Goal: Task Accomplishment & Management: Use online tool/utility

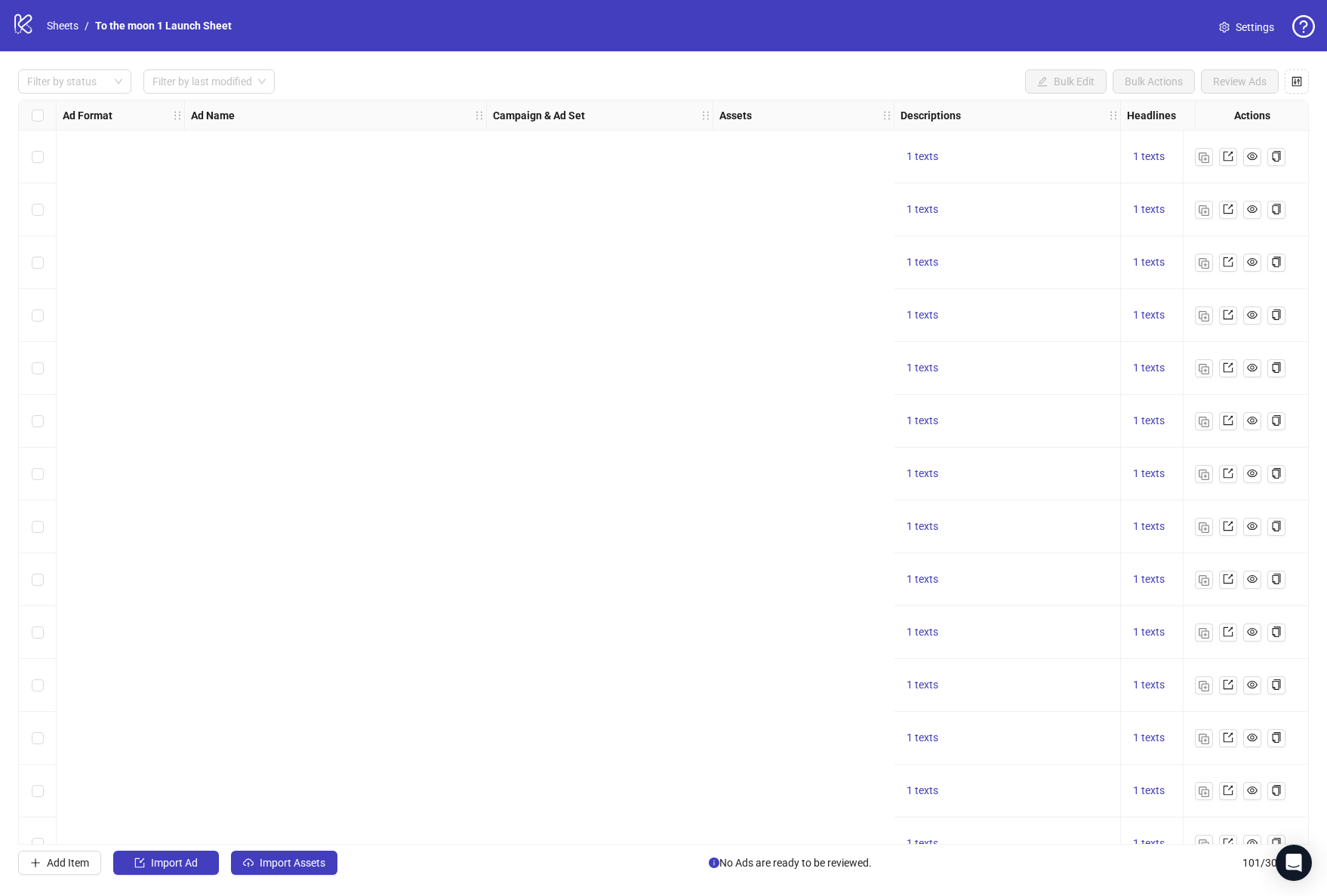
scroll to position [0, 1191]
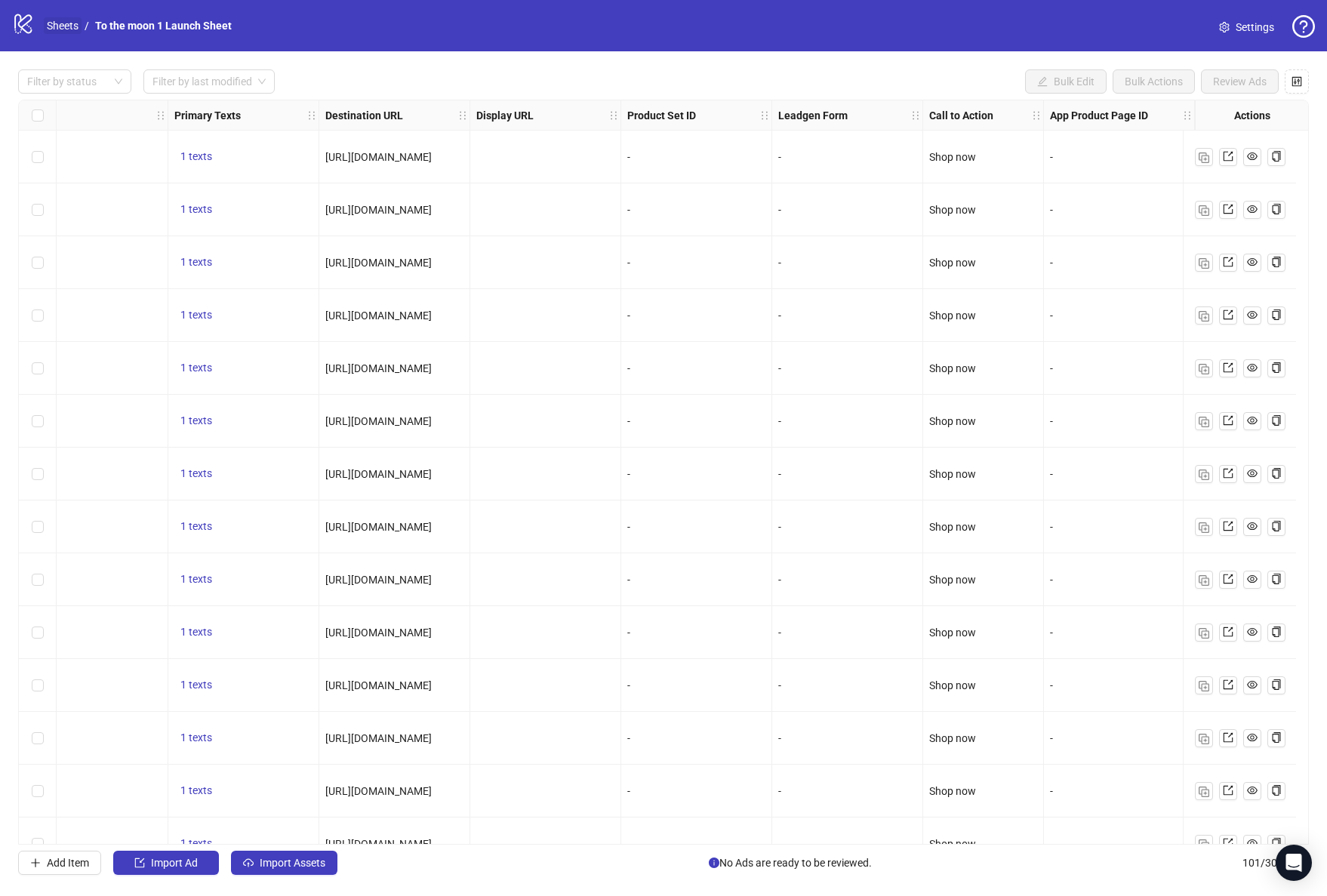
click at [54, 28] on link "Sheets" at bounding box center [62, 26] width 38 height 17
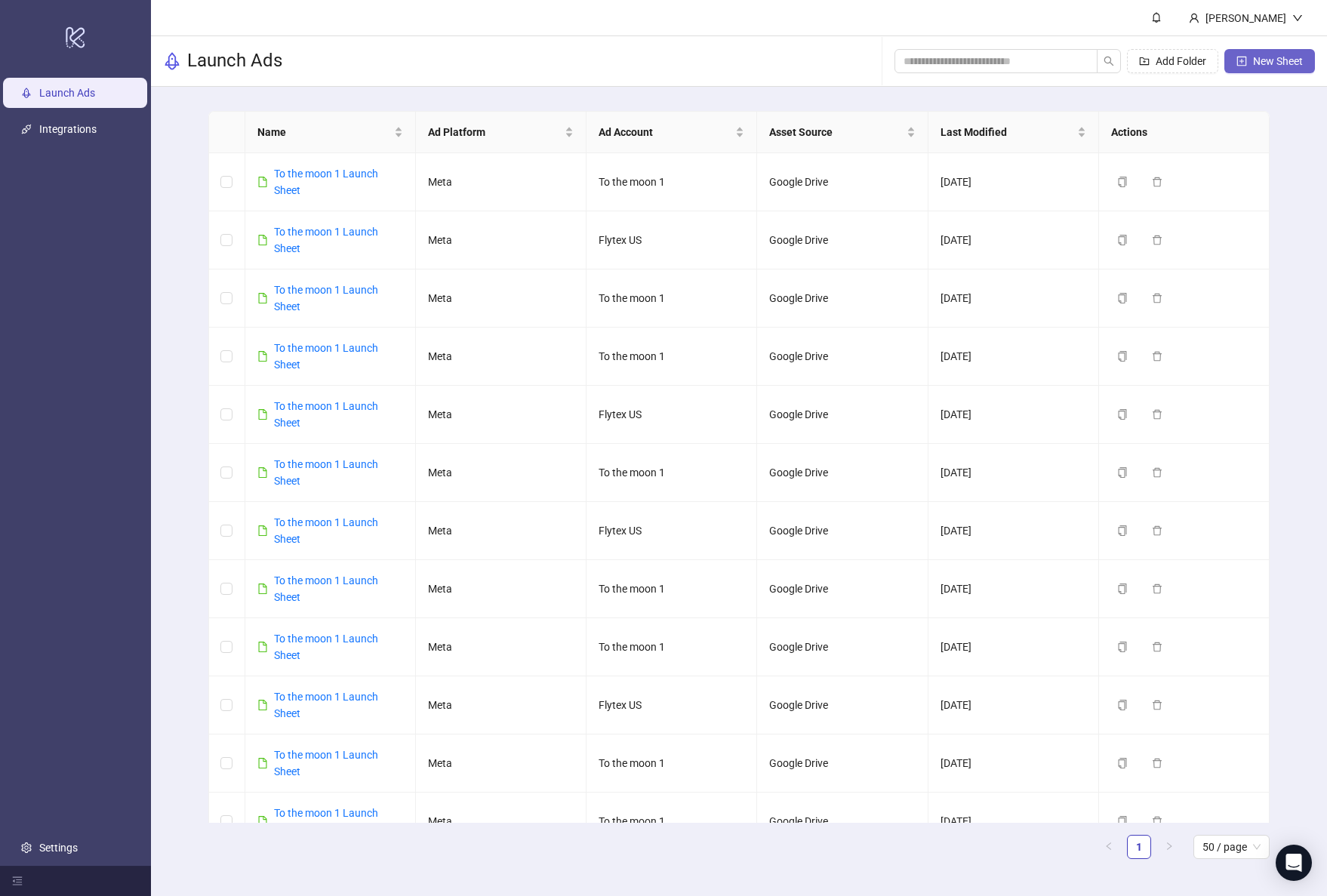
click at [1270, 51] on button "New Sheet" at bounding box center [1270, 61] width 90 height 25
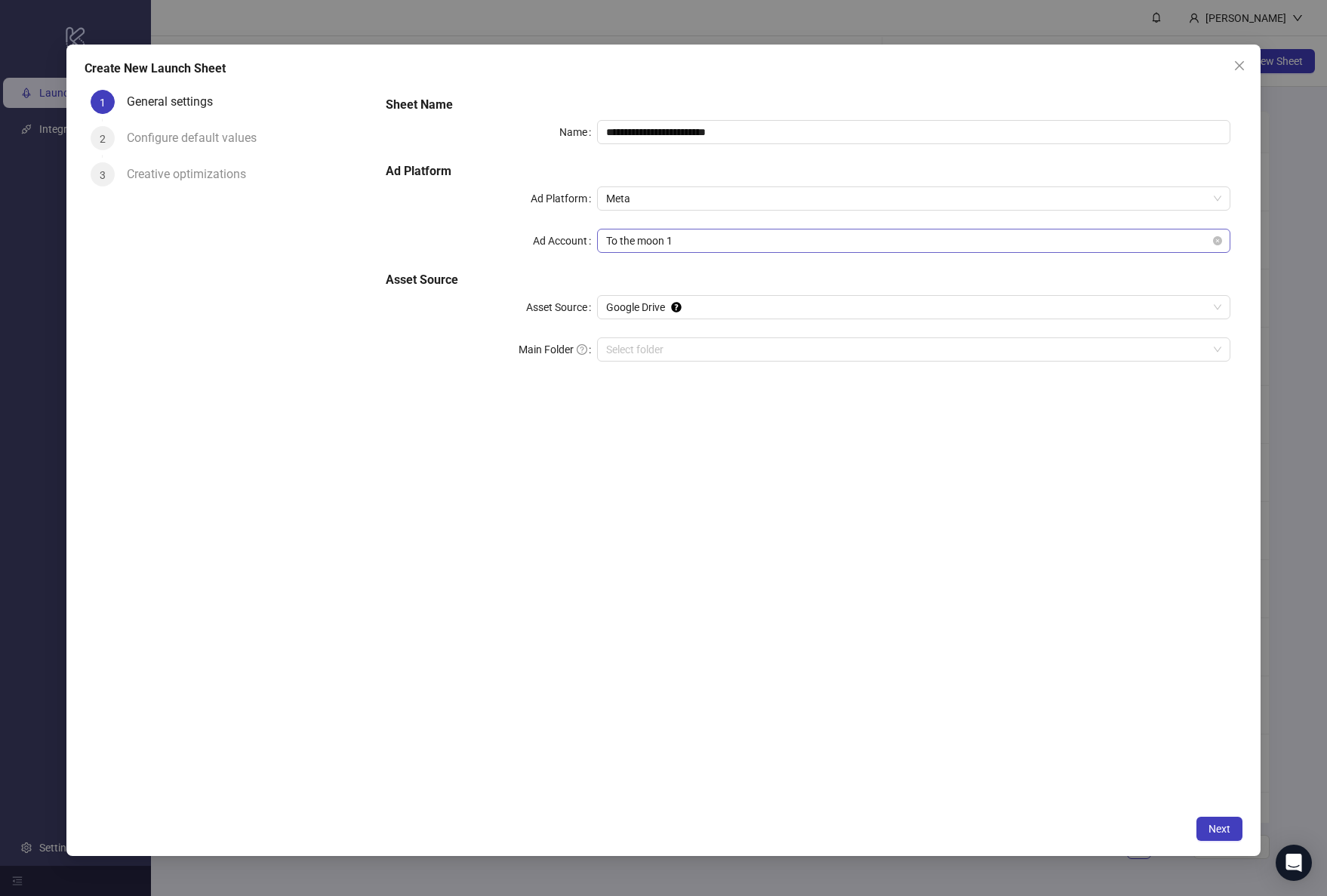
click at [704, 241] on span "To the moon 1" at bounding box center [914, 241] width 615 height 23
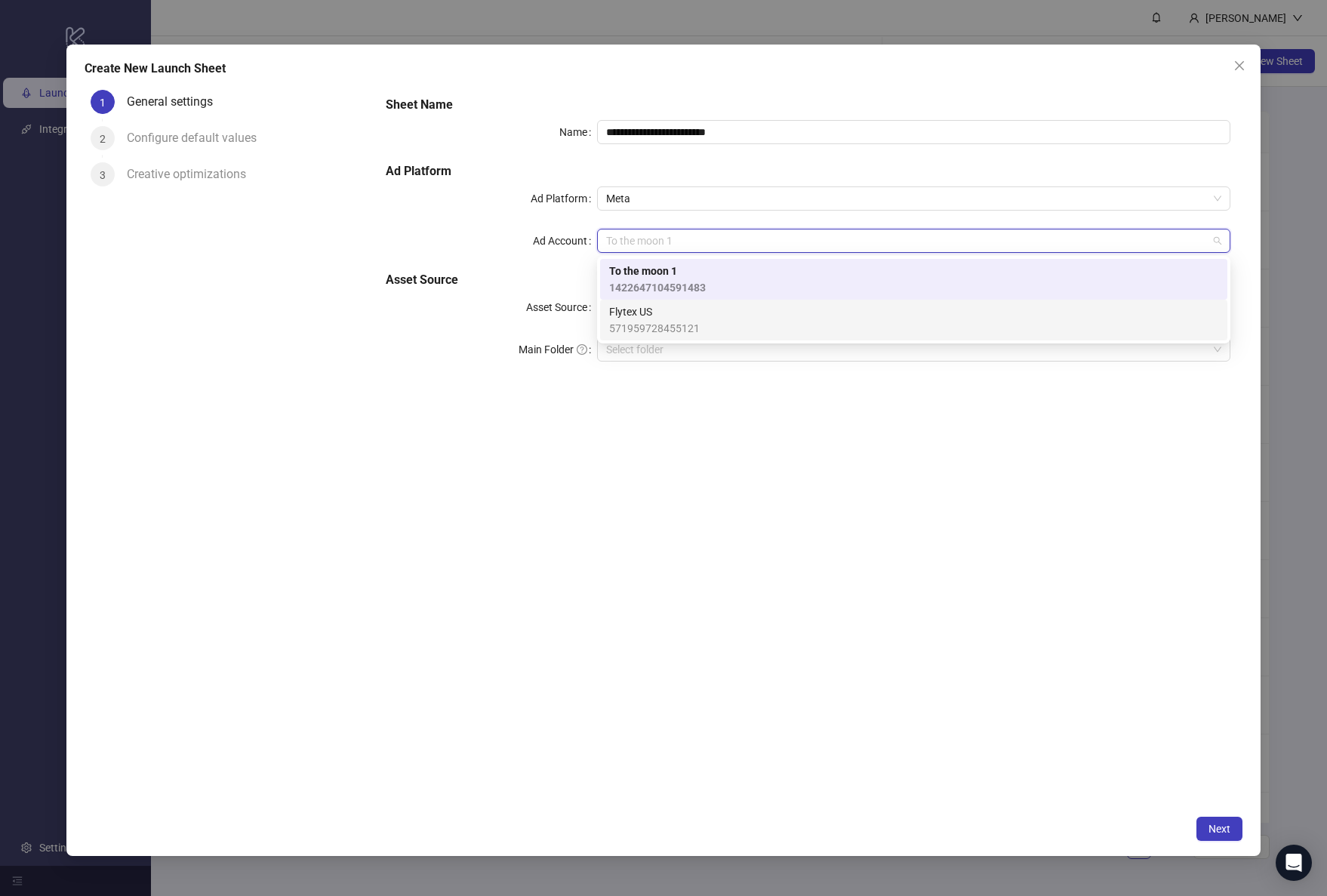
click at [675, 318] on span "Flytex US" at bounding box center [655, 312] width 90 height 17
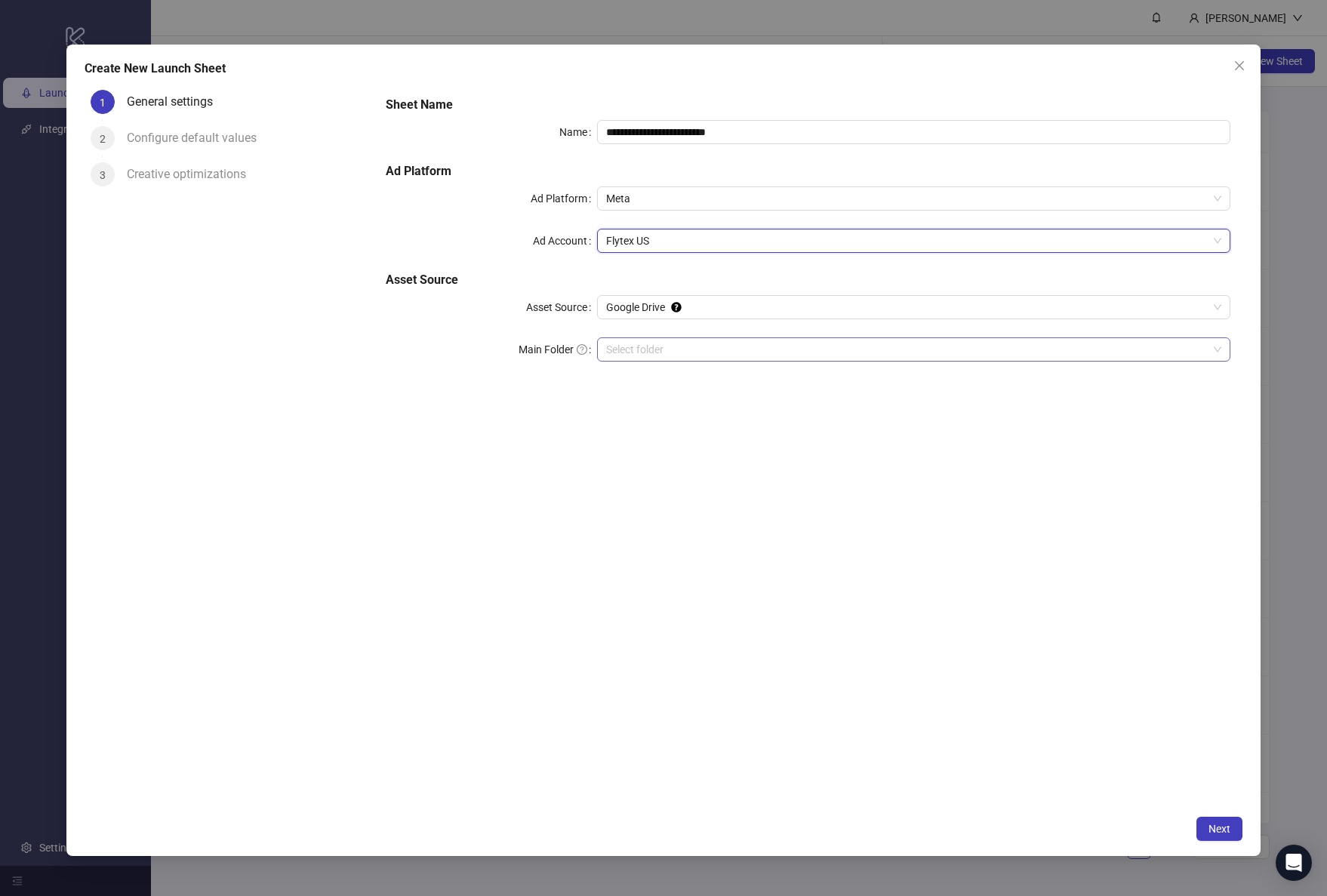
click at [718, 355] on input "Main Folder" at bounding box center [907, 350] width 602 height 23
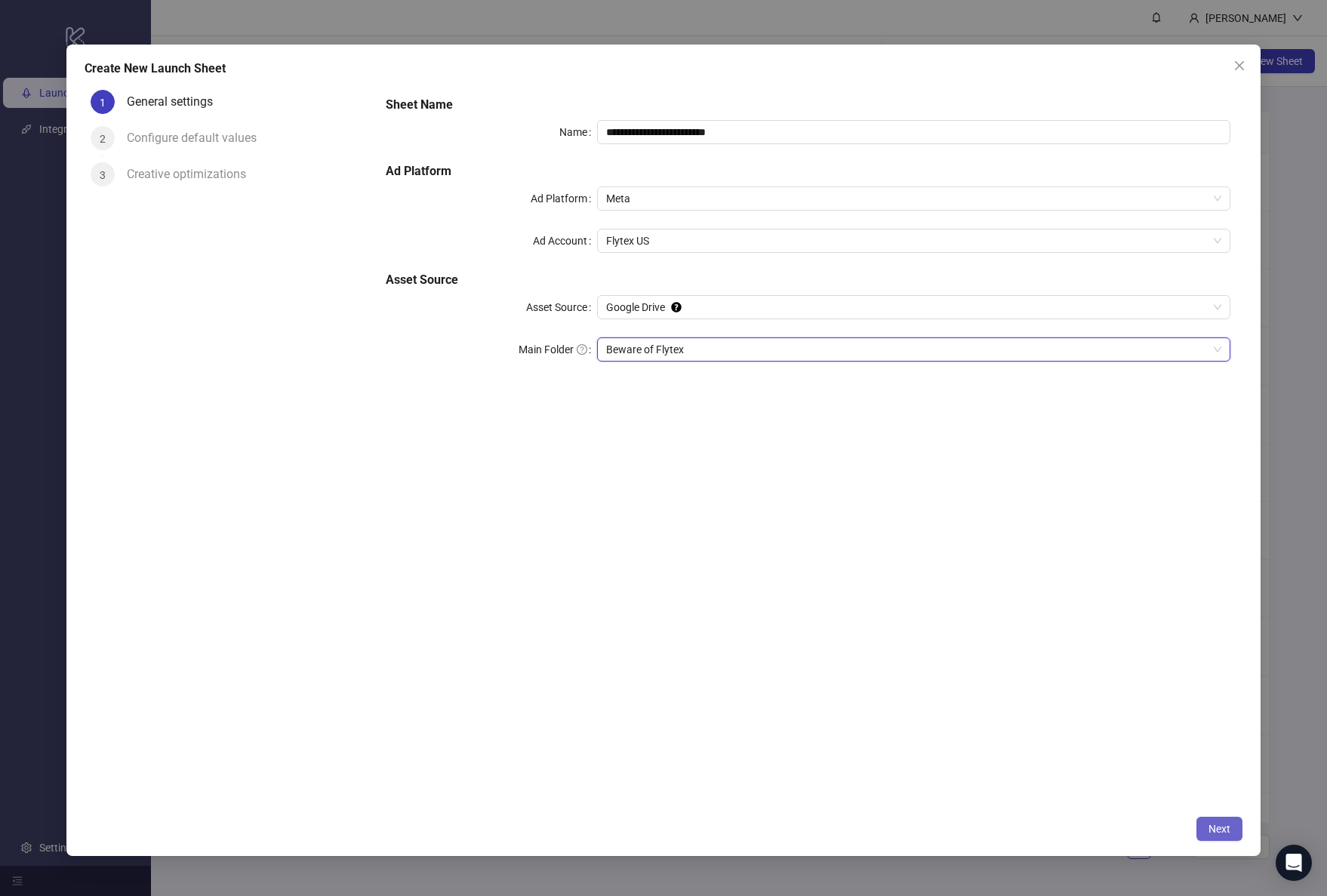
click at [1226, 826] on span "Next" at bounding box center [1219, 829] width 22 height 12
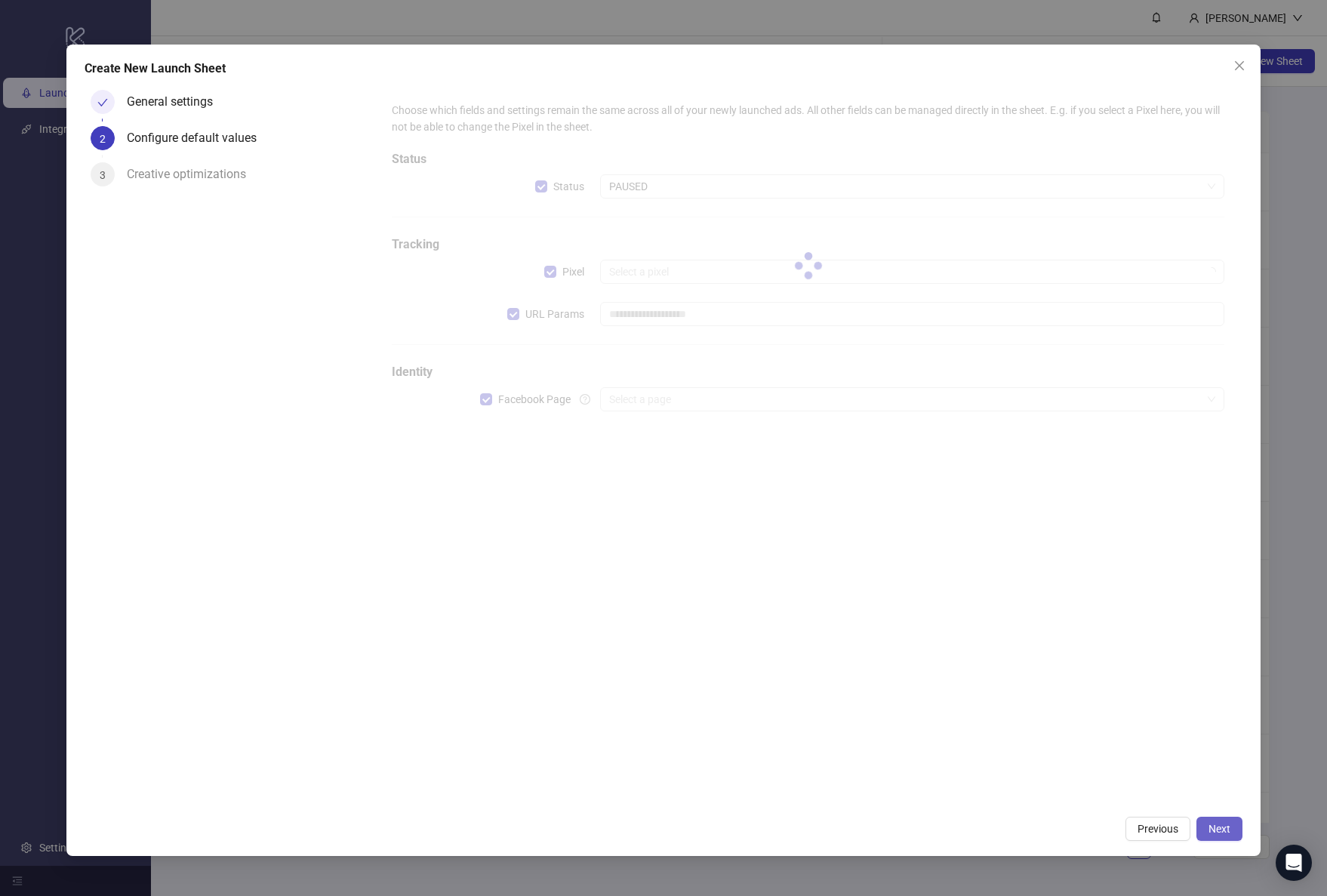
type input "**********"
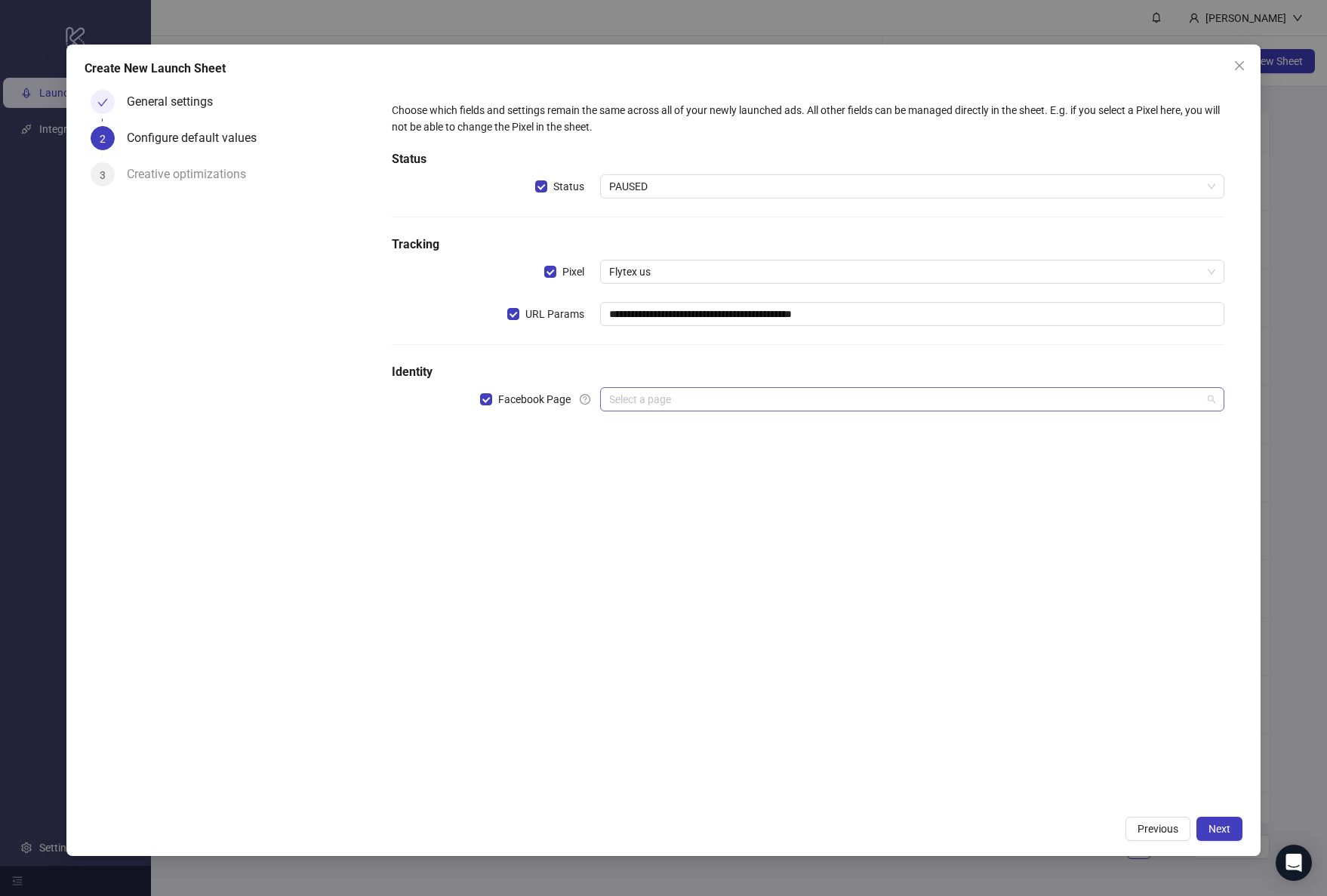
click at [718, 400] on input "search" at bounding box center [905, 399] width 593 height 23
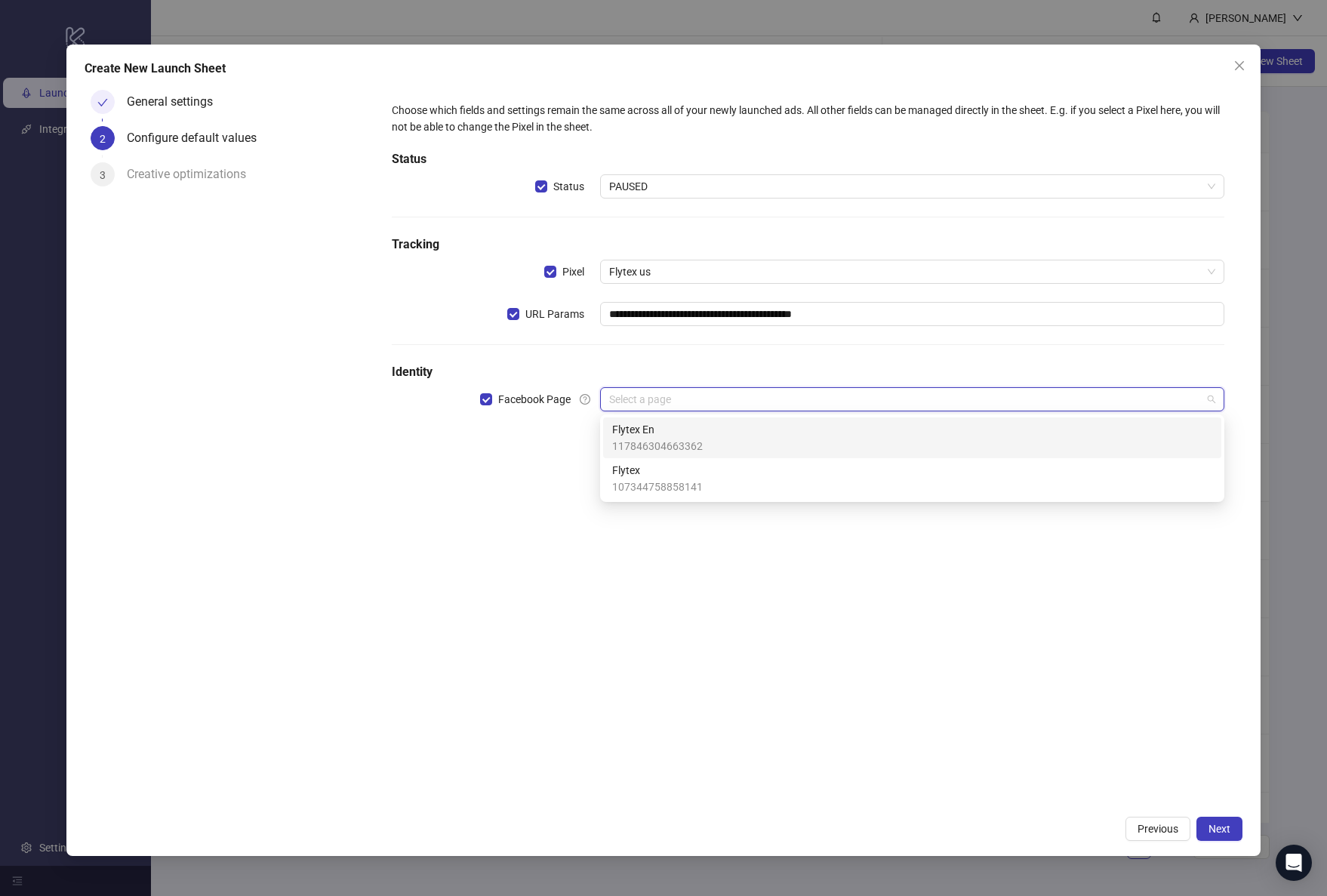
click at [706, 440] on div "Flytex En 117846304663362" at bounding box center [911, 437] width 600 height 33
click at [705, 451] on input "search" at bounding box center [905, 441] width 593 height 23
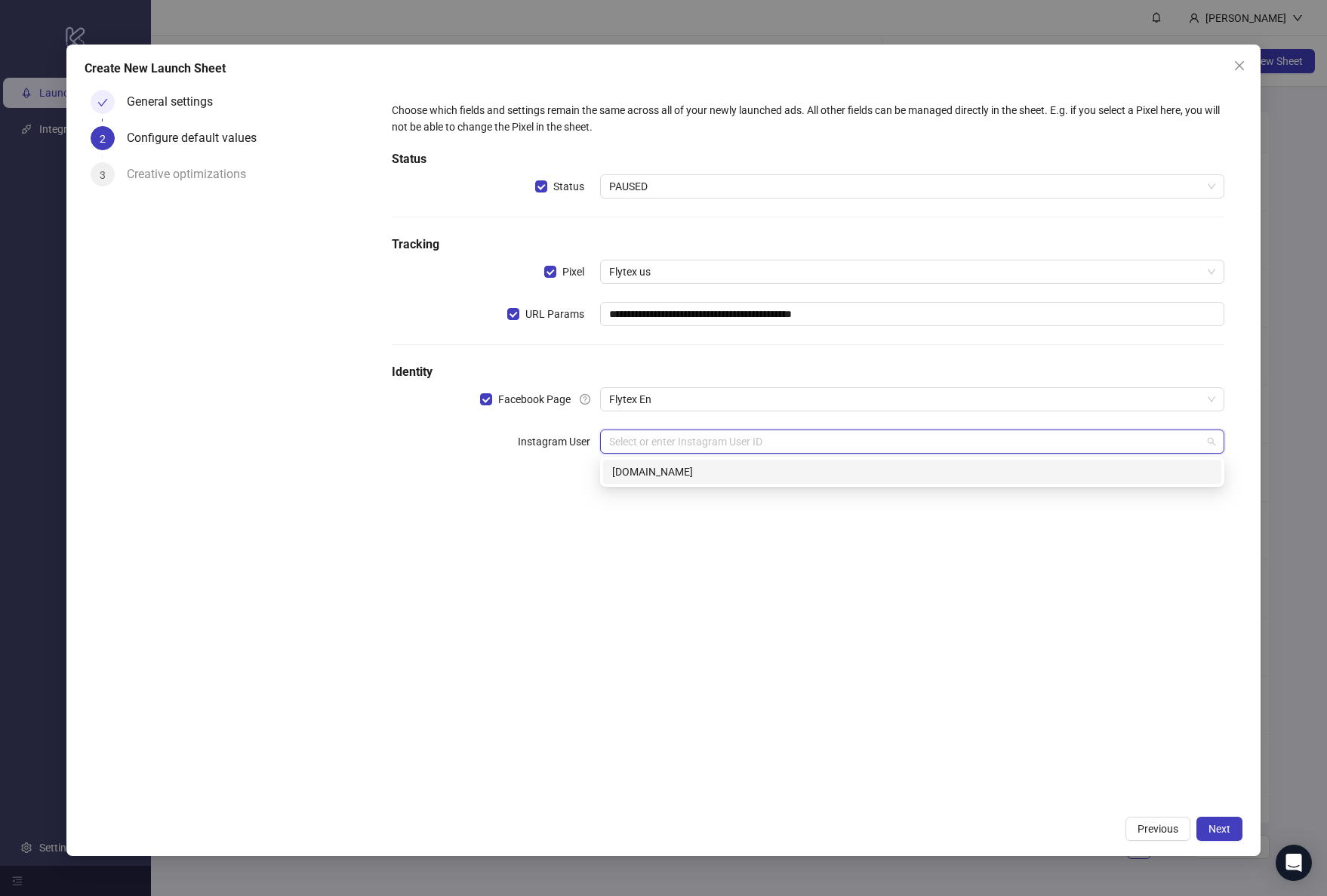
click at [704, 467] on div "[DOMAIN_NAME]" at bounding box center [911, 472] width 600 height 17
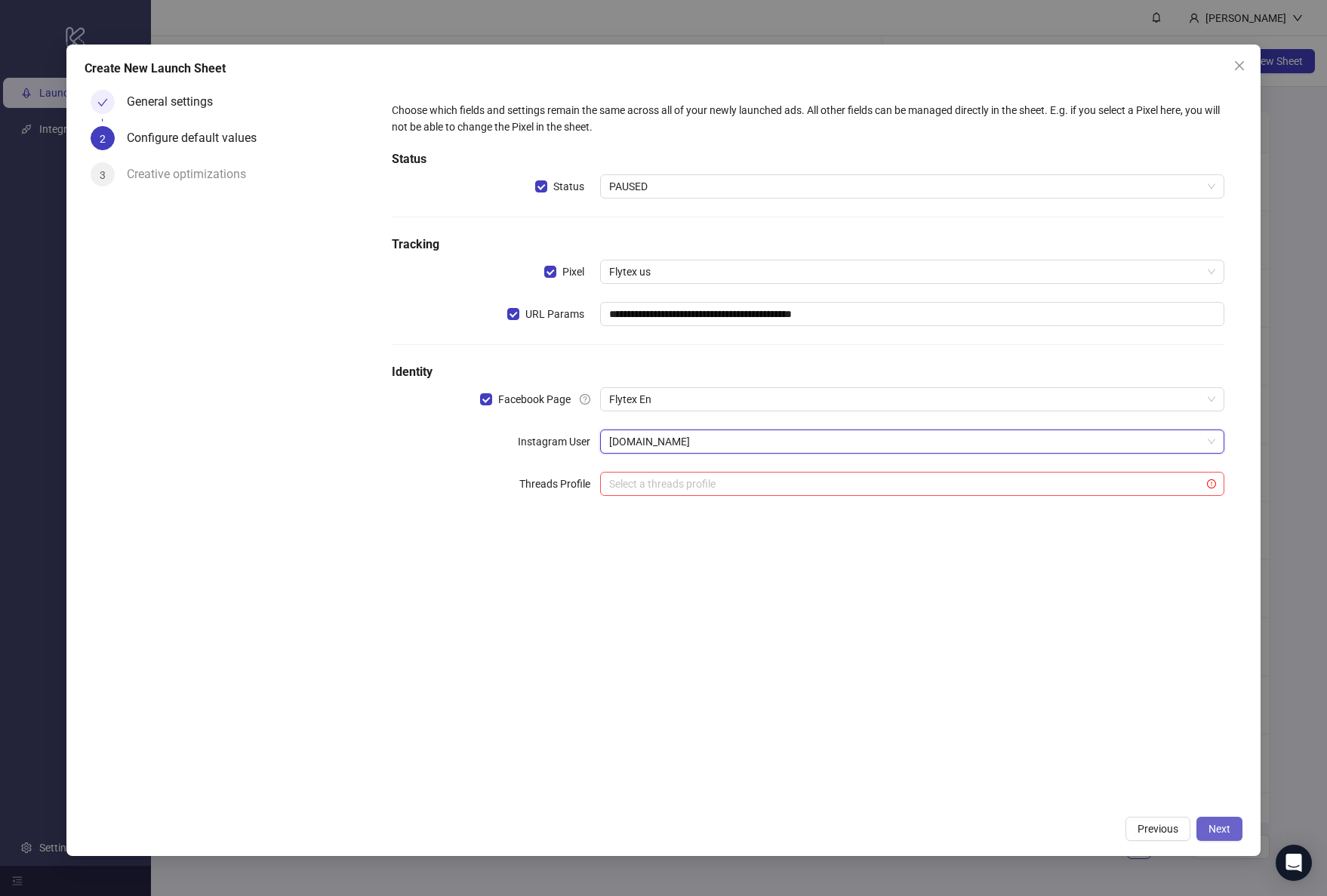
click at [1220, 826] on span "Next" at bounding box center [1219, 829] width 22 height 12
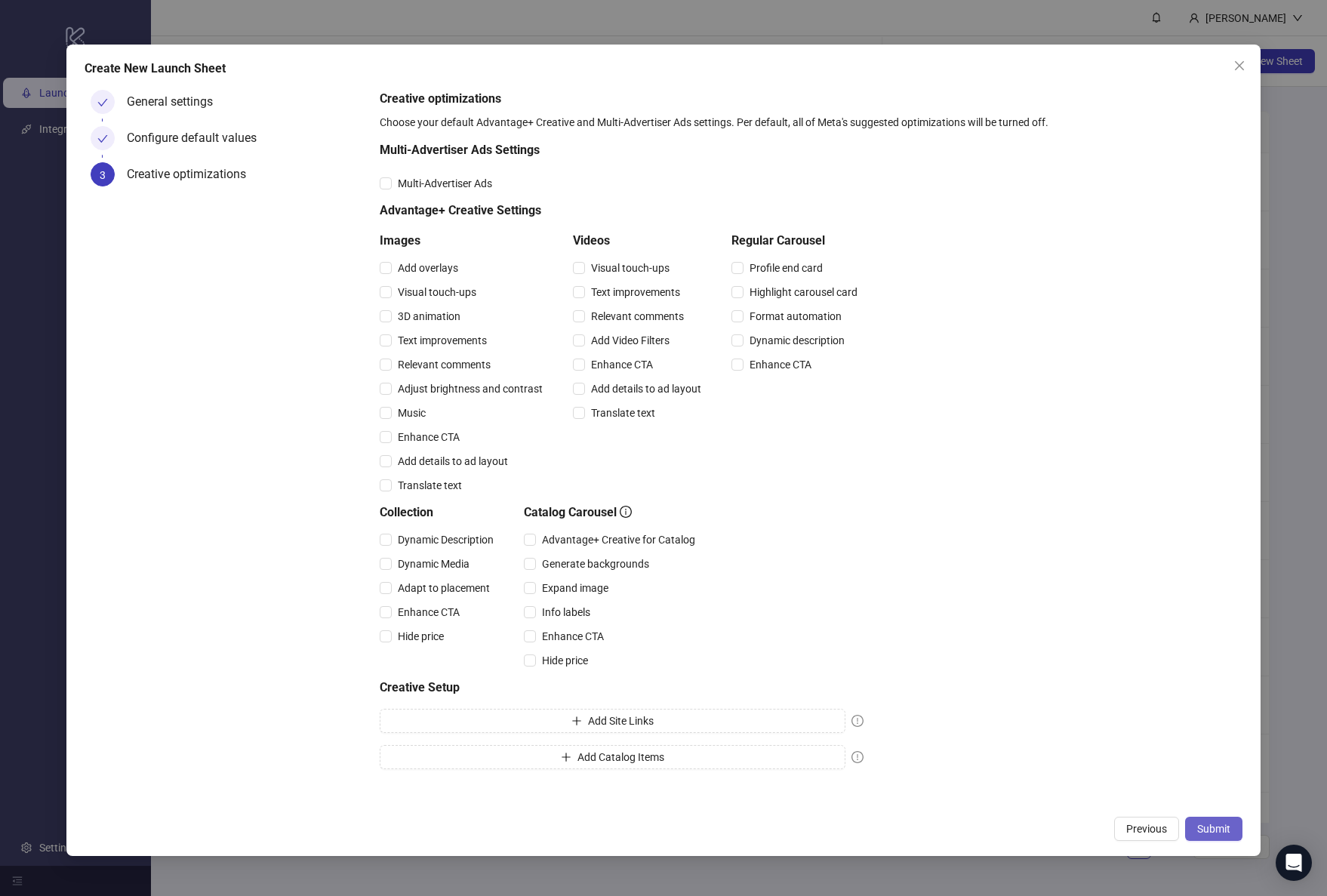
click at [1215, 826] on span "Submit" at bounding box center [1214, 829] width 33 height 12
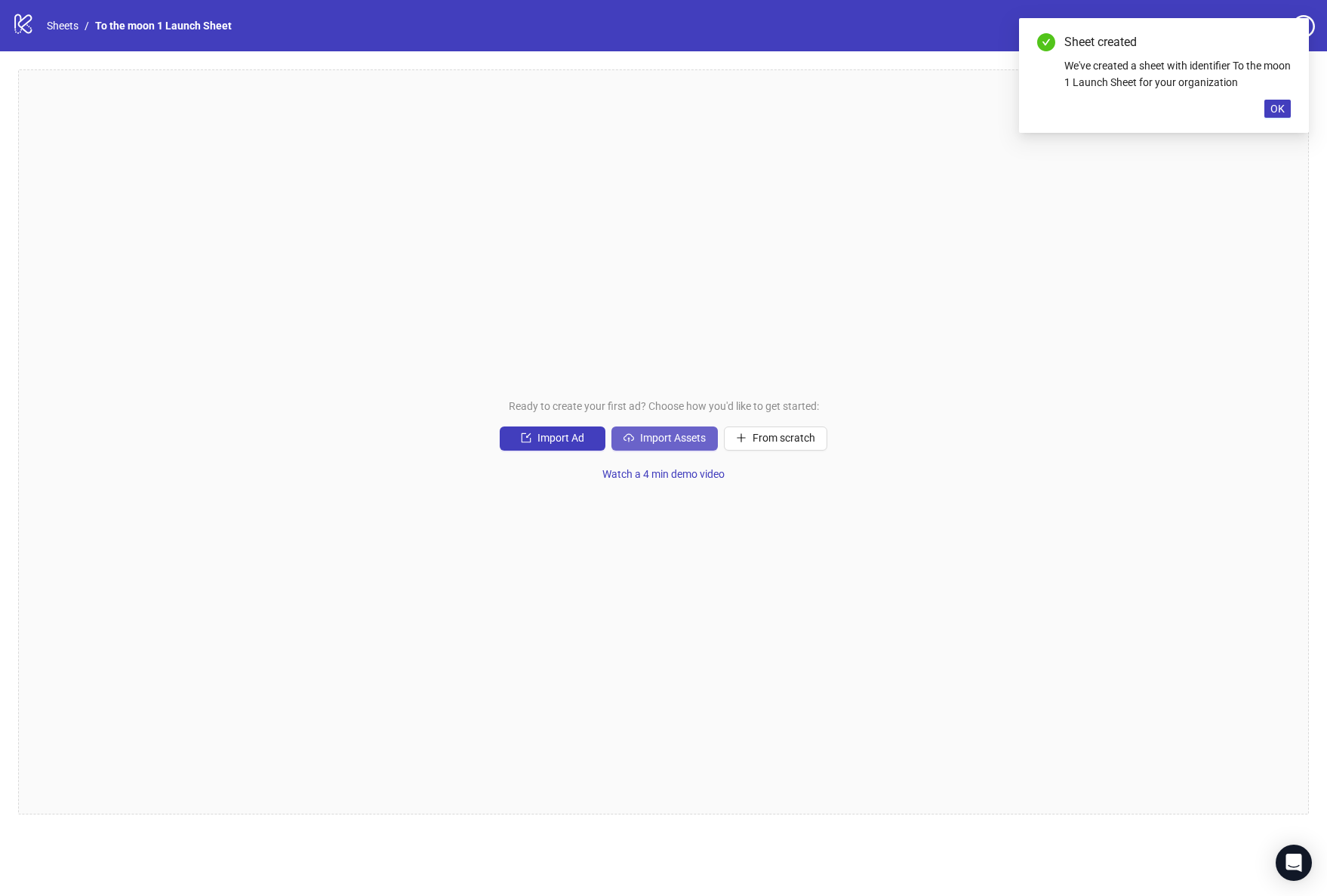
click at [662, 441] on span "Import Assets" at bounding box center [673, 438] width 66 height 12
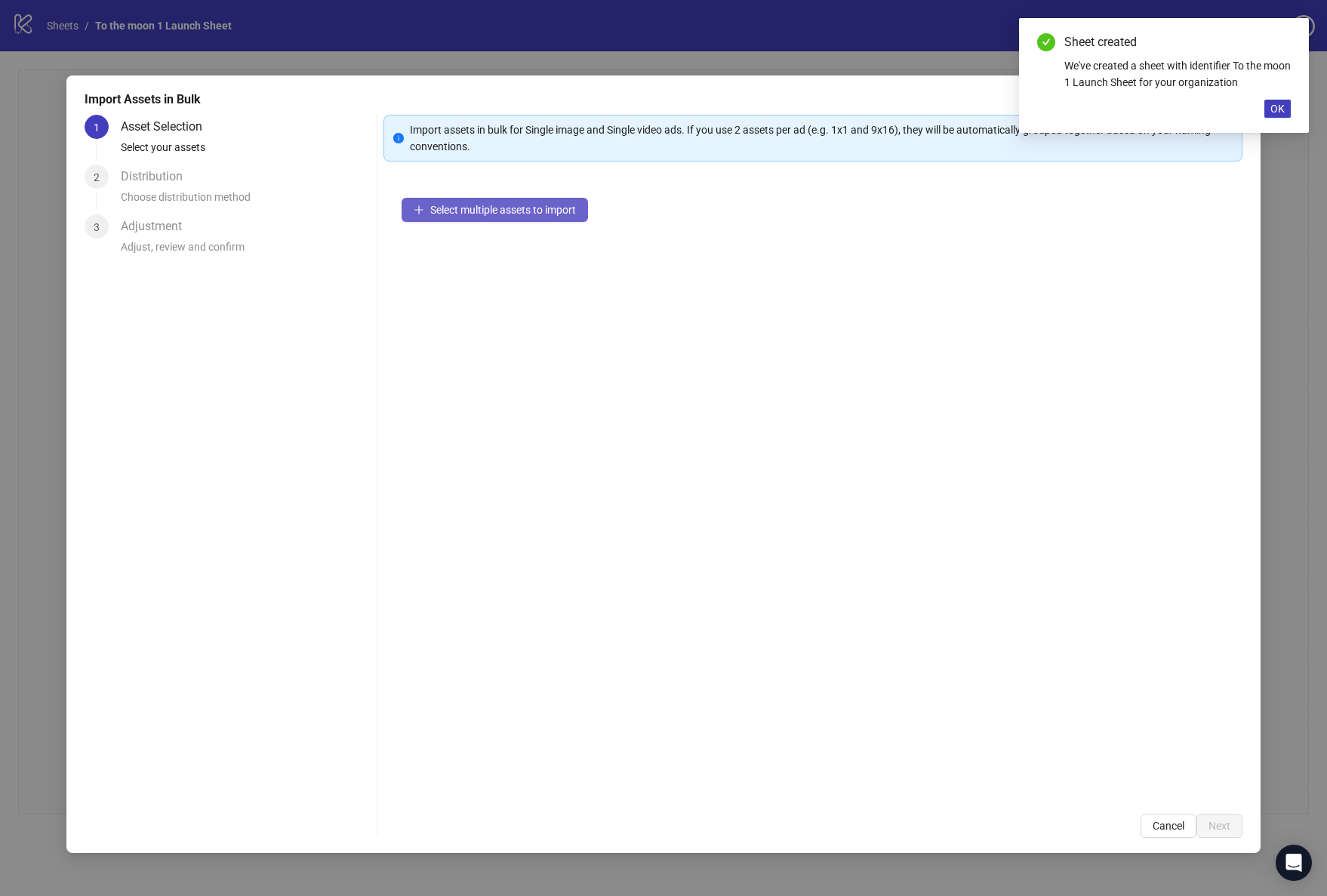
click at [547, 205] on span "Select multiple assets to import" at bounding box center [503, 210] width 146 height 12
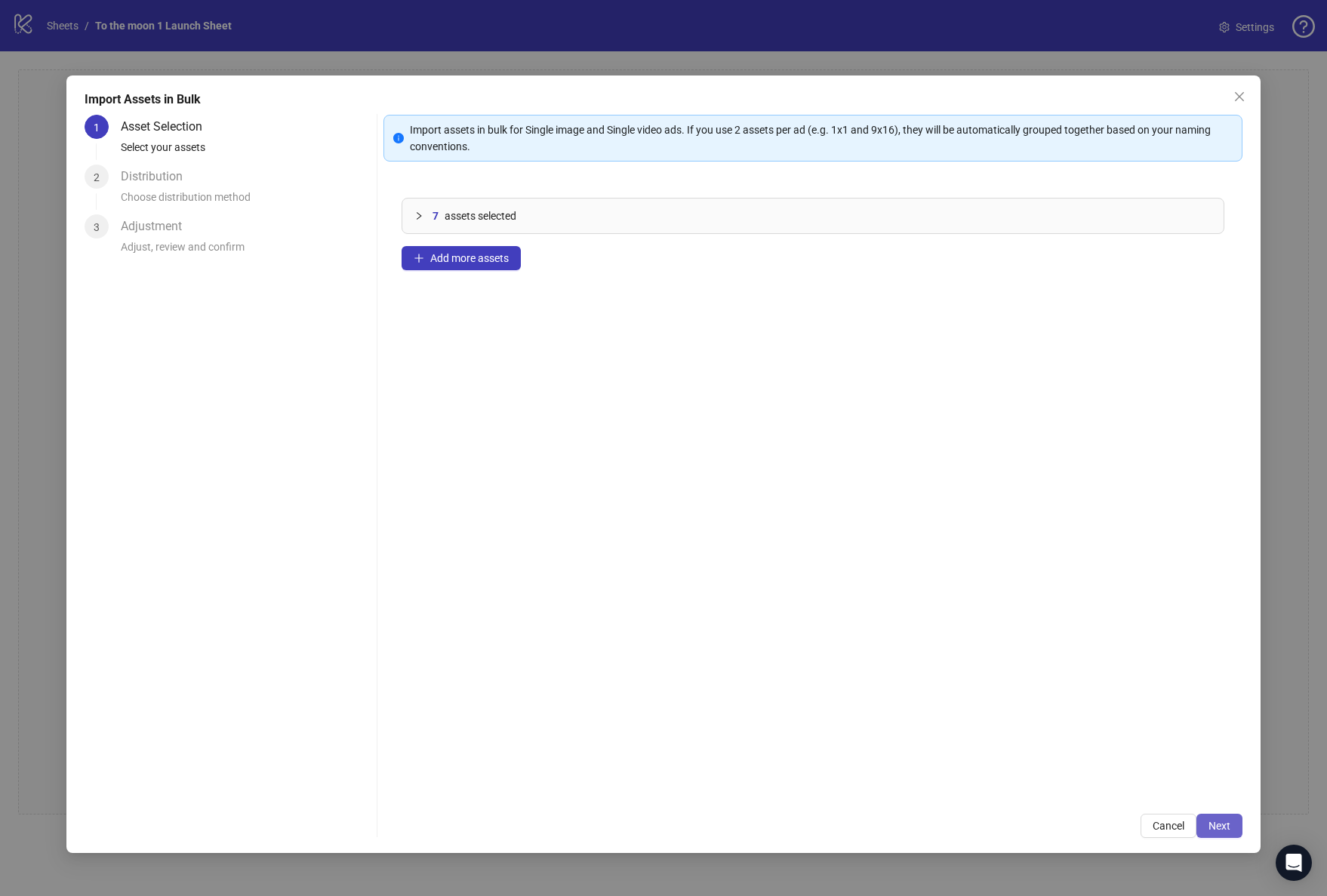
click at [1211, 825] on span "Next" at bounding box center [1219, 825] width 22 height 12
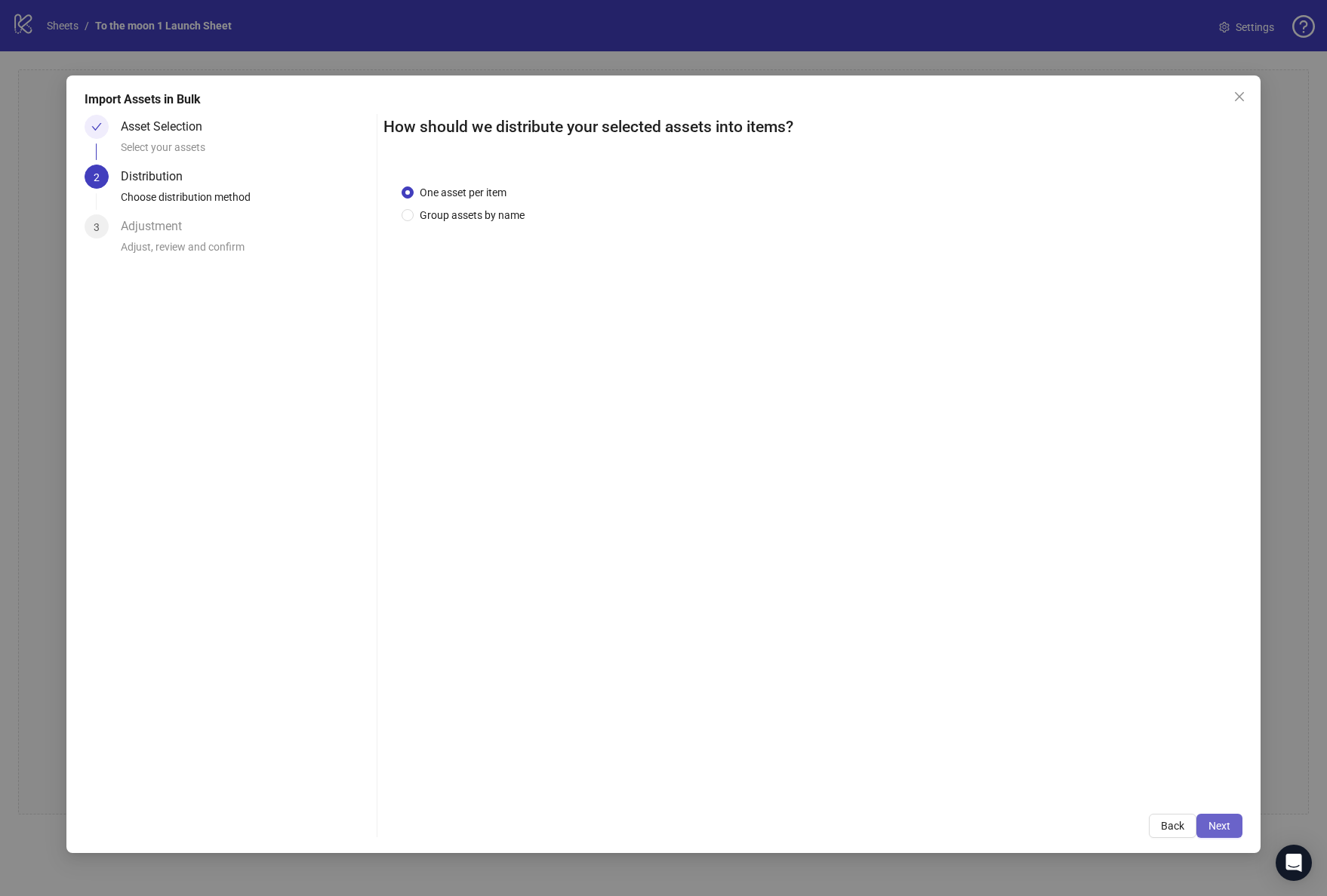
click at [1214, 822] on span "Next" at bounding box center [1219, 825] width 22 height 12
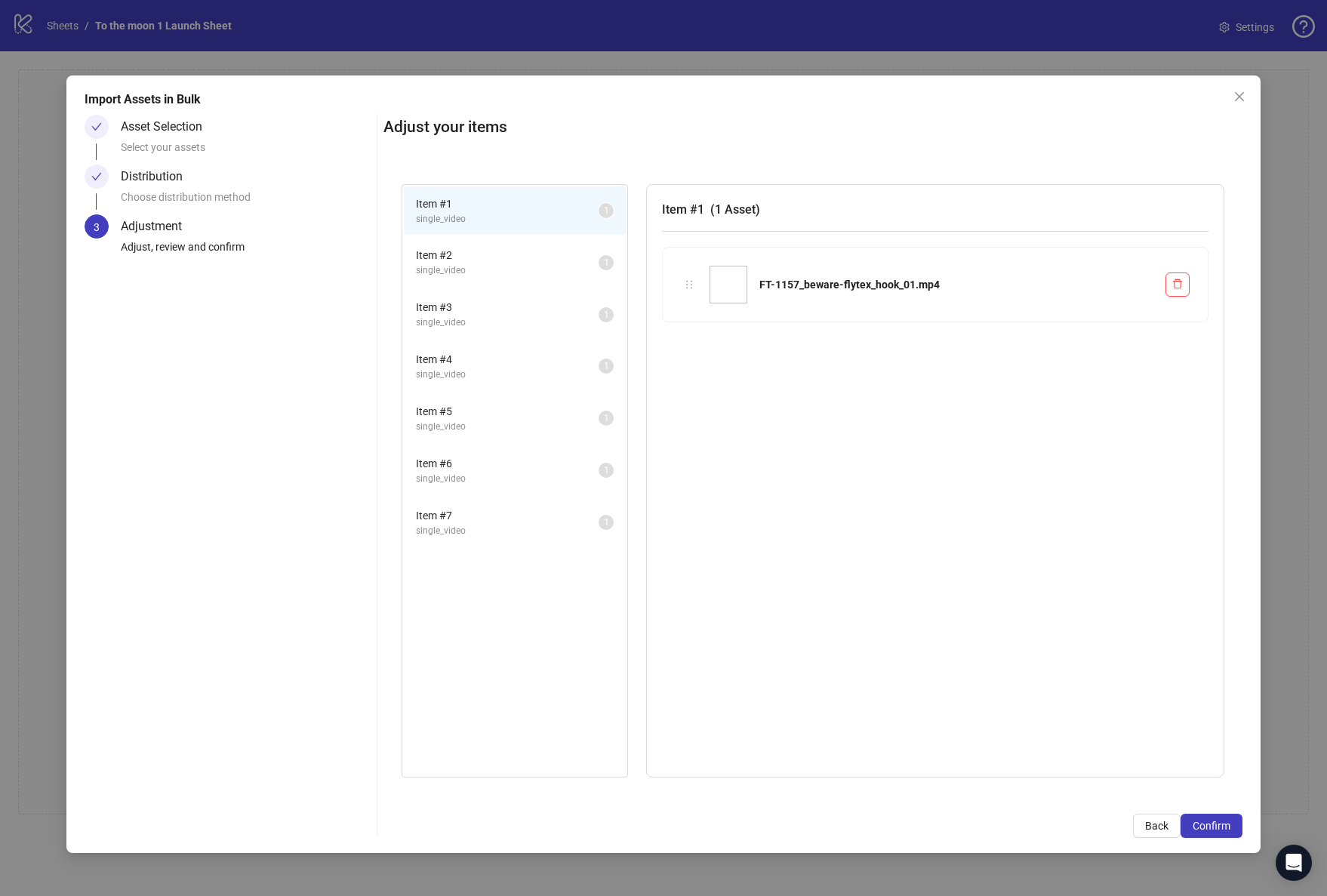
click at [1214, 822] on span "Confirm" at bounding box center [1211, 825] width 38 height 12
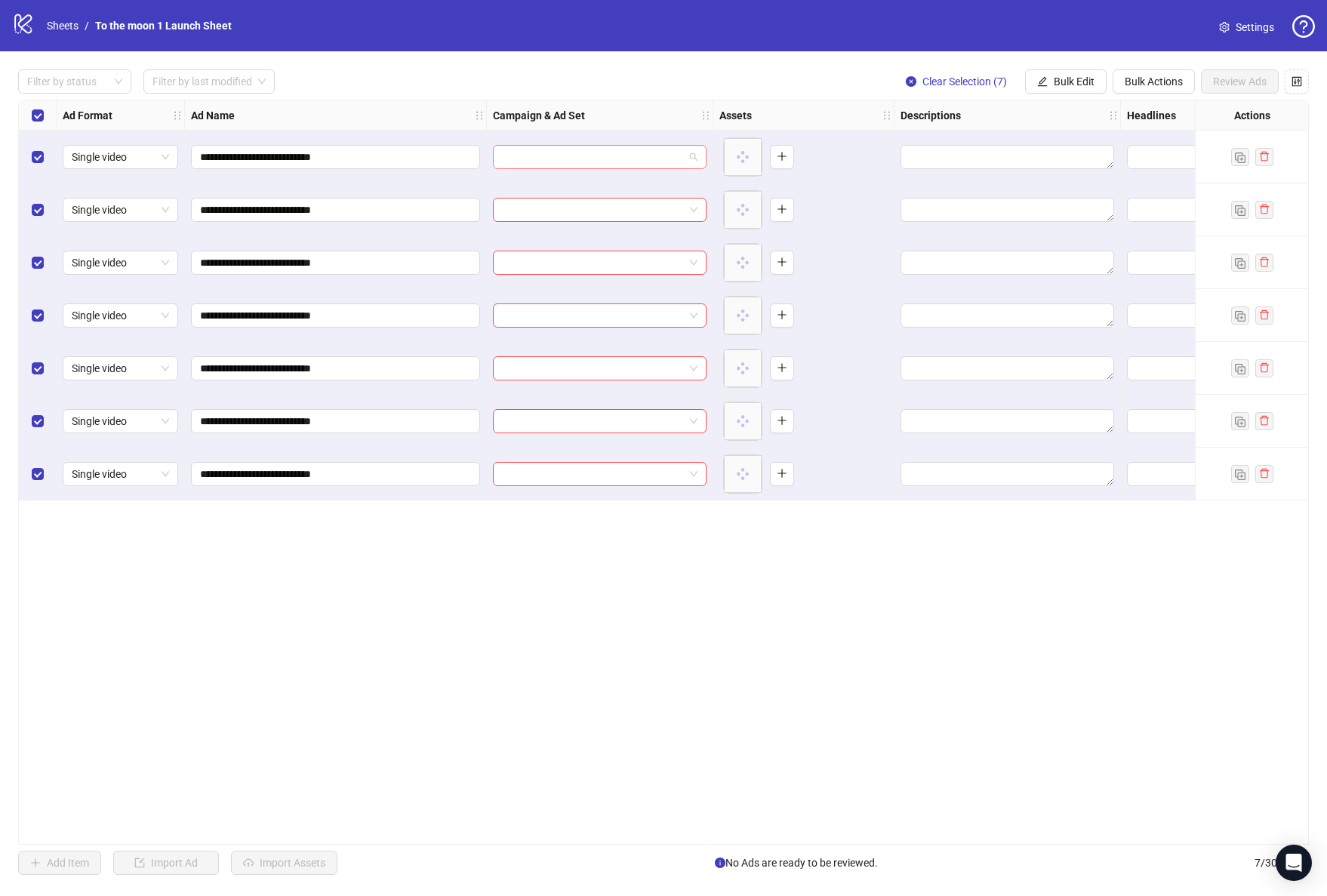
click at [691, 159] on span at bounding box center [599, 157] width 195 height 23
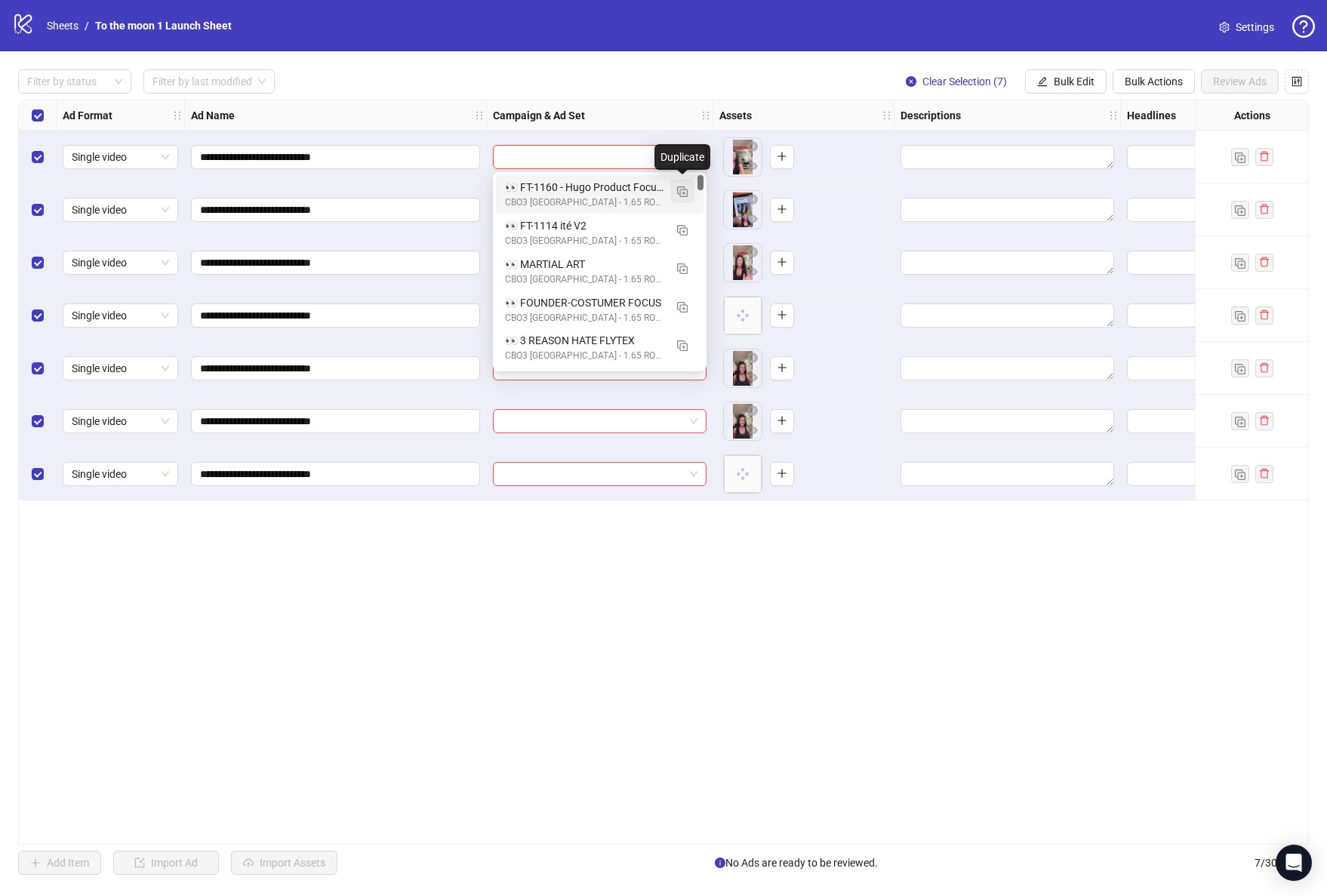
click at [681, 190] on img "button" at bounding box center [682, 192] width 11 height 11
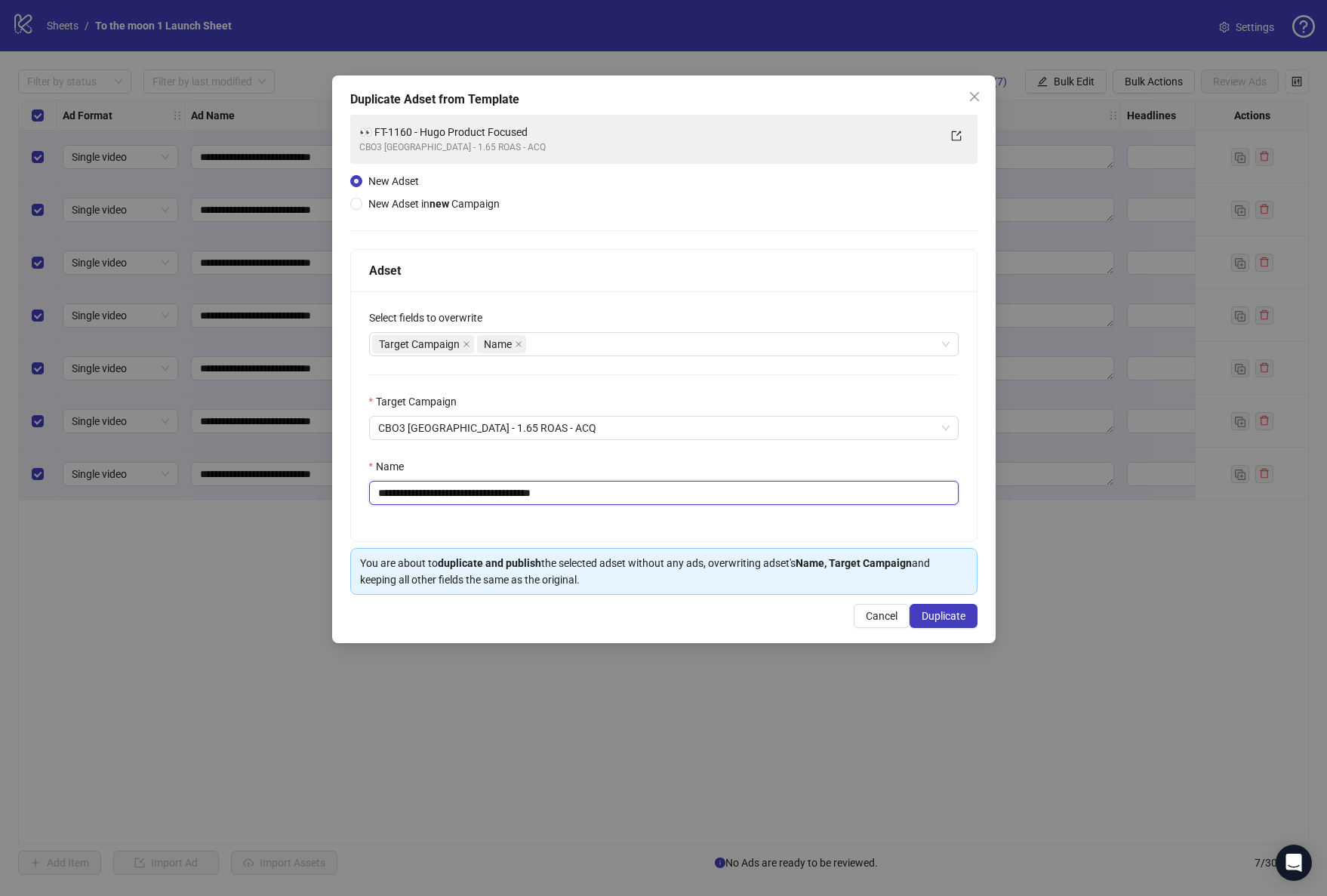
click at [575, 494] on input "**********" at bounding box center [663, 493] width 590 height 25
paste input "text"
type input "**********"
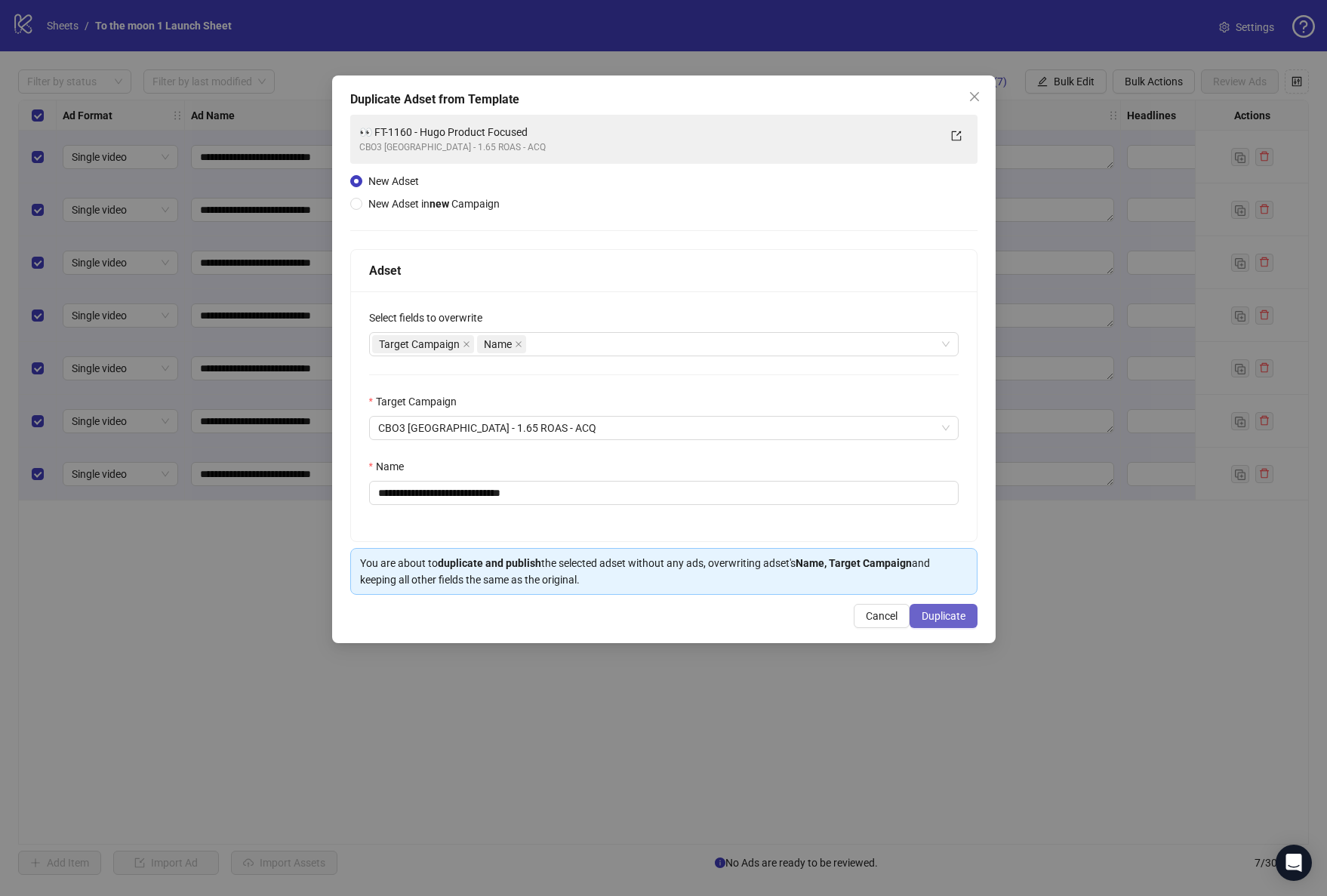
click at [932, 611] on span "Duplicate" at bounding box center [943, 616] width 44 height 12
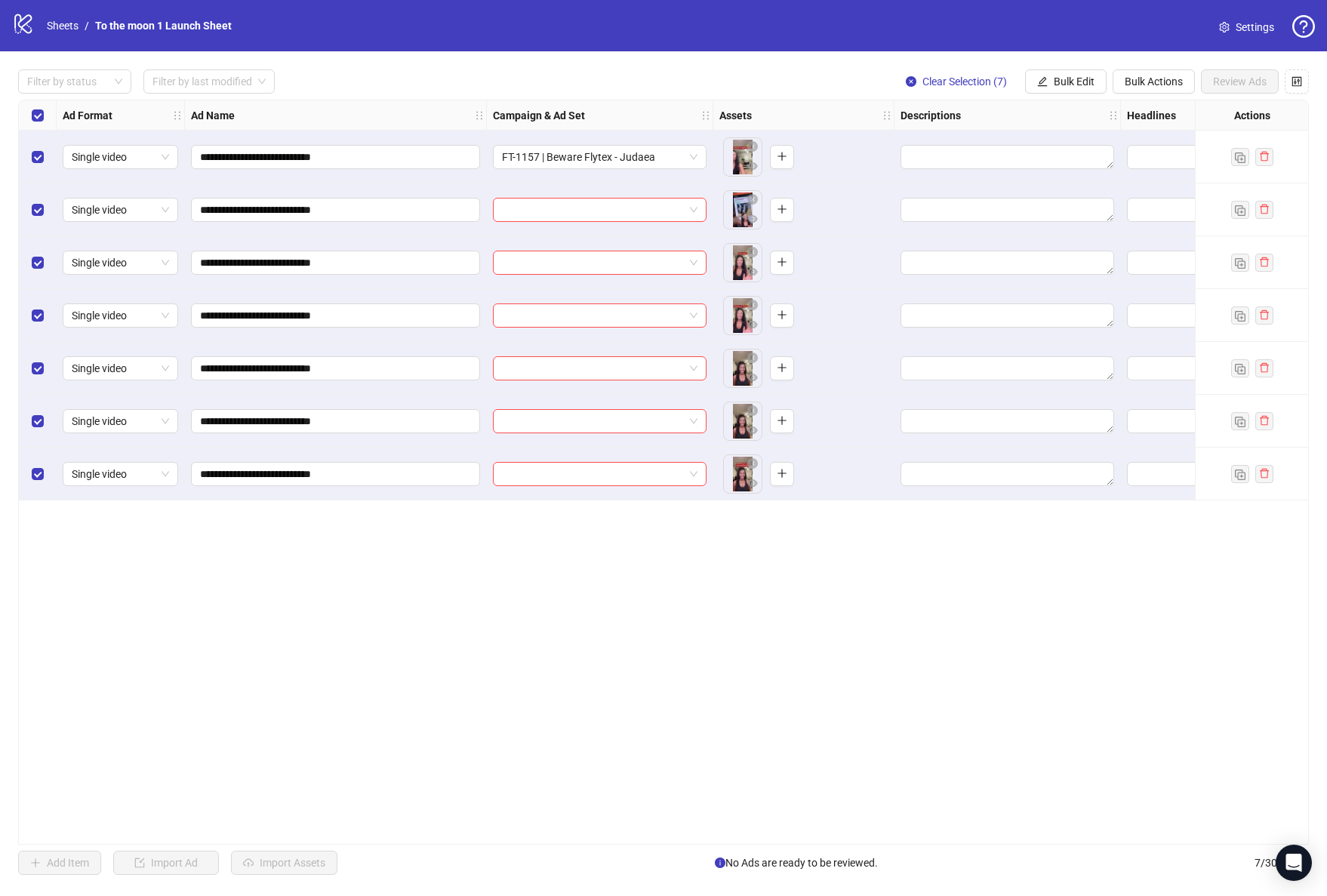
click at [1254, 21] on span "Settings" at bounding box center [1255, 28] width 38 height 17
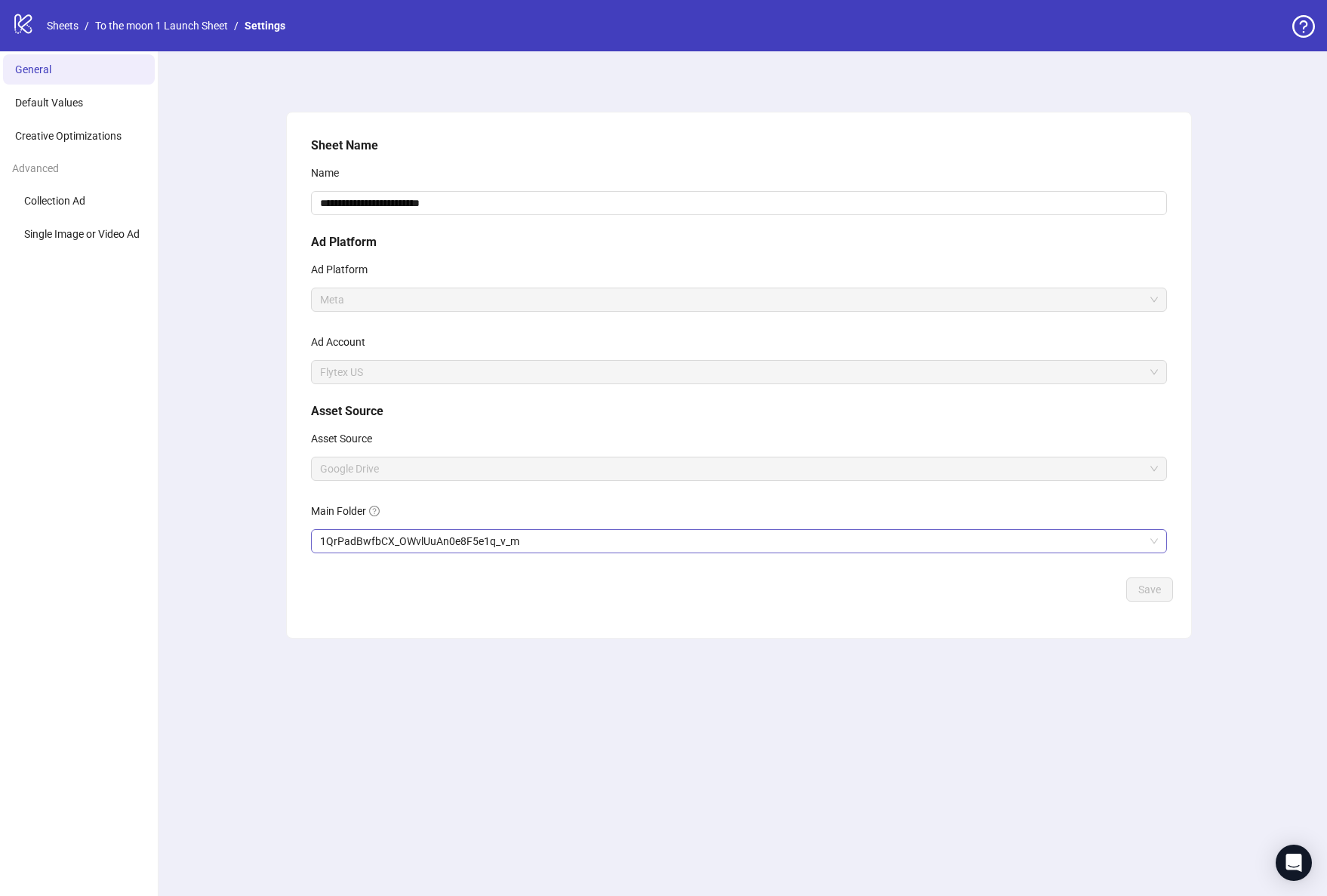
click at [585, 550] on span "1QrPadBwfbCX_OWvlUuAn0e8F5e1q_v_m" at bounding box center [738, 541] width 838 height 23
click at [1148, 597] on button "Save" at bounding box center [1149, 589] width 47 height 25
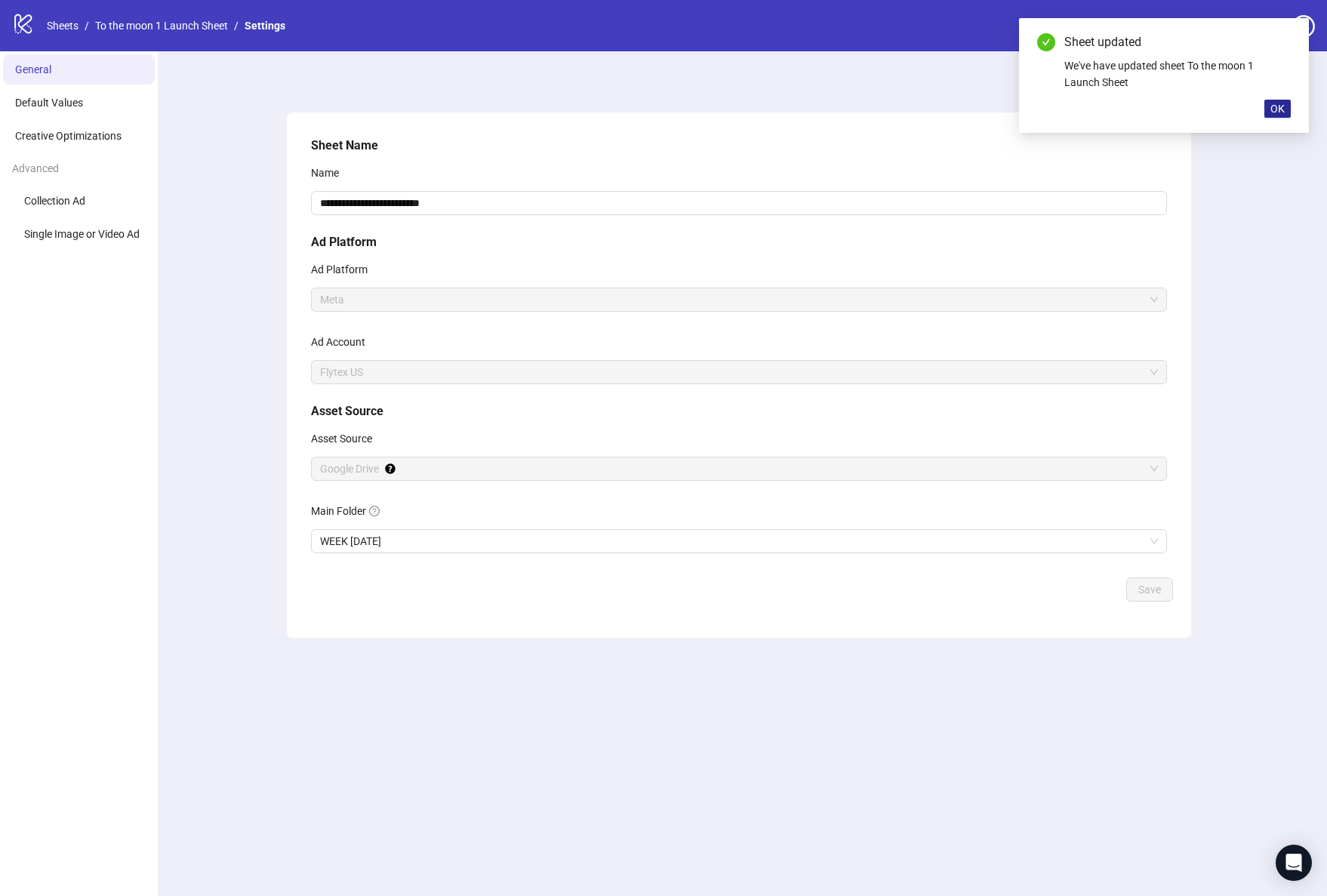
click at [1277, 110] on span "OK" at bounding box center [1277, 109] width 15 height 12
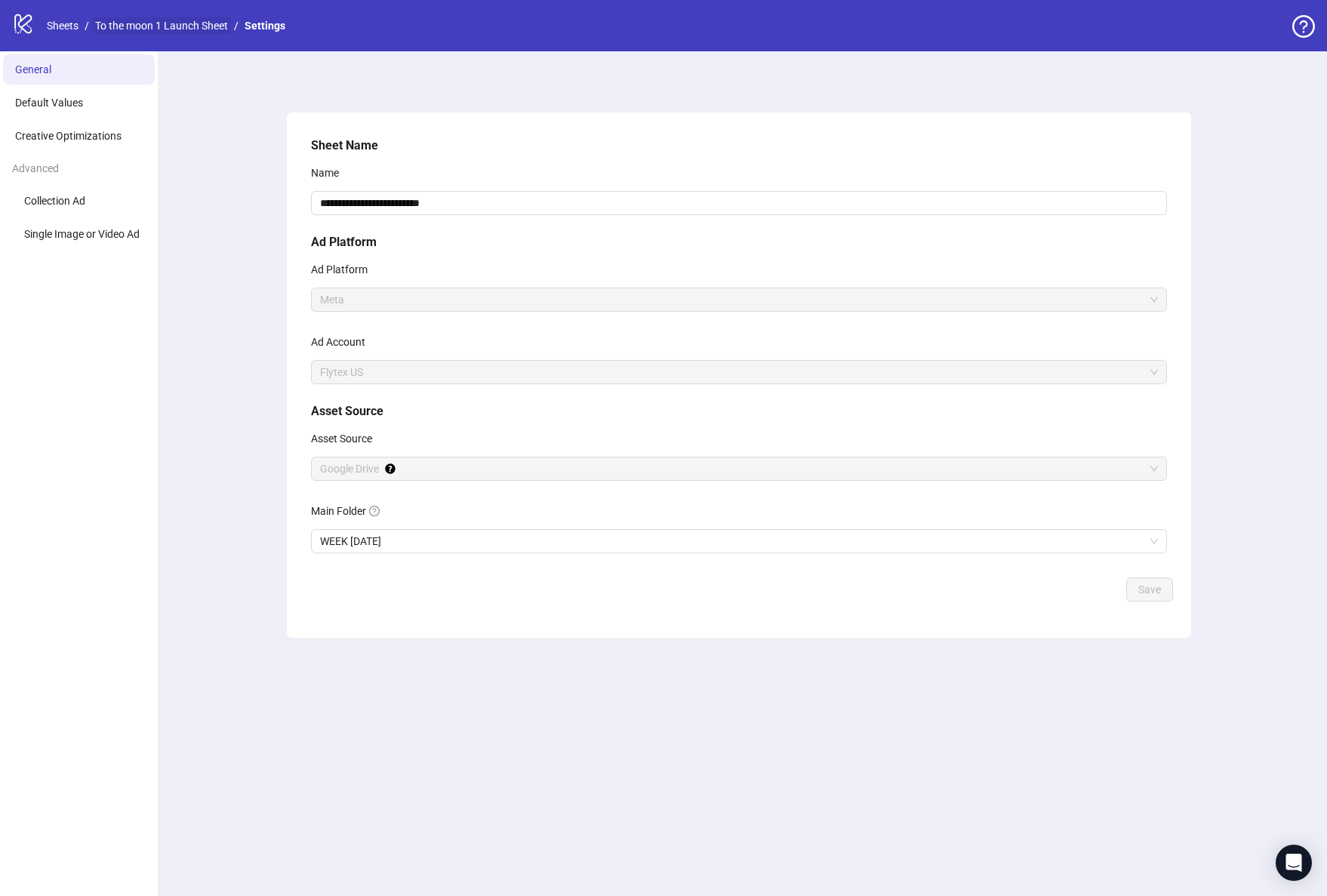
click at [209, 30] on link "To the moon 1 Launch Sheet" at bounding box center [161, 26] width 139 height 17
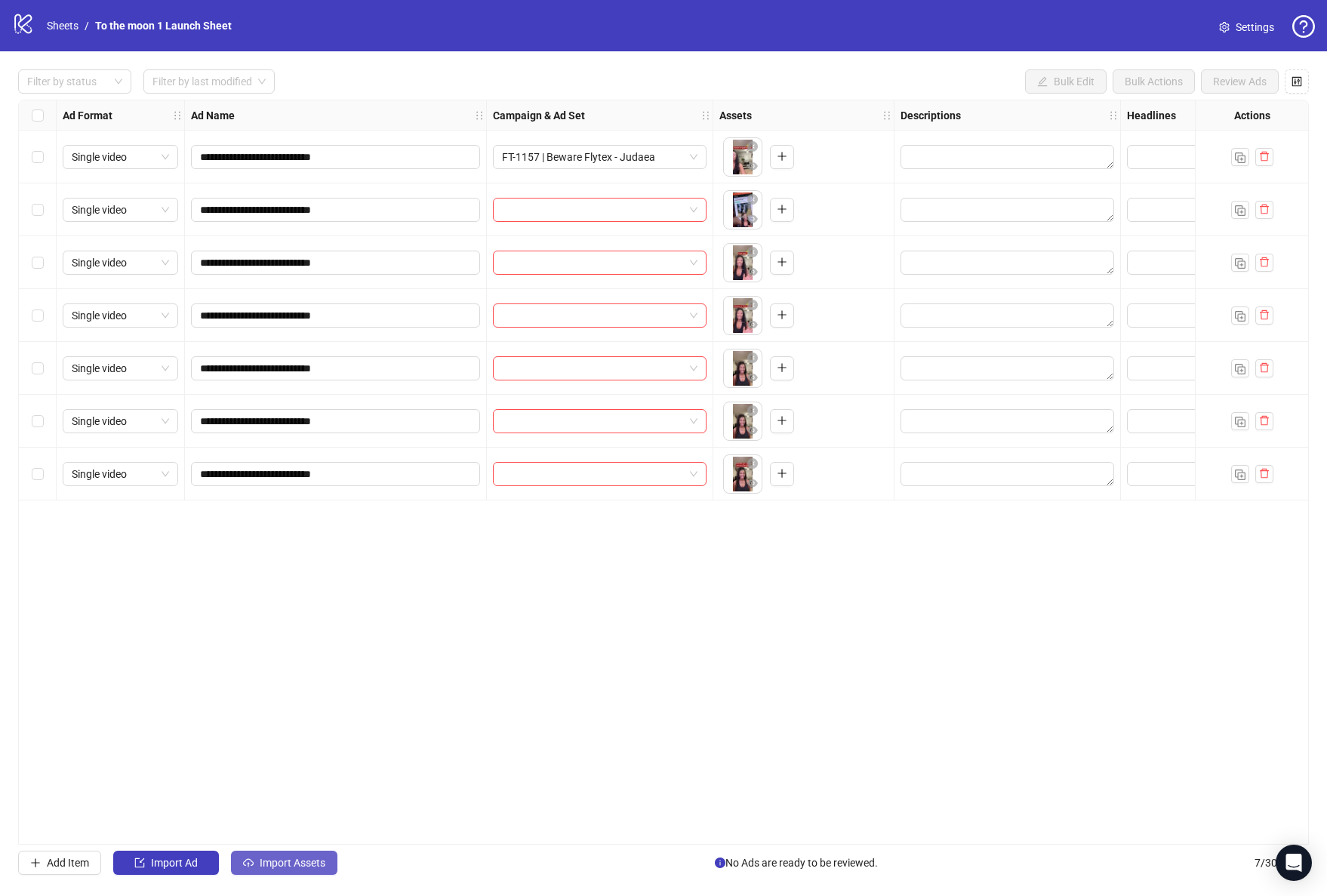
click at [319, 862] on span "Import Assets" at bounding box center [293, 862] width 66 height 12
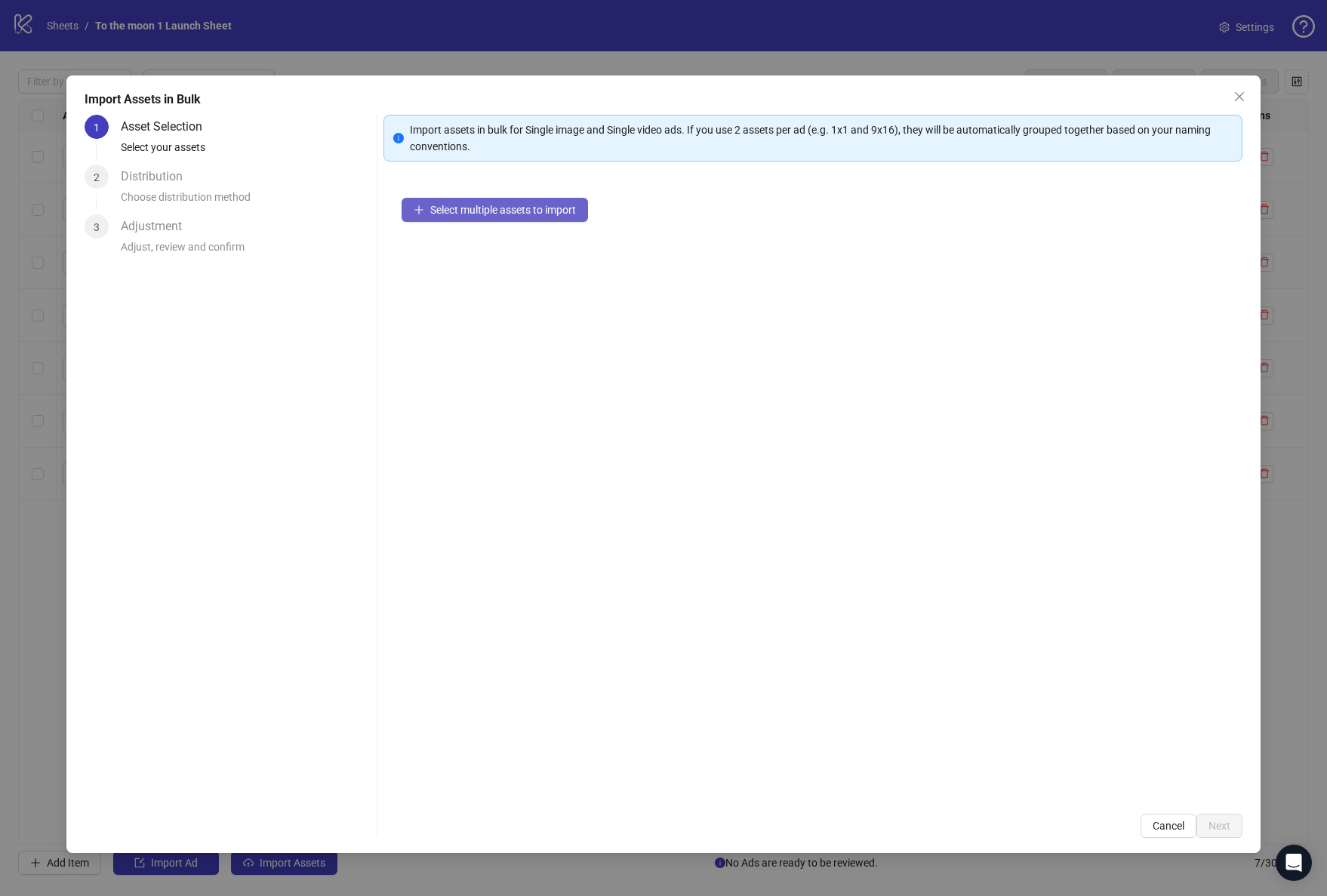
click at [565, 209] on span "Select multiple assets to import" at bounding box center [503, 210] width 146 height 12
click at [1216, 832] on button "Next" at bounding box center [1220, 825] width 46 height 25
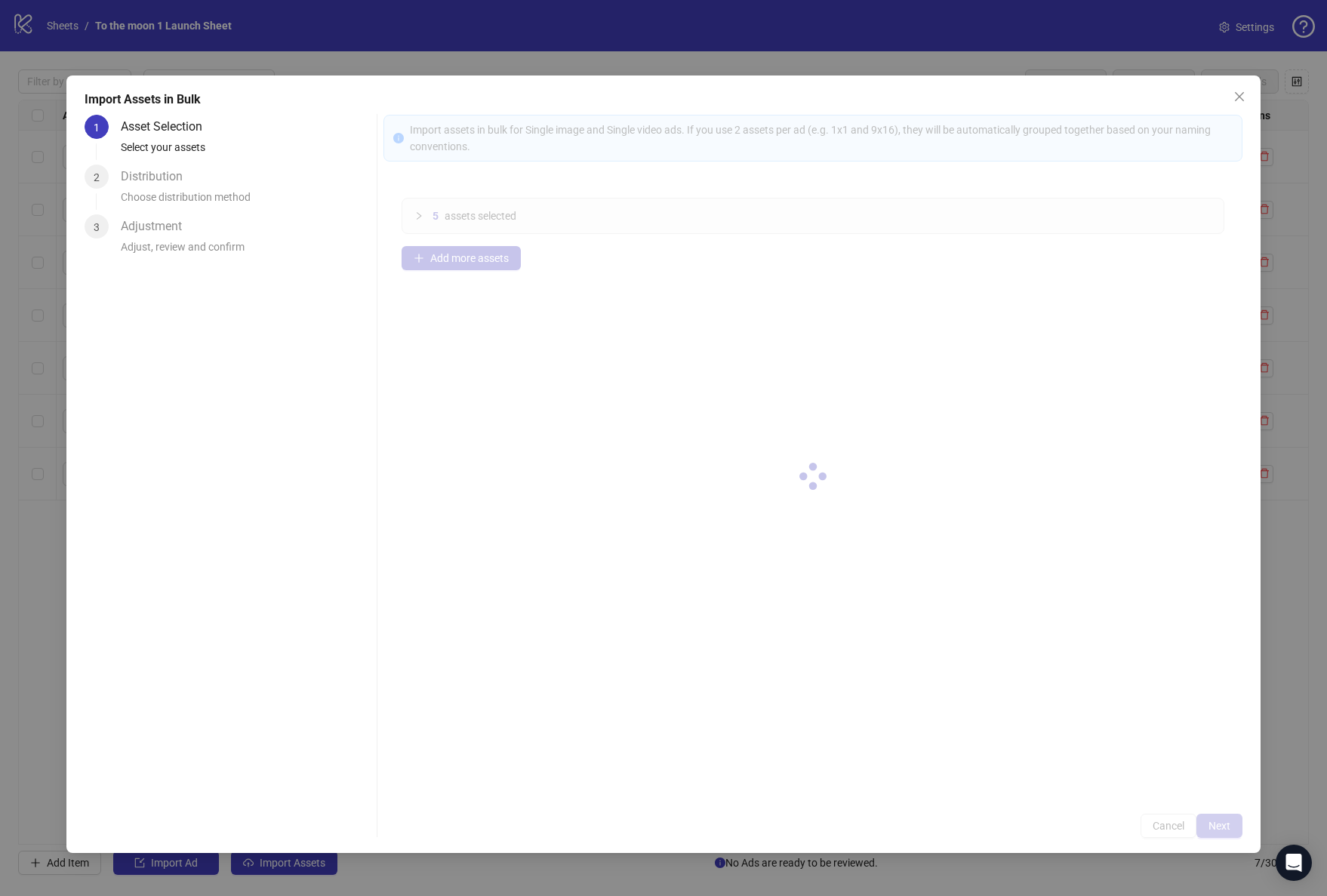
click at [1216, 832] on div at bounding box center [813, 476] width 859 height 723
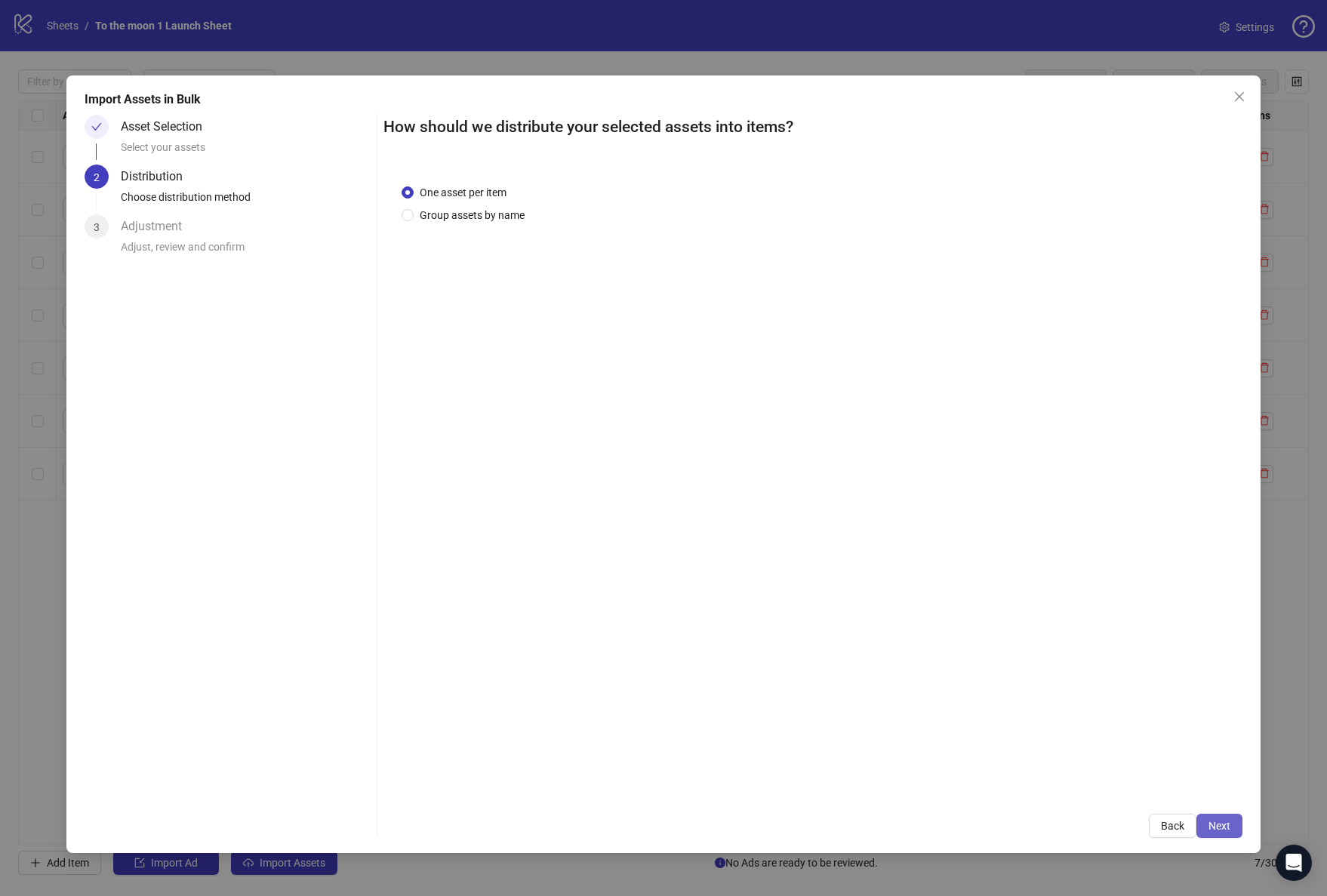
click at [1223, 816] on button "Next" at bounding box center [1220, 825] width 46 height 25
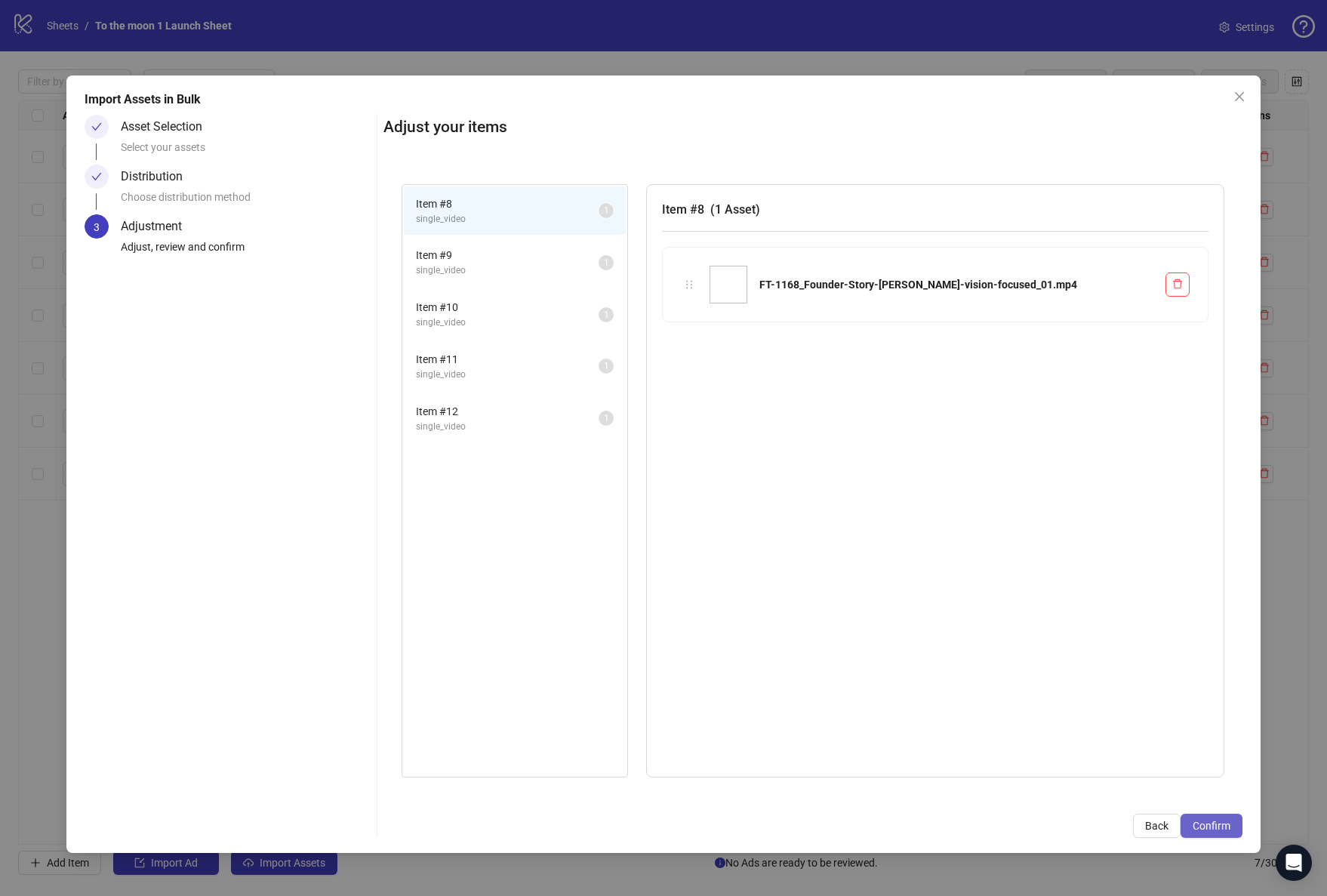
click at [1218, 819] on span "Confirm" at bounding box center [1211, 825] width 38 height 12
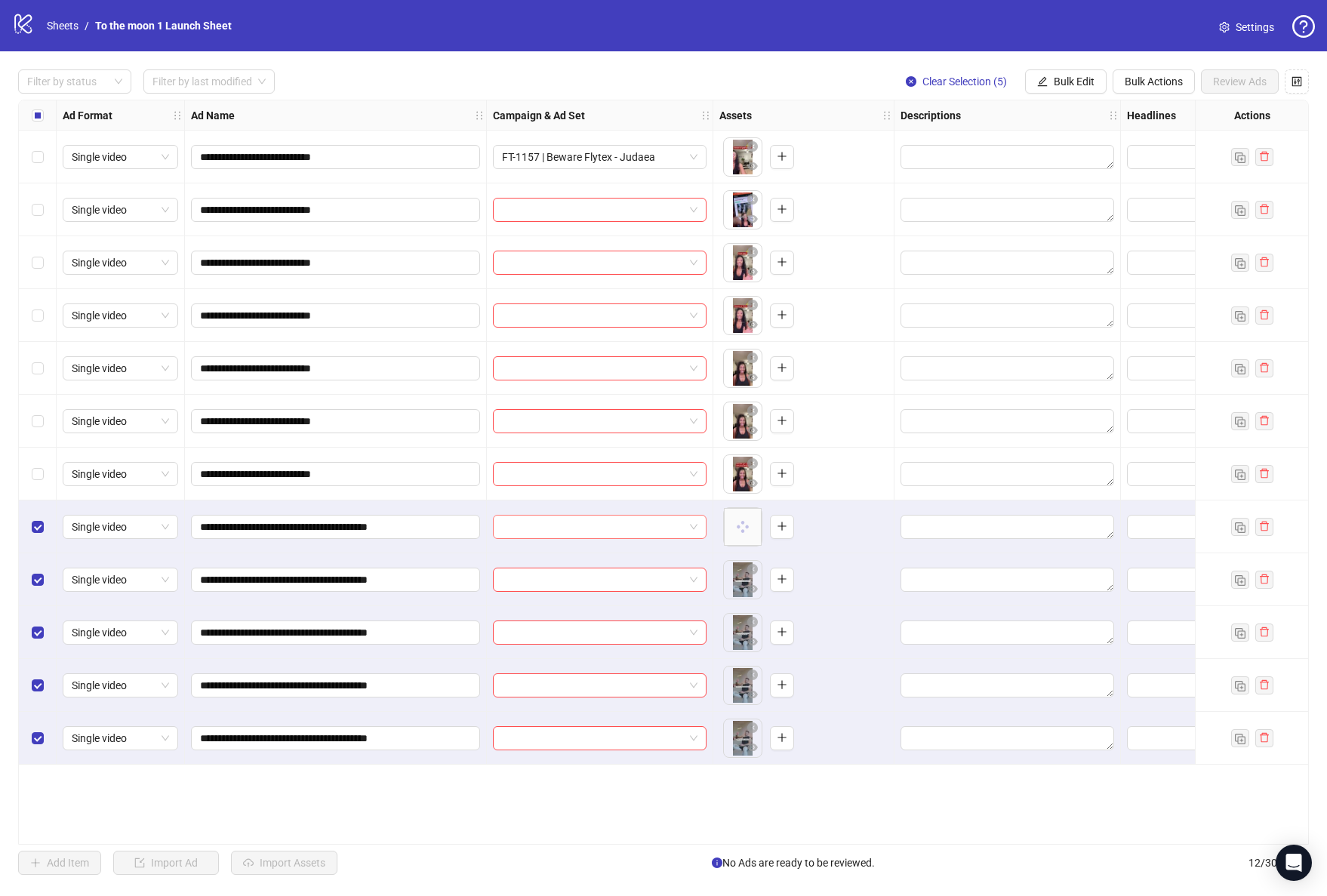
click at [689, 530] on span at bounding box center [599, 527] width 195 height 23
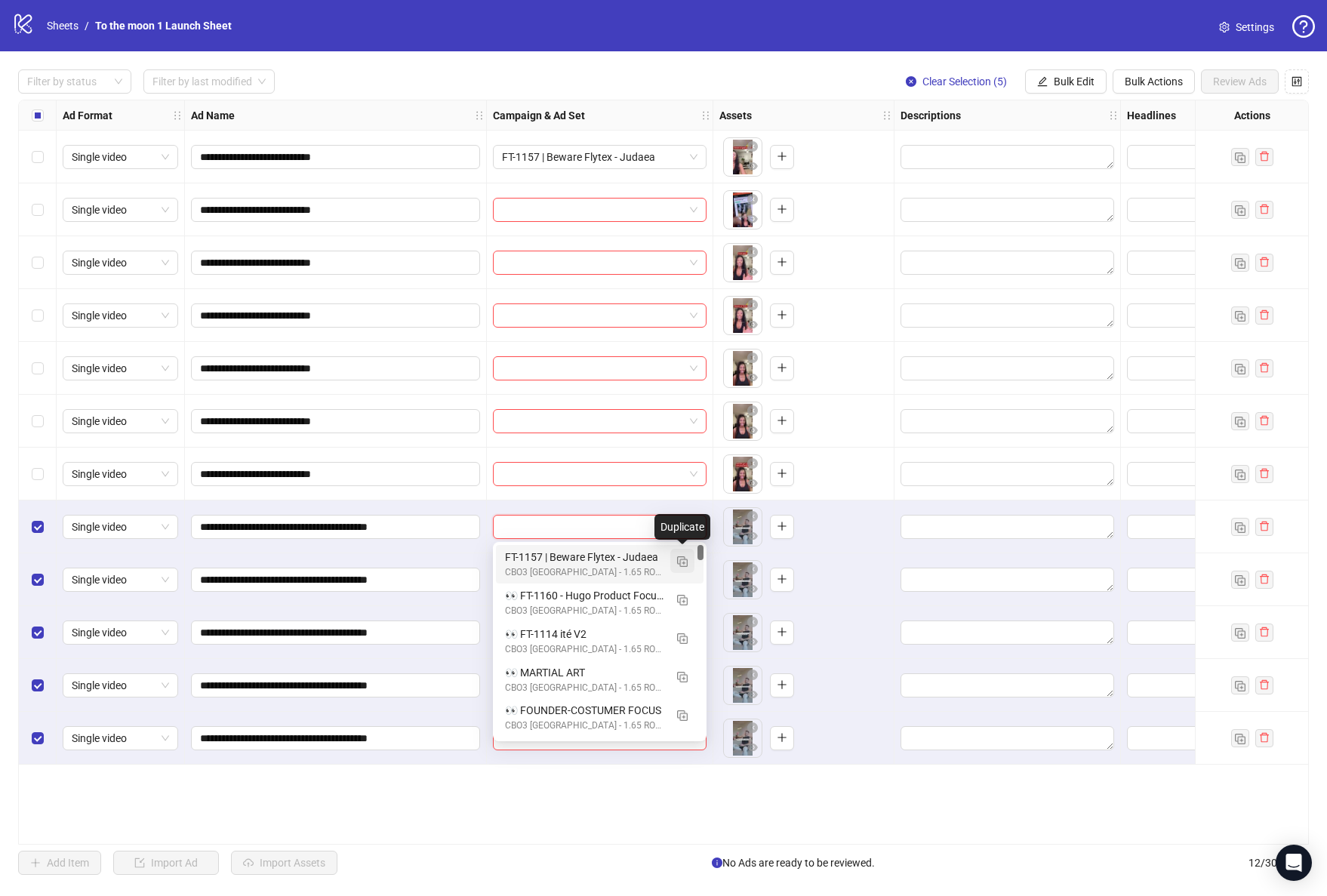
click at [682, 566] on img "button" at bounding box center [682, 562] width 11 height 11
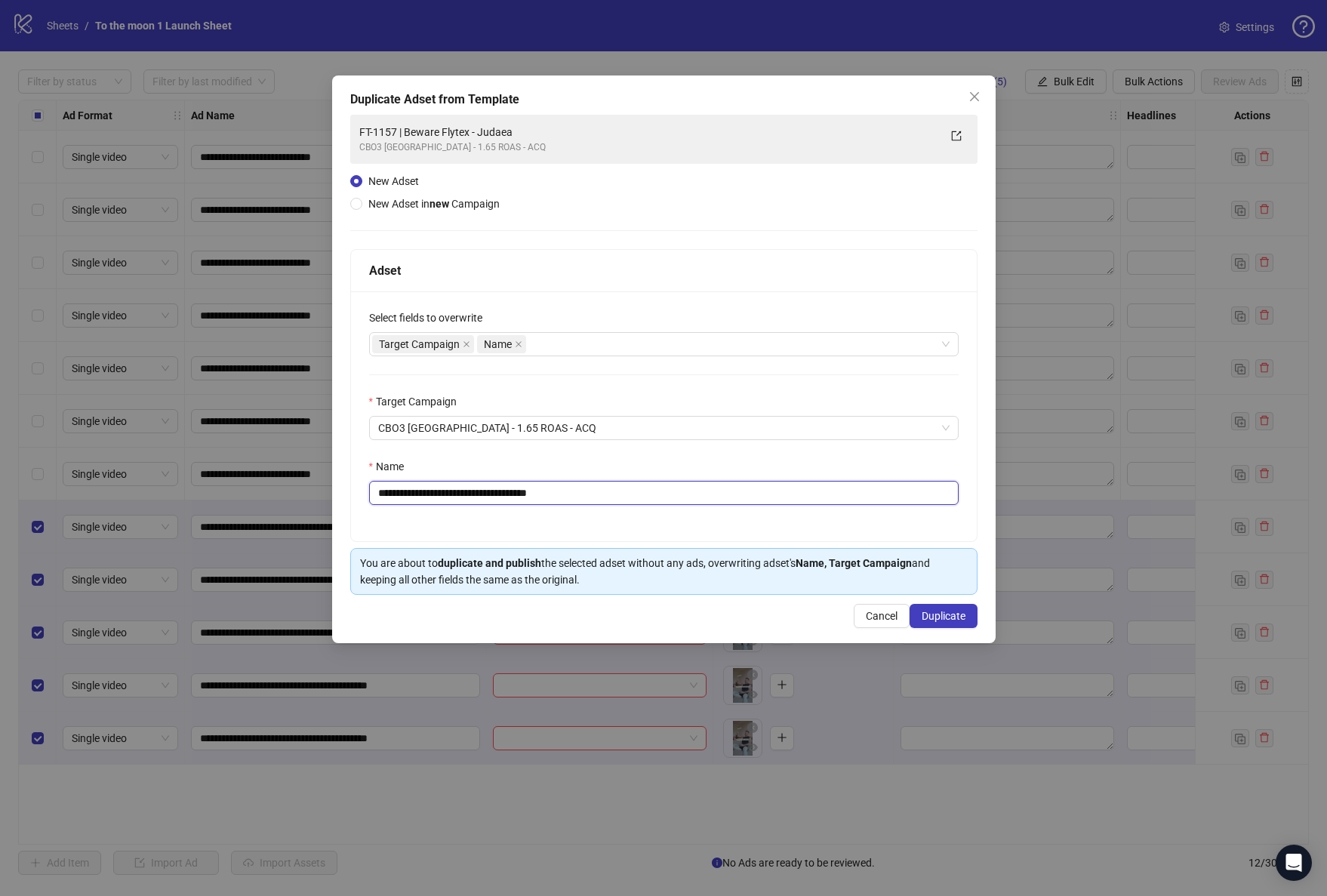
click at [563, 488] on input "**********" at bounding box center [663, 493] width 590 height 25
paste input "******"
type input "**********"
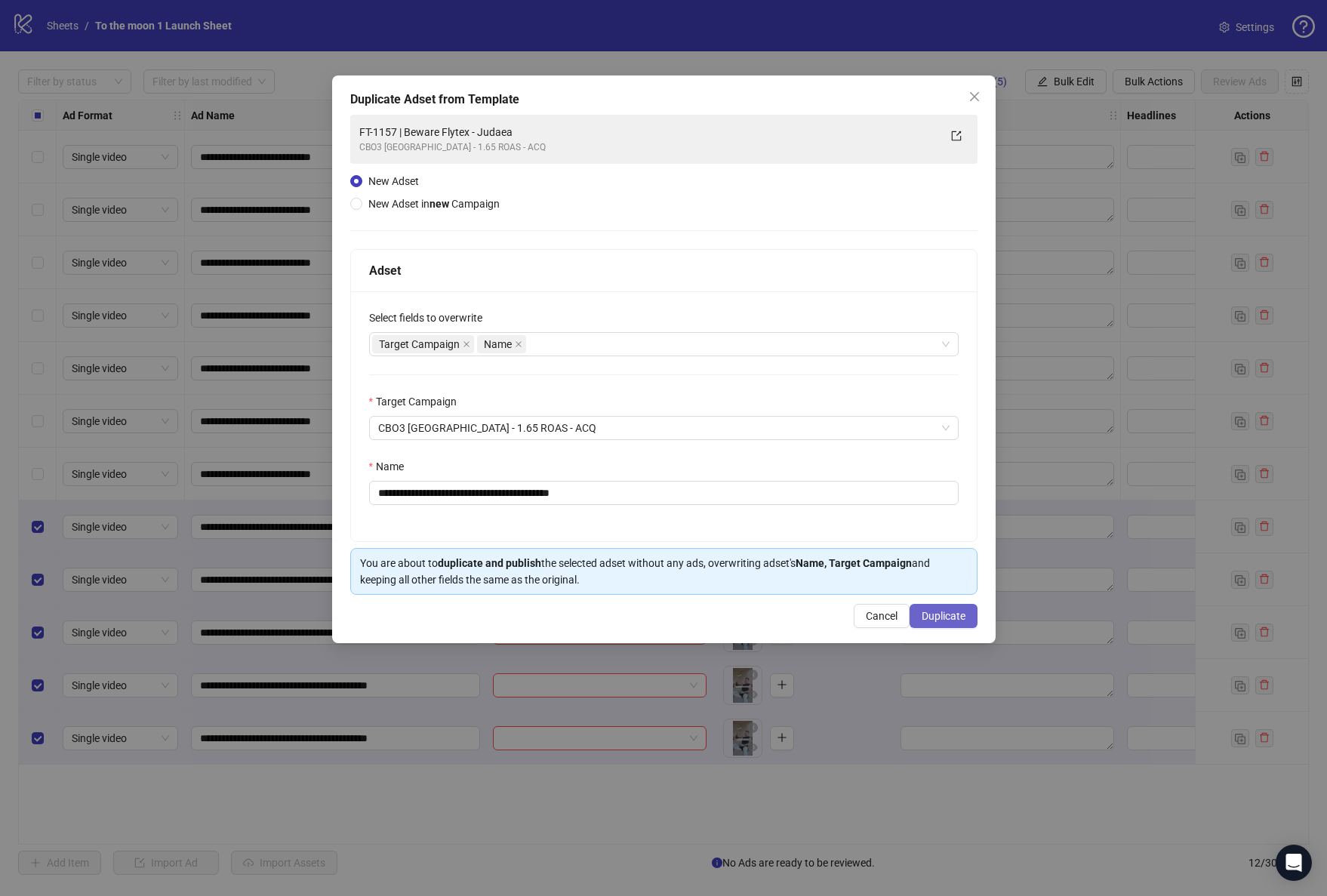
click at [944, 620] on span "Duplicate" at bounding box center [943, 616] width 44 height 12
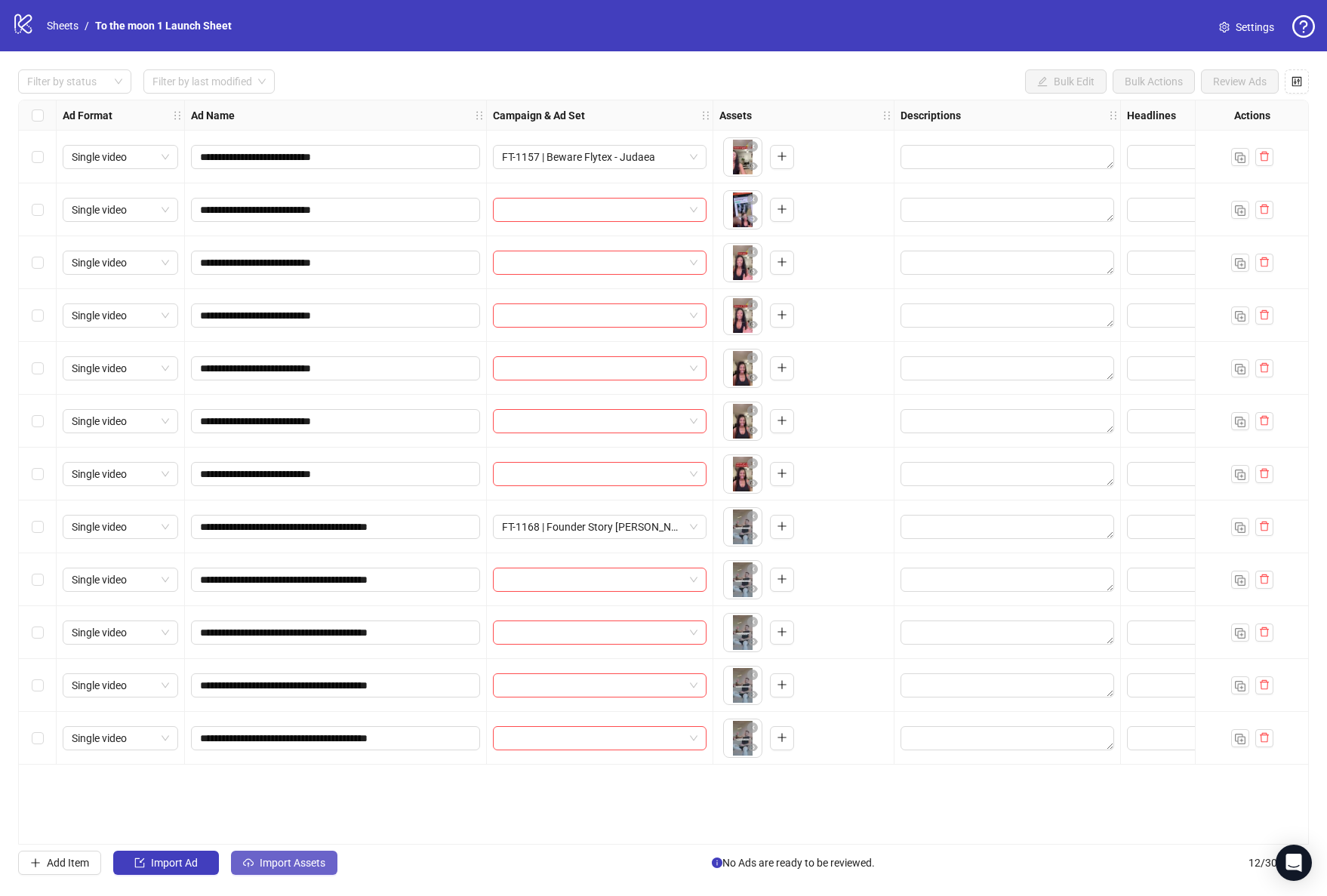
click at [289, 862] on span "Import Assets" at bounding box center [293, 862] width 66 height 12
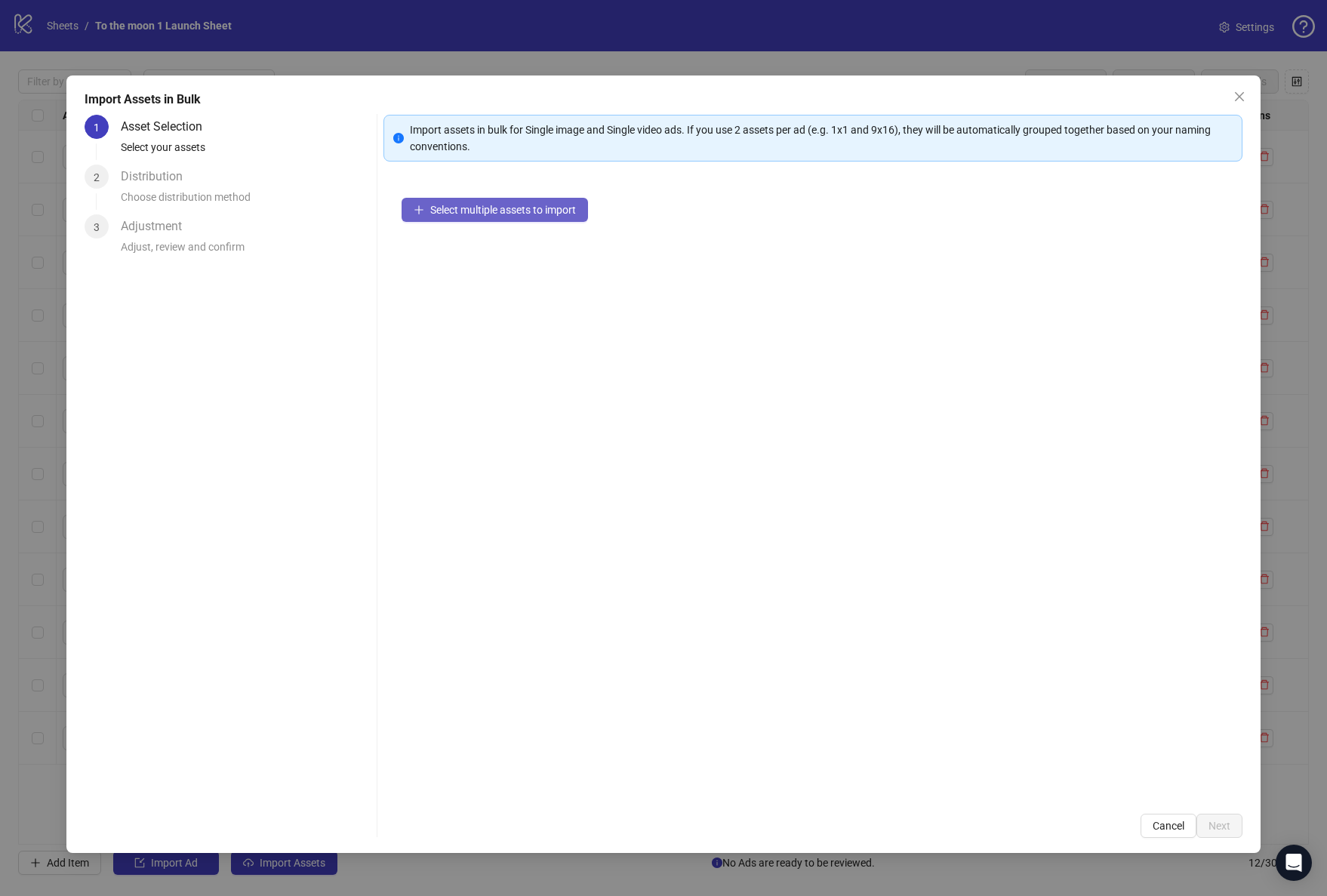
click at [552, 212] on span "Select multiple assets to import" at bounding box center [503, 210] width 146 height 12
click at [499, 249] on button "Add more assets" at bounding box center [461, 258] width 120 height 25
click at [507, 257] on span "Add more assets" at bounding box center [469, 258] width 78 height 12
click at [504, 259] on span "Add more assets" at bounding box center [469, 258] width 78 height 12
click at [511, 267] on button "Add more assets" at bounding box center [461, 258] width 120 height 25
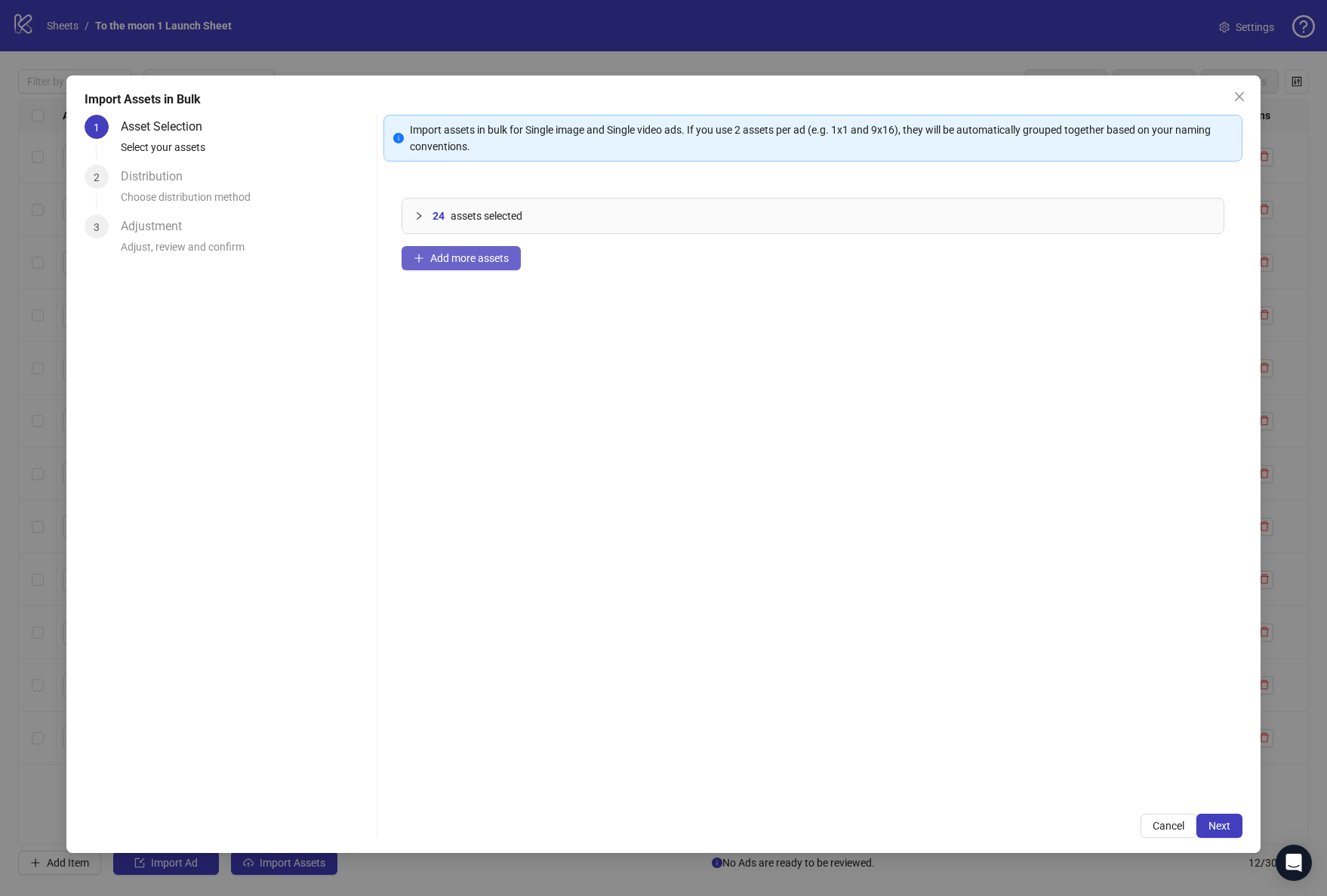
click at [459, 264] on button "Add more assets" at bounding box center [461, 258] width 120 height 25
click at [509, 255] on span "Add more assets" at bounding box center [469, 258] width 78 height 12
click at [493, 254] on span "Add more assets" at bounding box center [469, 258] width 78 height 12
click at [484, 252] on span "Add more assets" at bounding box center [469, 258] width 78 height 12
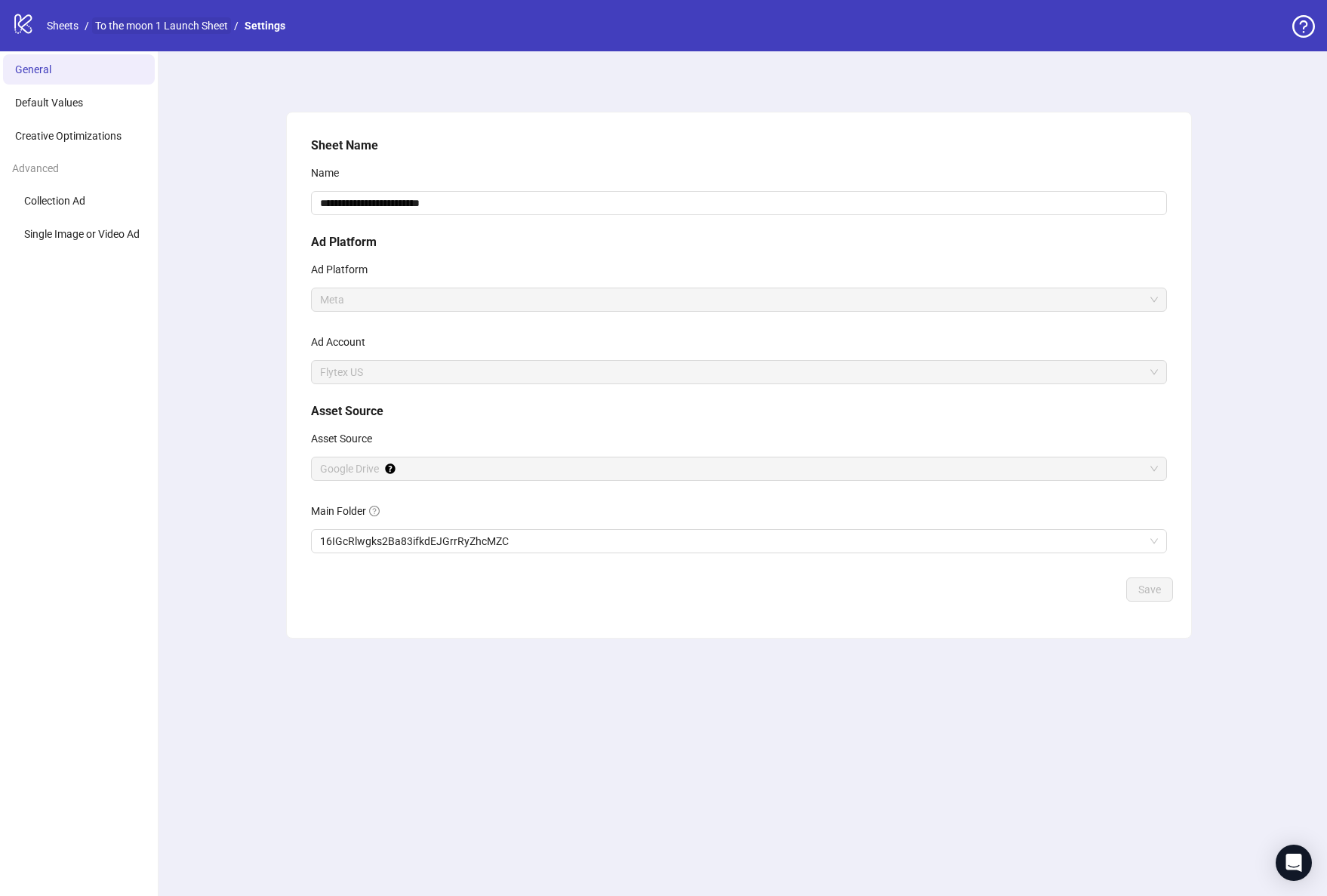
click at [136, 28] on link "To the moon 1 Launch Sheet" at bounding box center [161, 26] width 139 height 17
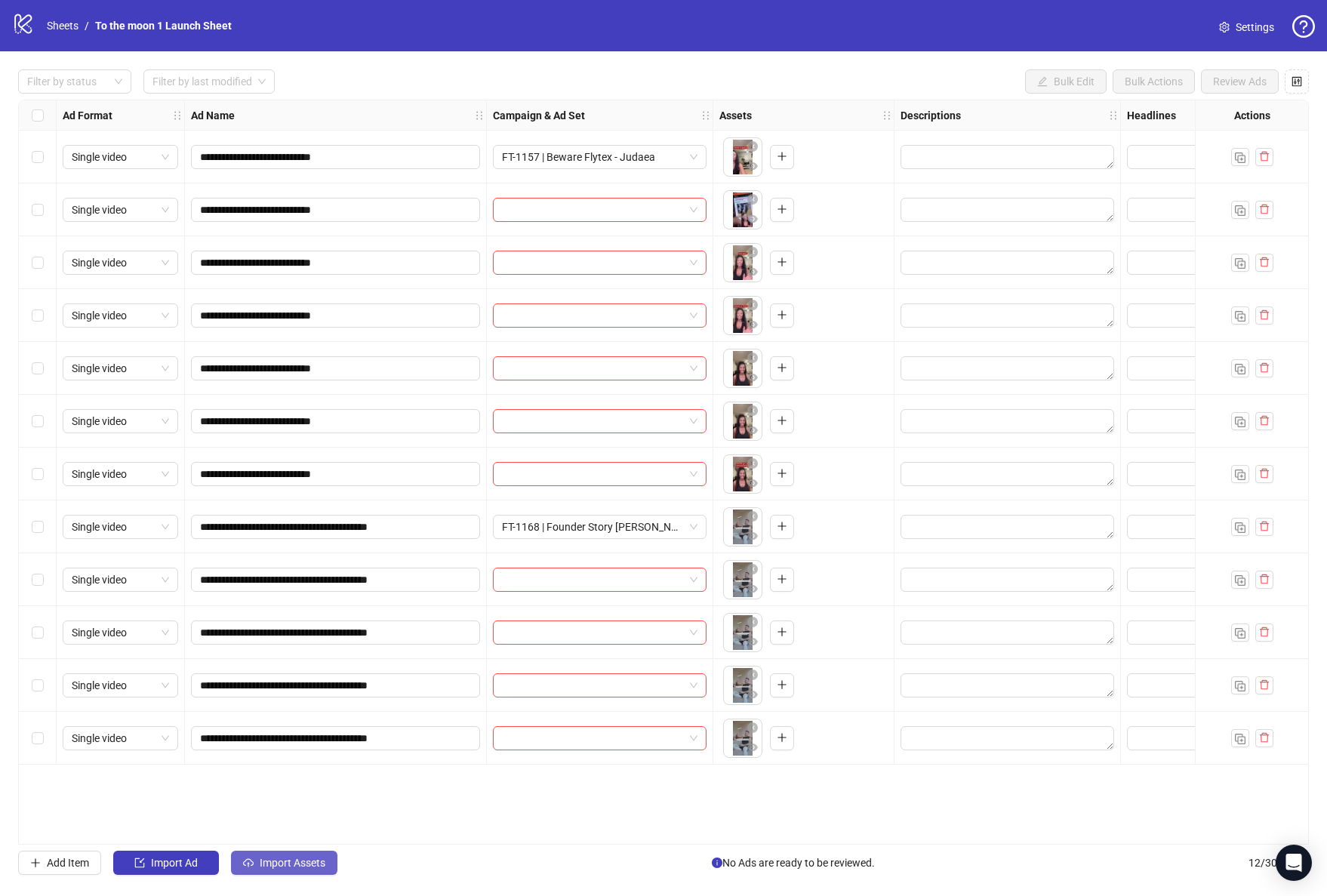
click at [273, 860] on span "Import Assets" at bounding box center [293, 862] width 66 height 12
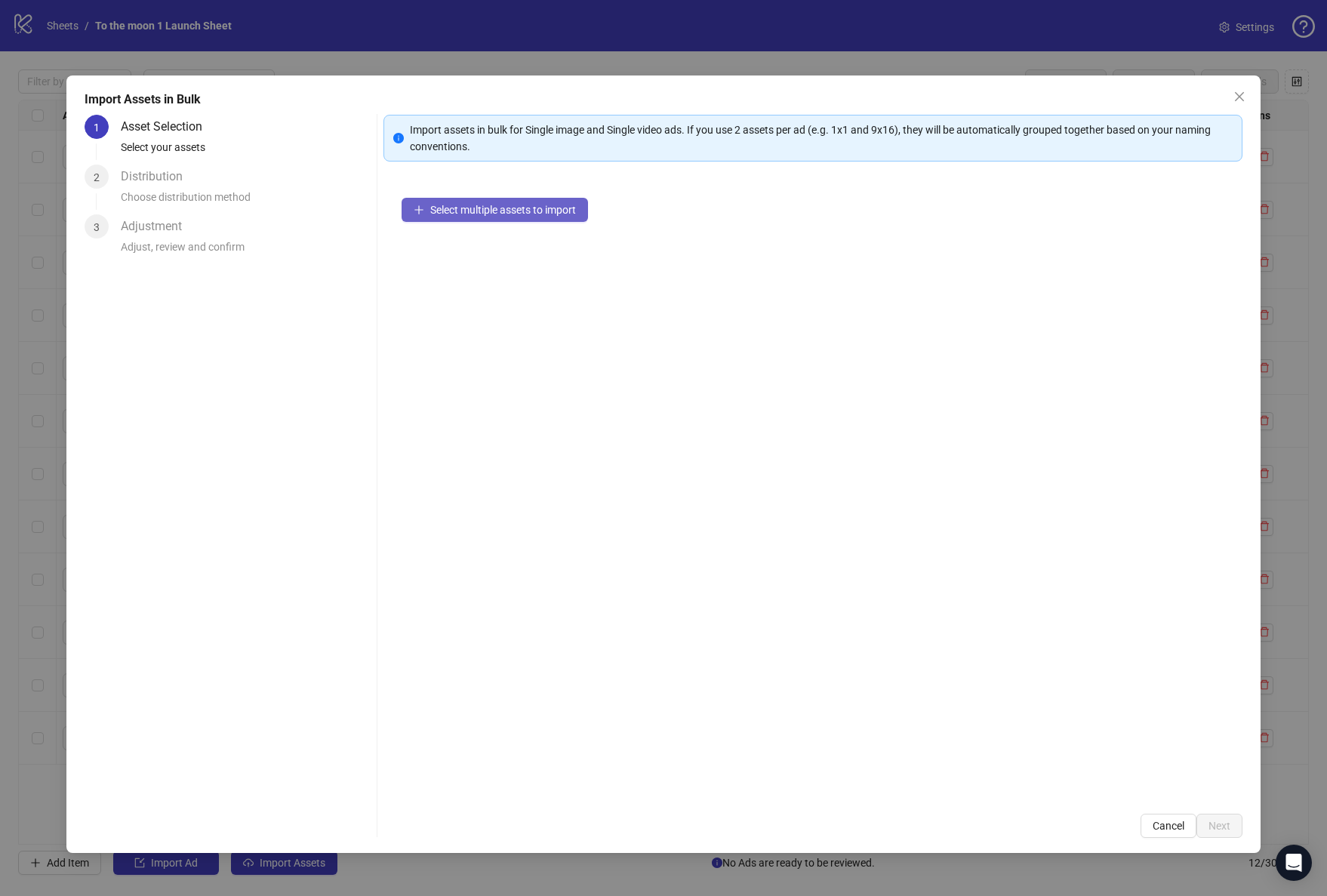
click at [552, 208] on span "Select multiple assets to import" at bounding box center [503, 210] width 146 height 12
click at [465, 264] on button "Add more assets" at bounding box center [461, 258] width 120 height 25
click at [472, 257] on span "Add more assets" at bounding box center [469, 258] width 78 height 12
click at [479, 263] on span "Add more assets" at bounding box center [469, 258] width 78 height 12
click at [492, 259] on span "Add more assets" at bounding box center [469, 258] width 78 height 12
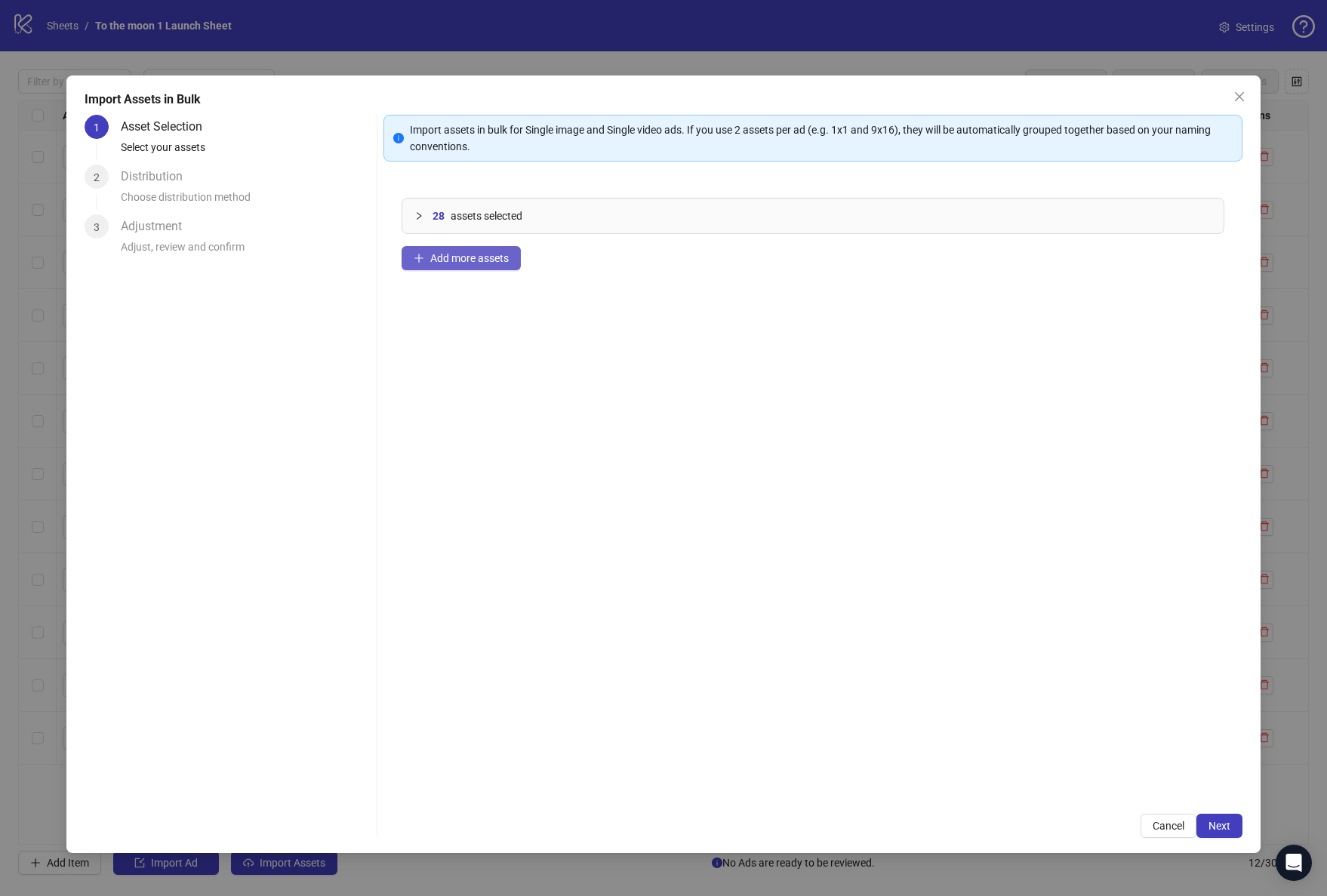
click at [458, 262] on span "Add more assets" at bounding box center [469, 258] width 78 height 12
click at [493, 259] on span "Add more assets" at bounding box center [469, 258] width 78 height 12
click at [478, 259] on span "Add more assets" at bounding box center [469, 258] width 78 height 12
click at [465, 261] on span "Add more assets" at bounding box center [469, 258] width 78 height 12
click at [470, 257] on span "Add more assets" at bounding box center [469, 258] width 78 height 12
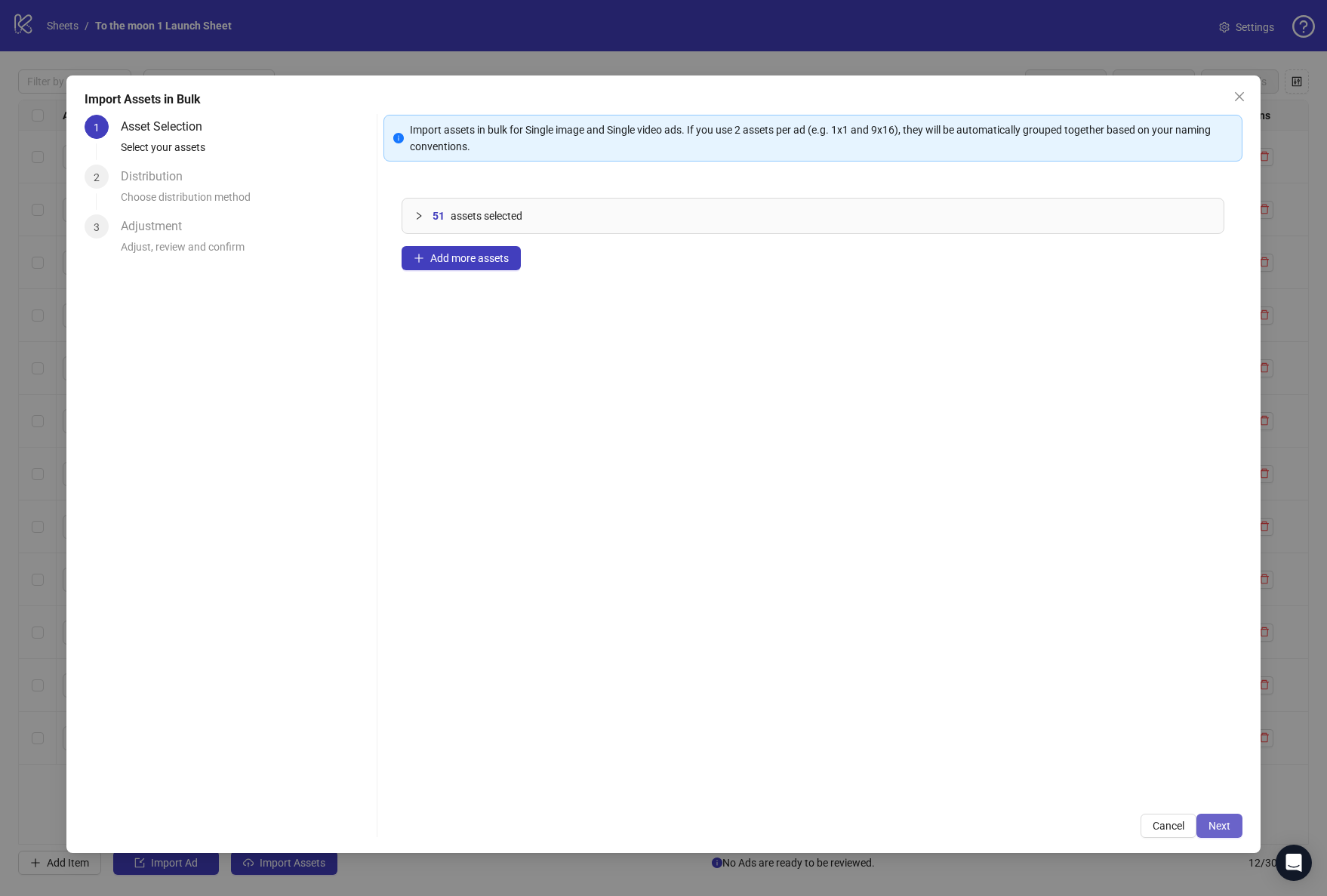
click at [1220, 822] on span "Next" at bounding box center [1219, 825] width 22 height 12
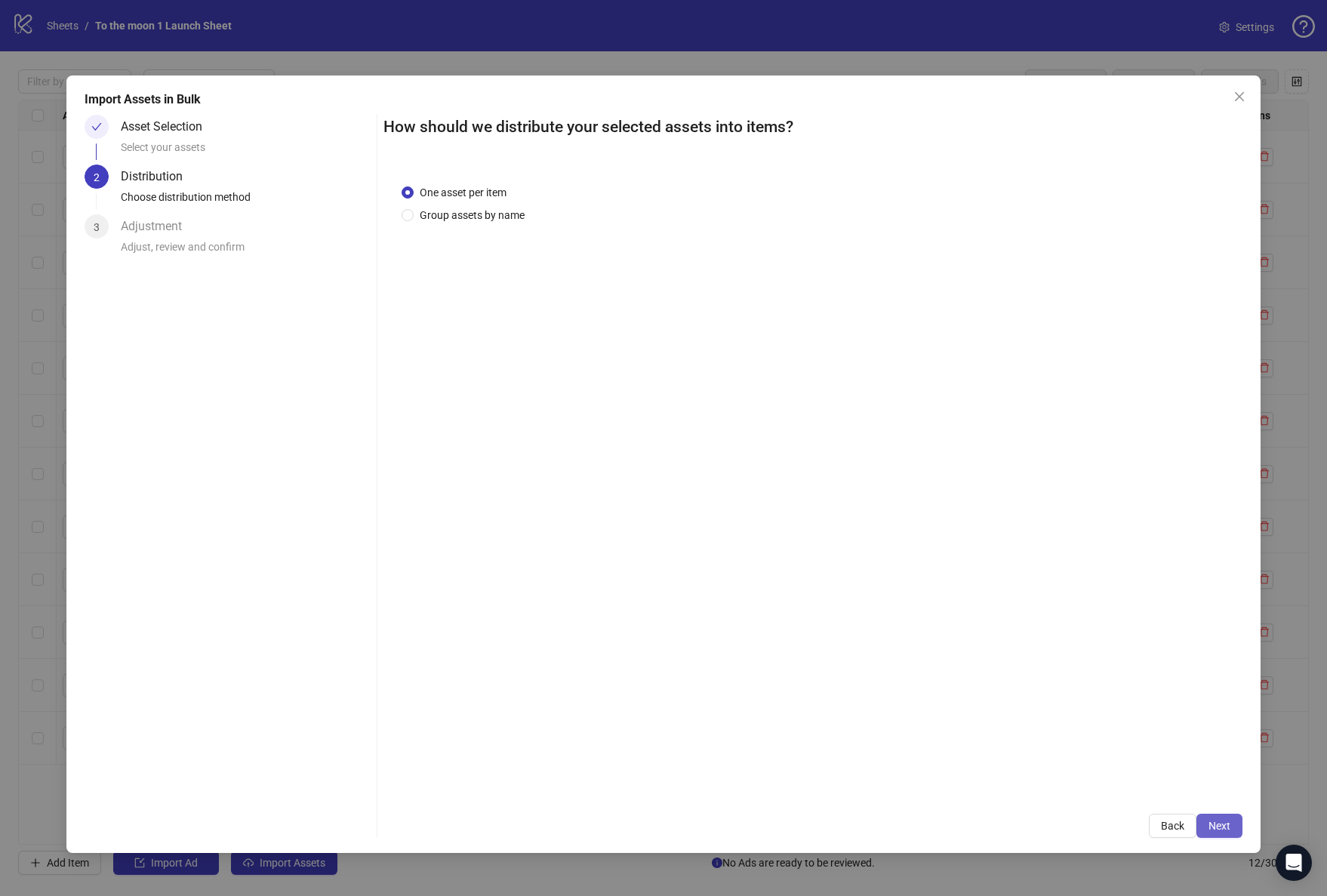
click at [1224, 826] on span "Next" at bounding box center [1219, 825] width 22 height 12
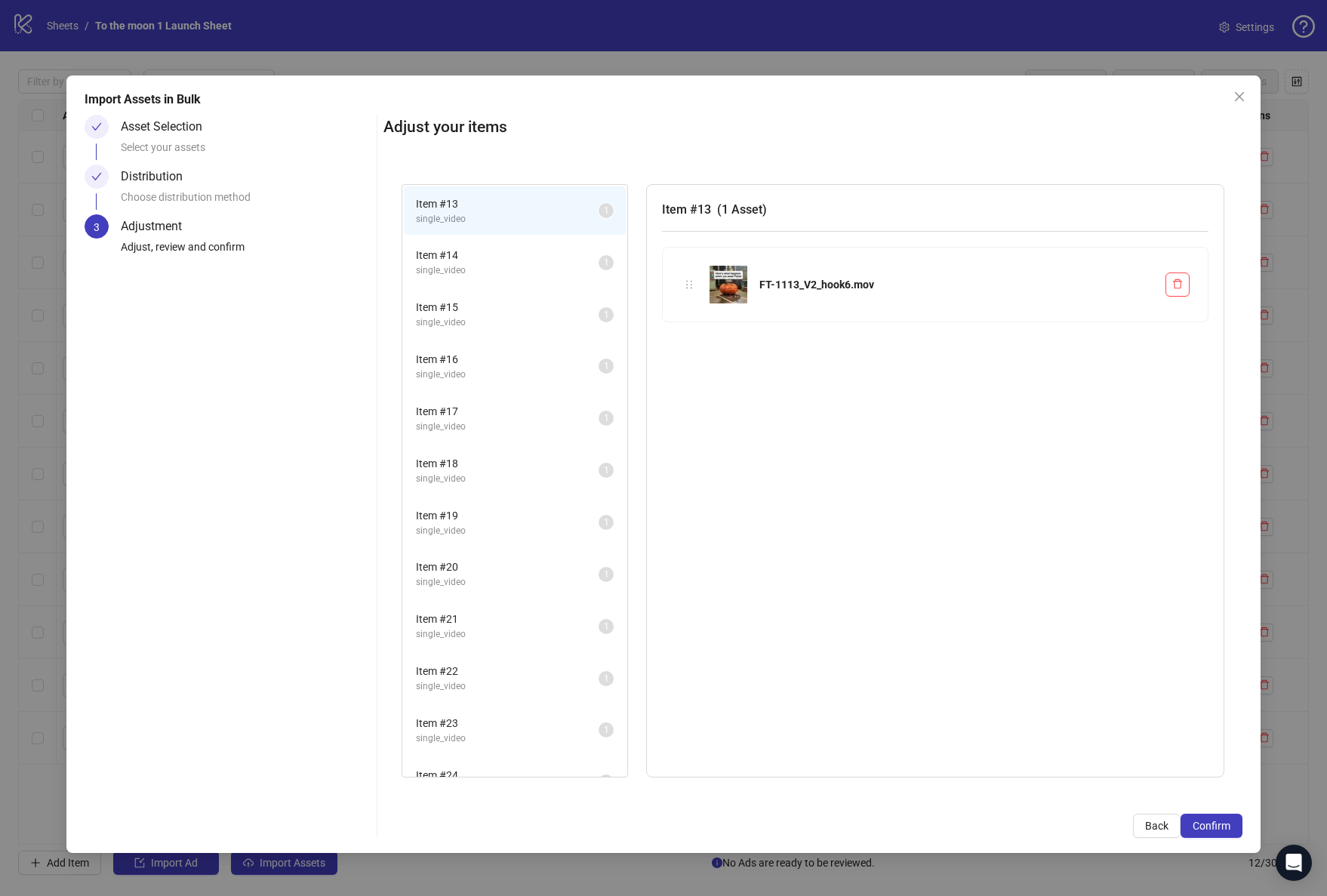
click at [1224, 826] on span "Confirm" at bounding box center [1211, 825] width 38 height 12
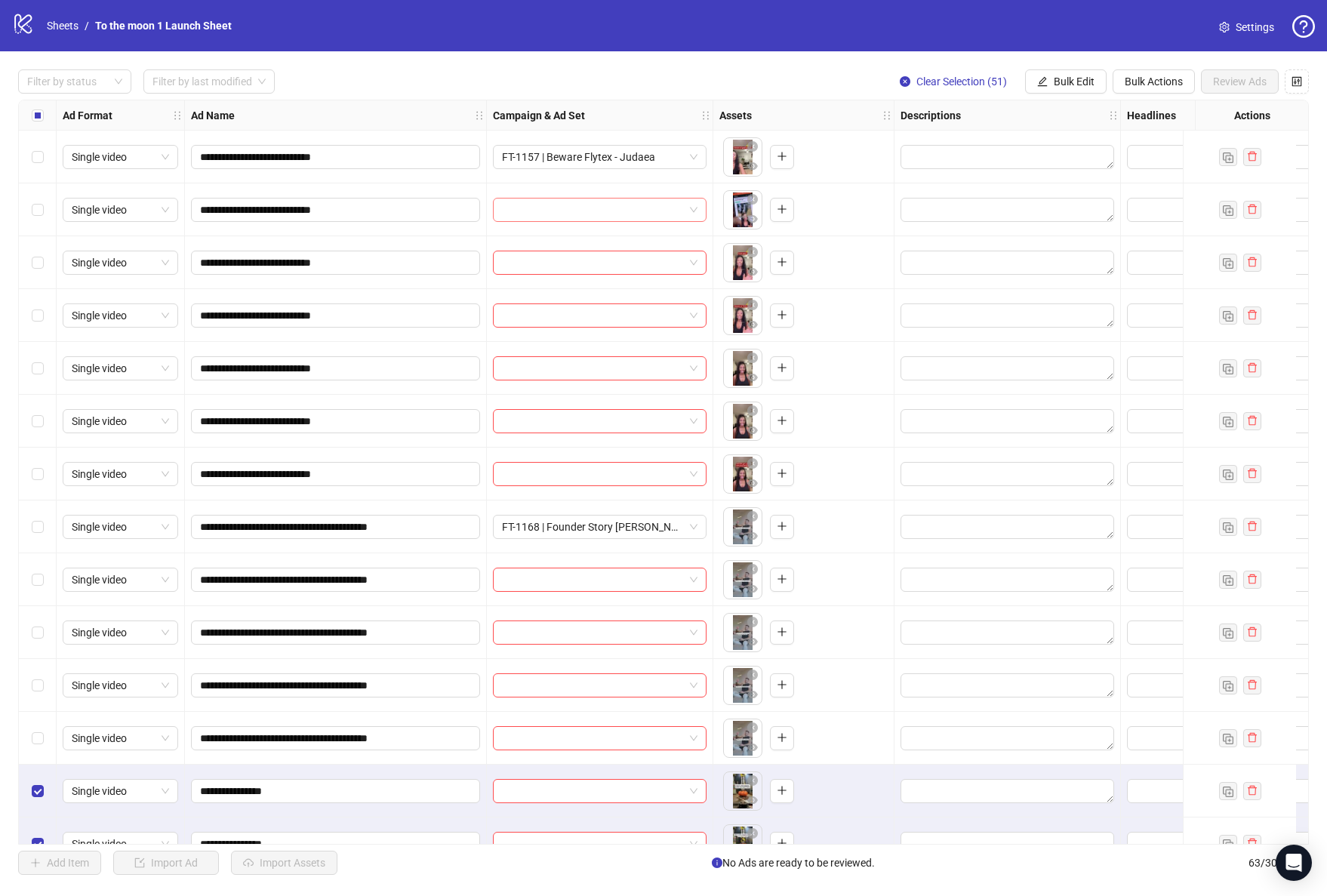
click at [619, 212] on input "search" at bounding box center [593, 210] width 182 height 23
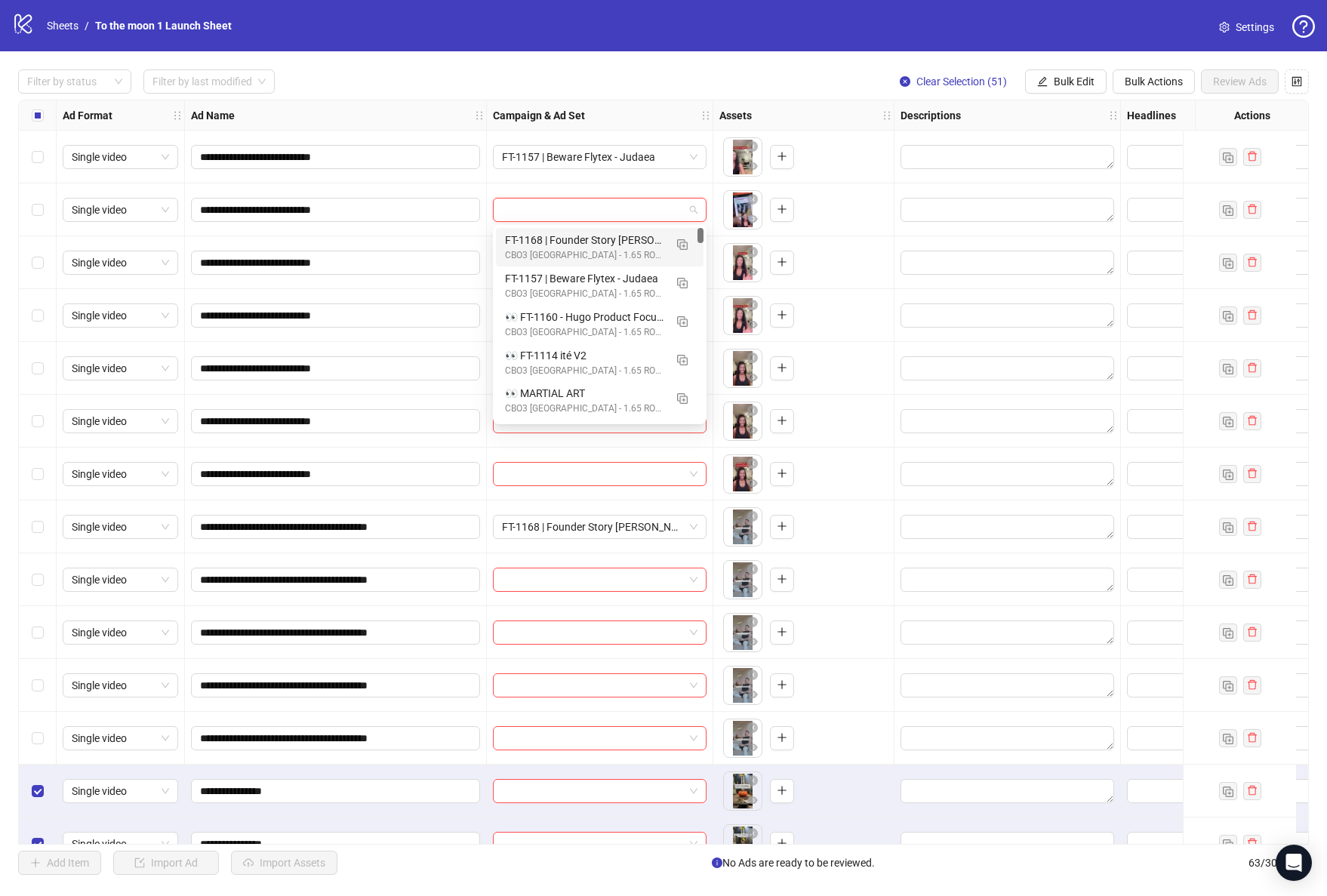
click at [595, 252] on div "CBO3 [GEOGRAPHIC_DATA] - 1.65 ROAS - ACQ" at bounding box center [585, 255] width 159 height 15
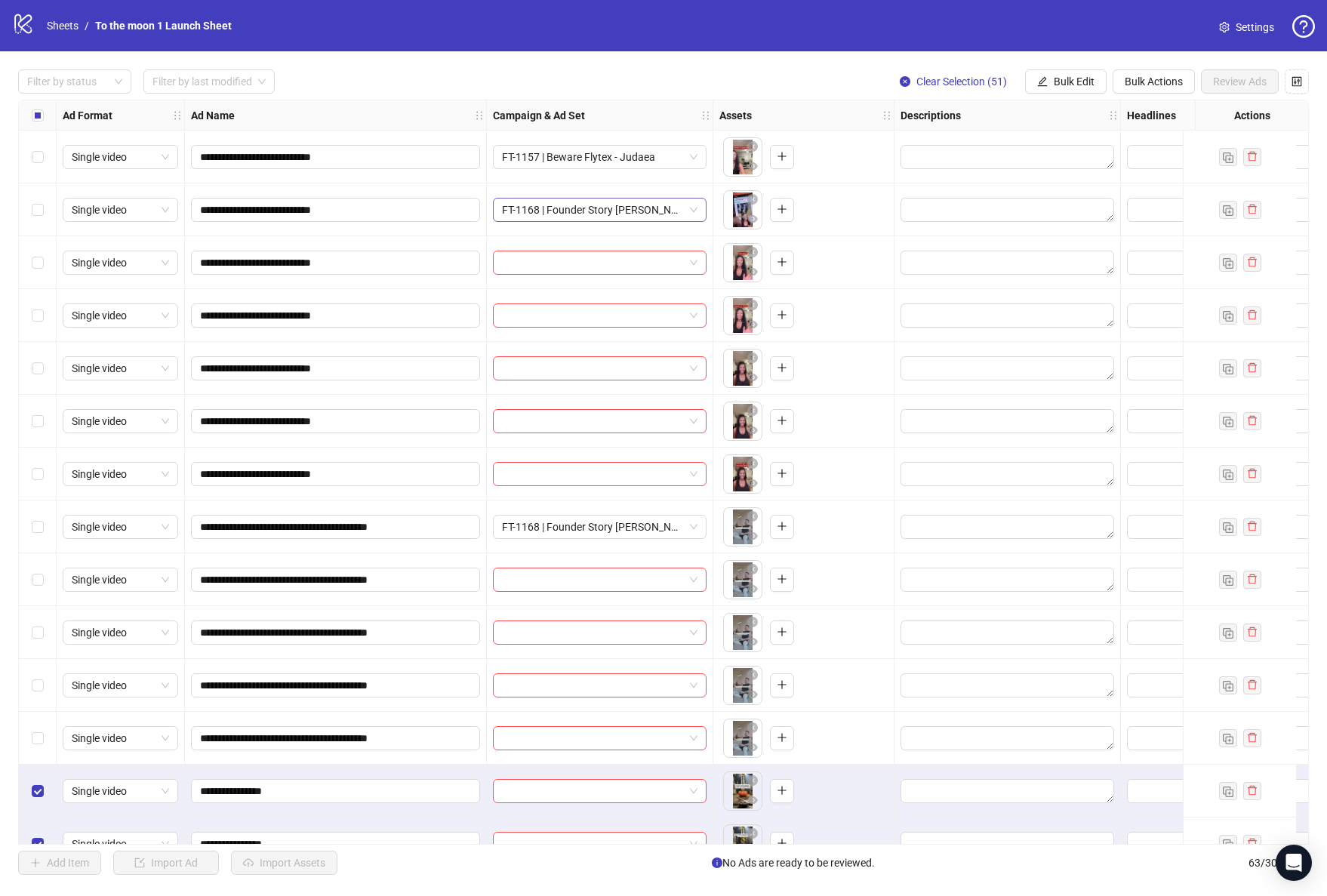
click at [617, 212] on span "FT-1168 | Founder Story [PERSON_NAME] - vision focused" at bounding box center [599, 210] width 195 height 23
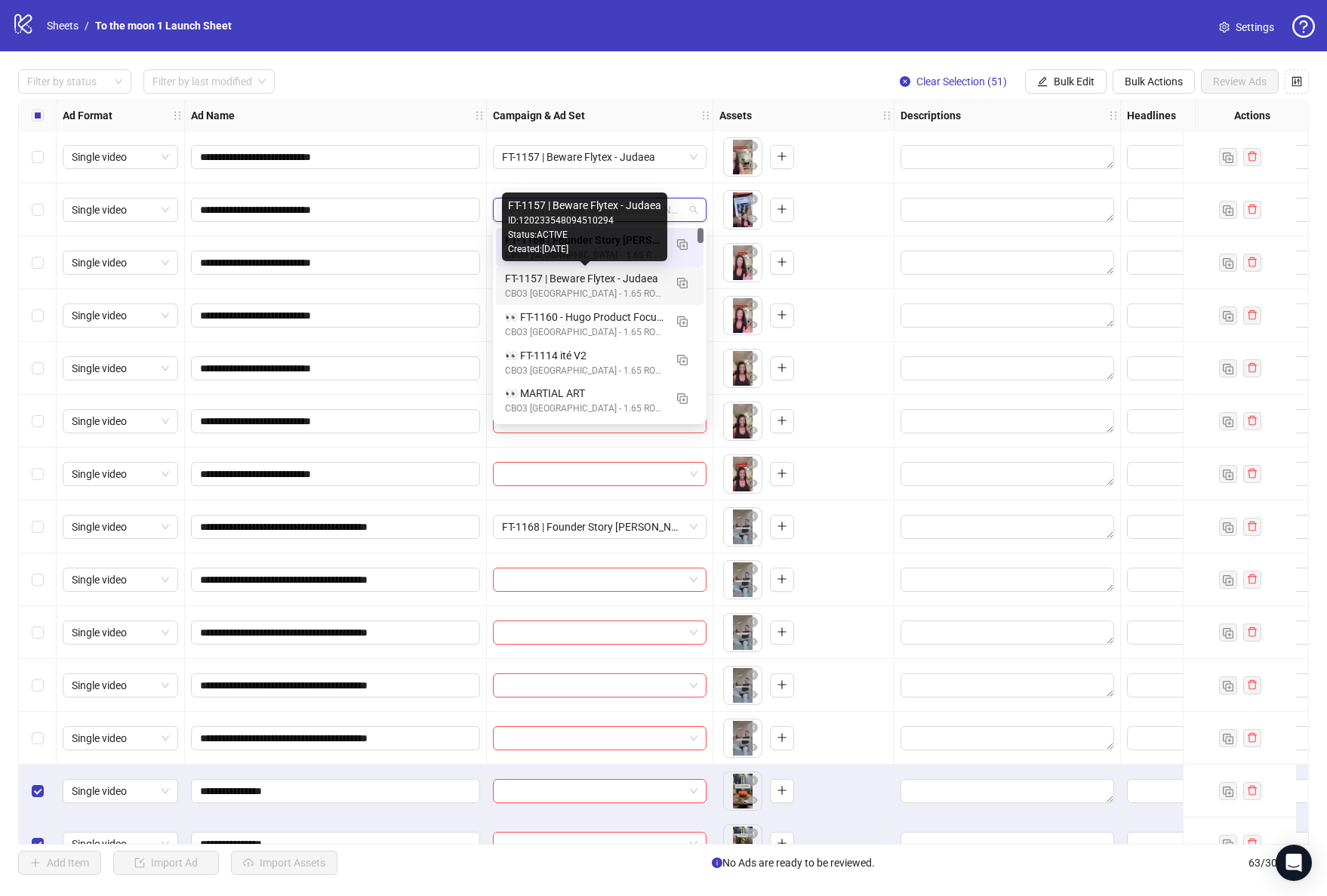
click at [614, 285] on div "FT-1157 | Beware Flytex - Judaea" at bounding box center [585, 278] width 159 height 17
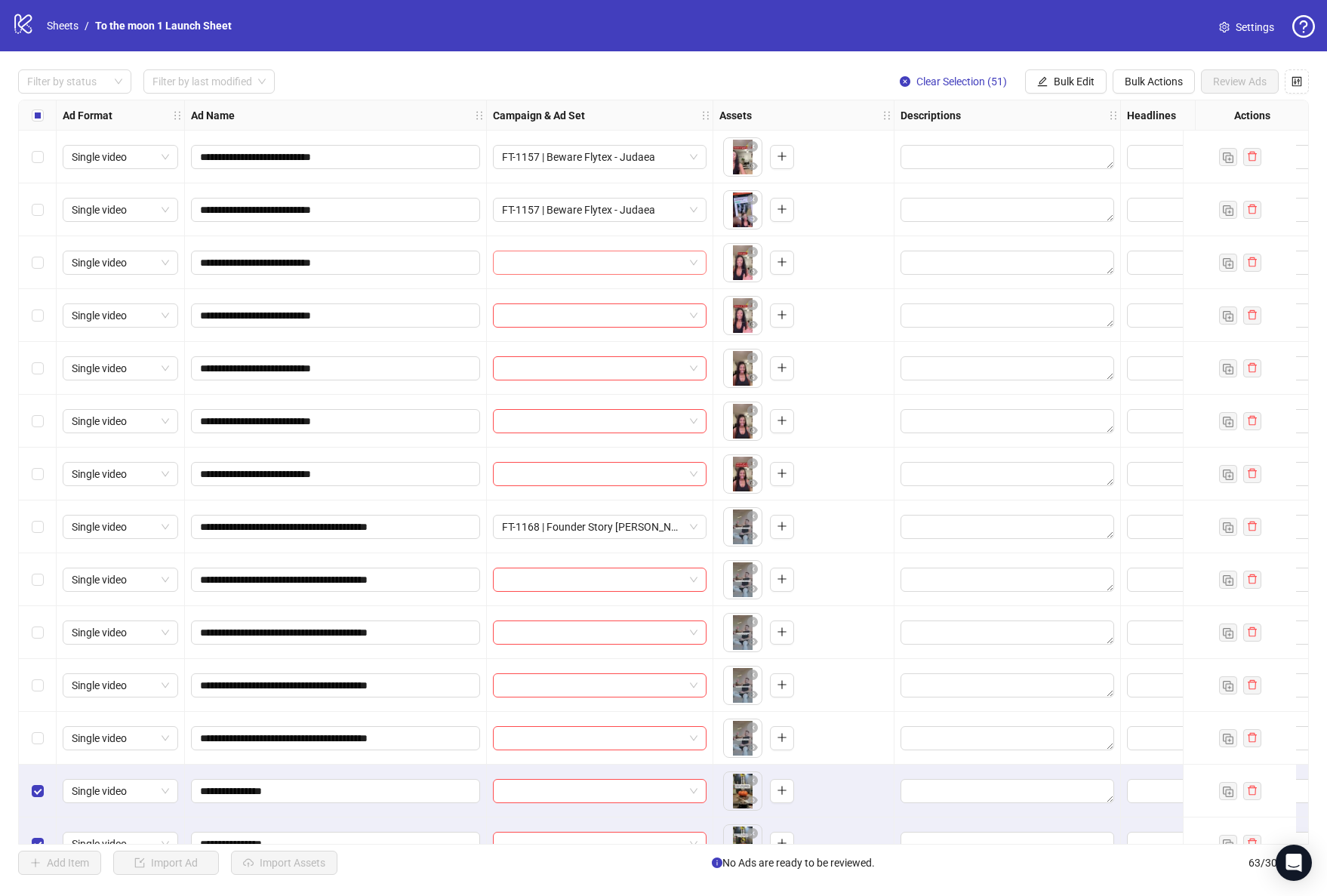
click at [605, 258] on input "search" at bounding box center [593, 263] width 182 height 23
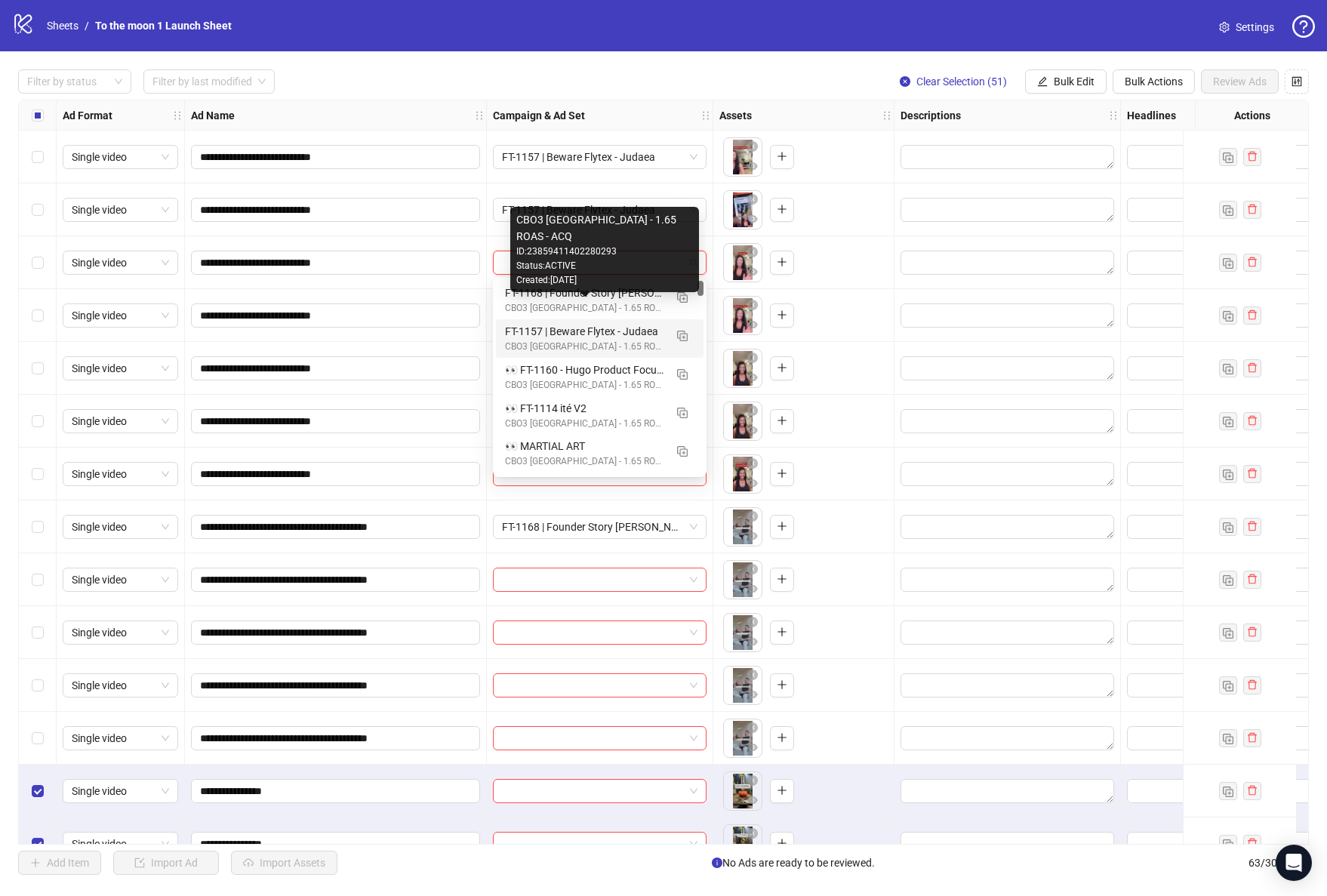
click at [595, 329] on div "FT-1157 | Beware Flytex - Judaea" at bounding box center [585, 331] width 159 height 17
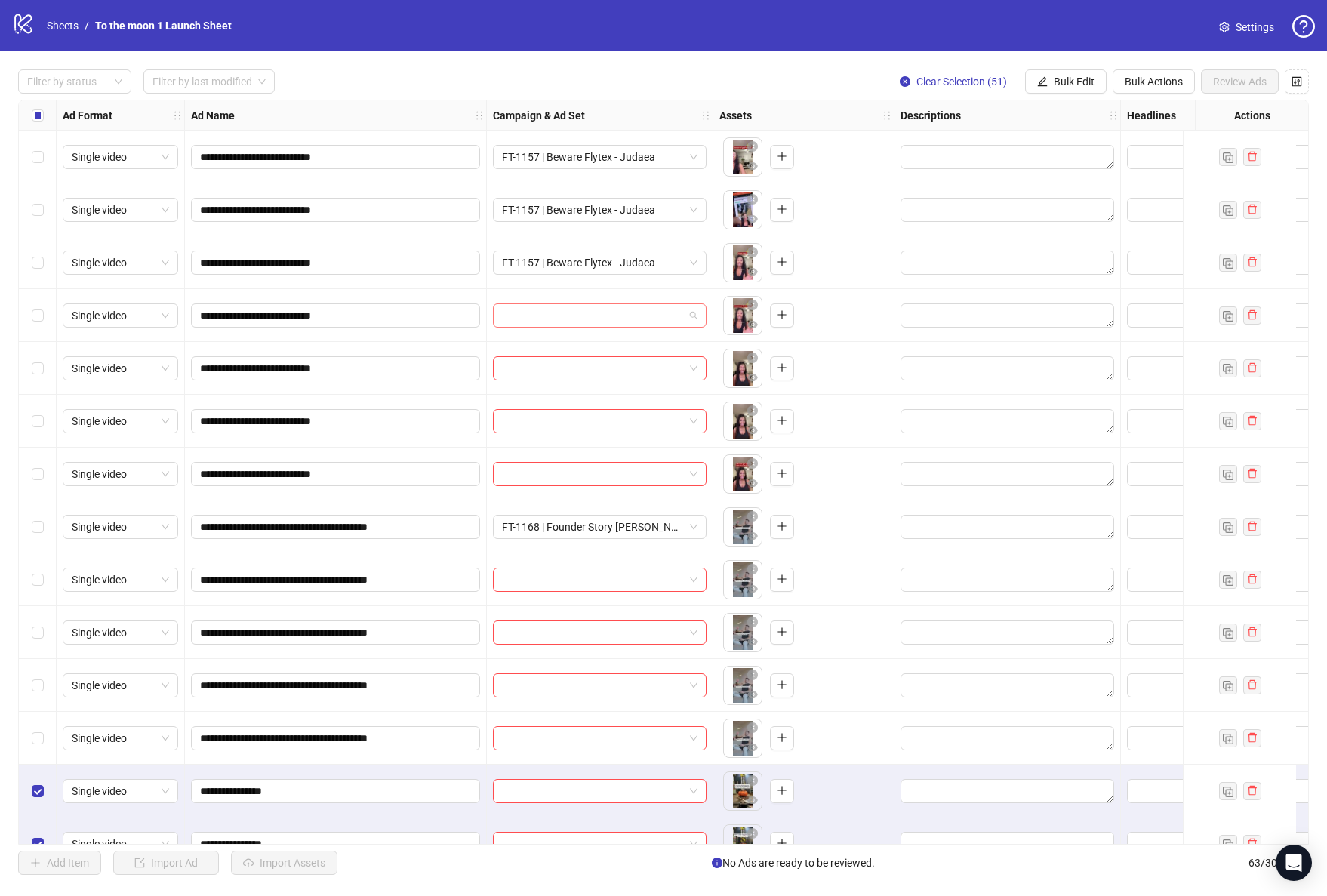
click at [593, 314] on input "search" at bounding box center [593, 316] width 182 height 23
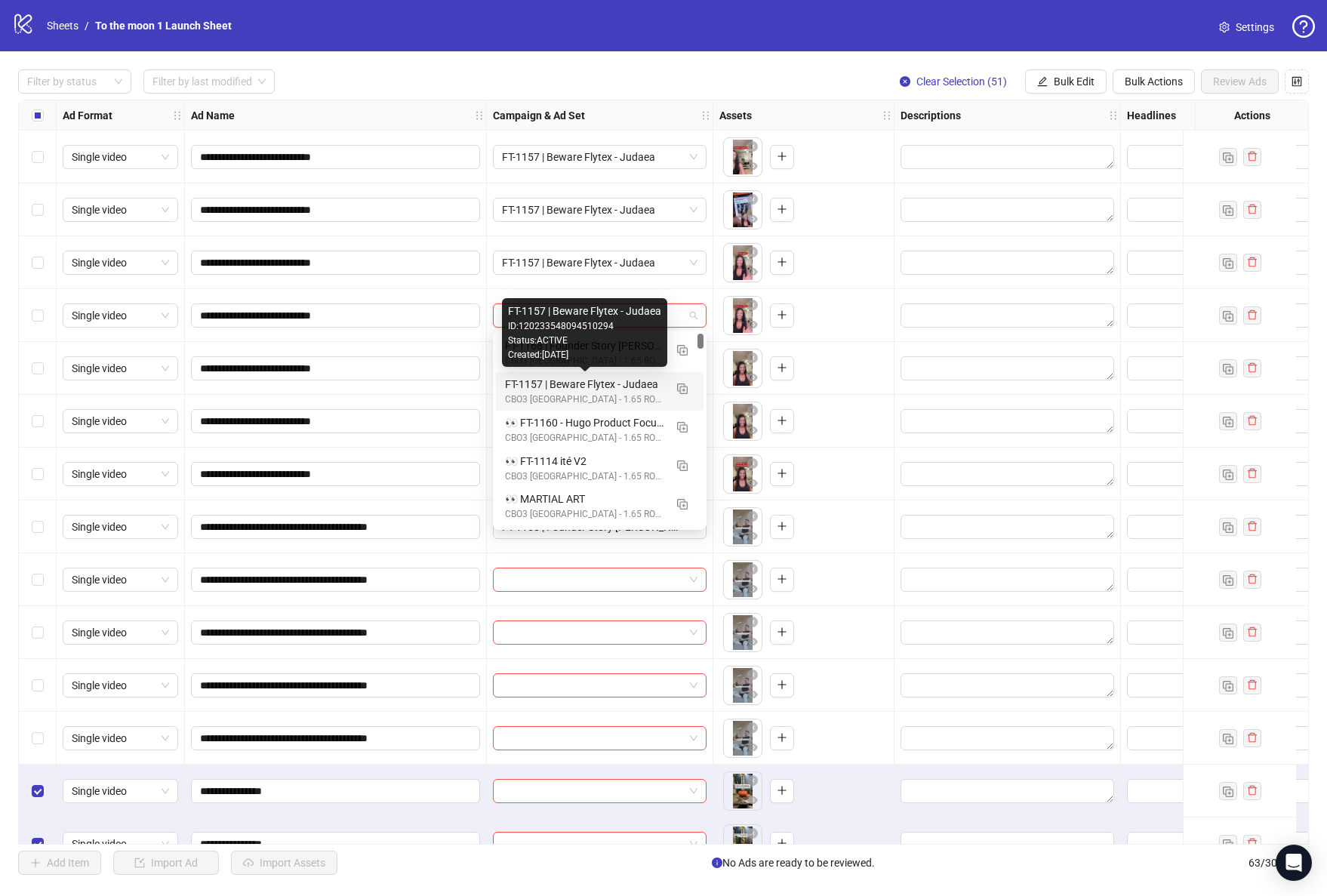
click at [586, 389] on div "FT-1157 | Beware Flytex - Judaea" at bounding box center [585, 384] width 159 height 17
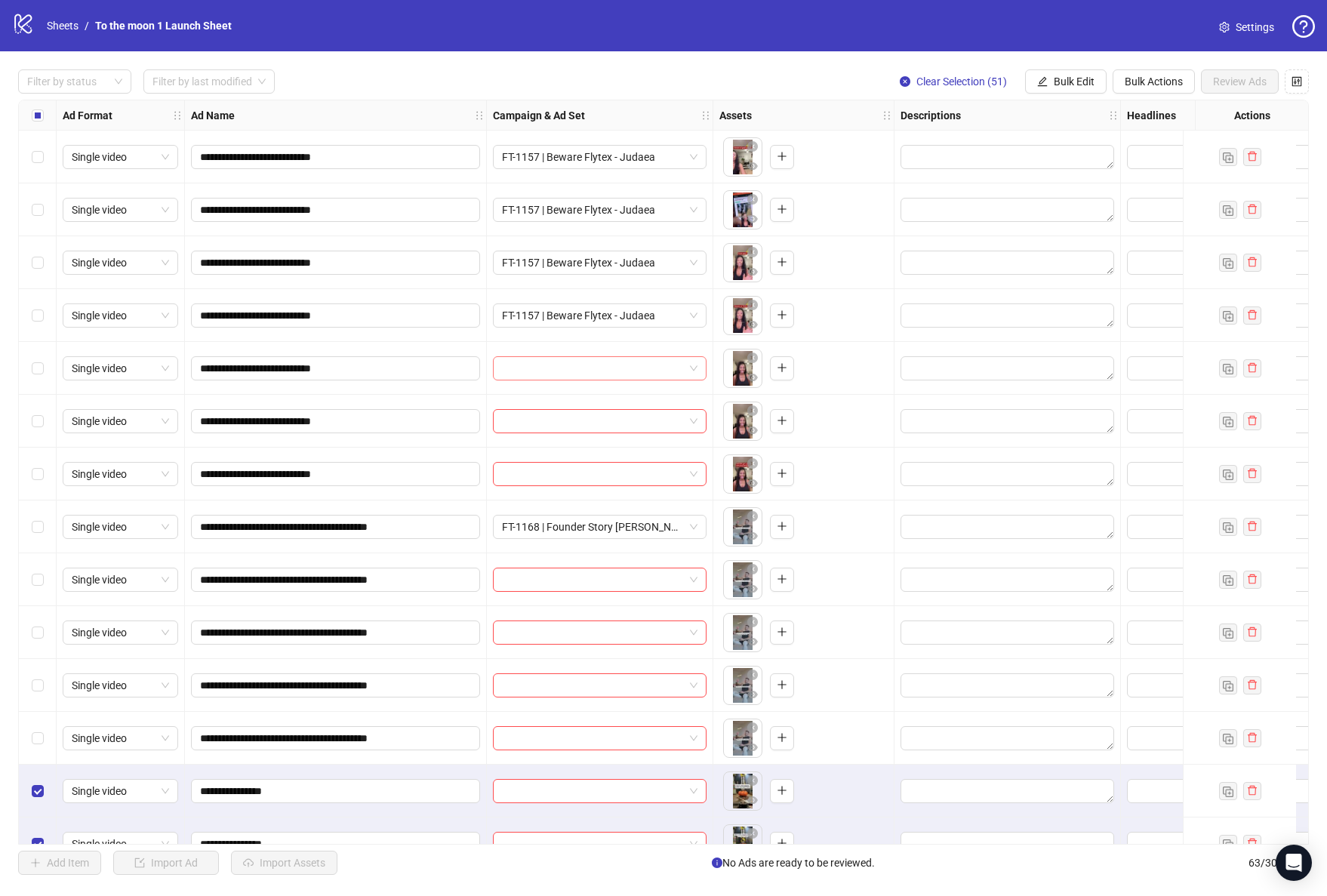
click at [574, 372] on input "search" at bounding box center [593, 369] width 182 height 23
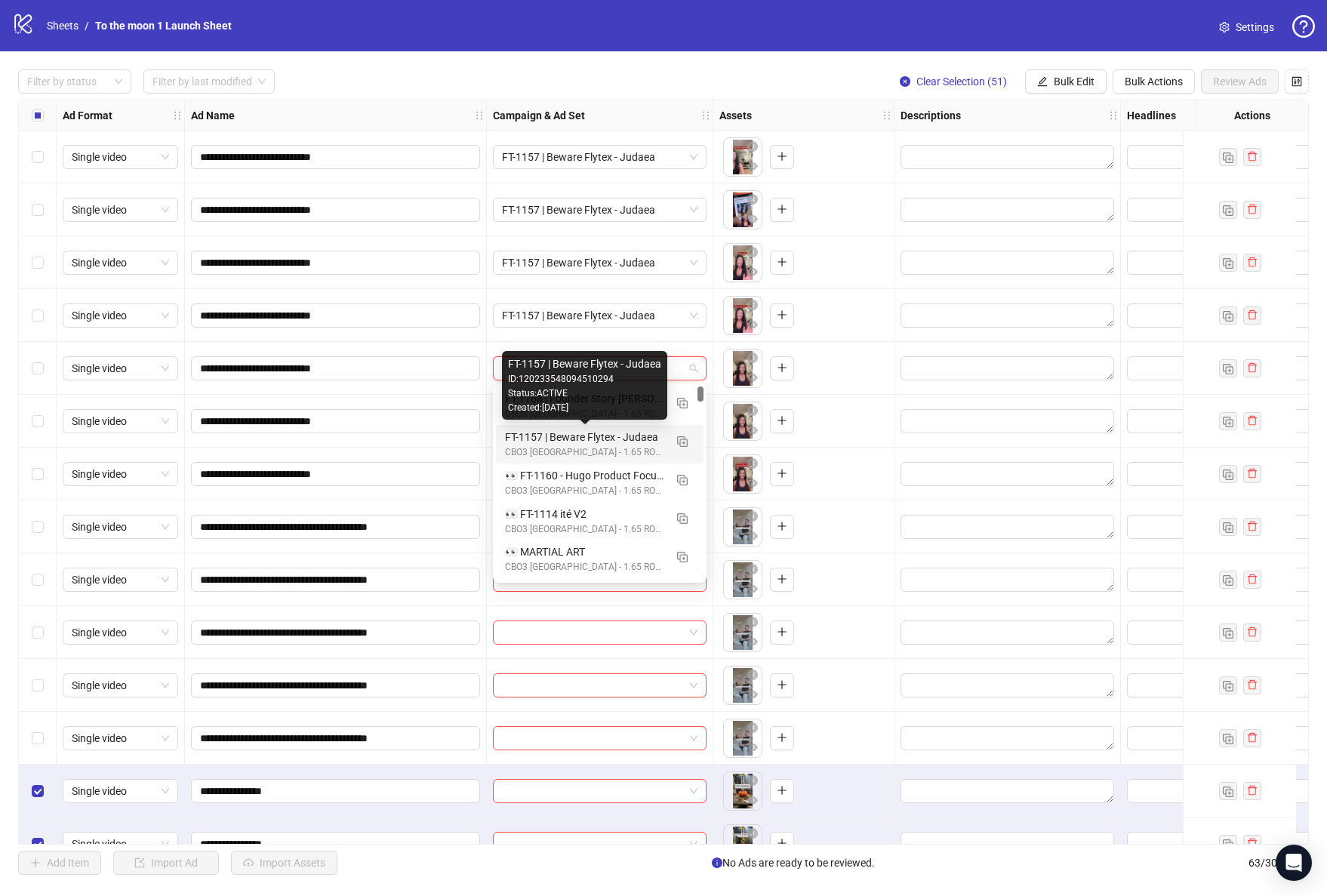
click at [570, 441] on div "FT-1157 | Beware Flytex - Judaea" at bounding box center [585, 437] width 159 height 17
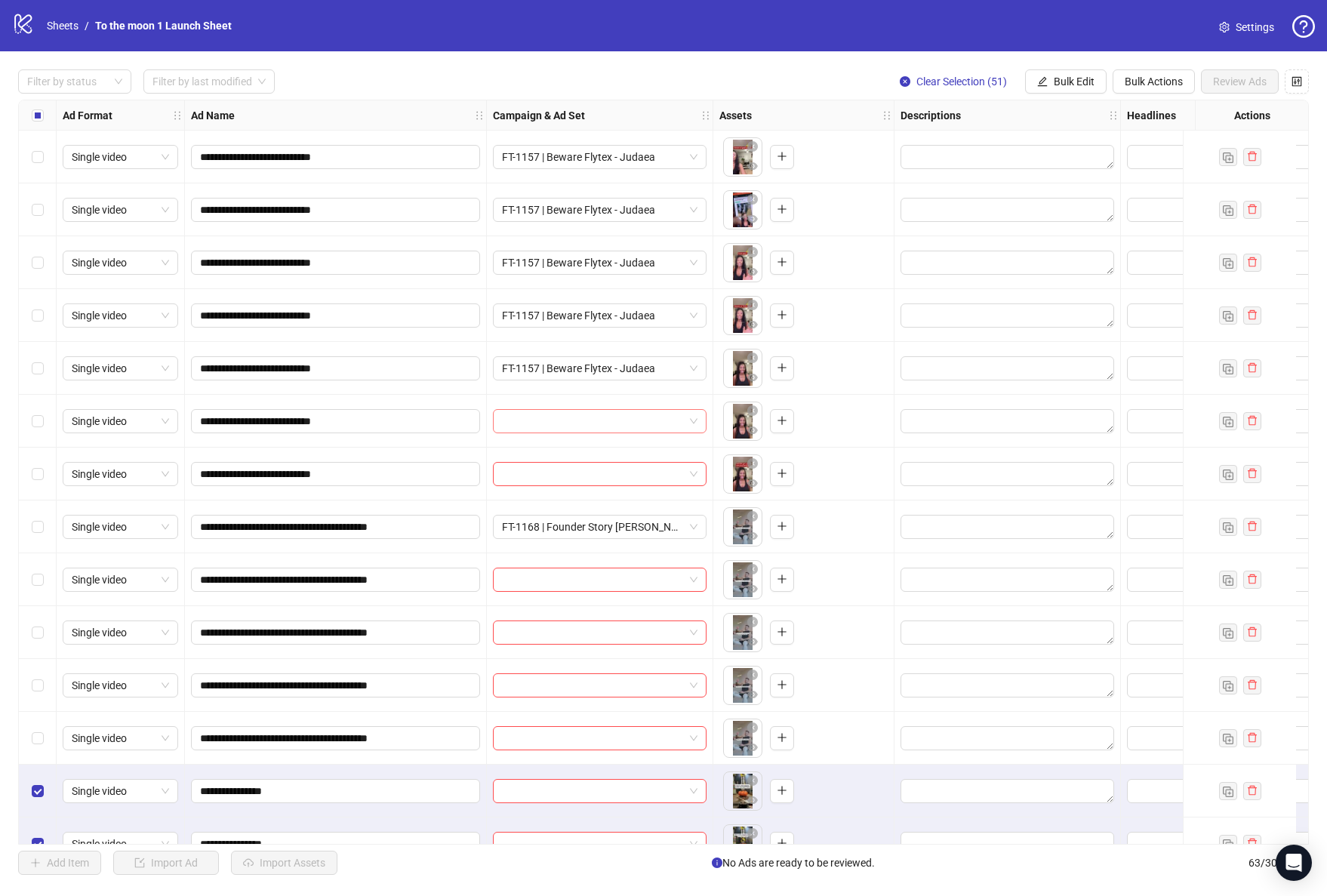
click at [571, 419] on input "search" at bounding box center [593, 422] width 182 height 23
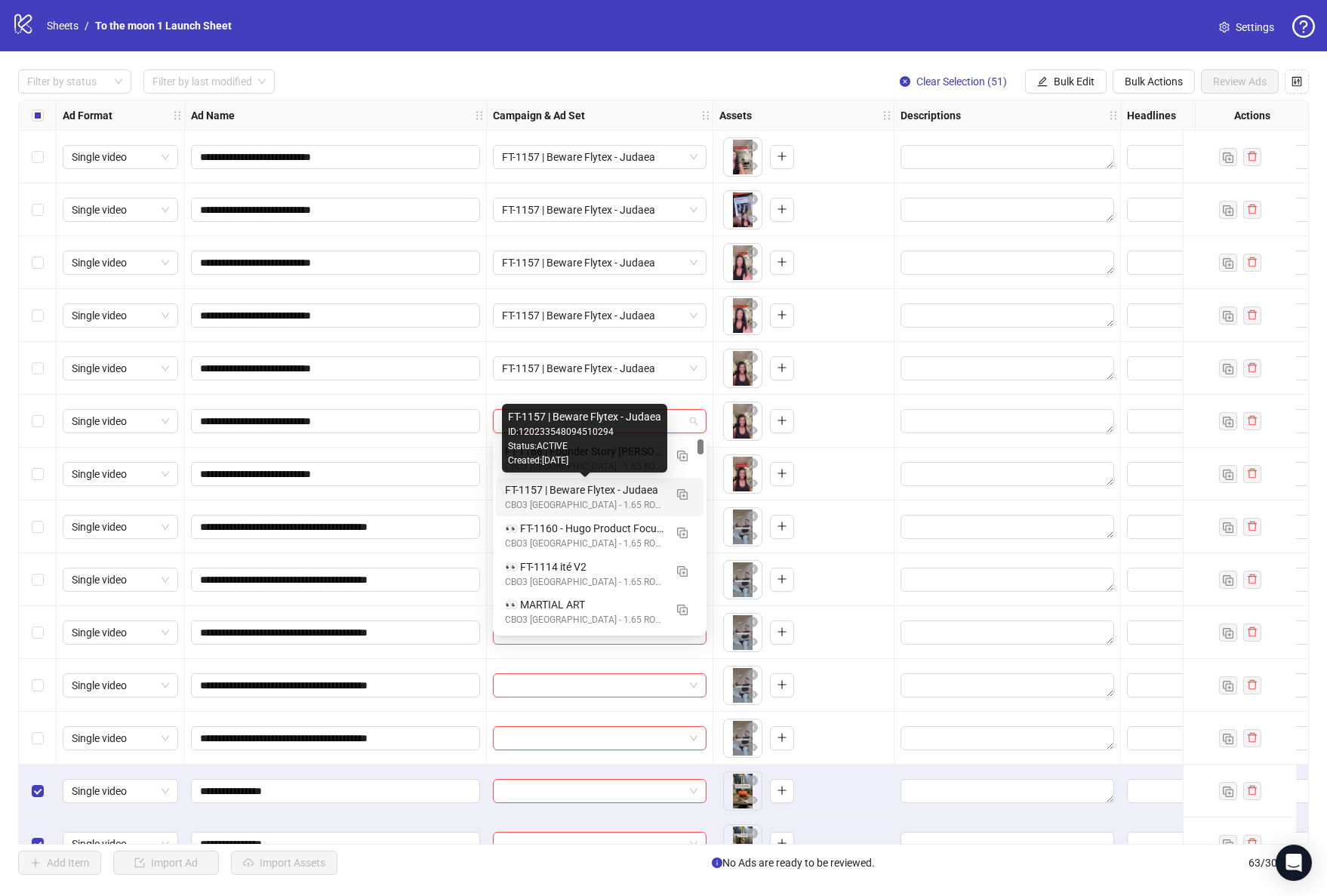
click at [574, 494] on div "FT-1157 | Beware Flytex - Judaea" at bounding box center [585, 490] width 159 height 17
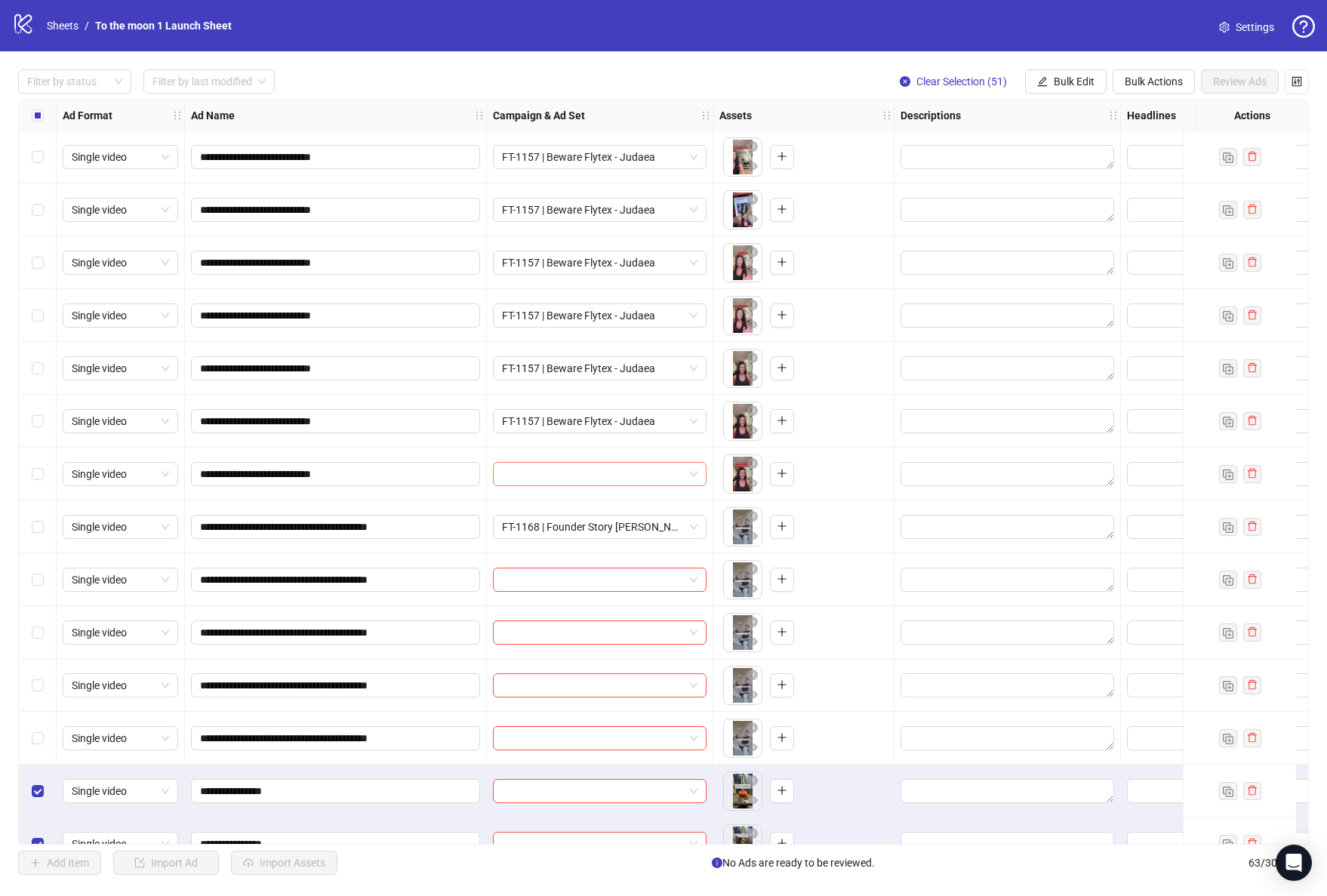
click at [627, 474] on input "search" at bounding box center [593, 474] width 182 height 23
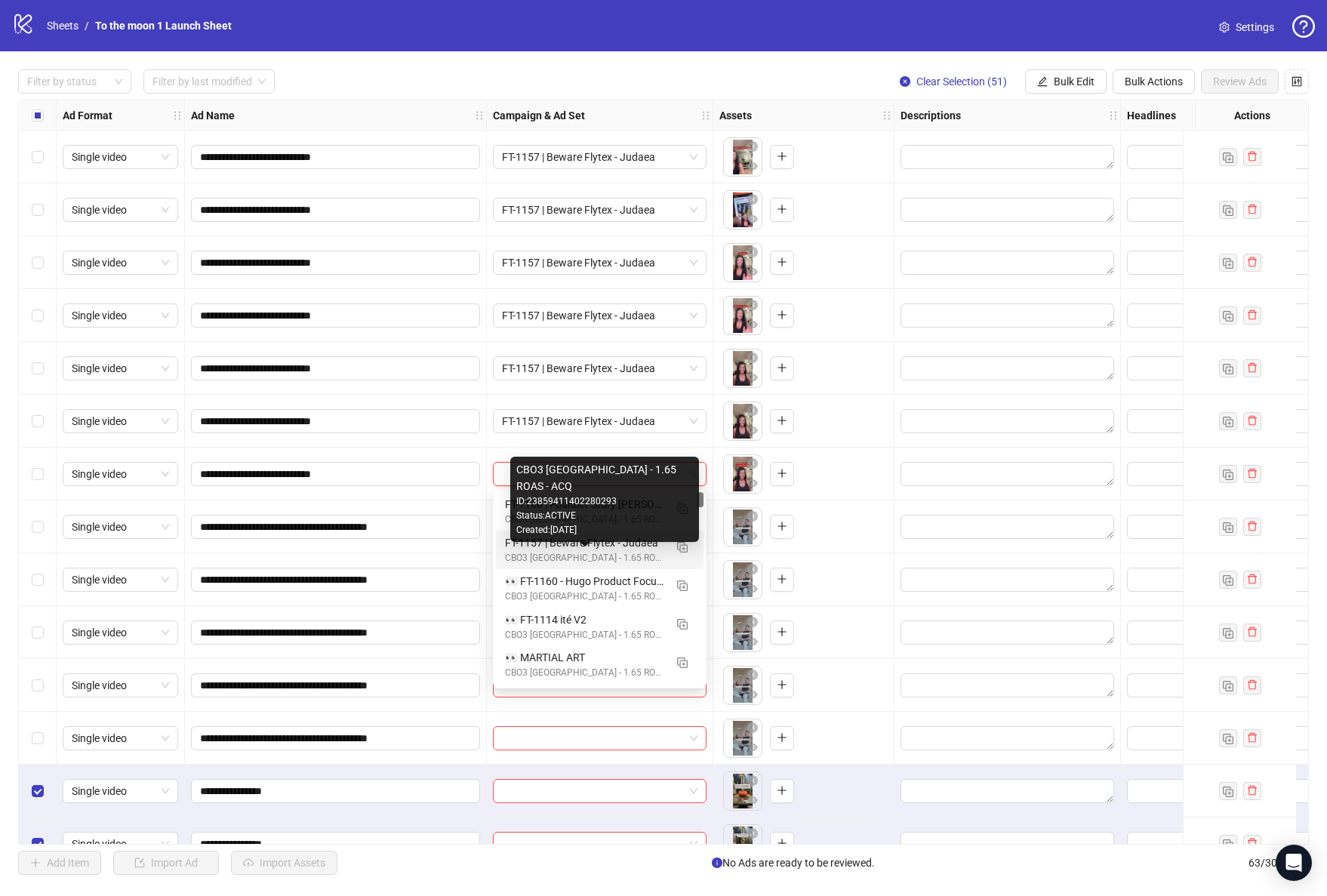
click at [591, 553] on div "CBO3 [GEOGRAPHIC_DATA] - 1.65 ROAS - ACQ" at bounding box center [585, 558] width 159 height 15
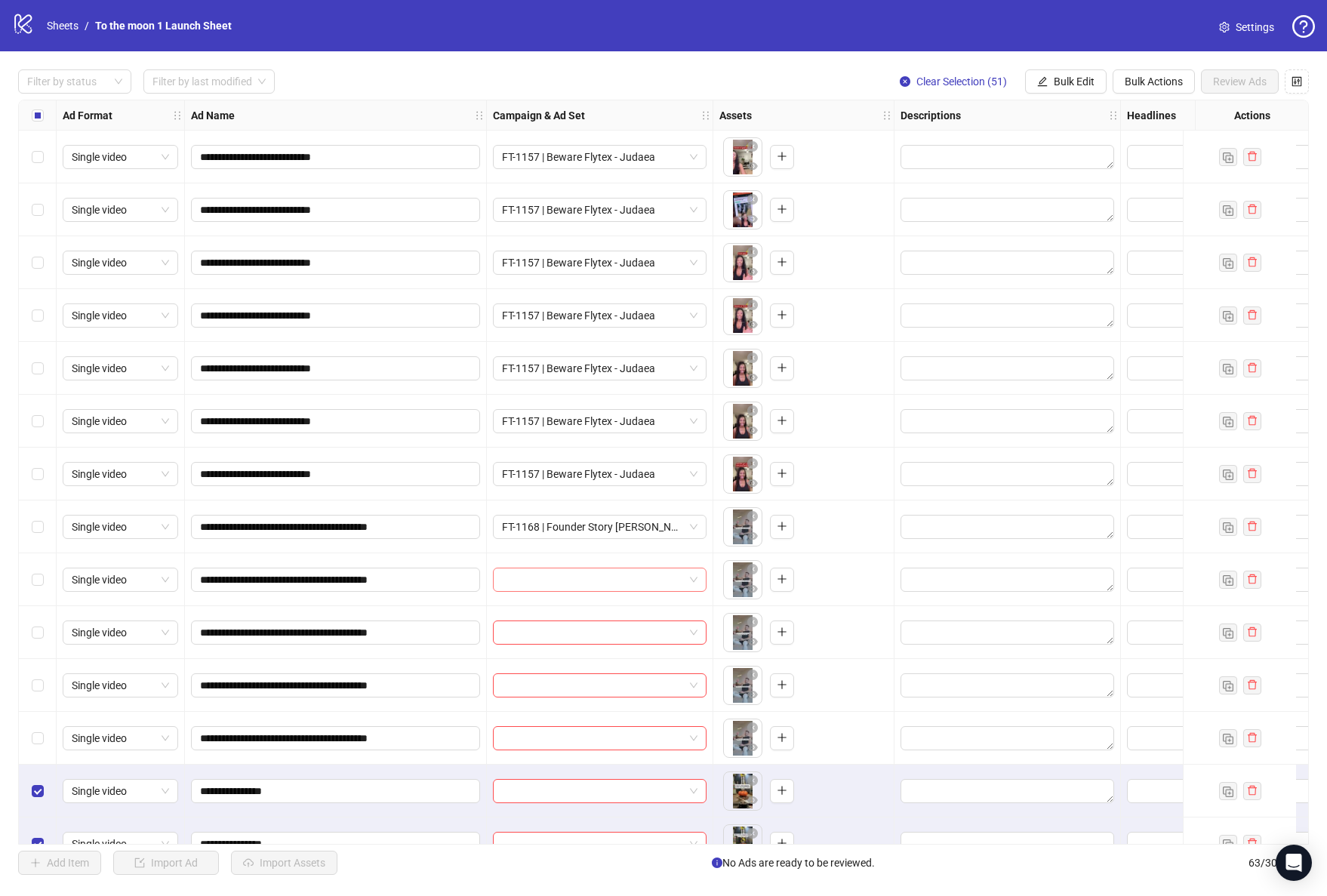
click at [591, 574] on input "search" at bounding box center [593, 579] width 182 height 23
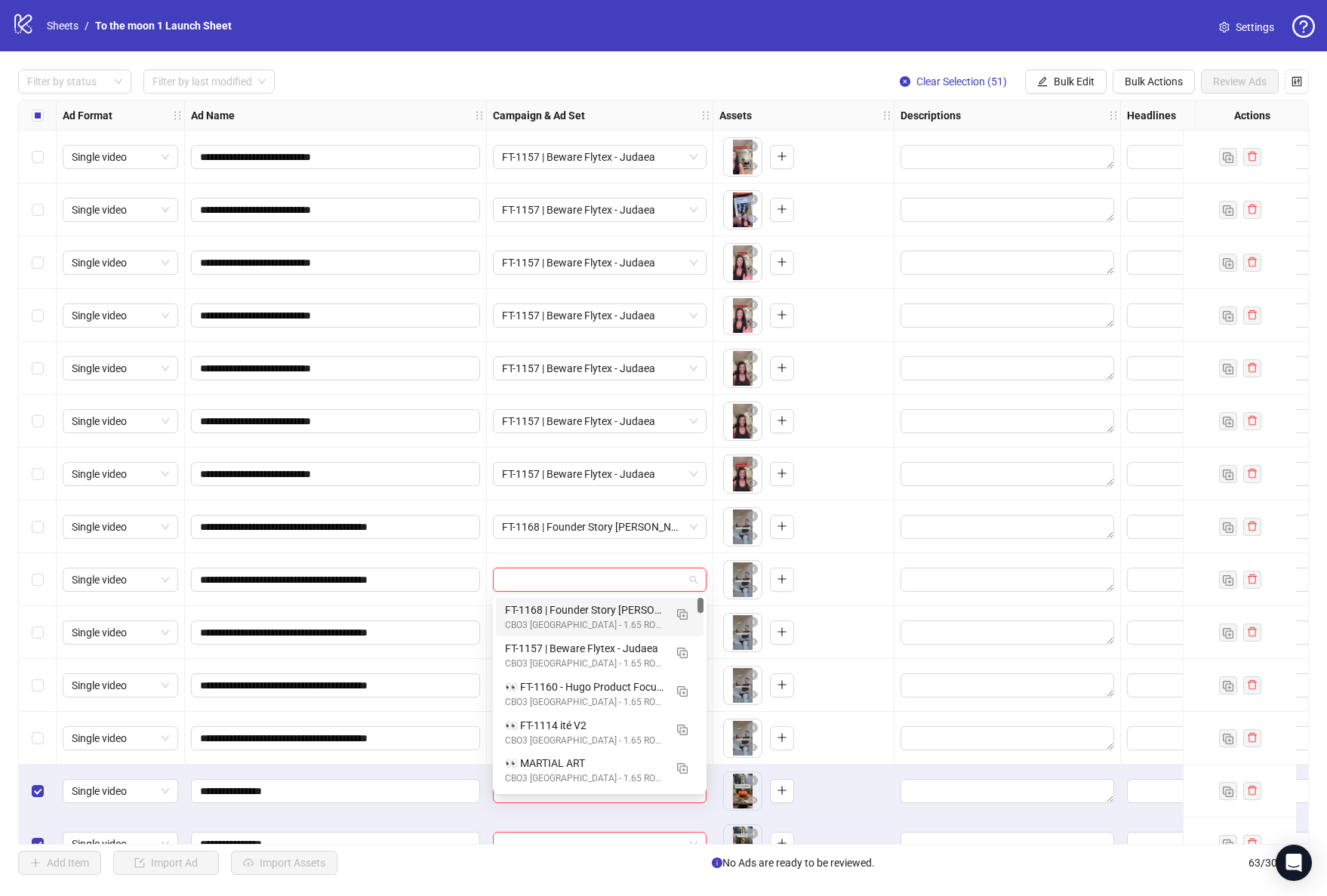
scroll to position [164, 0]
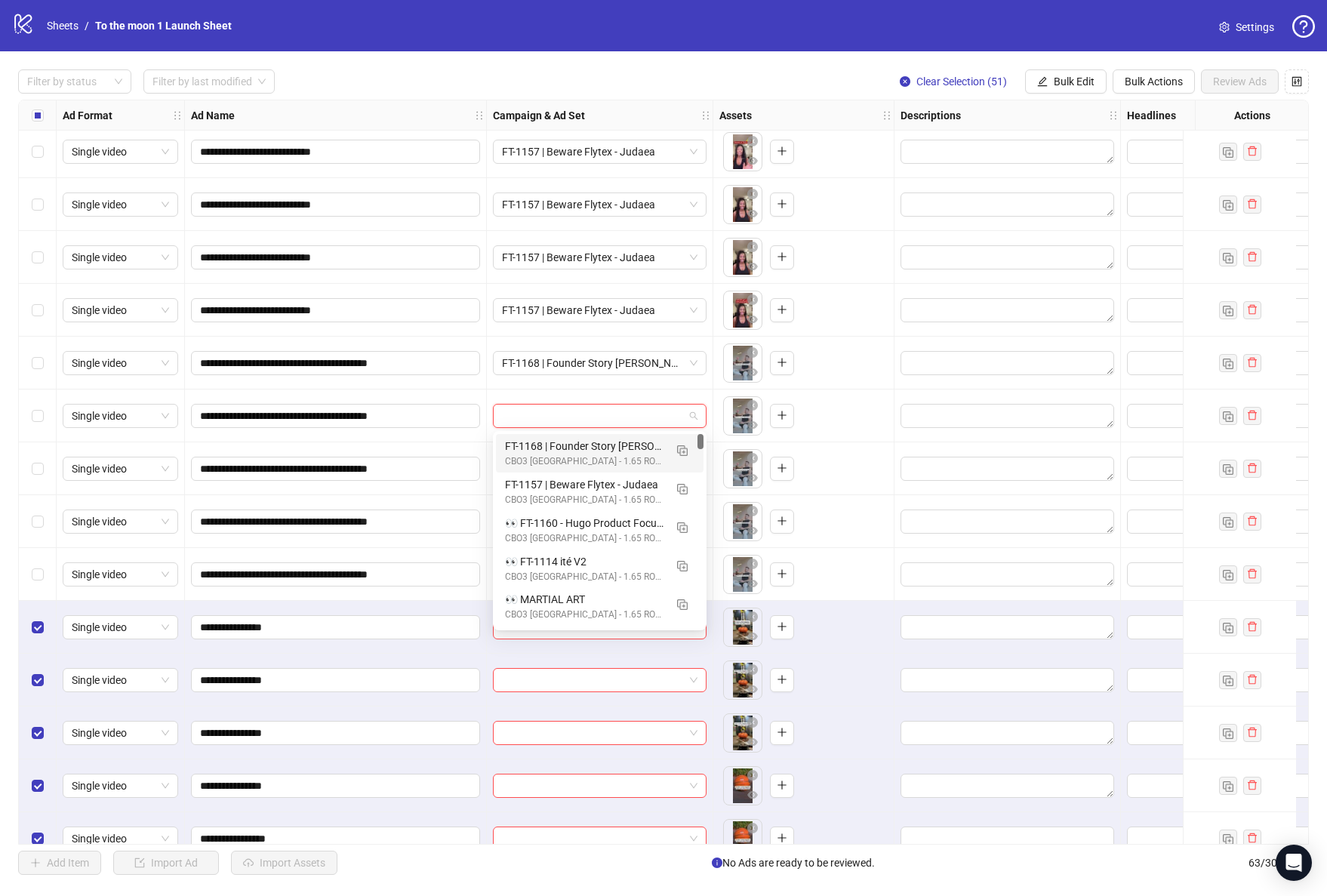
click at [593, 459] on div "CBO3 [GEOGRAPHIC_DATA] - 1.65 ROAS - ACQ" at bounding box center [585, 461] width 159 height 15
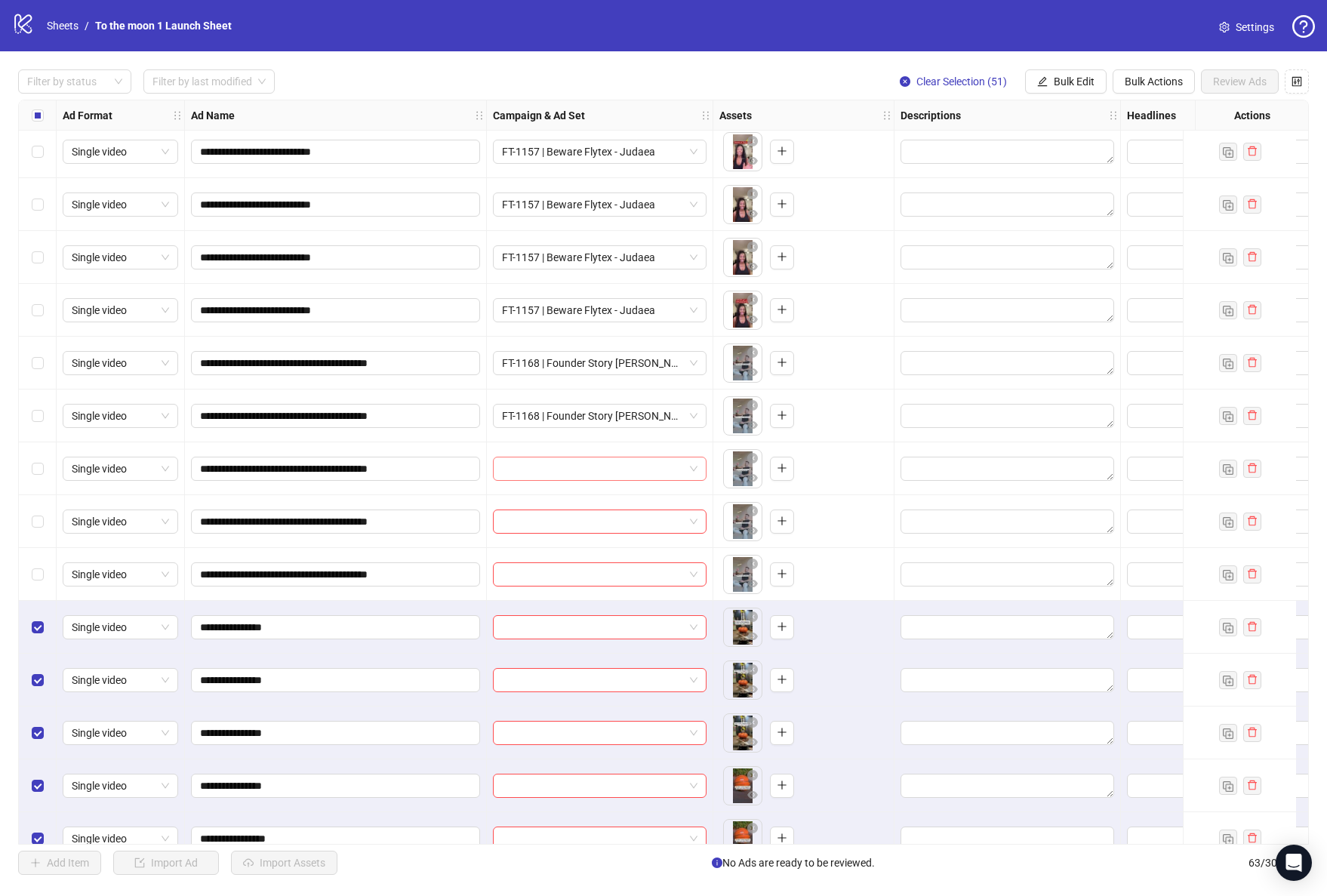
click at [587, 468] on input "search" at bounding box center [593, 469] width 182 height 23
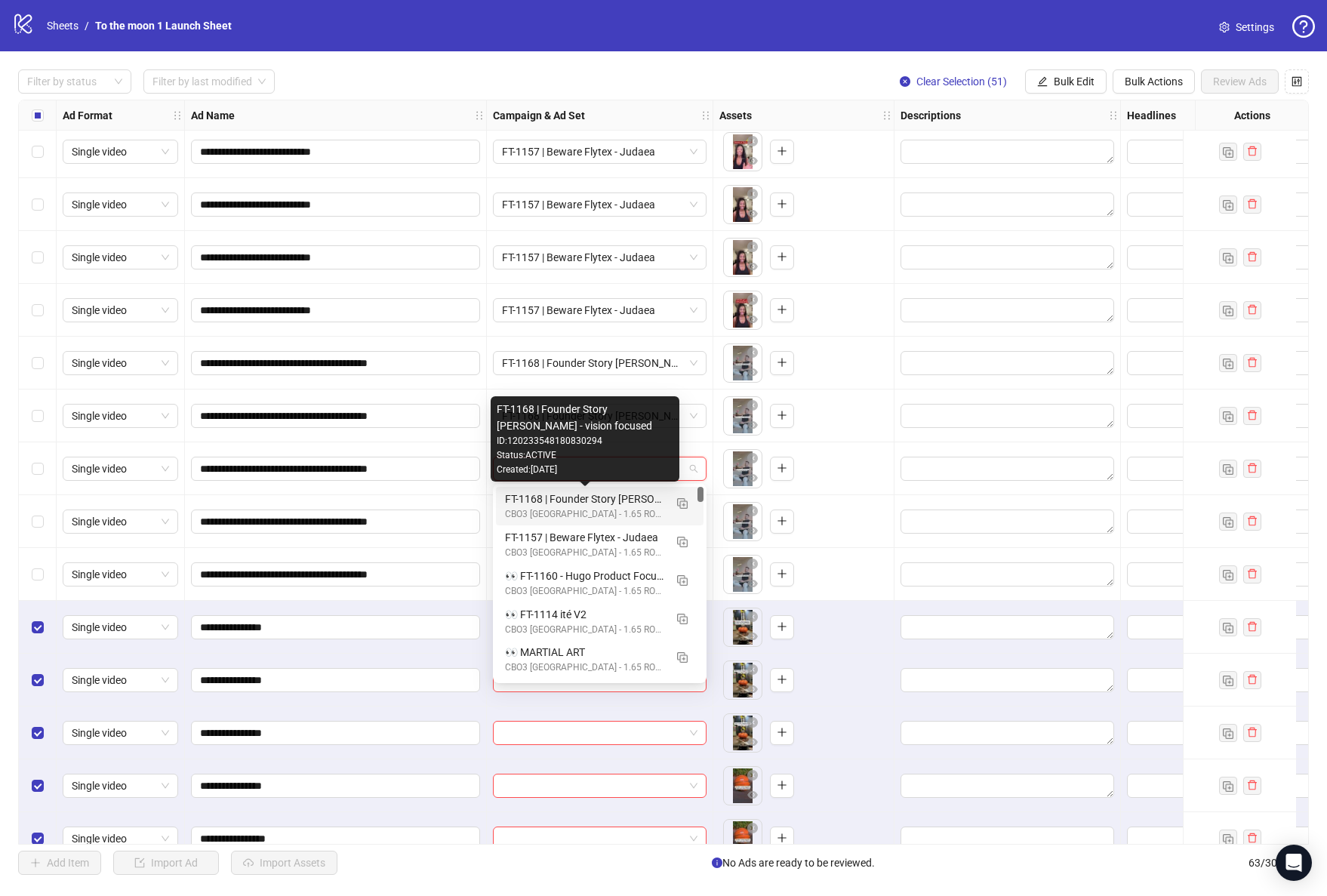
click at [585, 508] on div "CBO3 [GEOGRAPHIC_DATA] - 1.65 ROAS - ACQ" at bounding box center [585, 514] width 159 height 15
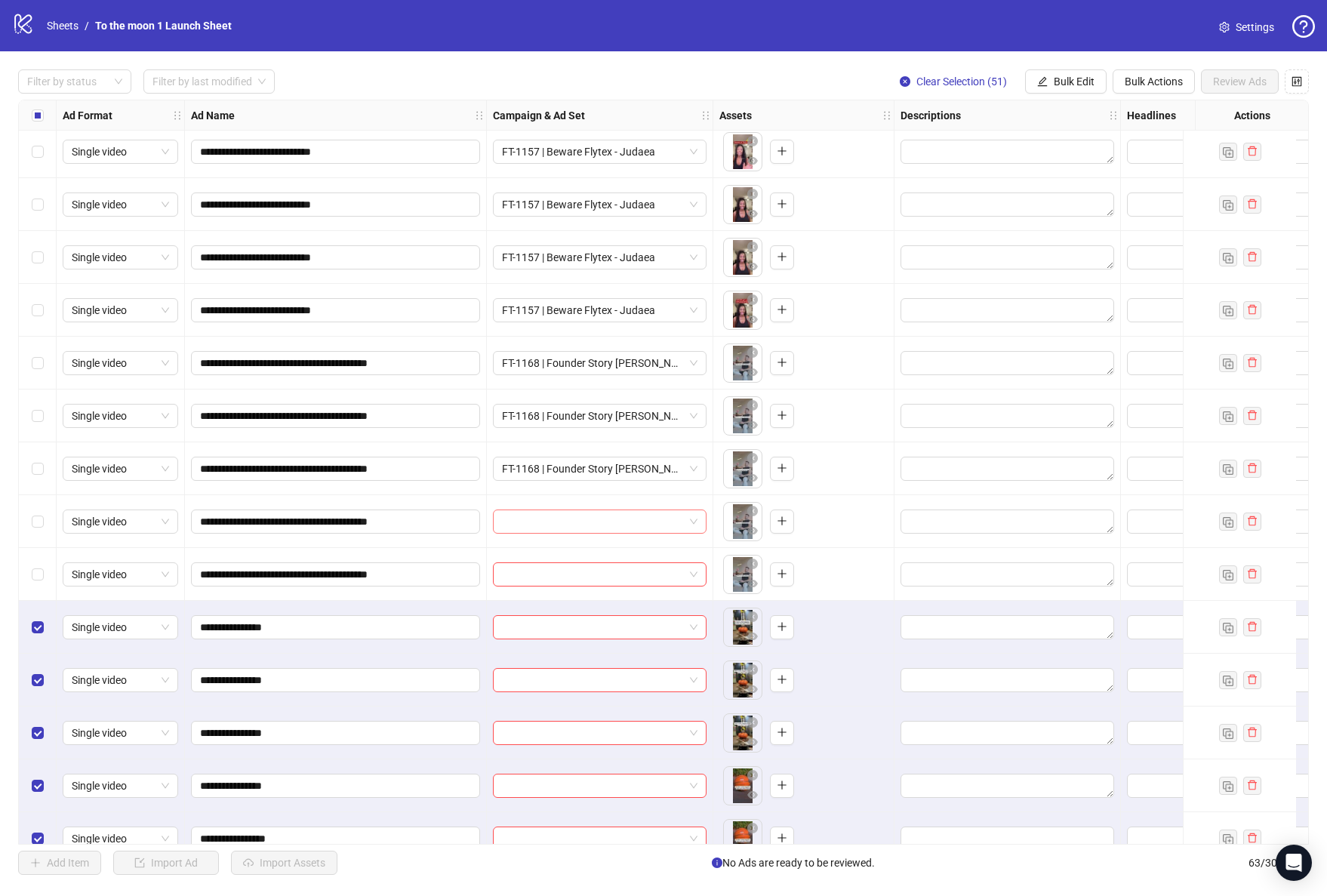
click at [584, 520] on input "search" at bounding box center [593, 522] width 182 height 23
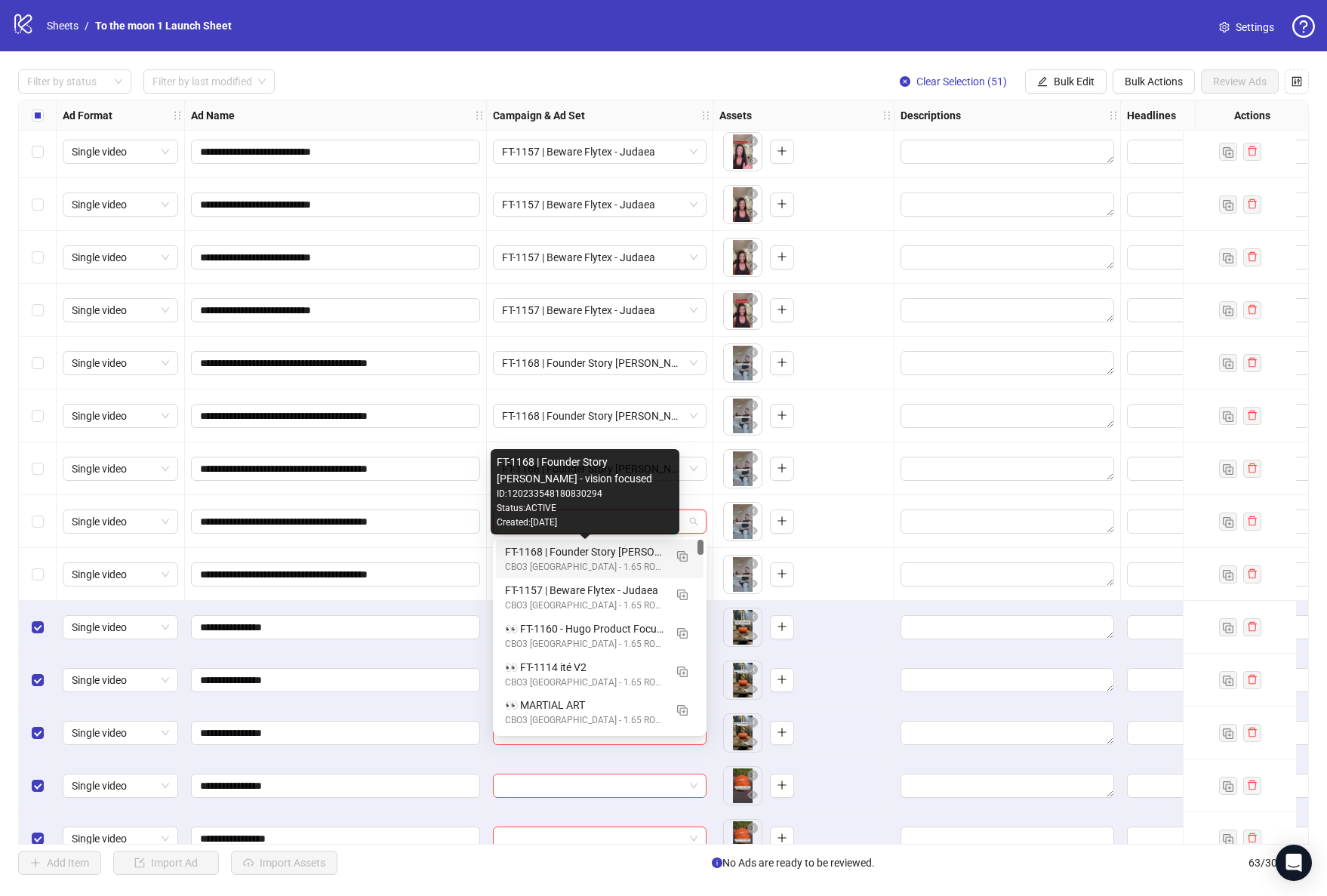
click at [584, 557] on div "FT-1168 | Founder Story [PERSON_NAME] - vision focused" at bounding box center [585, 552] width 159 height 17
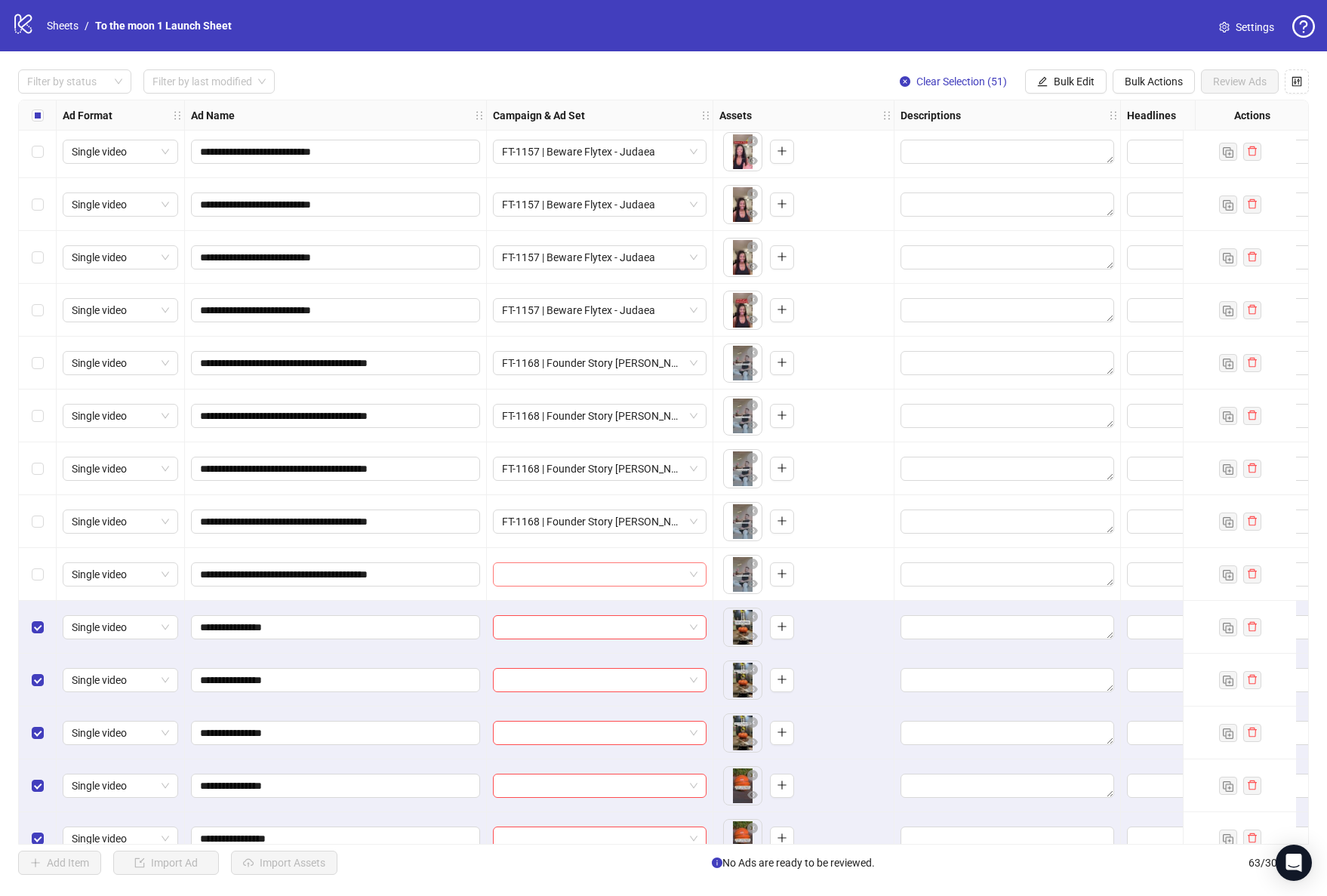
click at [584, 570] on input "search" at bounding box center [593, 574] width 182 height 23
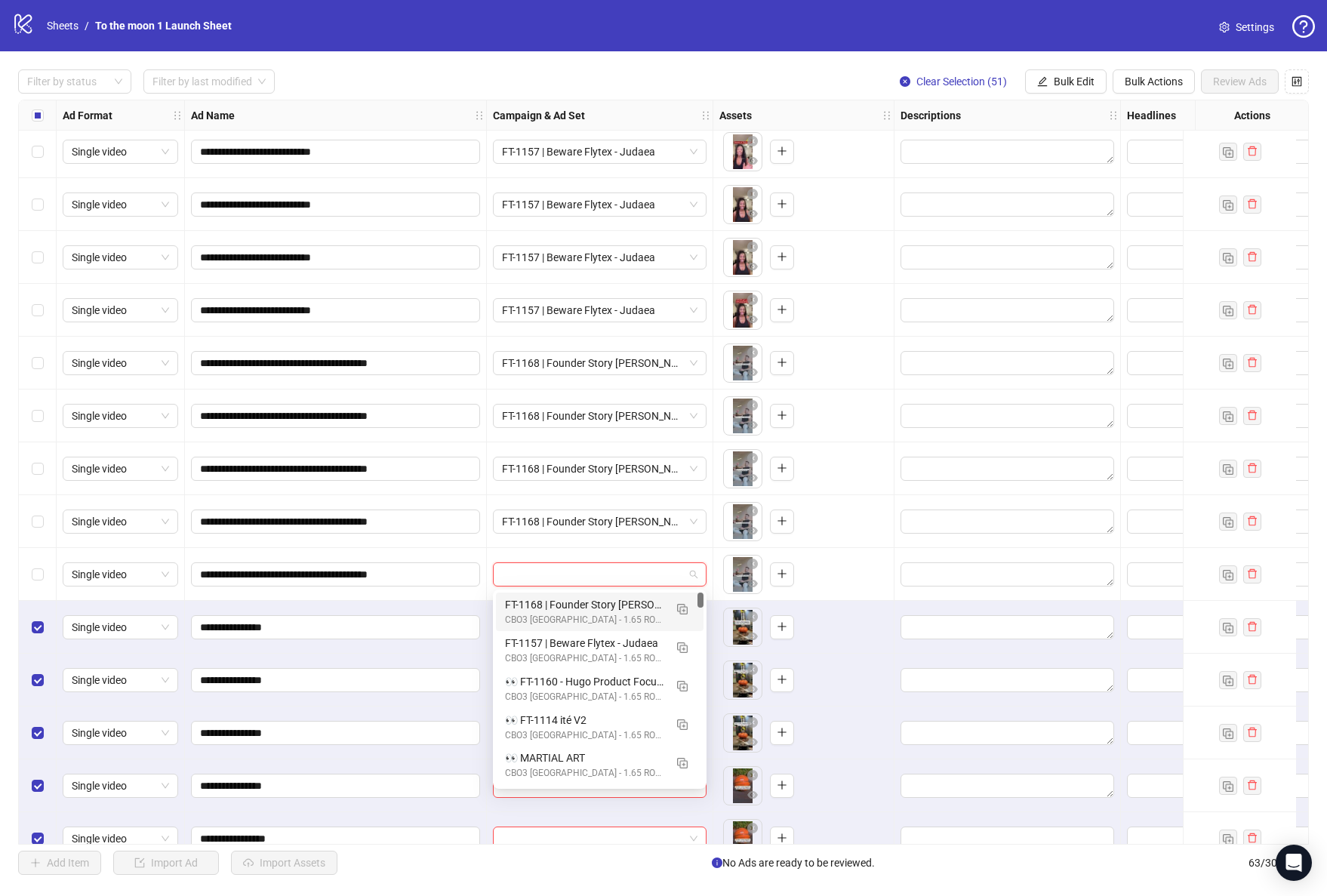
click at [585, 609] on div "FT-1168 | Founder Story [PERSON_NAME] - vision focused" at bounding box center [585, 605] width 159 height 17
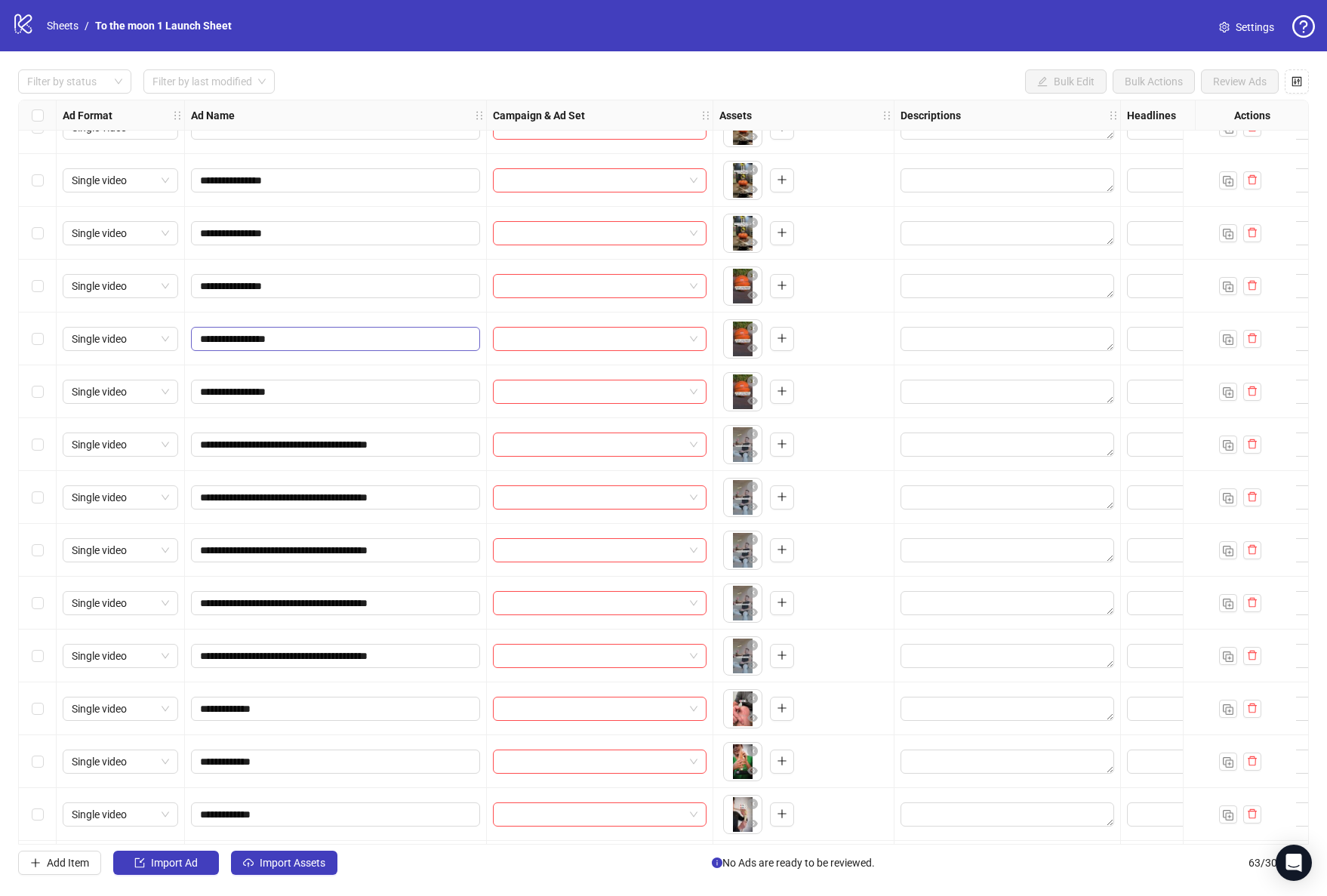
scroll to position [678, 0]
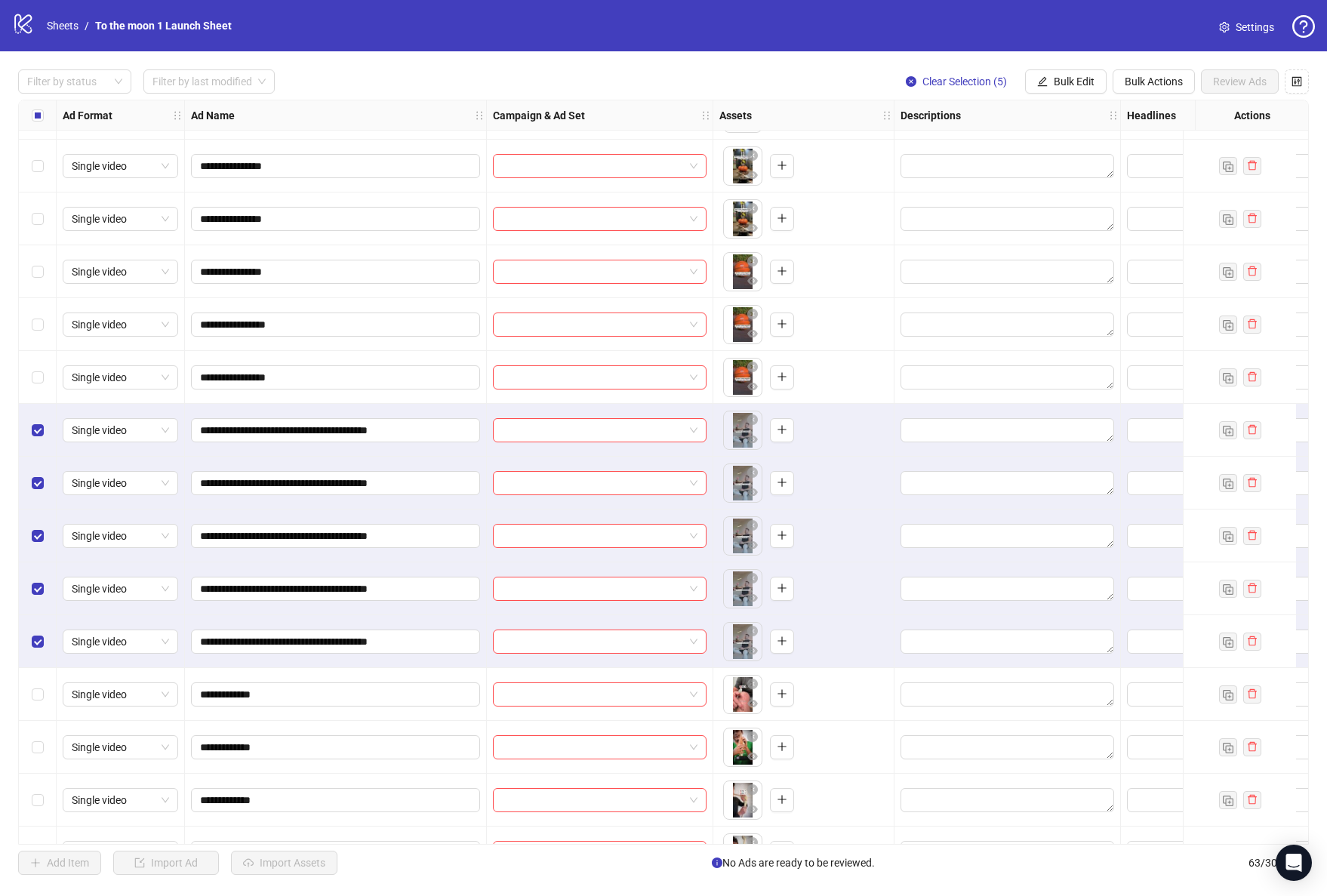
drag, startPoint x: 1168, startPoint y: 78, endPoint x: 1289, endPoint y: 61, distance: 122.2
click at [1289, 61] on div "**********" at bounding box center [663, 472] width 1327 height 842
click at [1142, 80] on span "Bulk Actions" at bounding box center [1154, 81] width 58 height 12
click at [1145, 115] on span "Delete" at bounding box center [1174, 112] width 103 height 17
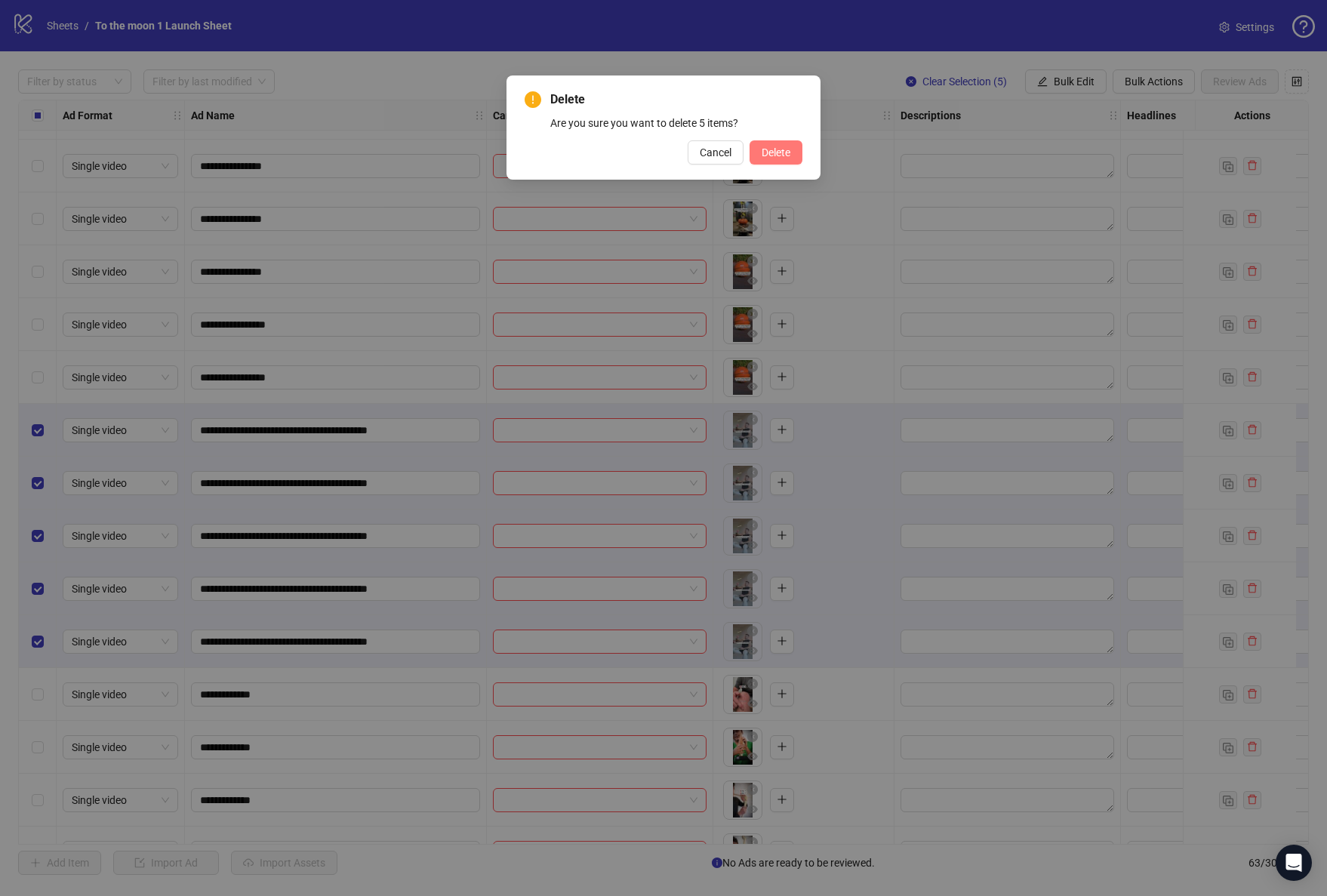
click at [775, 150] on span "Delete" at bounding box center [775, 153] width 28 height 12
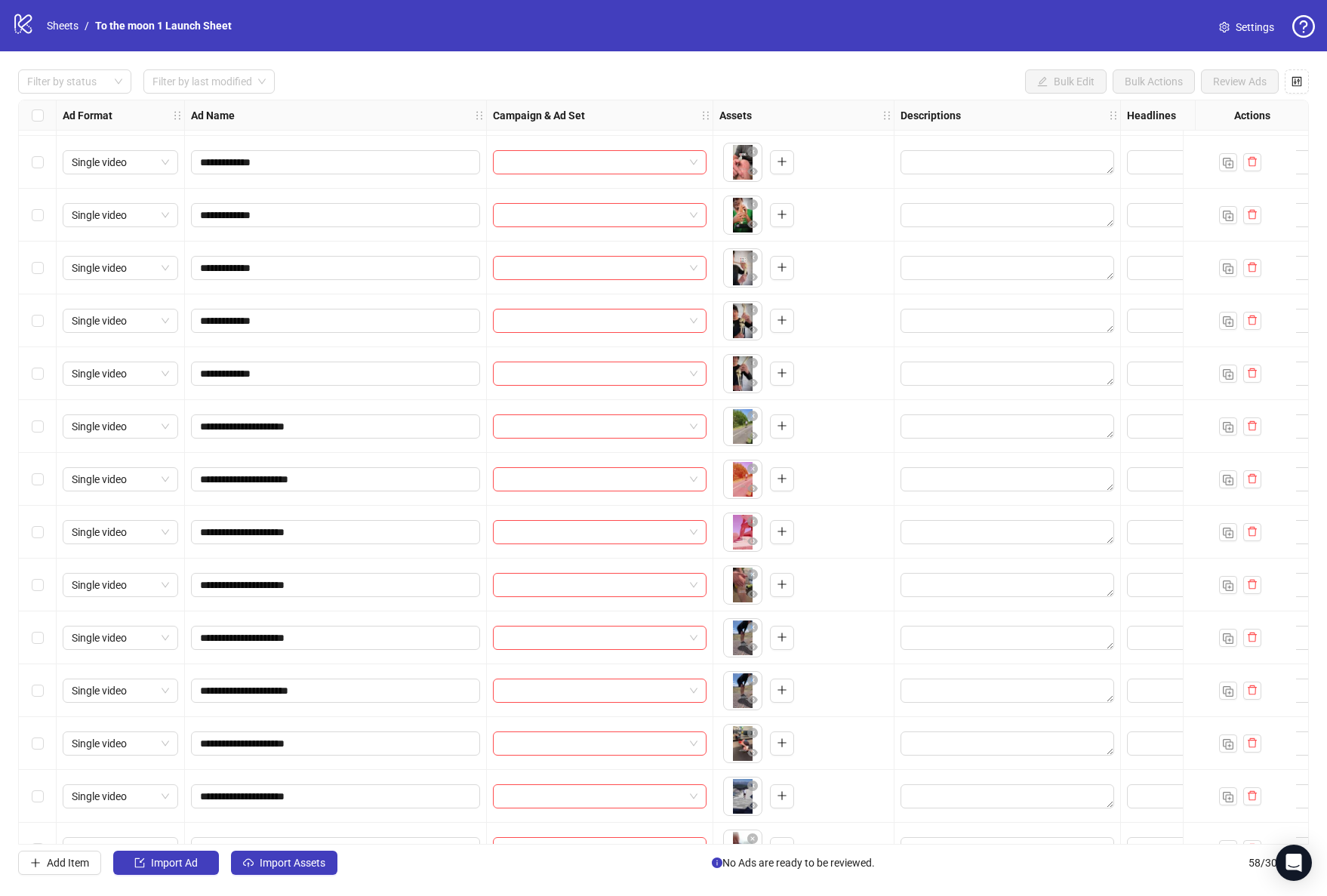
scroll to position [2357, 0]
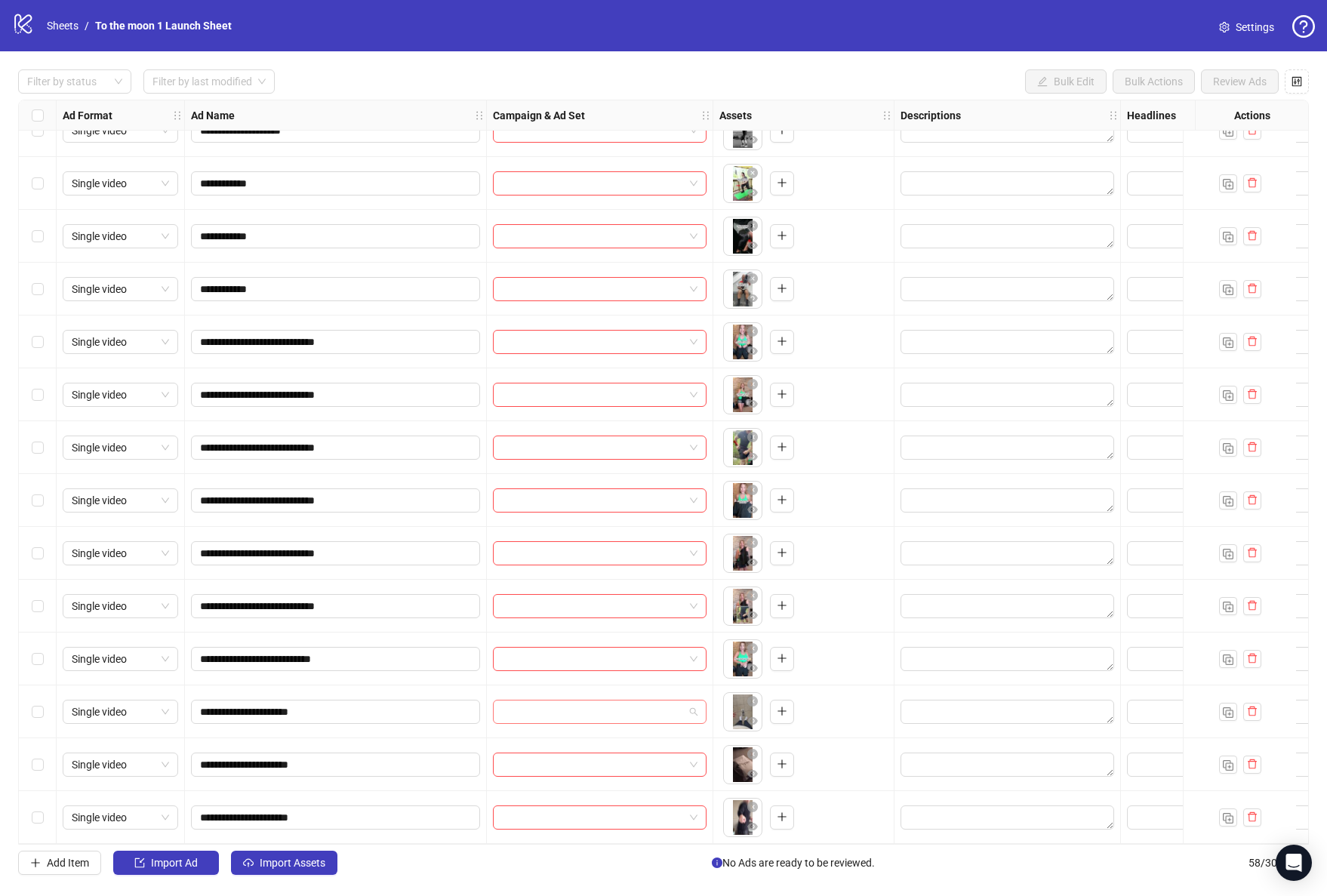
click at [607, 711] on input "search" at bounding box center [593, 712] width 182 height 23
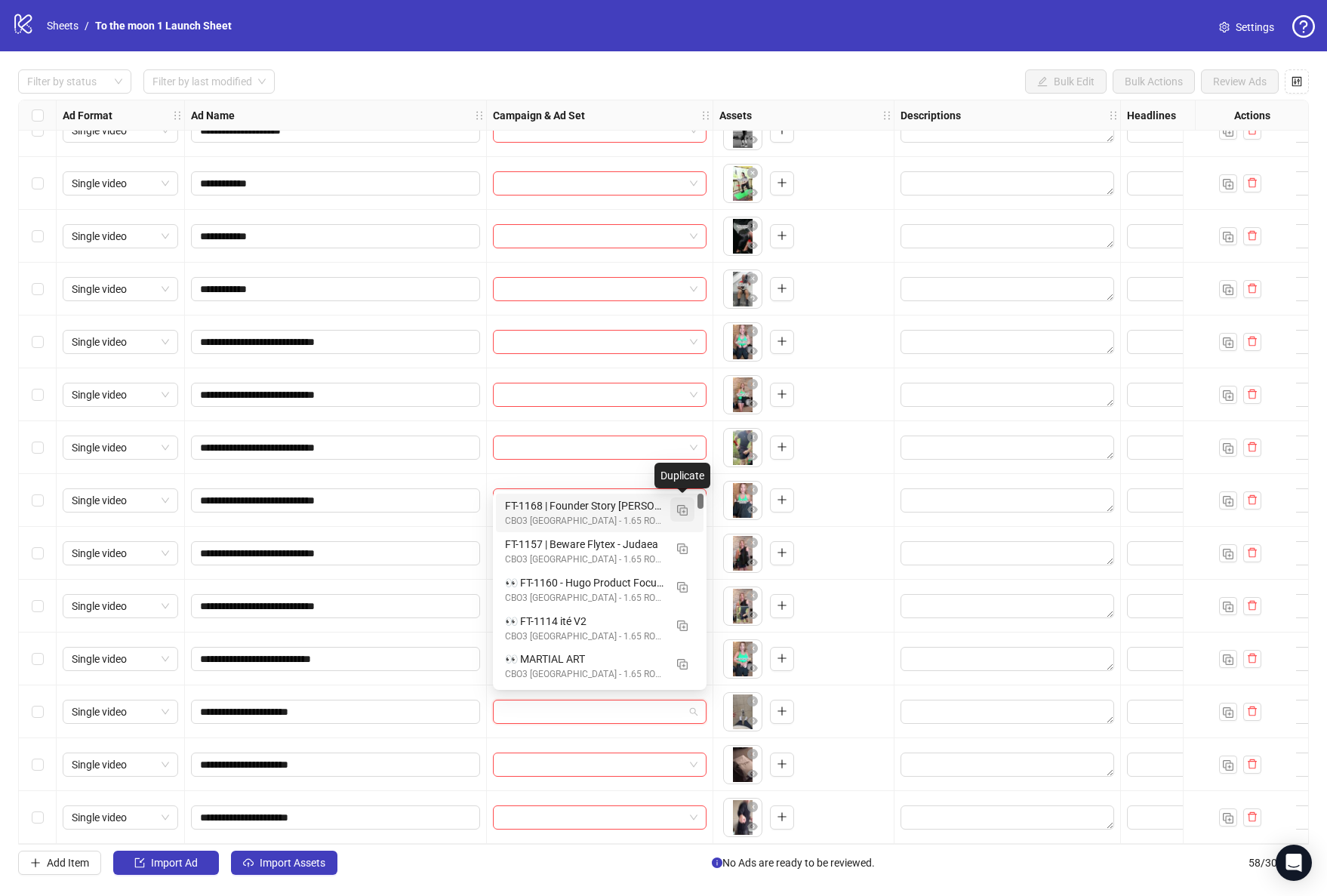
click at [682, 510] on img "button" at bounding box center [682, 510] width 11 height 11
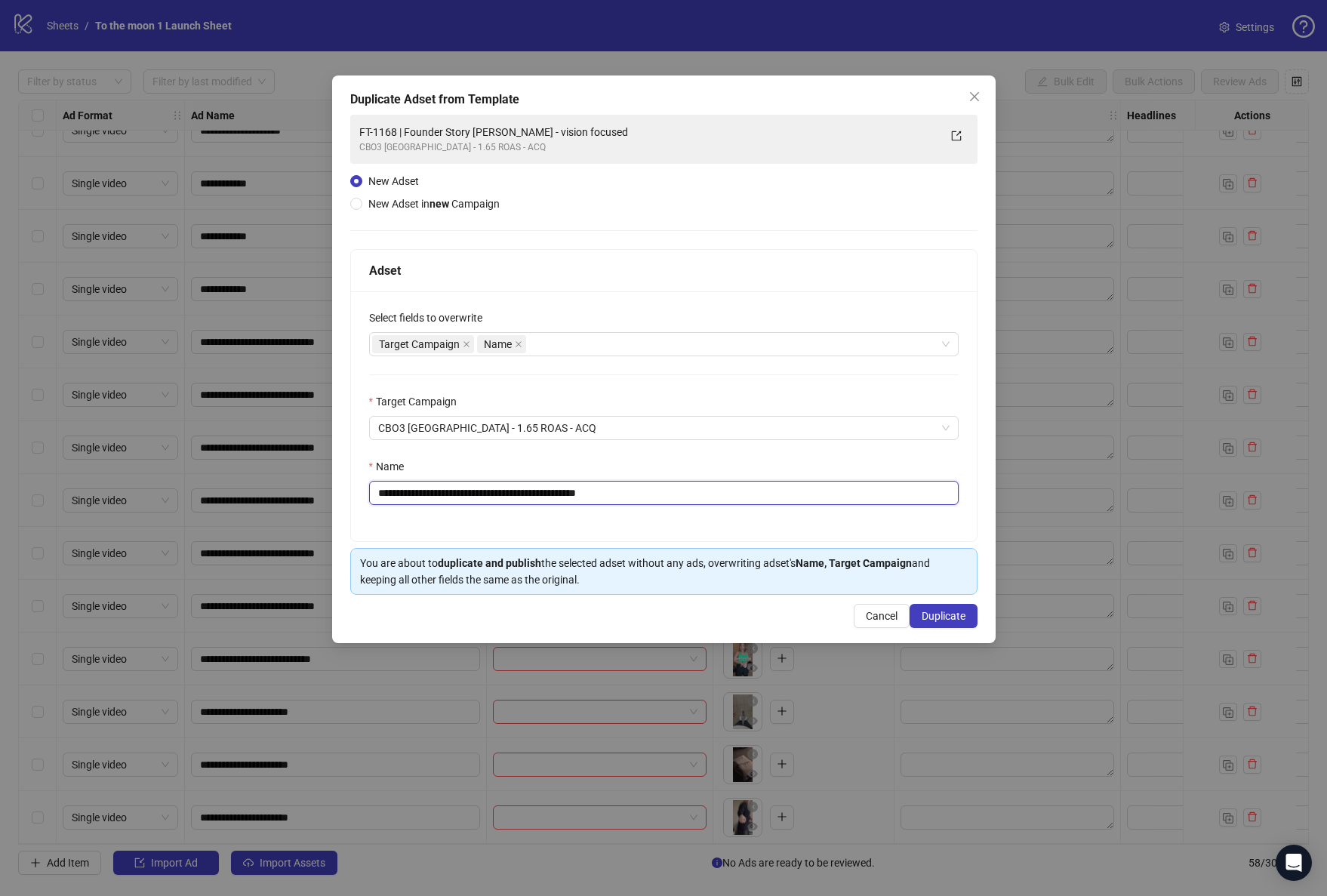
click at [468, 484] on input "**********" at bounding box center [663, 493] width 590 height 25
click at [468, 491] on input "**********" at bounding box center [663, 493] width 590 height 25
paste input "text"
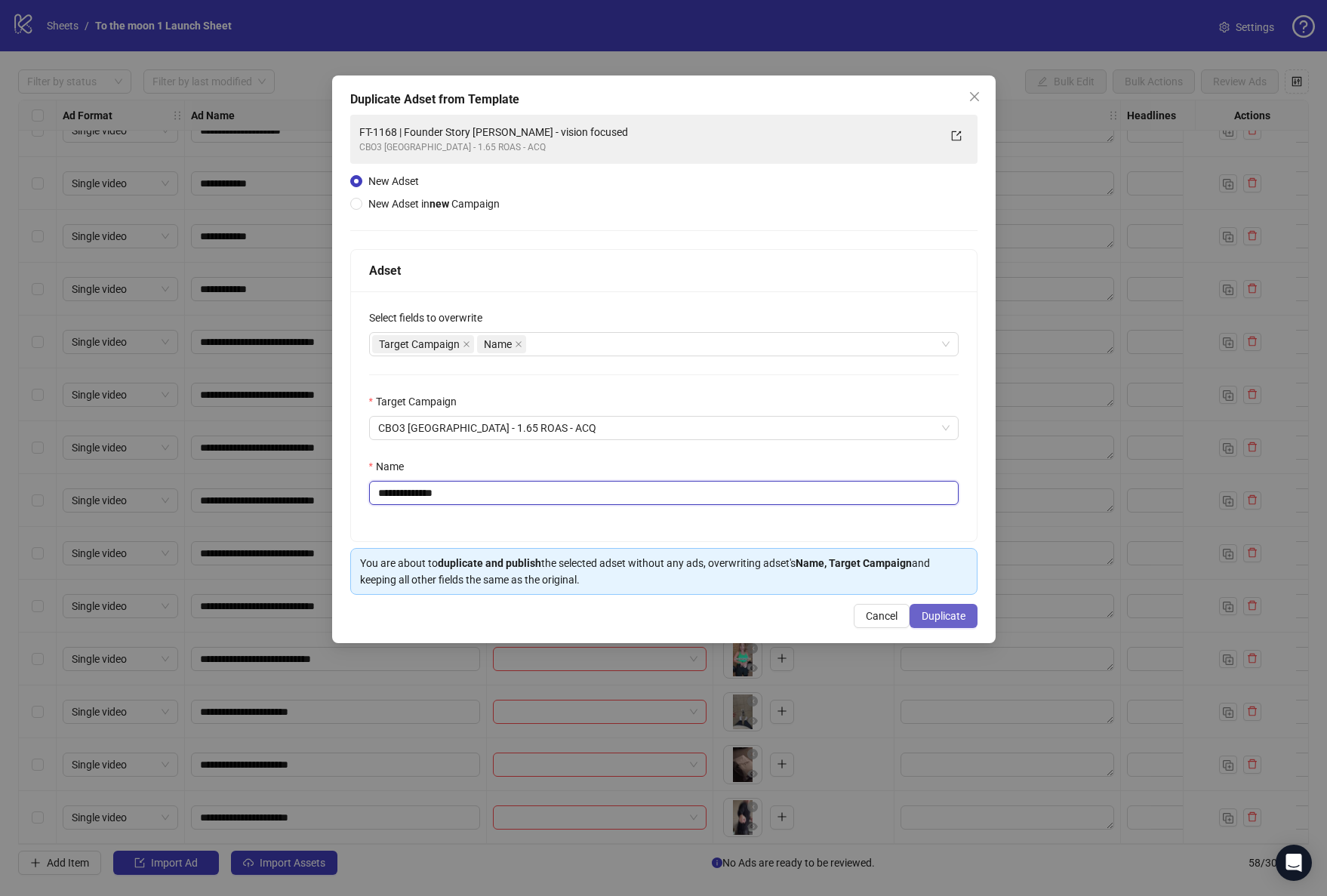
type input "**********"
click at [934, 618] on span "Duplicate" at bounding box center [943, 616] width 44 height 12
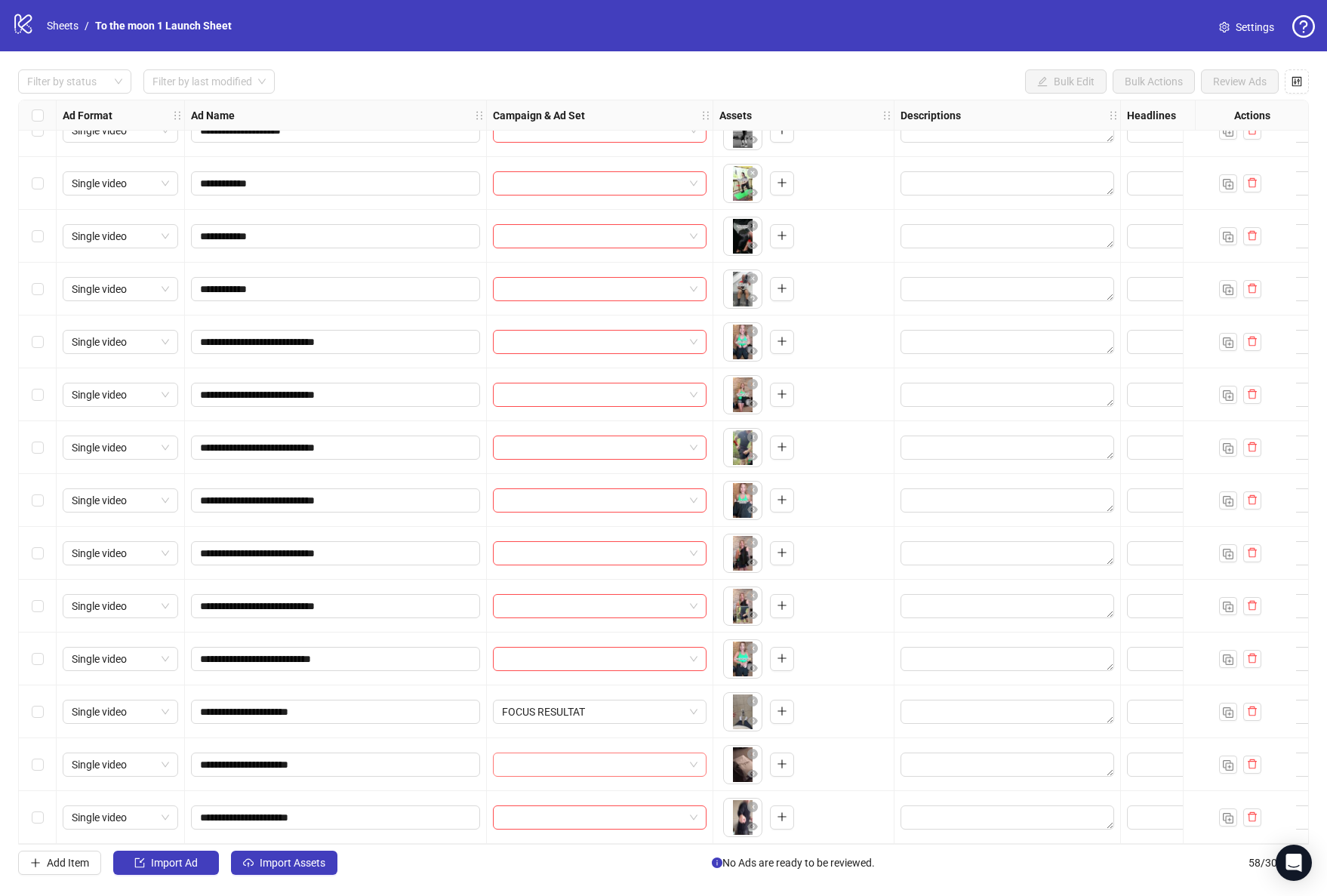
click at [616, 761] on input "search" at bounding box center [593, 765] width 182 height 23
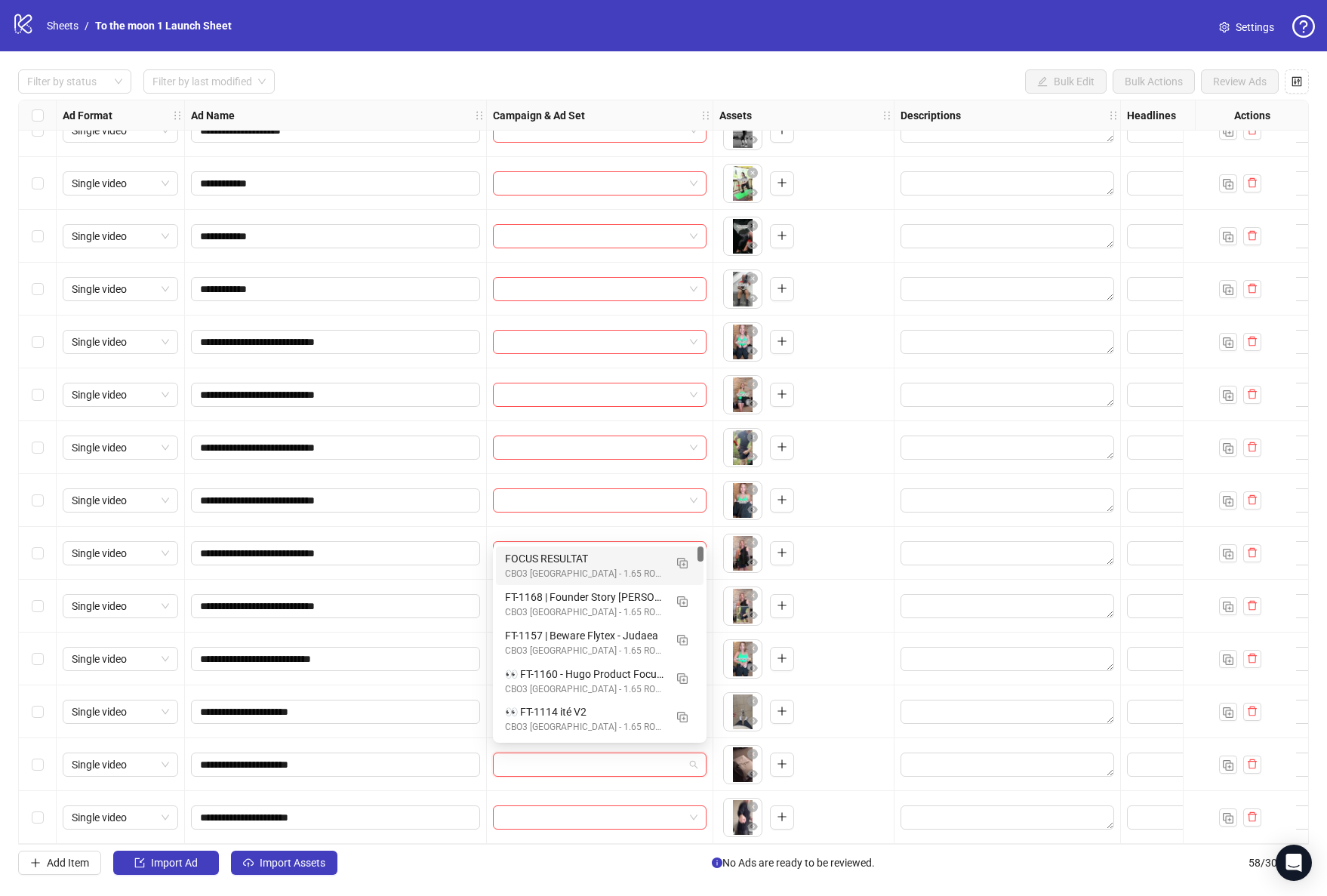
click at [548, 563] on div "FOCUS RESULTAT" at bounding box center [585, 559] width 159 height 17
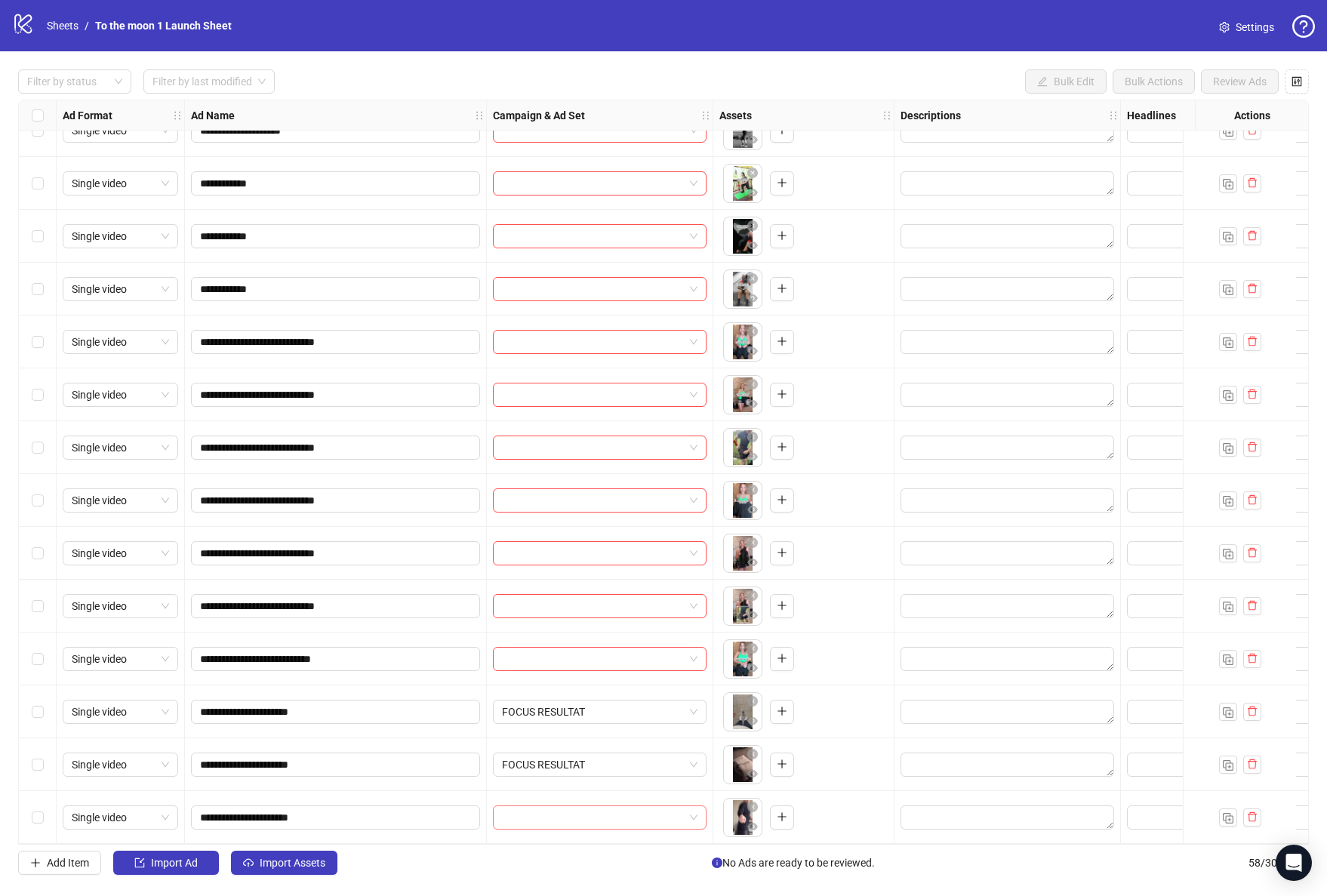
click at [576, 816] on input "search" at bounding box center [593, 818] width 182 height 23
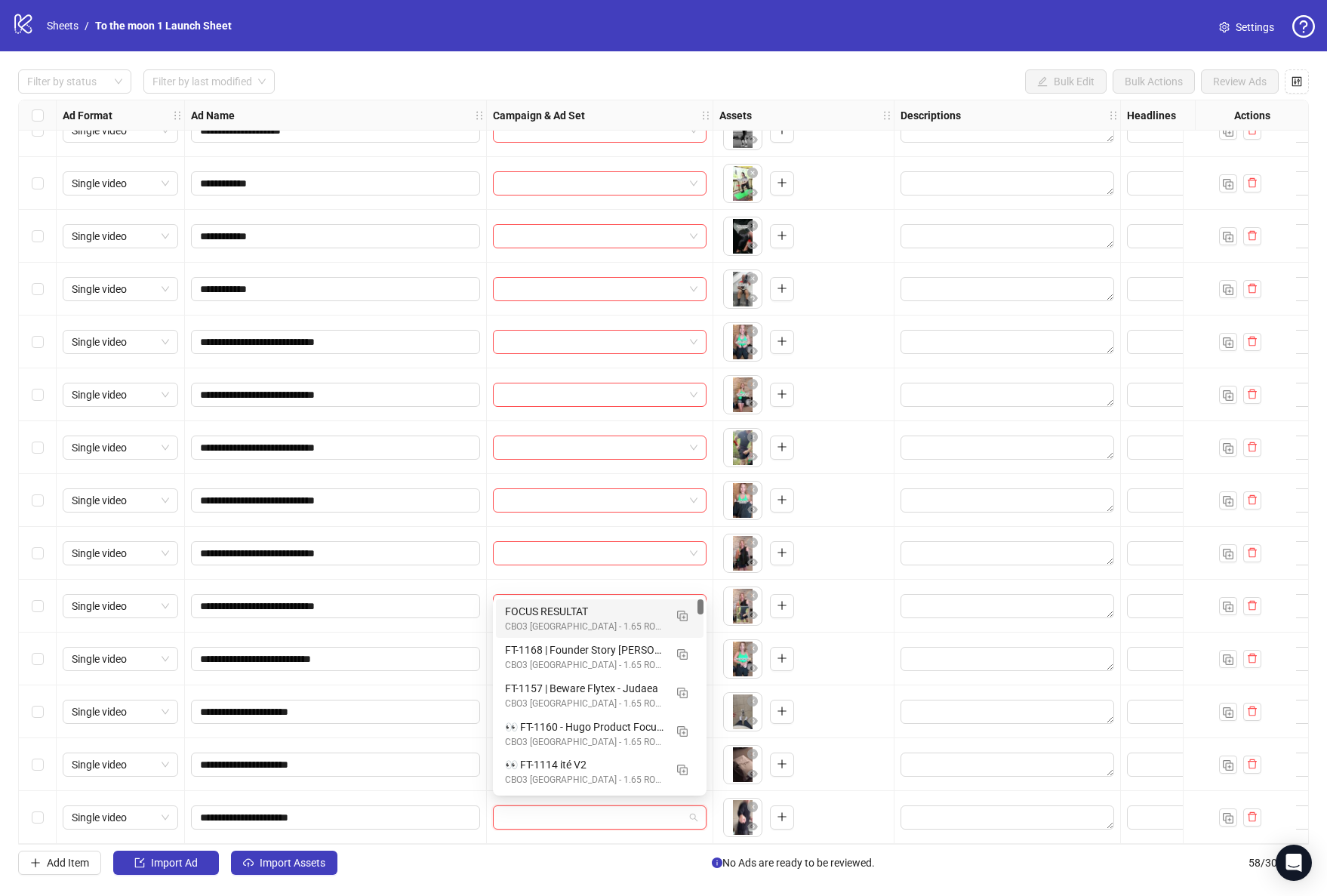
click at [583, 614] on div "FOCUS RESULTAT" at bounding box center [585, 612] width 159 height 17
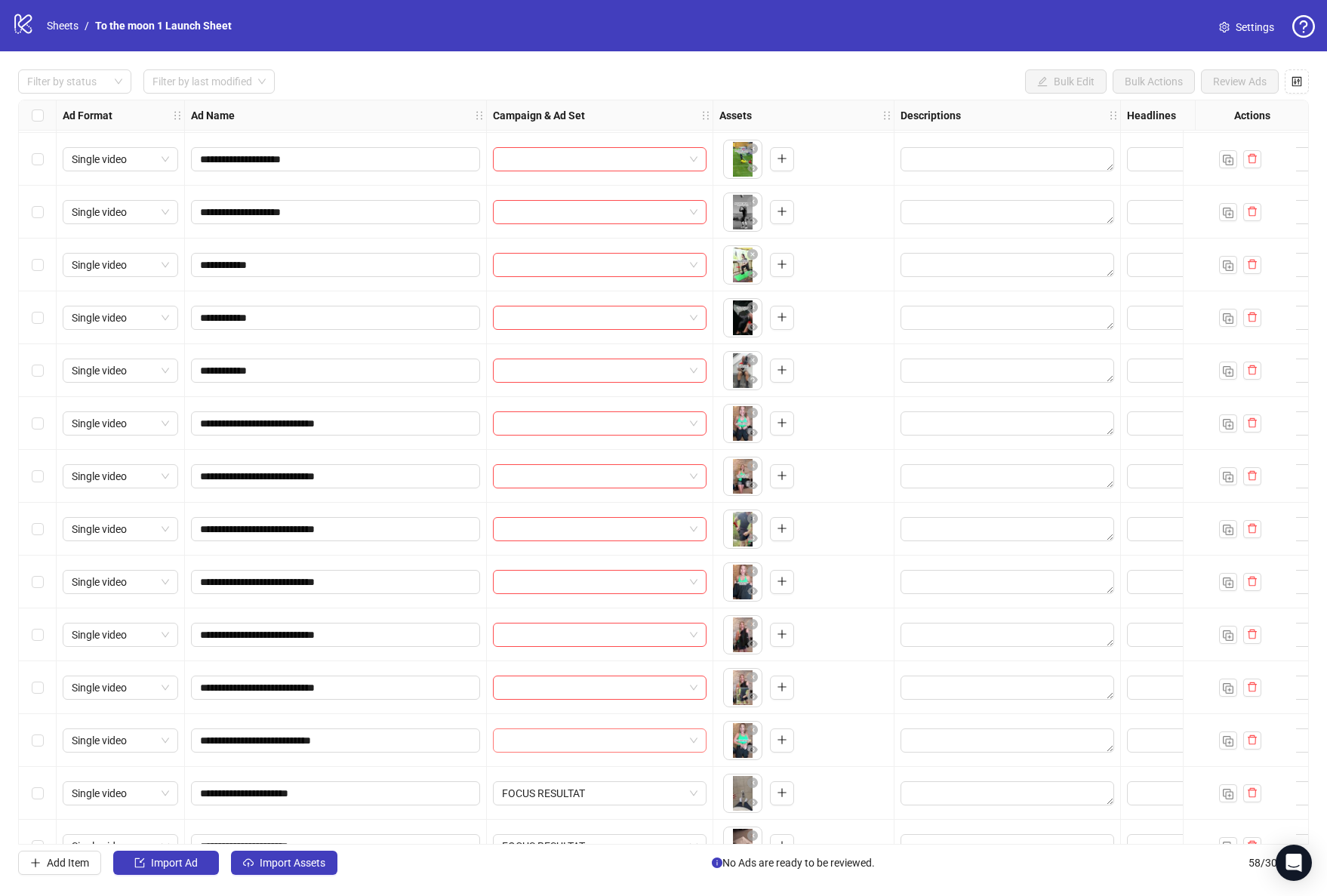
scroll to position [2263, 0]
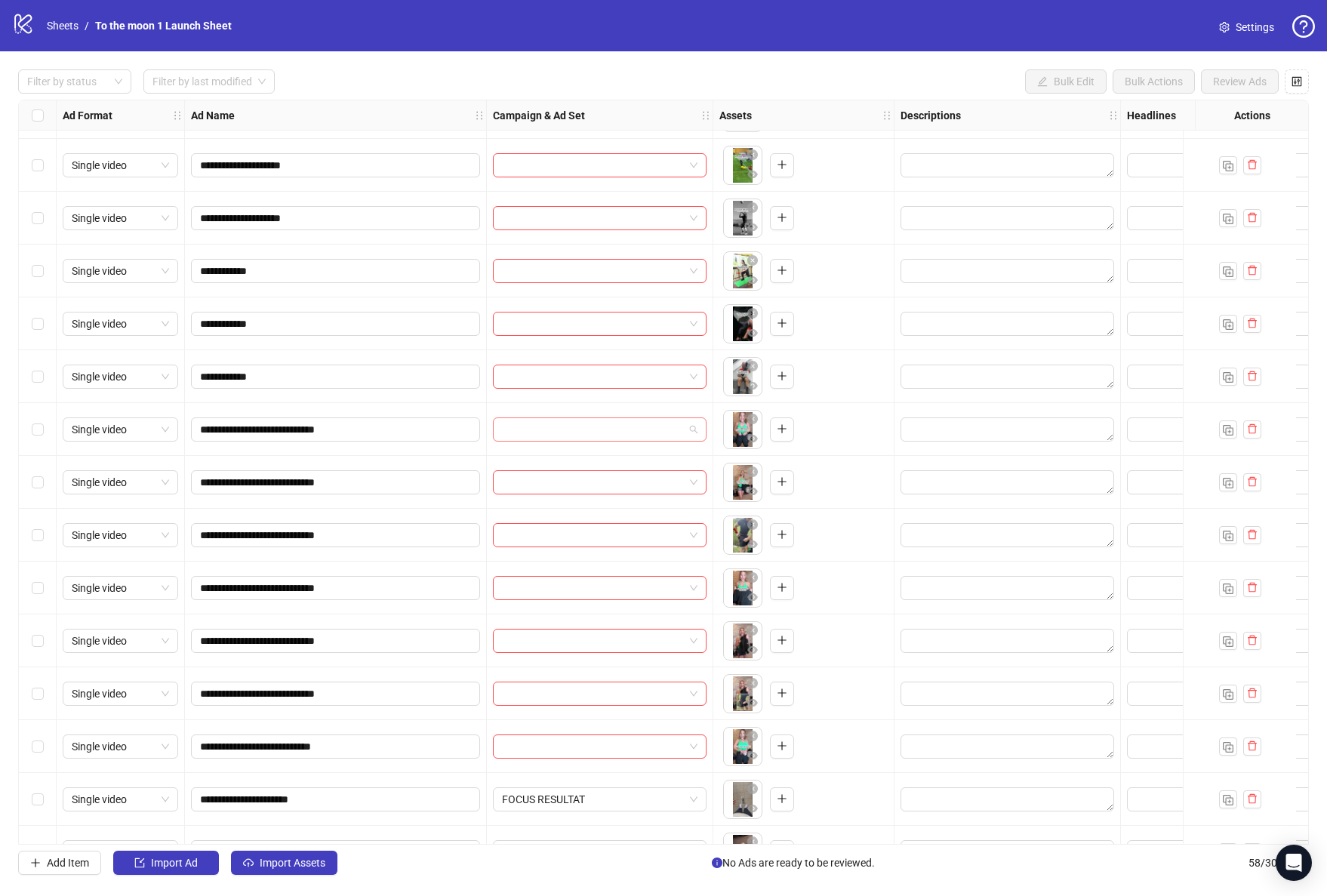
click at [688, 431] on span at bounding box center [599, 429] width 195 height 23
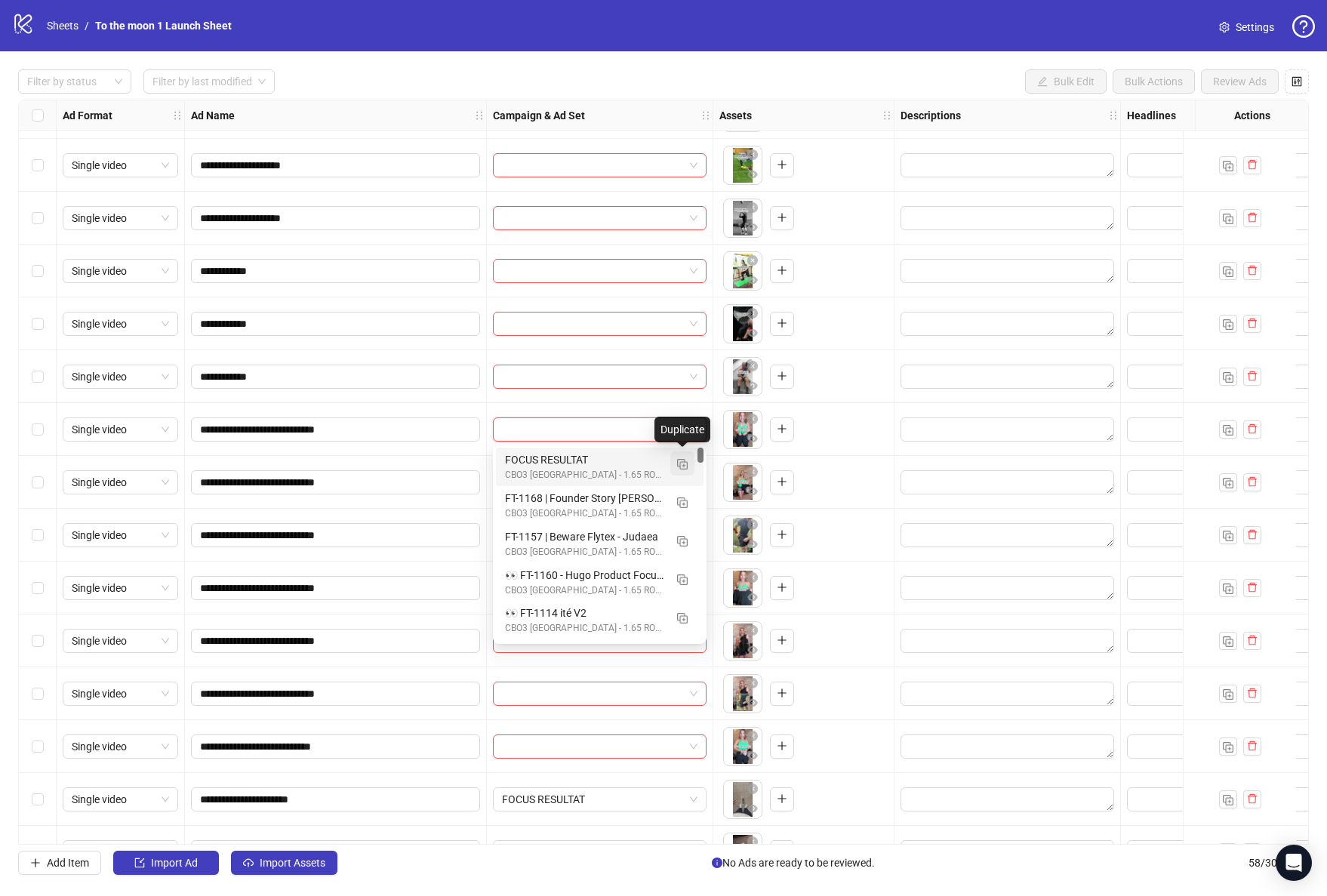
click at [685, 464] on img "button" at bounding box center [682, 464] width 11 height 11
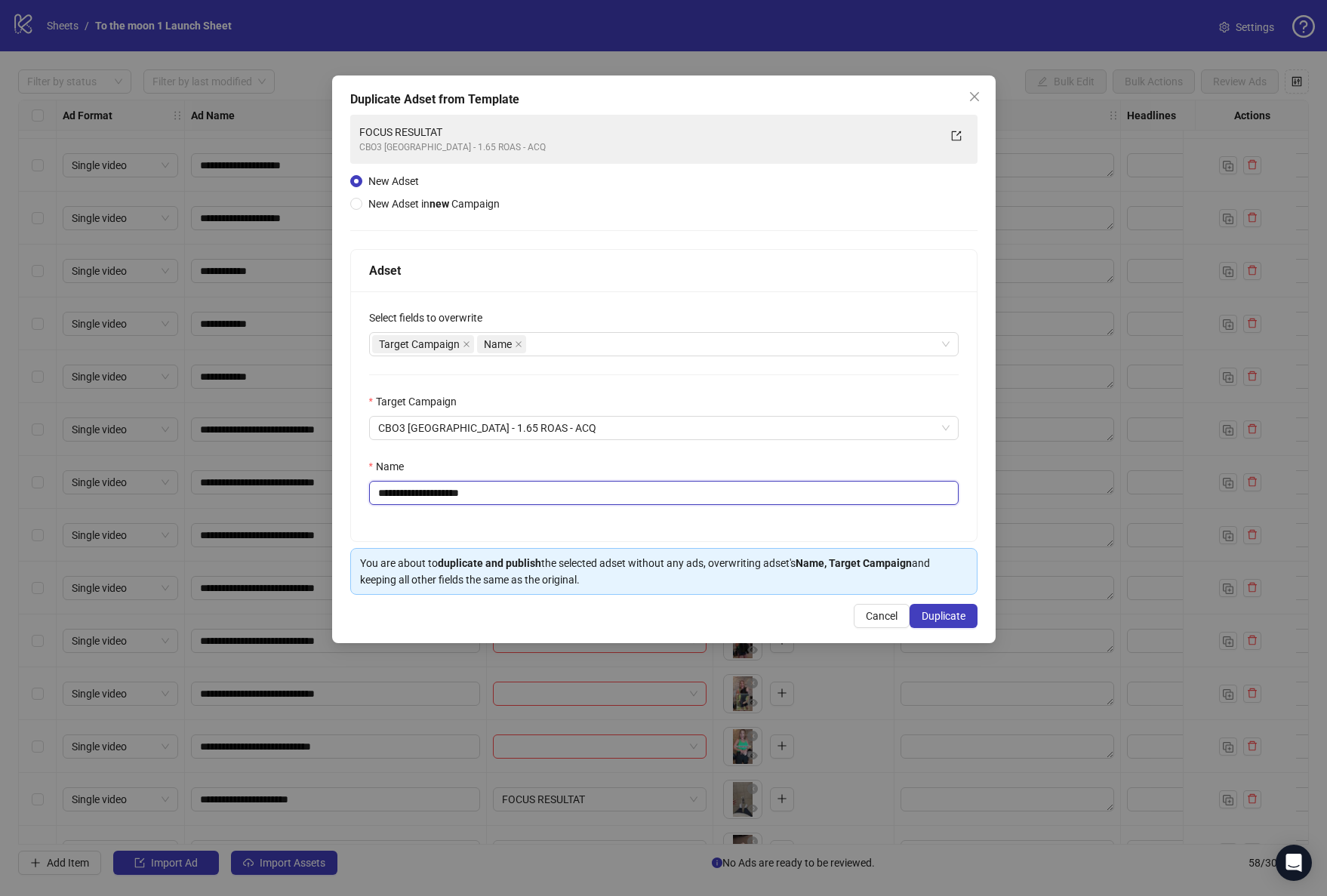
click at [453, 489] on input "**********" at bounding box center [663, 493] width 590 height 25
paste input "*****"
type input "**********"
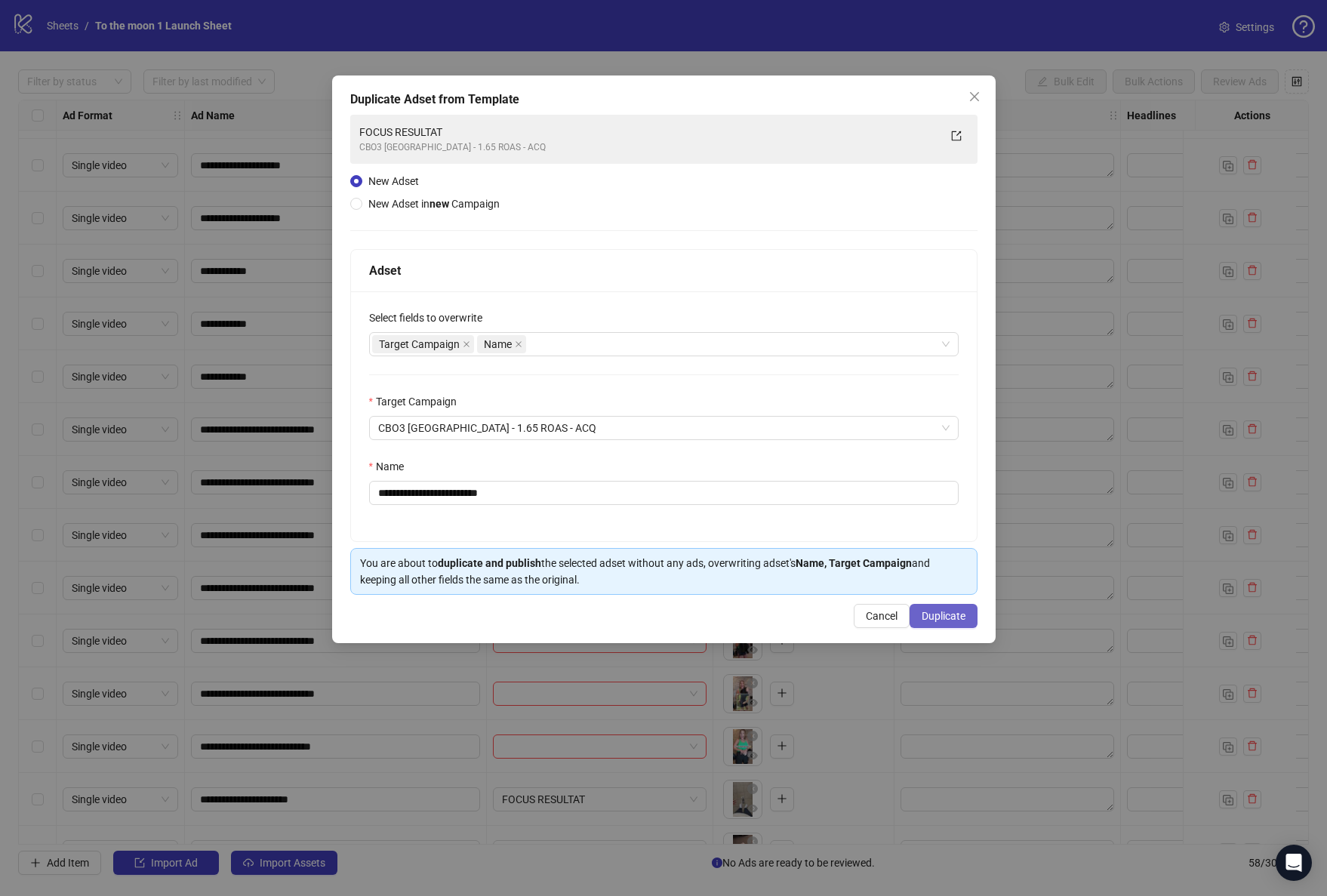
click at [928, 615] on span "Duplicate" at bounding box center [943, 616] width 44 height 12
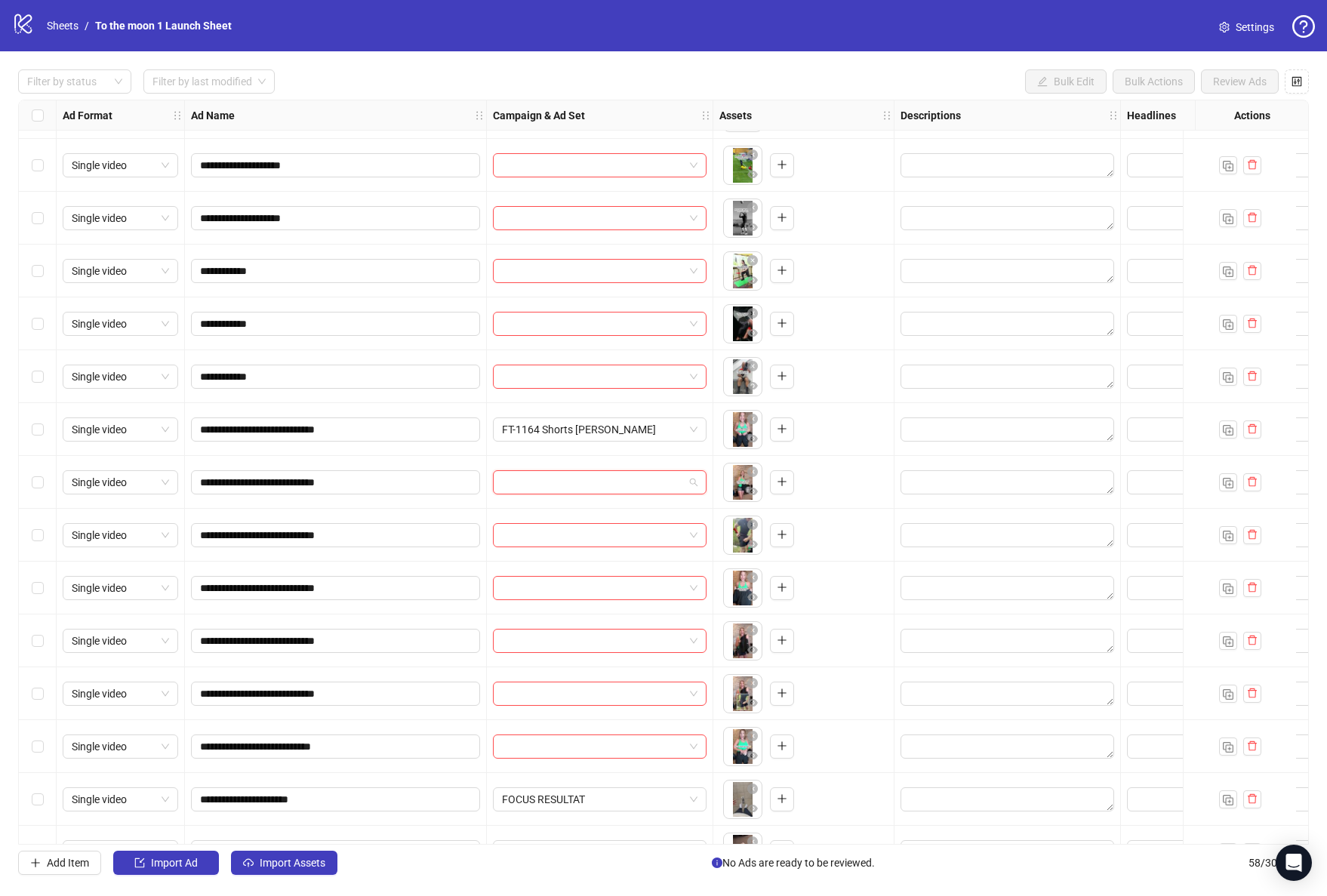
click at [621, 477] on input "search" at bounding box center [593, 482] width 182 height 23
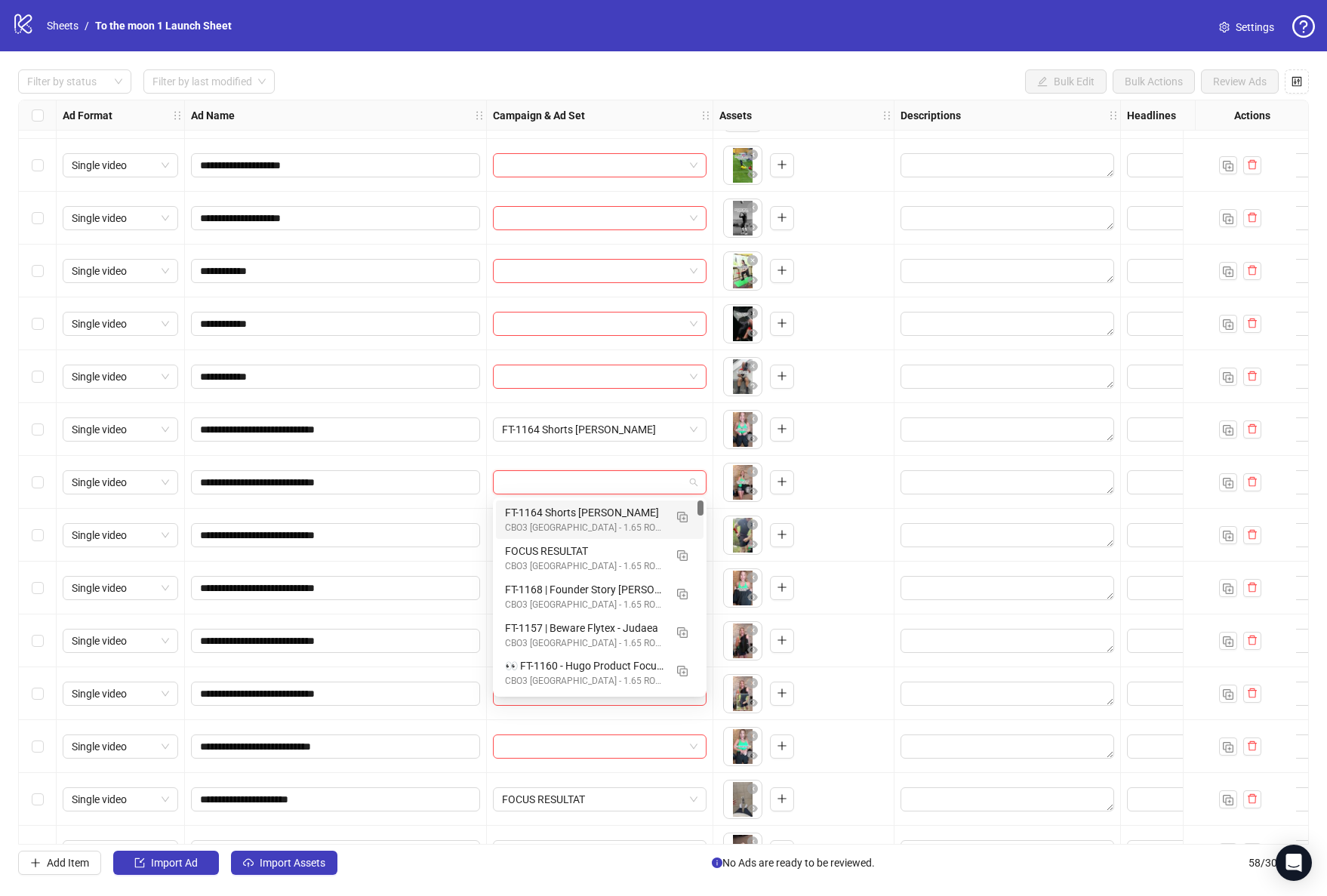
click at [599, 514] on div "FT-1164 Shorts [PERSON_NAME]" at bounding box center [585, 513] width 159 height 17
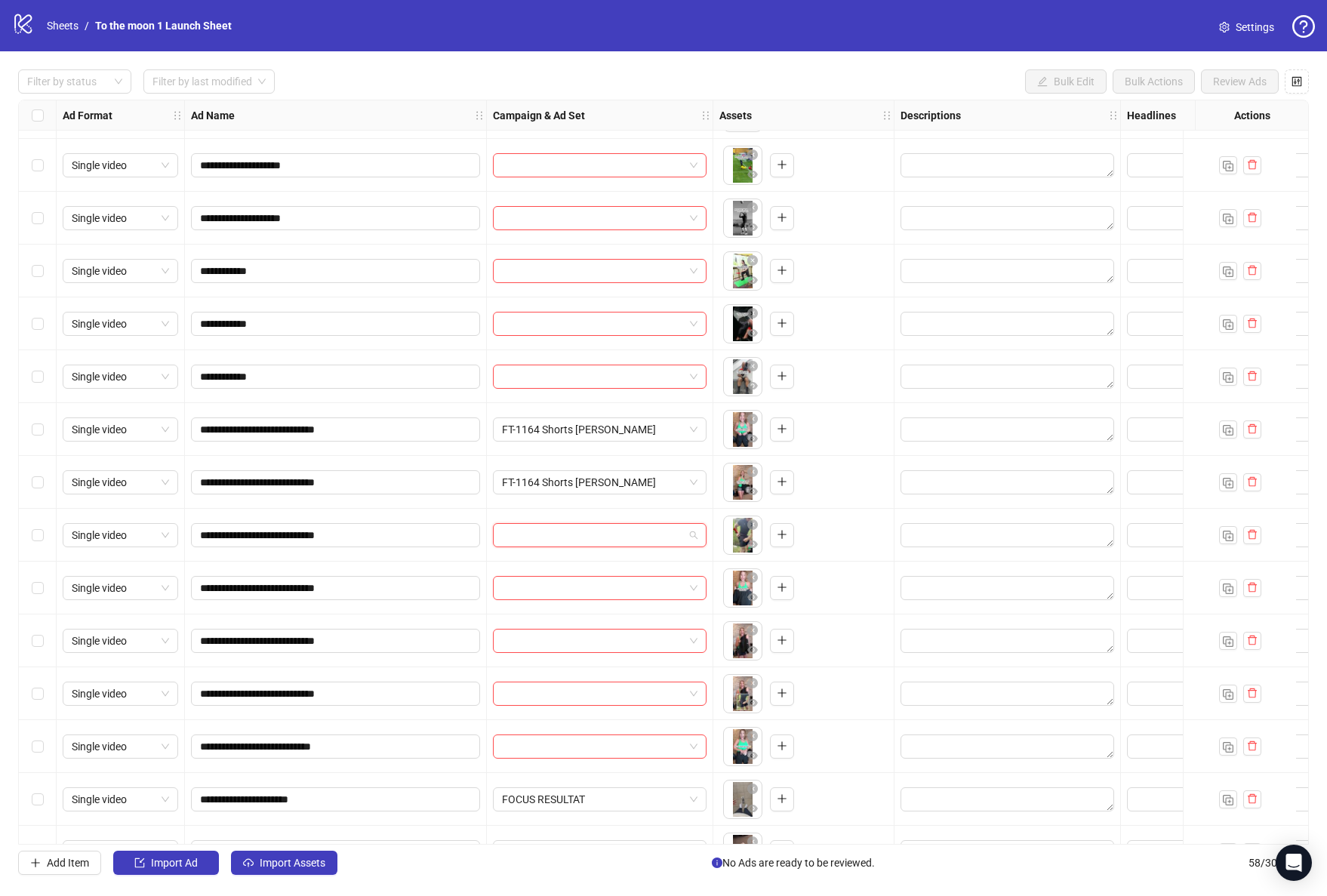
click at [599, 536] on input "search" at bounding box center [593, 535] width 182 height 23
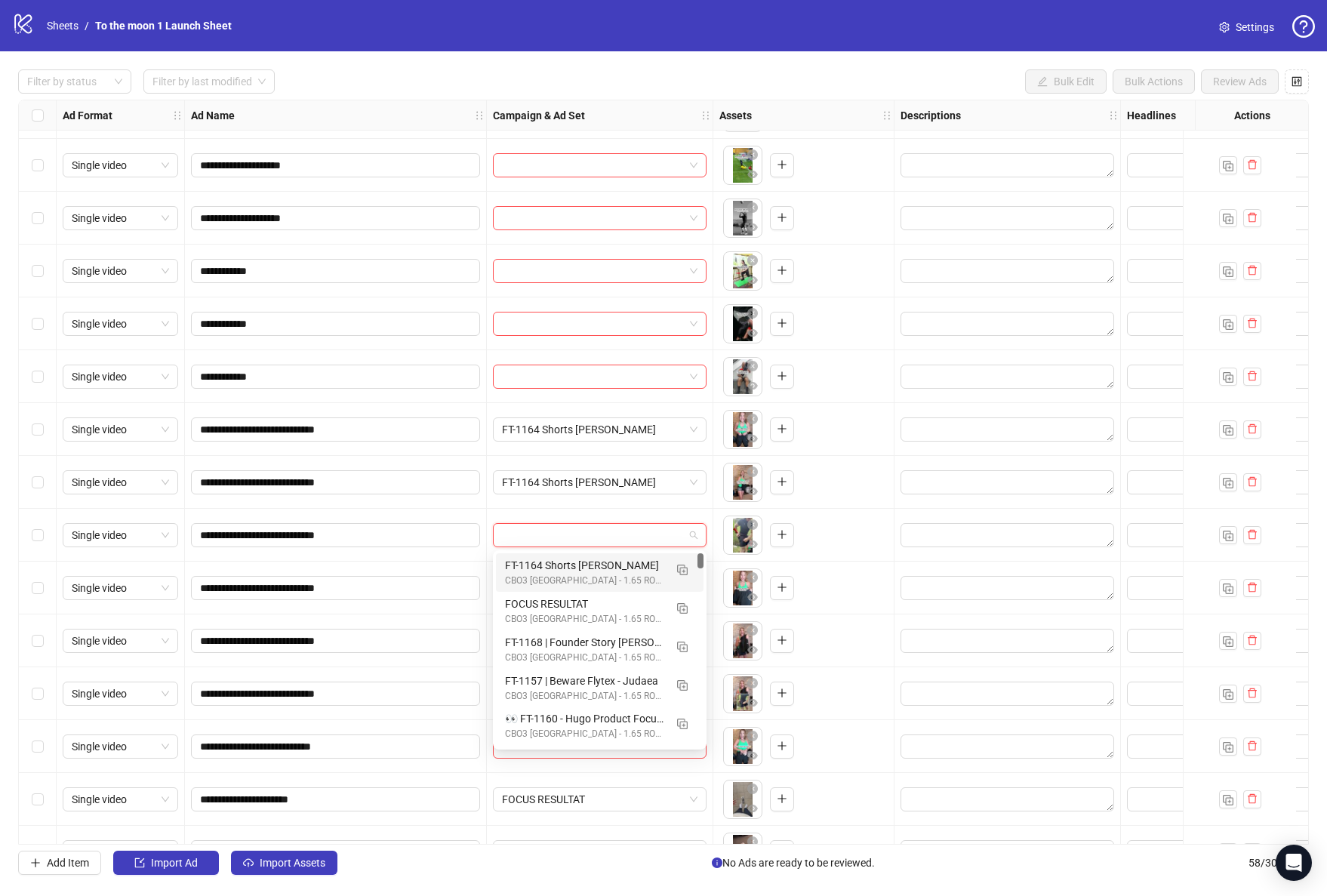
click at [599, 566] on div "FT-1164 Shorts [PERSON_NAME]" at bounding box center [585, 566] width 159 height 17
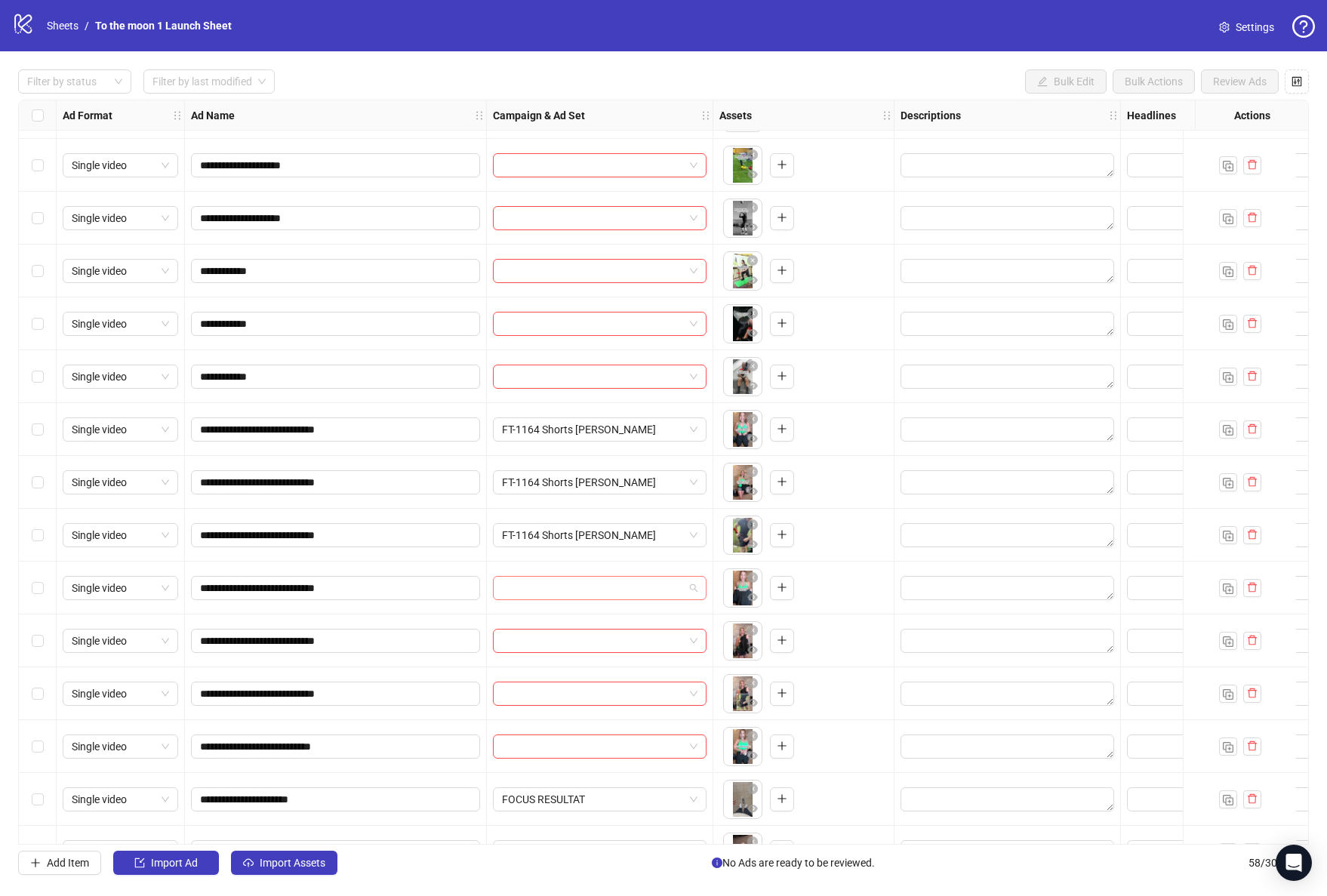
click at [599, 583] on input "search" at bounding box center [593, 588] width 182 height 23
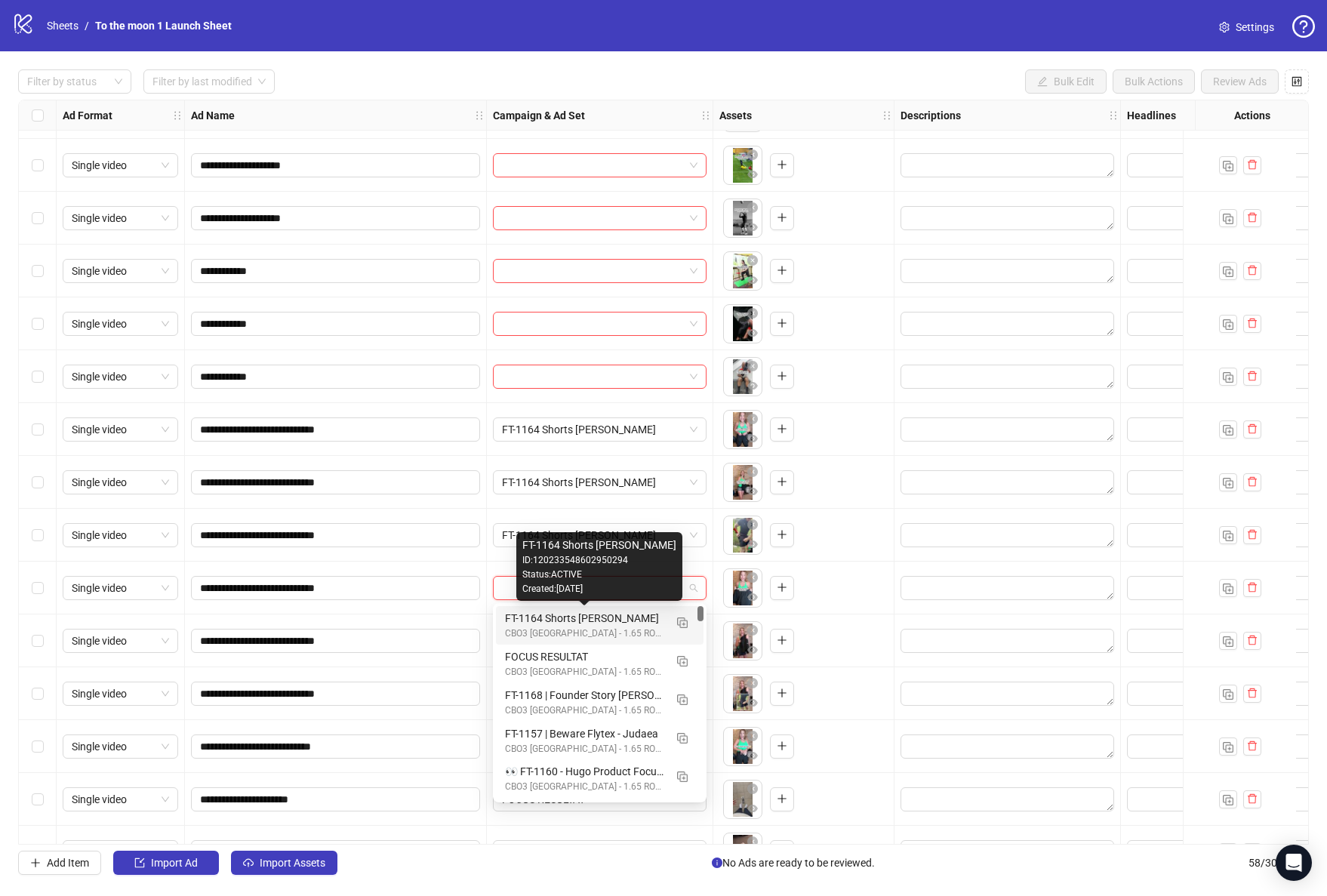
click at [597, 623] on div "FT-1164 Shorts [PERSON_NAME]" at bounding box center [585, 619] width 159 height 17
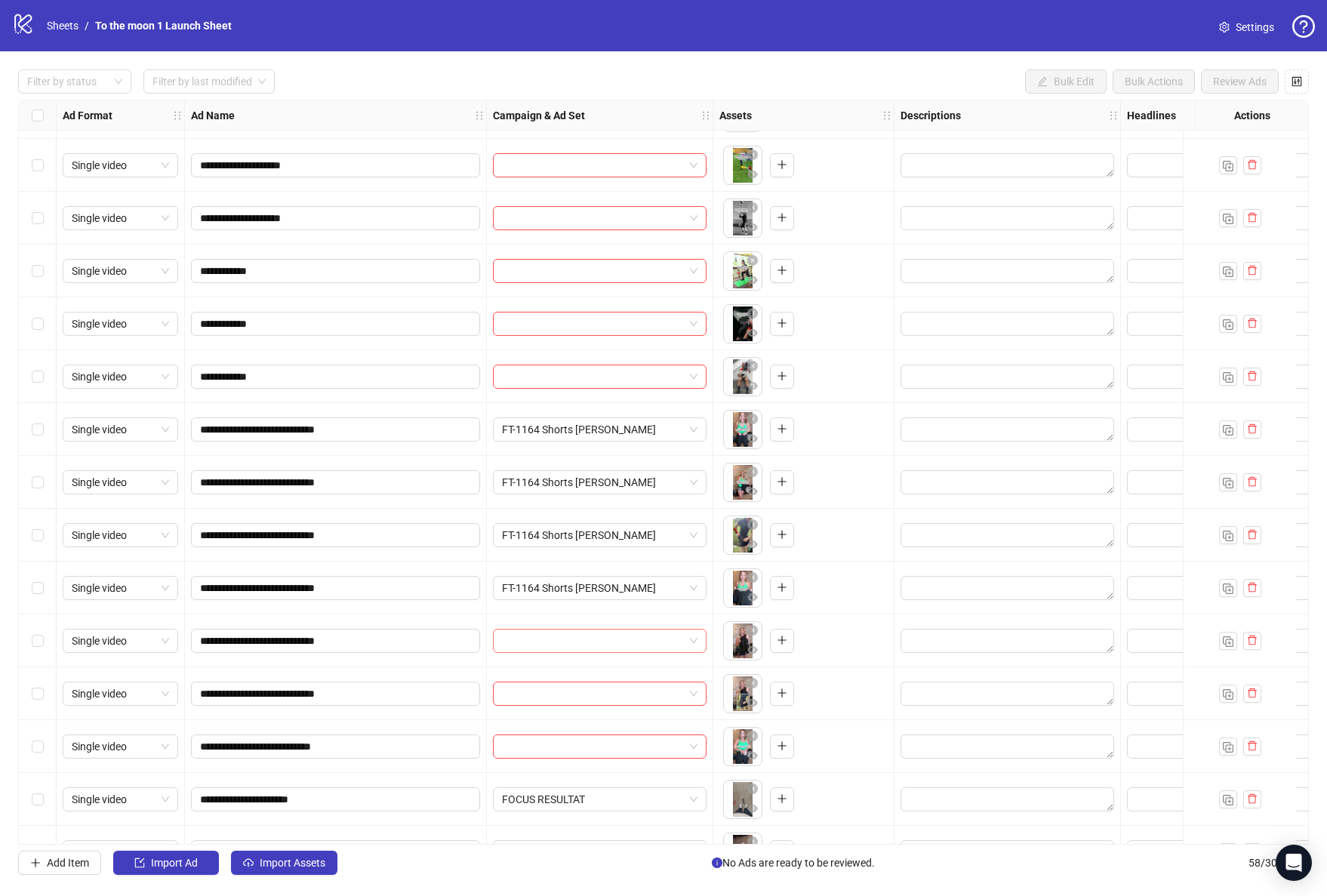
click at [597, 635] on input "search" at bounding box center [593, 641] width 182 height 23
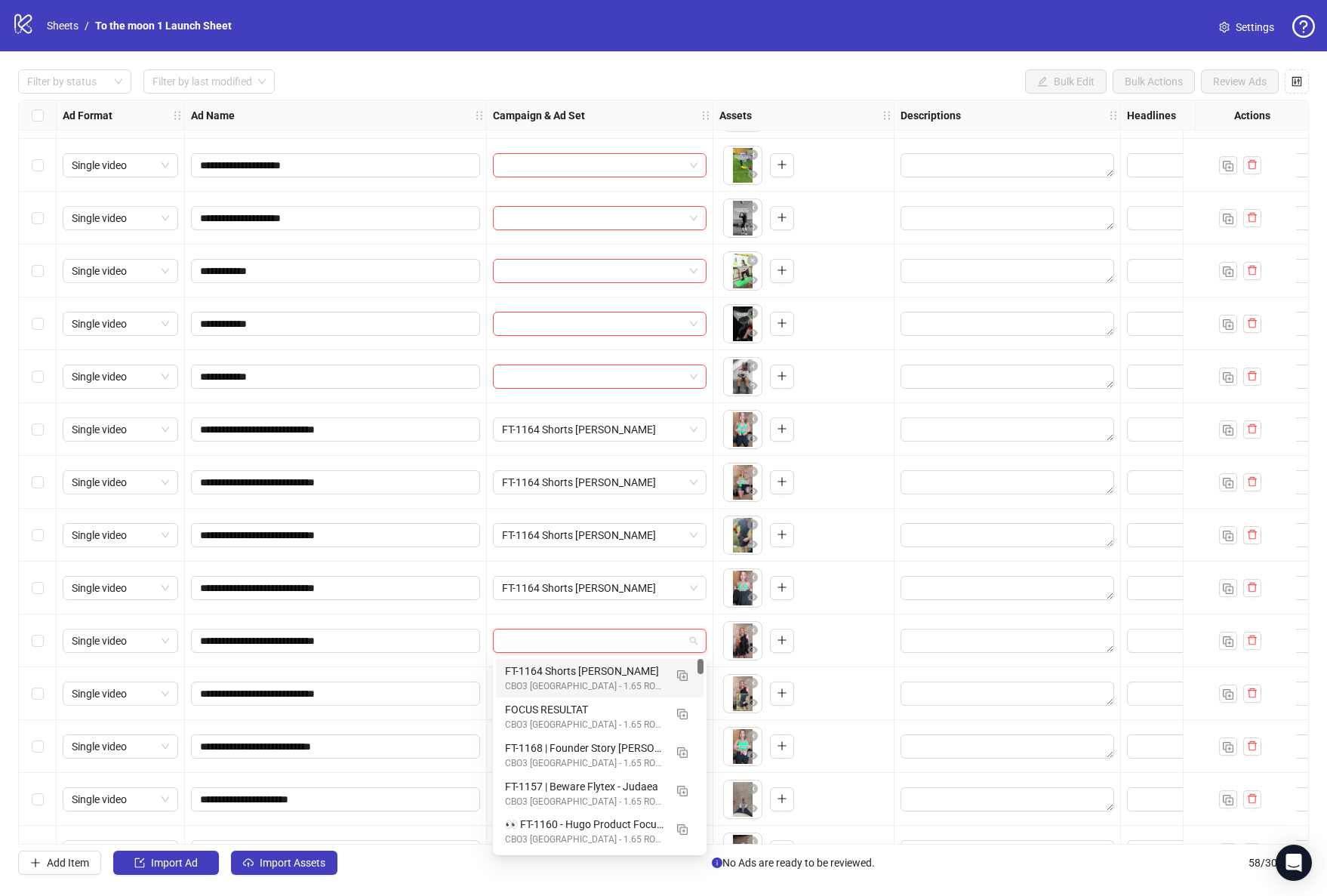
click at [597, 670] on div "FT-1164 Shorts [PERSON_NAME]" at bounding box center [585, 671] width 159 height 17
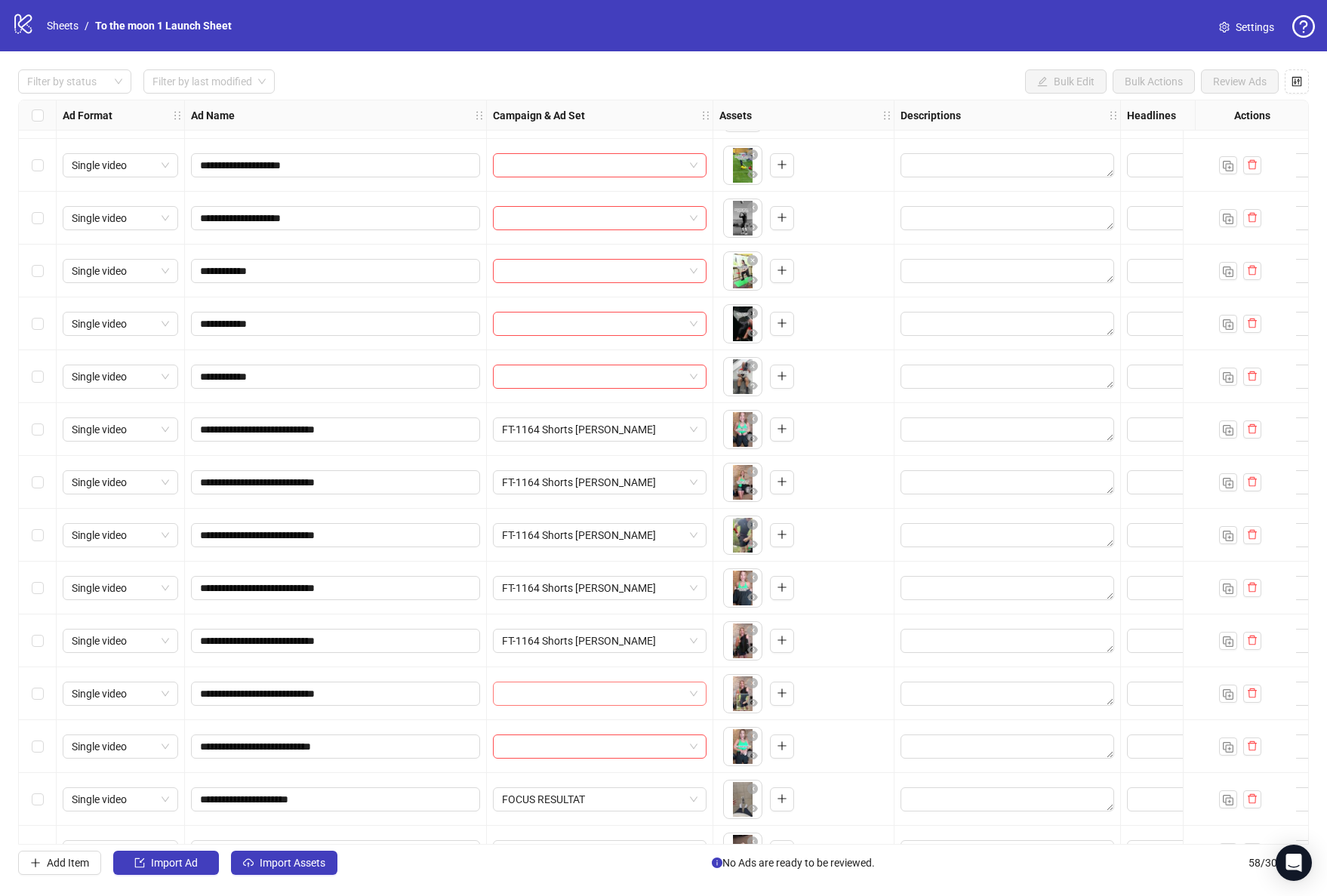
click at [595, 703] on input "search" at bounding box center [593, 694] width 182 height 23
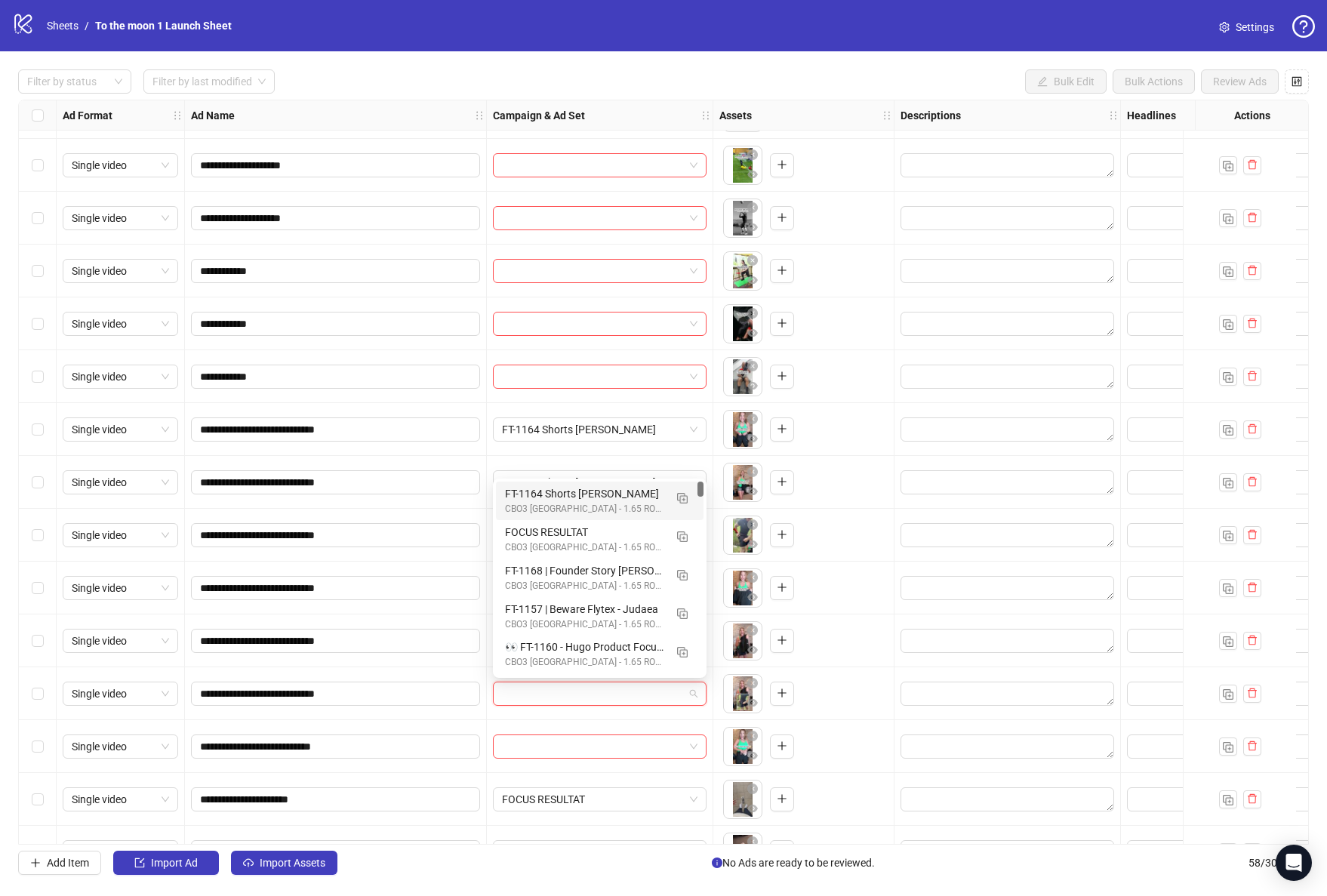
click at [561, 502] on div "CBO3 [GEOGRAPHIC_DATA] - 1.65 ROAS - ACQ" at bounding box center [585, 509] width 159 height 15
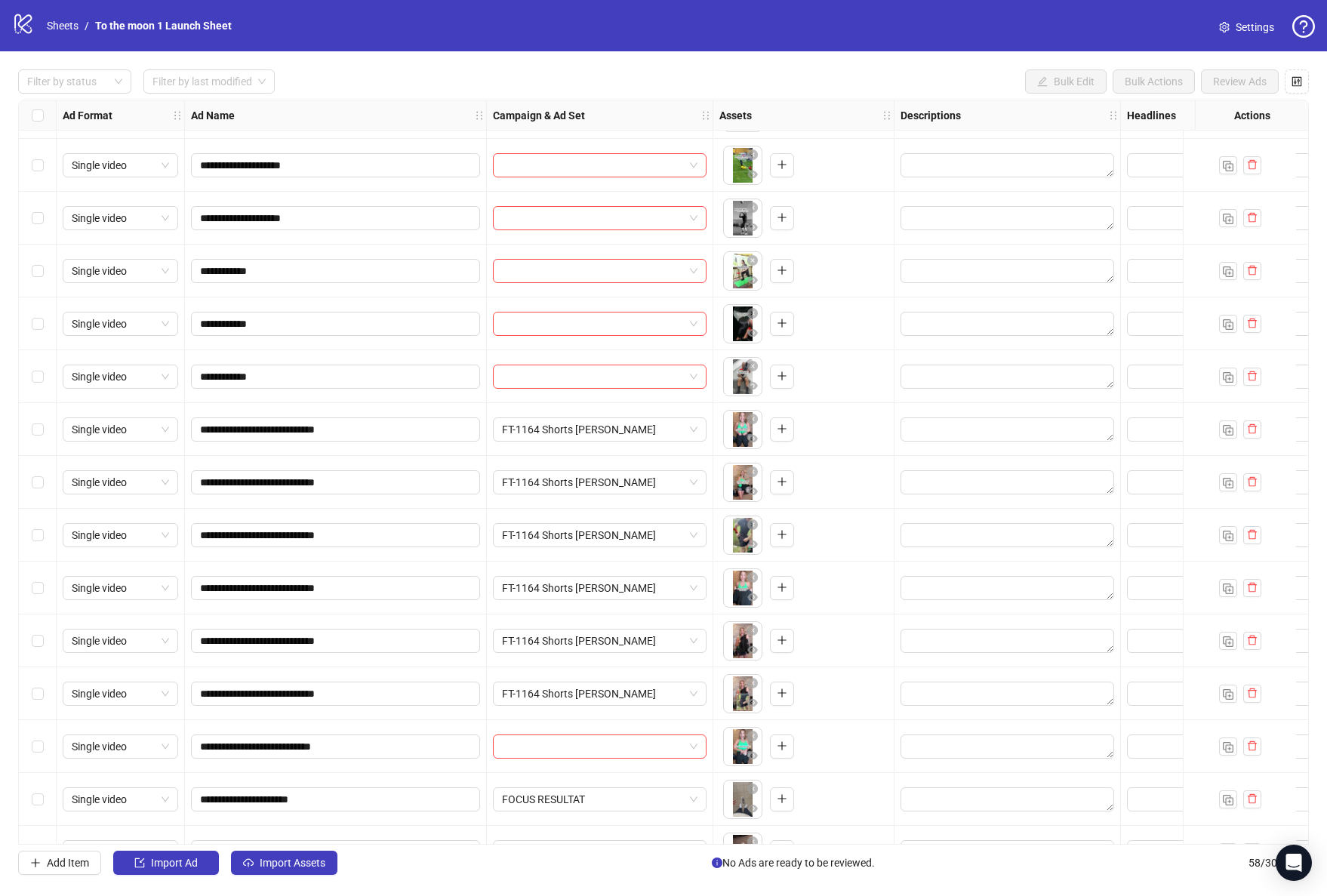
scroll to position [2357, 0]
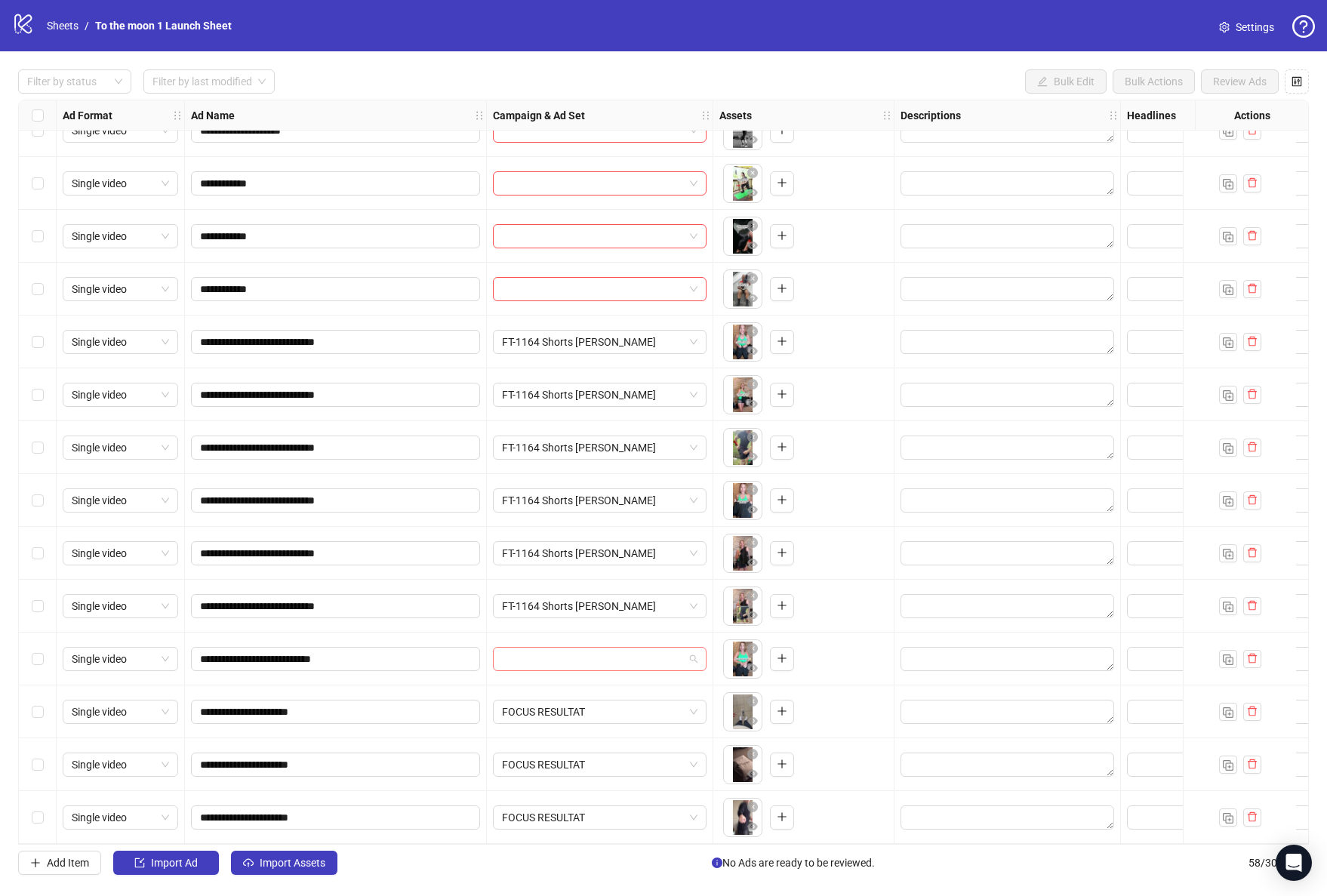
click at [563, 652] on input "search" at bounding box center [593, 659] width 182 height 23
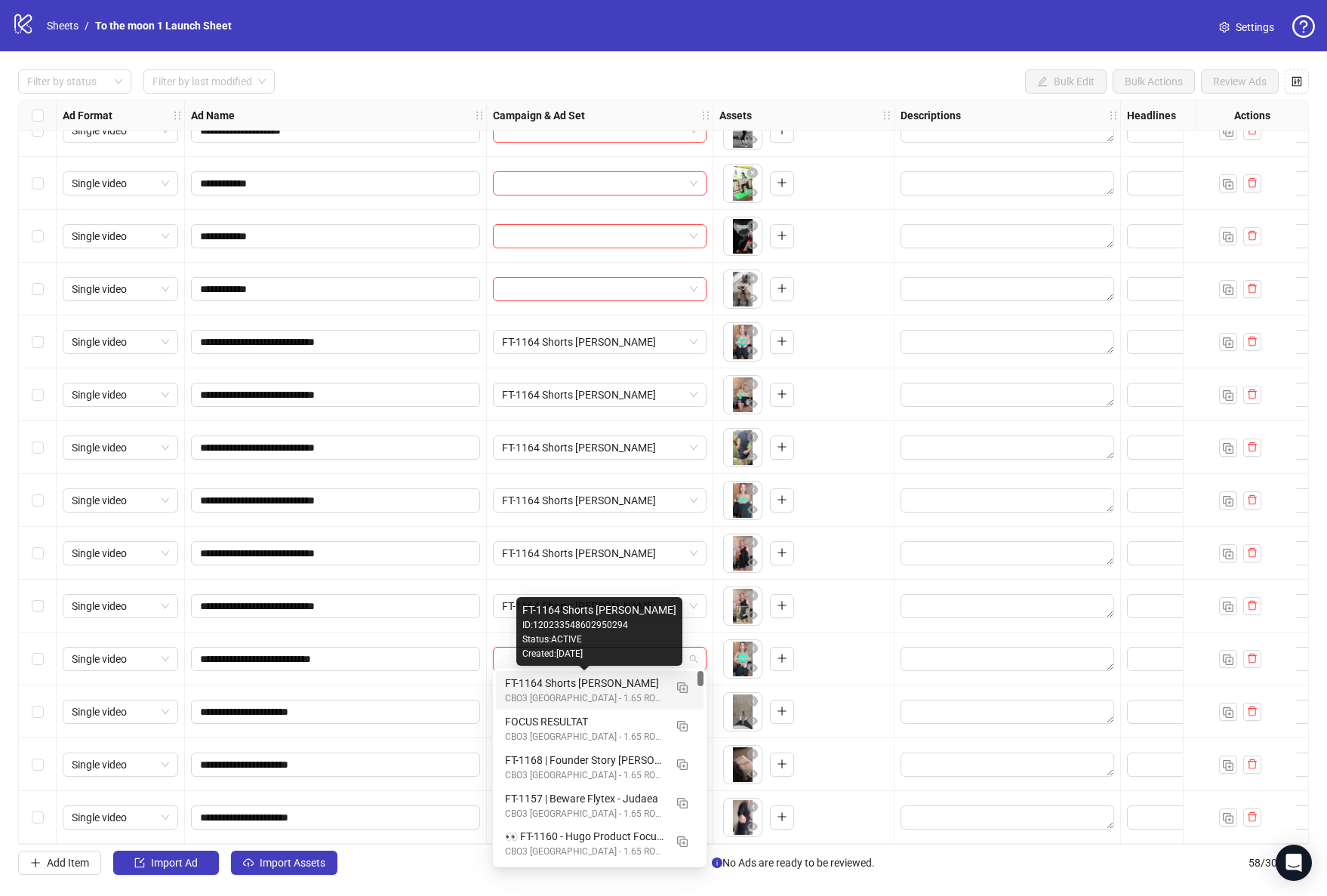
click at [580, 690] on div "FT-1164 Shorts [PERSON_NAME]" at bounding box center [585, 683] width 159 height 17
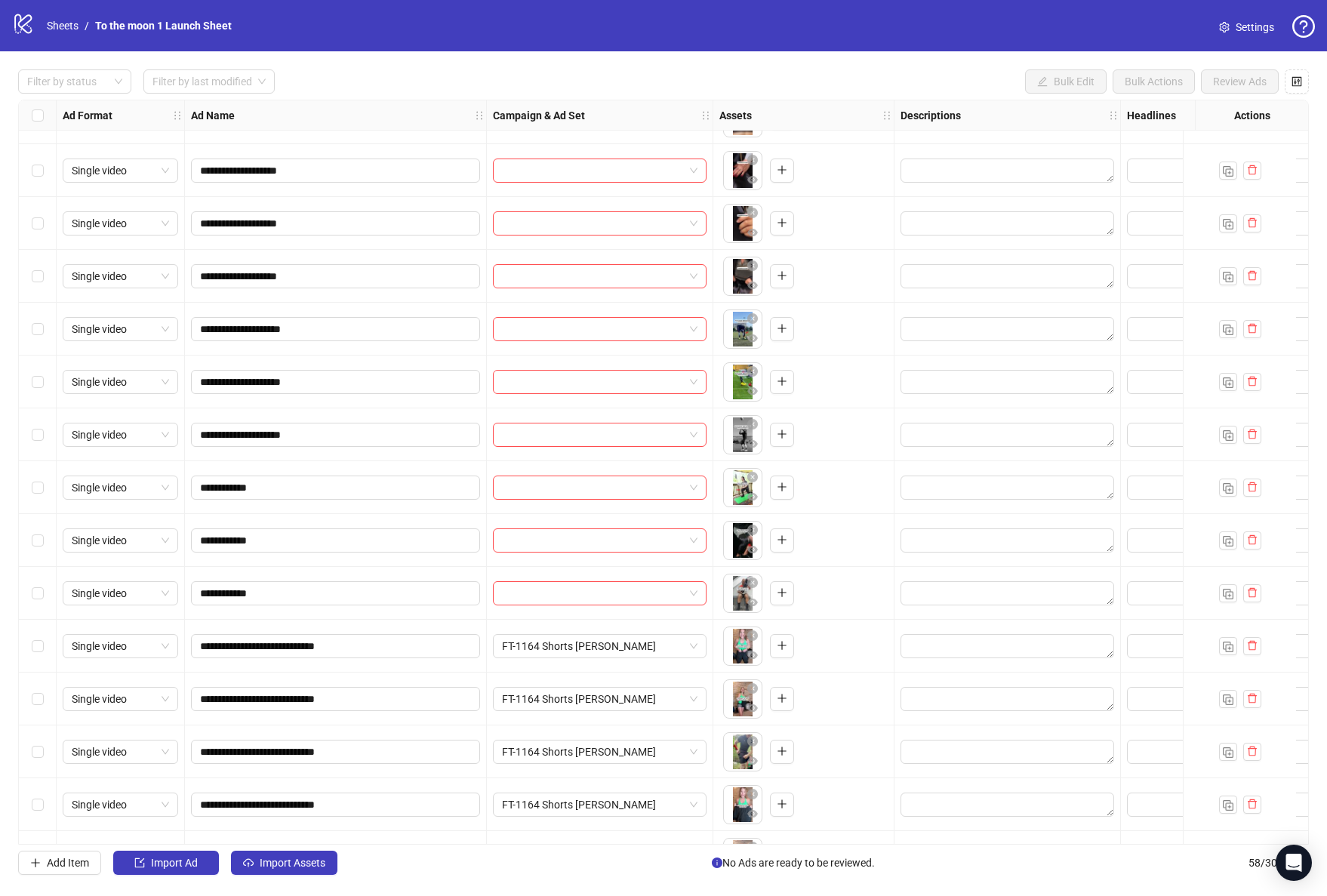
scroll to position [2041, 0]
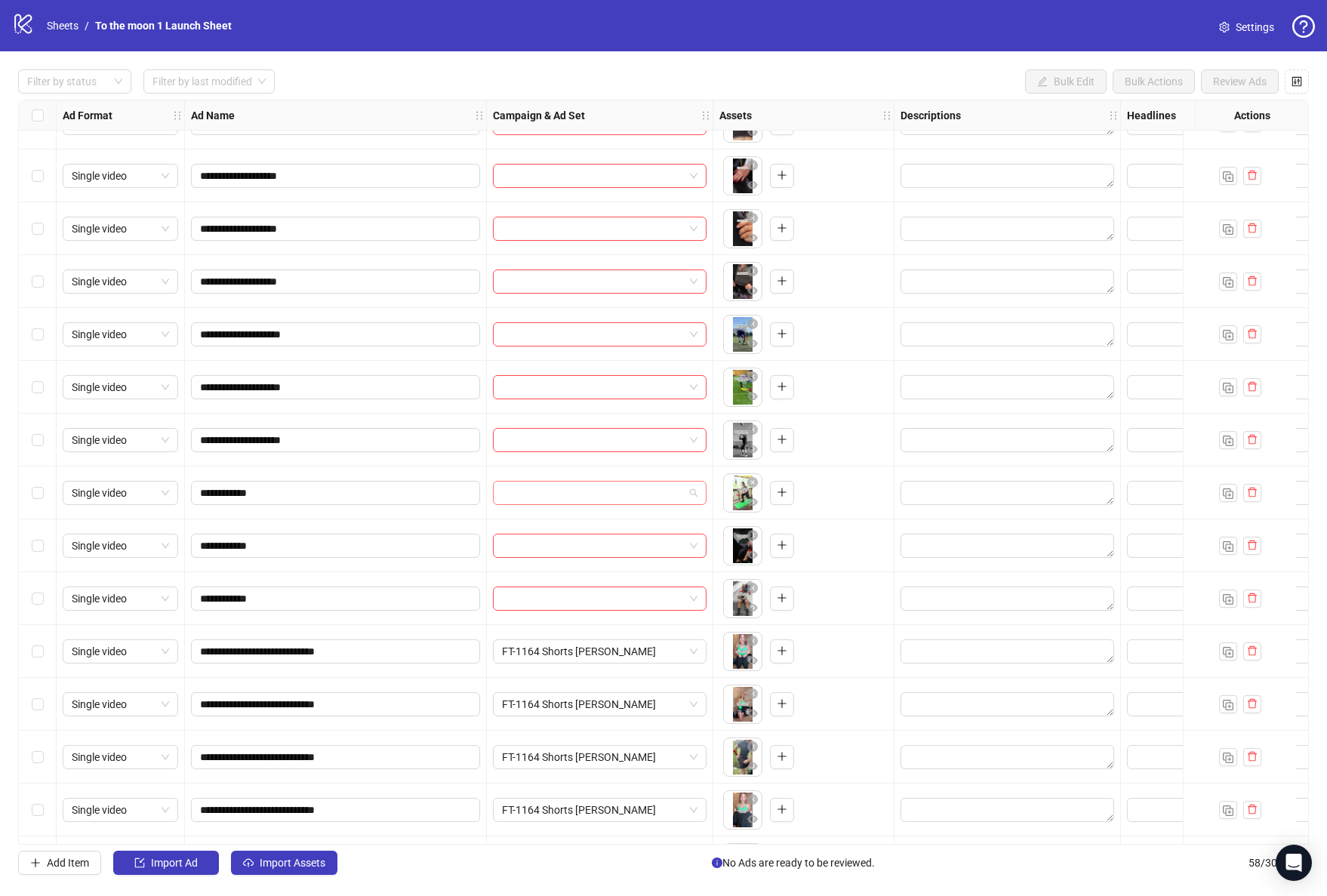
click at [692, 491] on span at bounding box center [599, 493] width 195 height 23
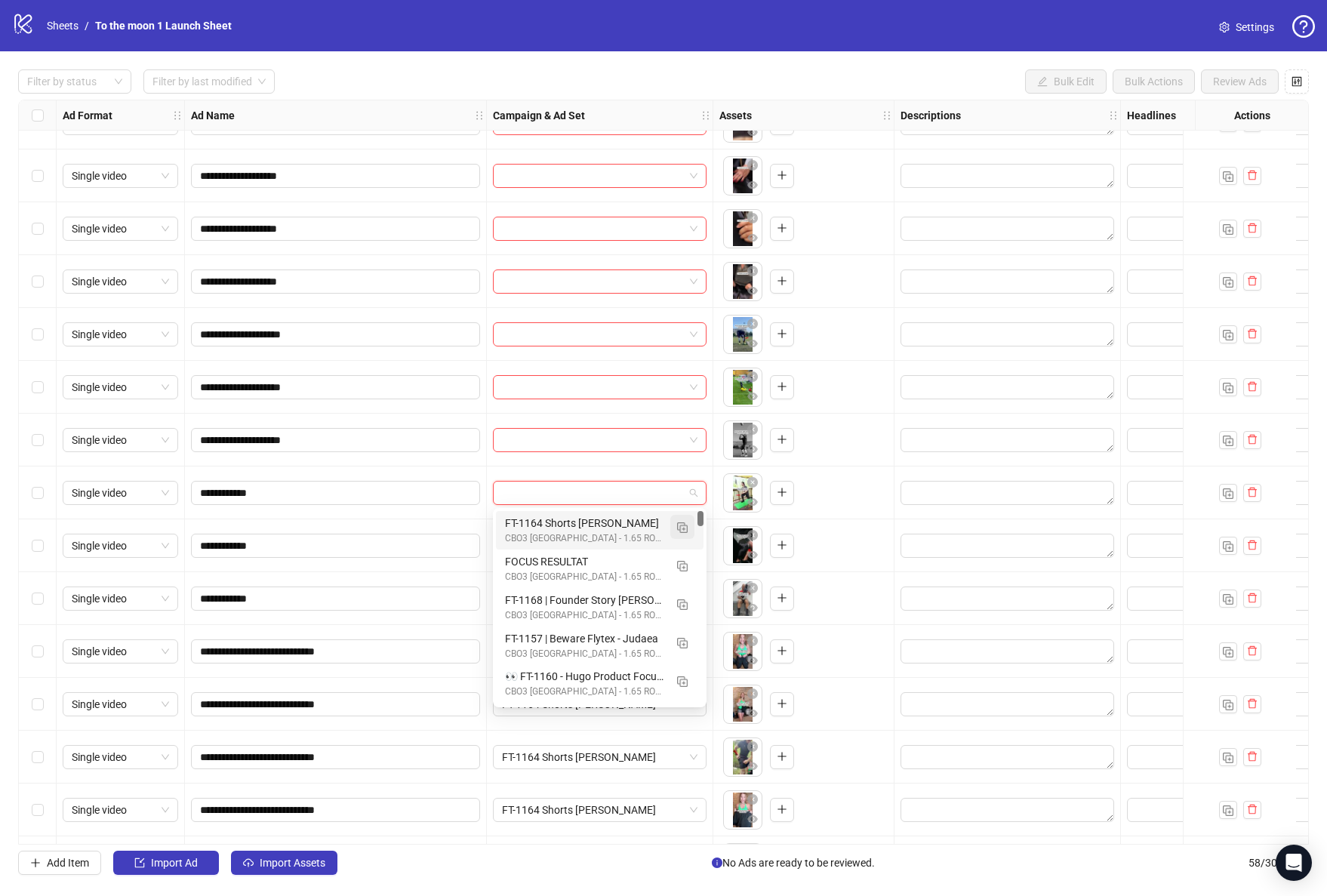
click at [679, 524] on img "button" at bounding box center [682, 527] width 11 height 11
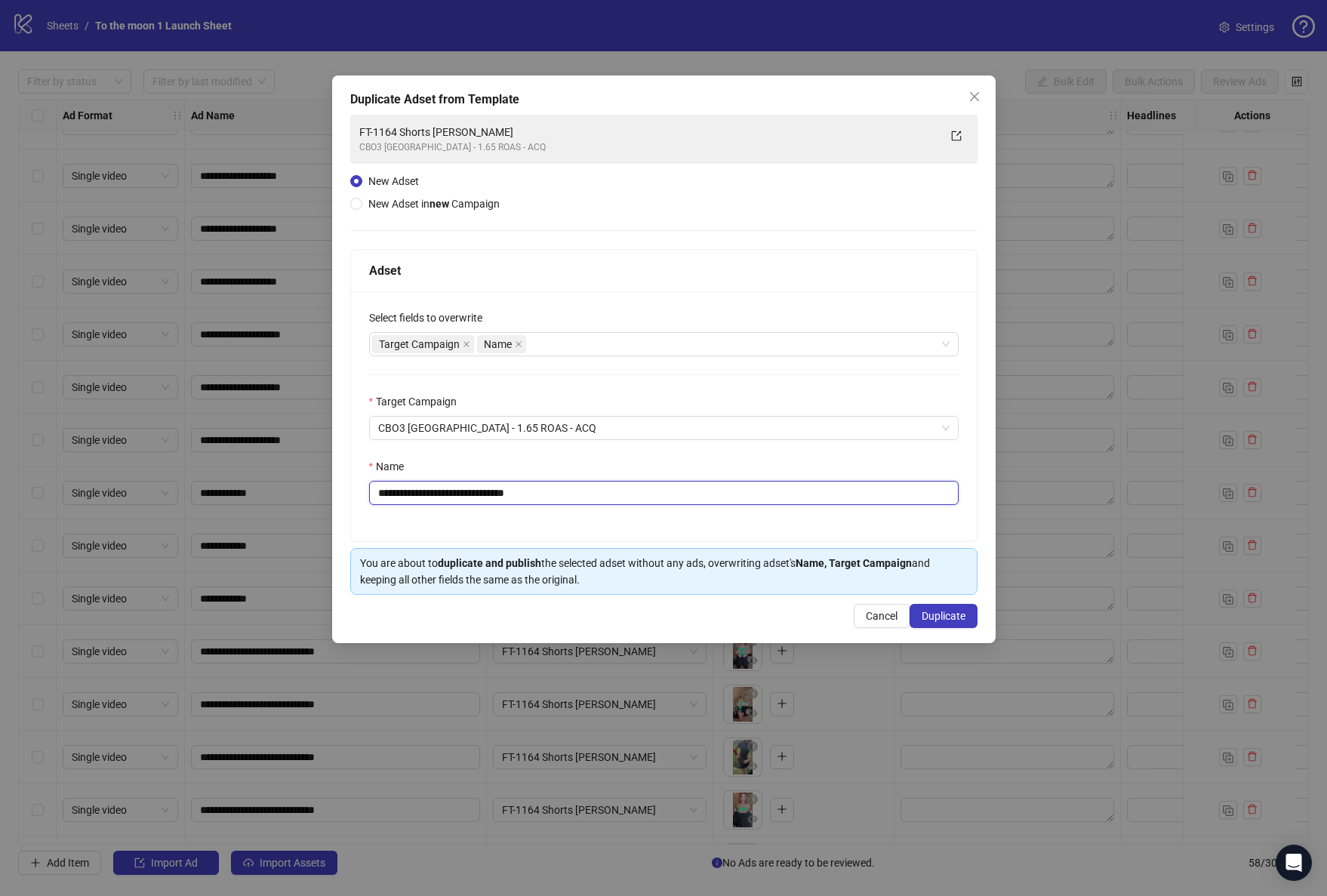
click at [501, 496] on input "**********" at bounding box center [663, 493] width 590 height 25
type input "****"
click at [948, 612] on span "Duplicate" at bounding box center [943, 616] width 44 height 12
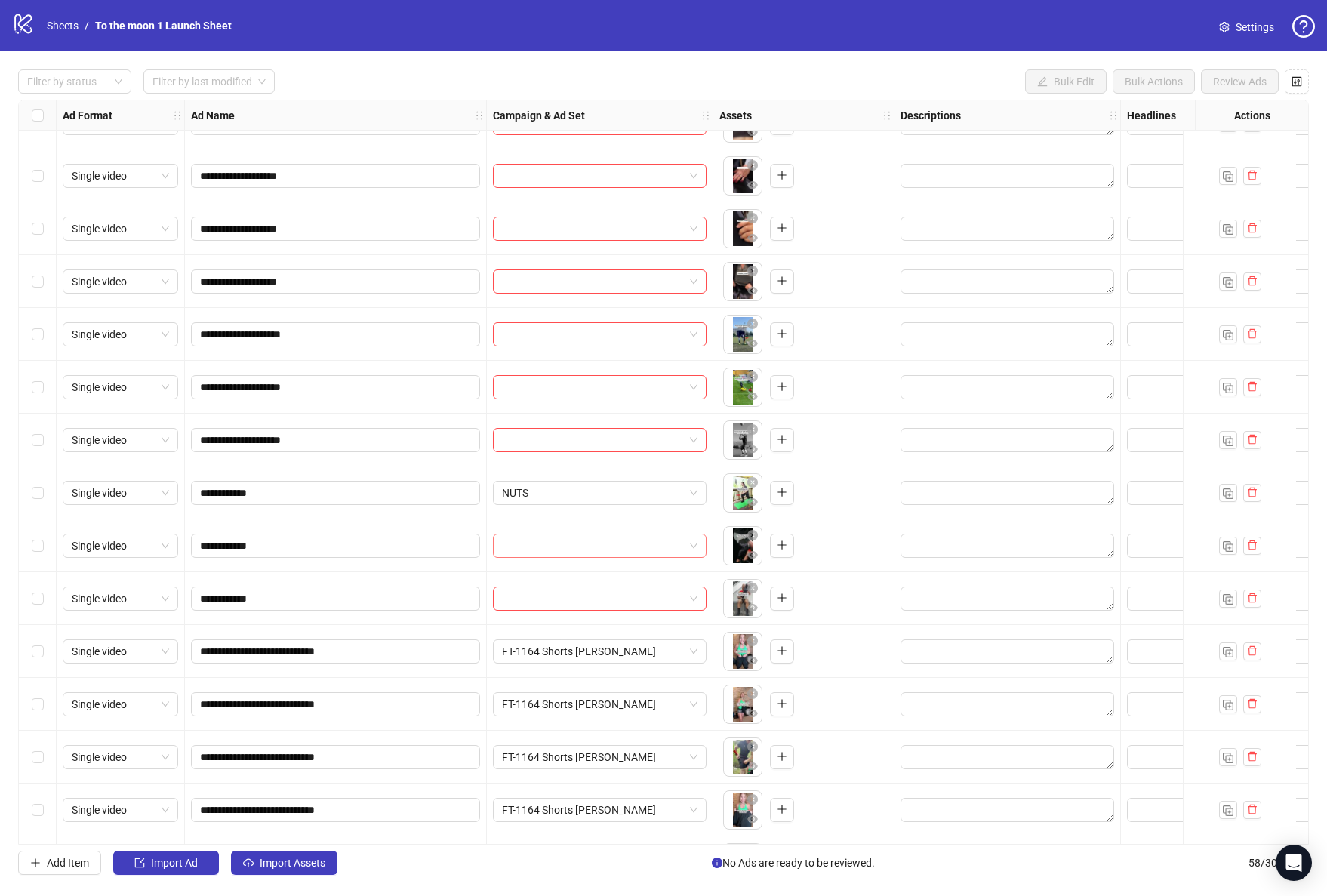
click at [604, 543] on input "search" at bounding box center [593, 546] width 182 height 23
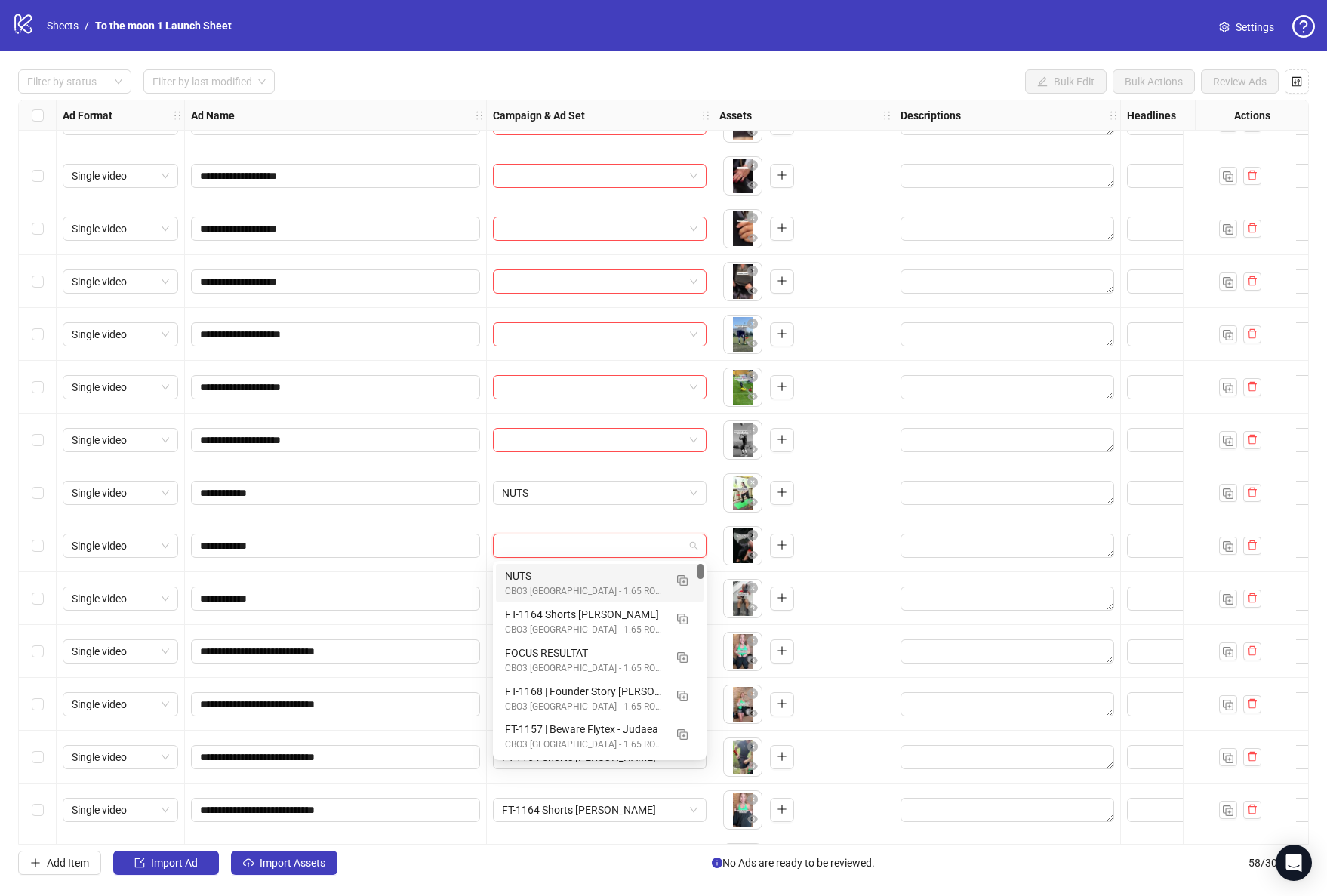
click at [576, 576] on div "NUTS" at bounding box center [585, 576] width 159 height 17
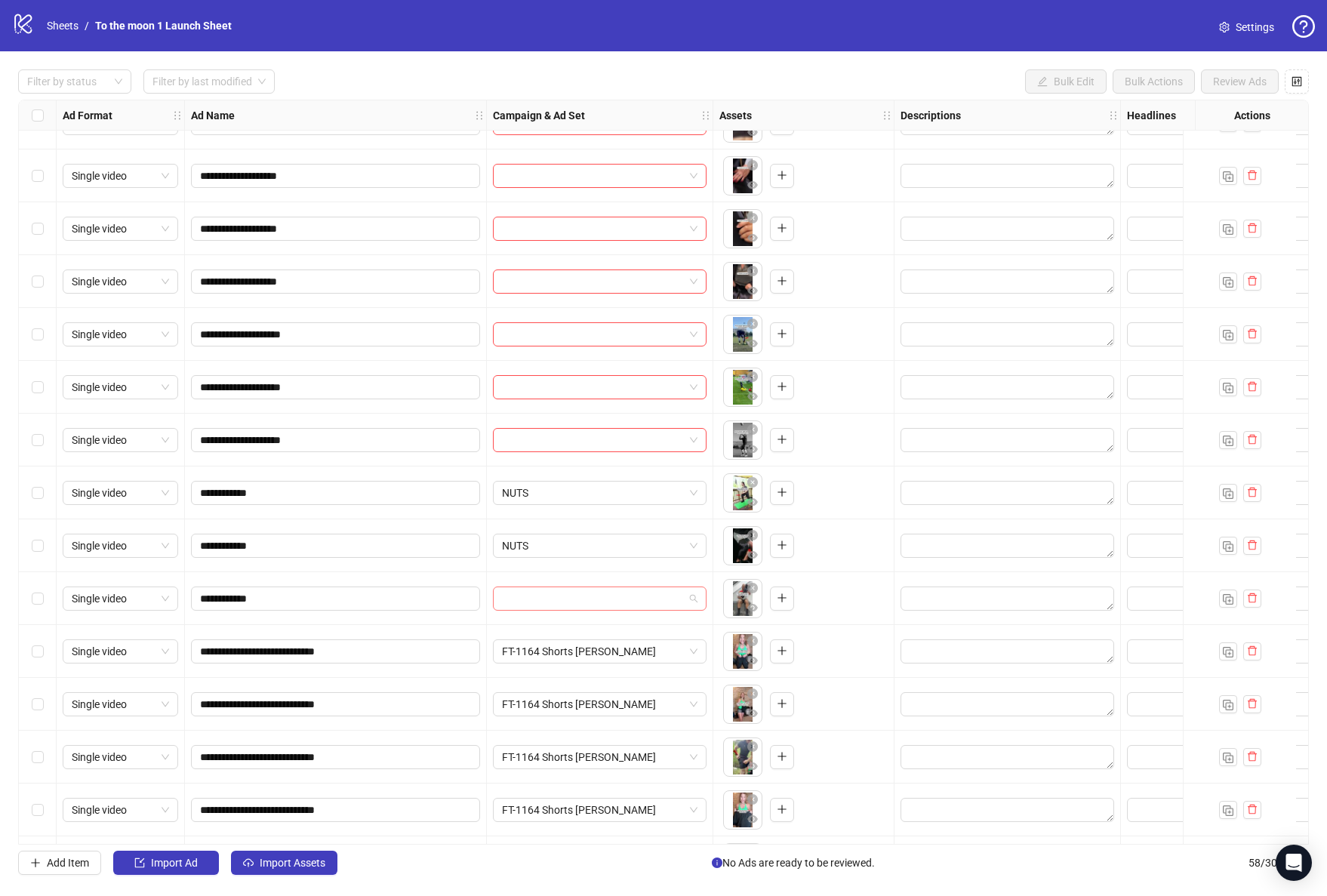
click at [576, 593] on input "search" at bounding box center [593, 599] width 182 height 23
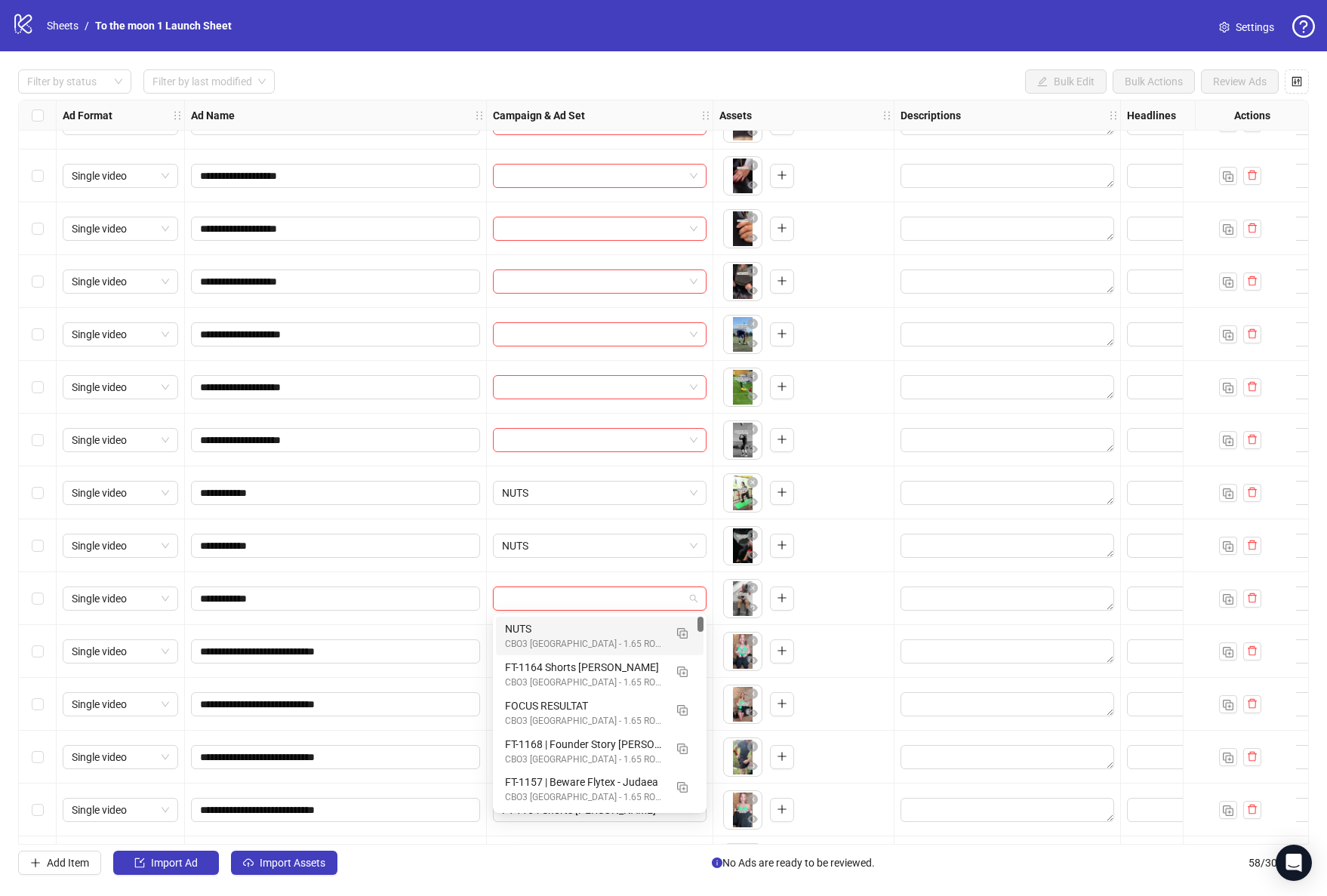
click at [576, 648] on div "CBO3 [GEOGRAPHIC_DATA] - 1.65 ROAS - ACQ" at bounding box center [585, 644] width 159 height 15
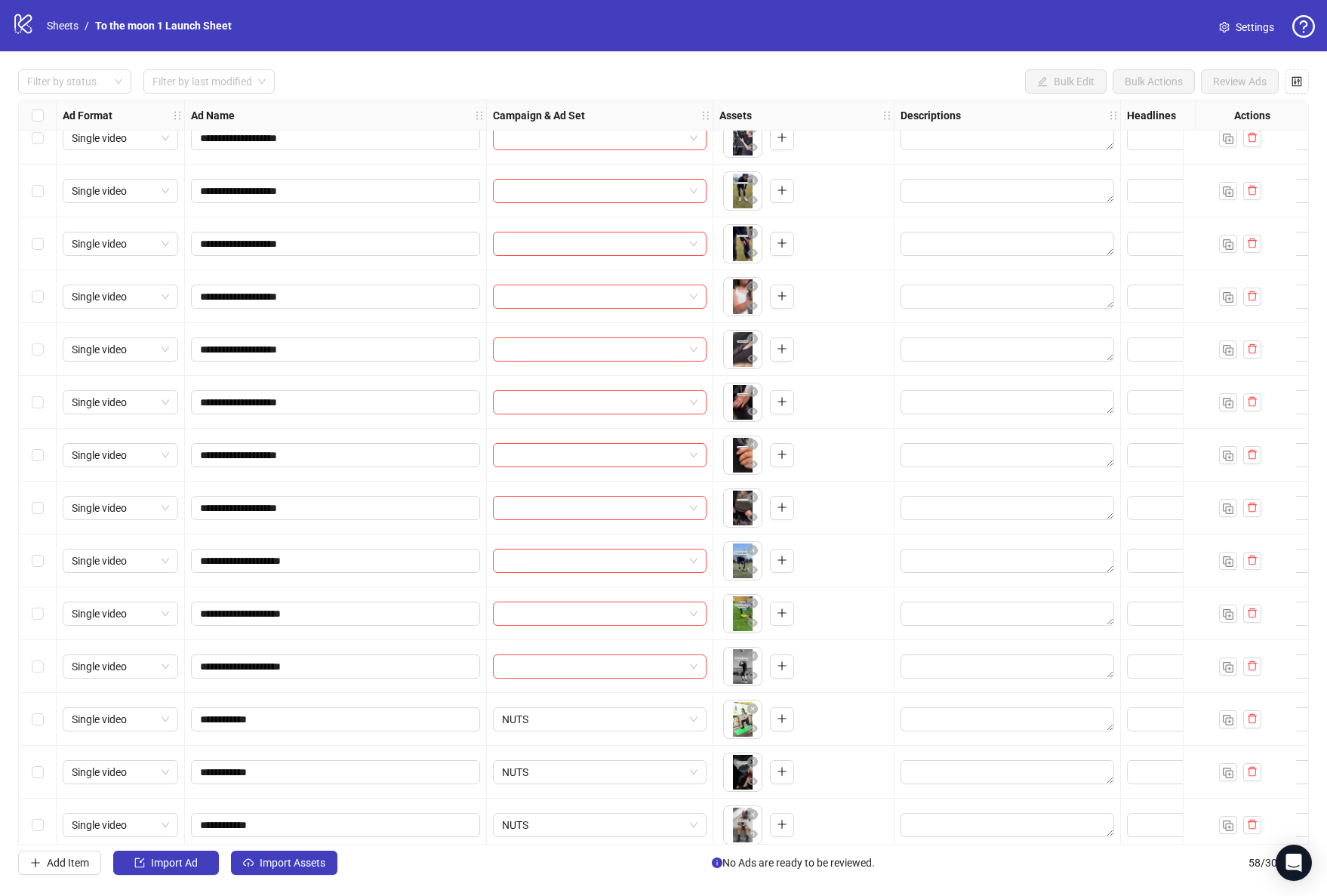
scroll to position [1779, 0]
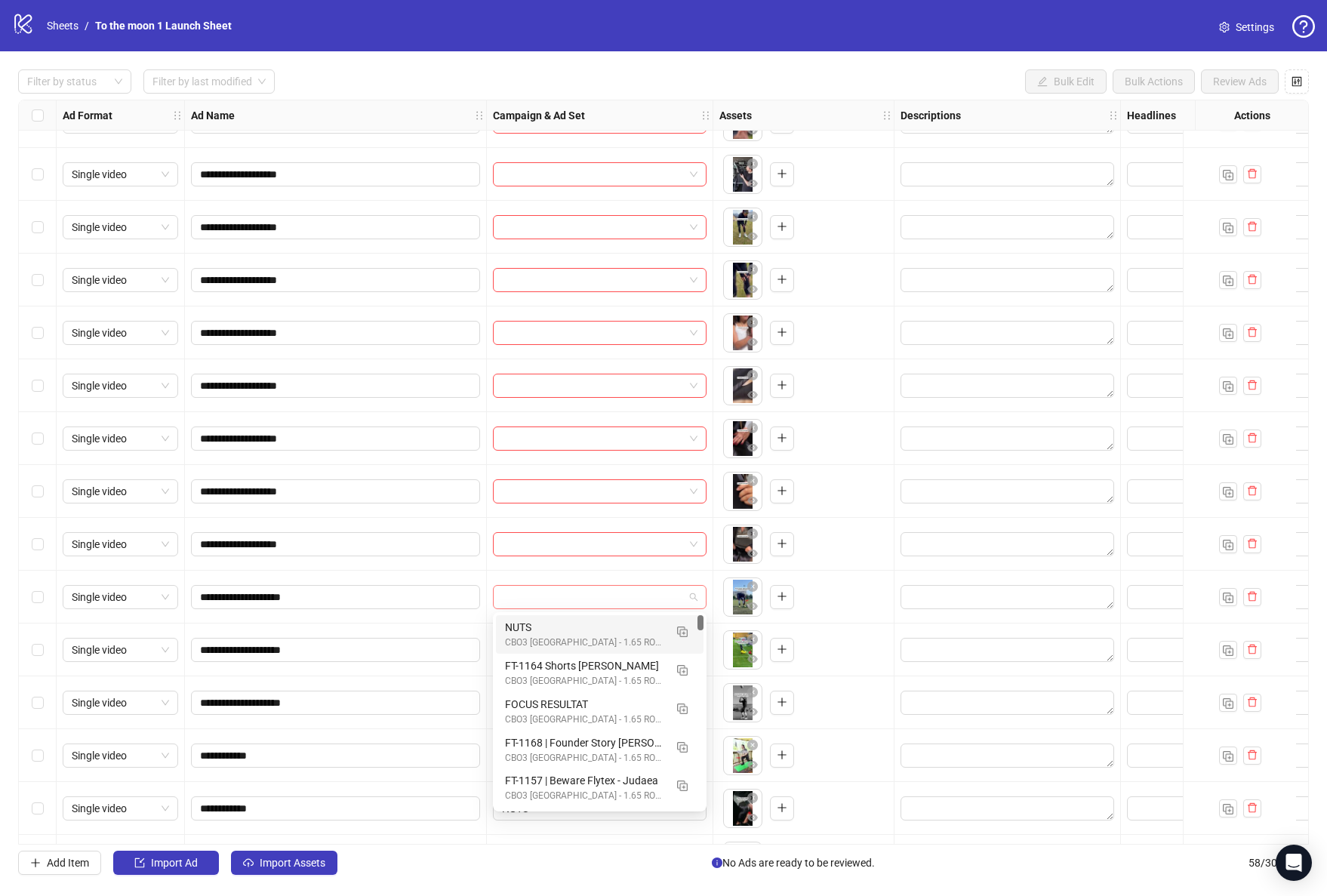
click at [685, 596] on span at bounding box center [599, 597] width 195 height 23
click at [679, 632] on img "button" at bounding box center [682, 632] width 11 height 11
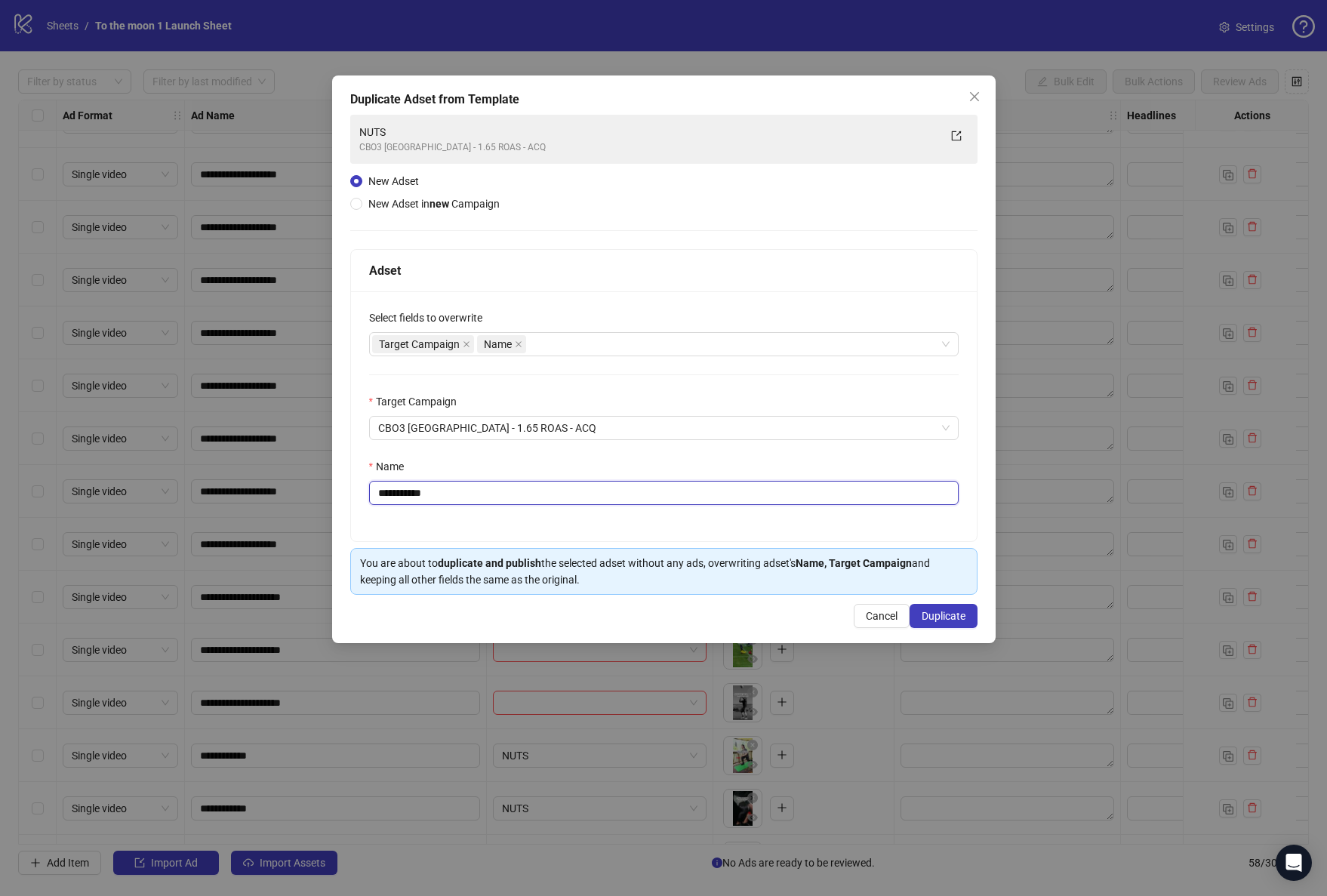
click at [501, 495] on input "**********" at bounding box center [663, 493] width 590 height 25
paste input "**"
type input "**********"
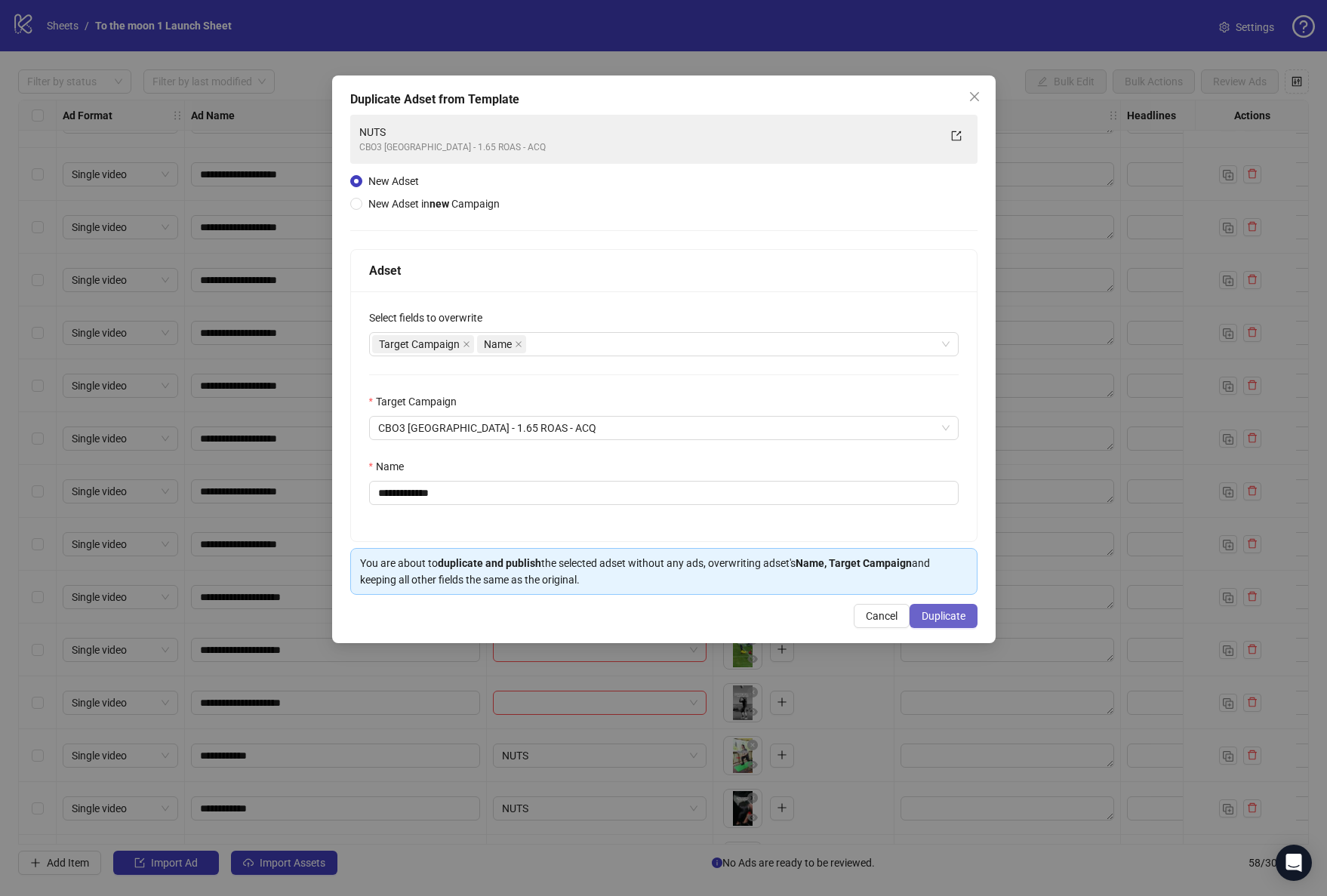
click at [948, 618] on span "Duplicate" at bounding box center [943, 616] width 44 height 12
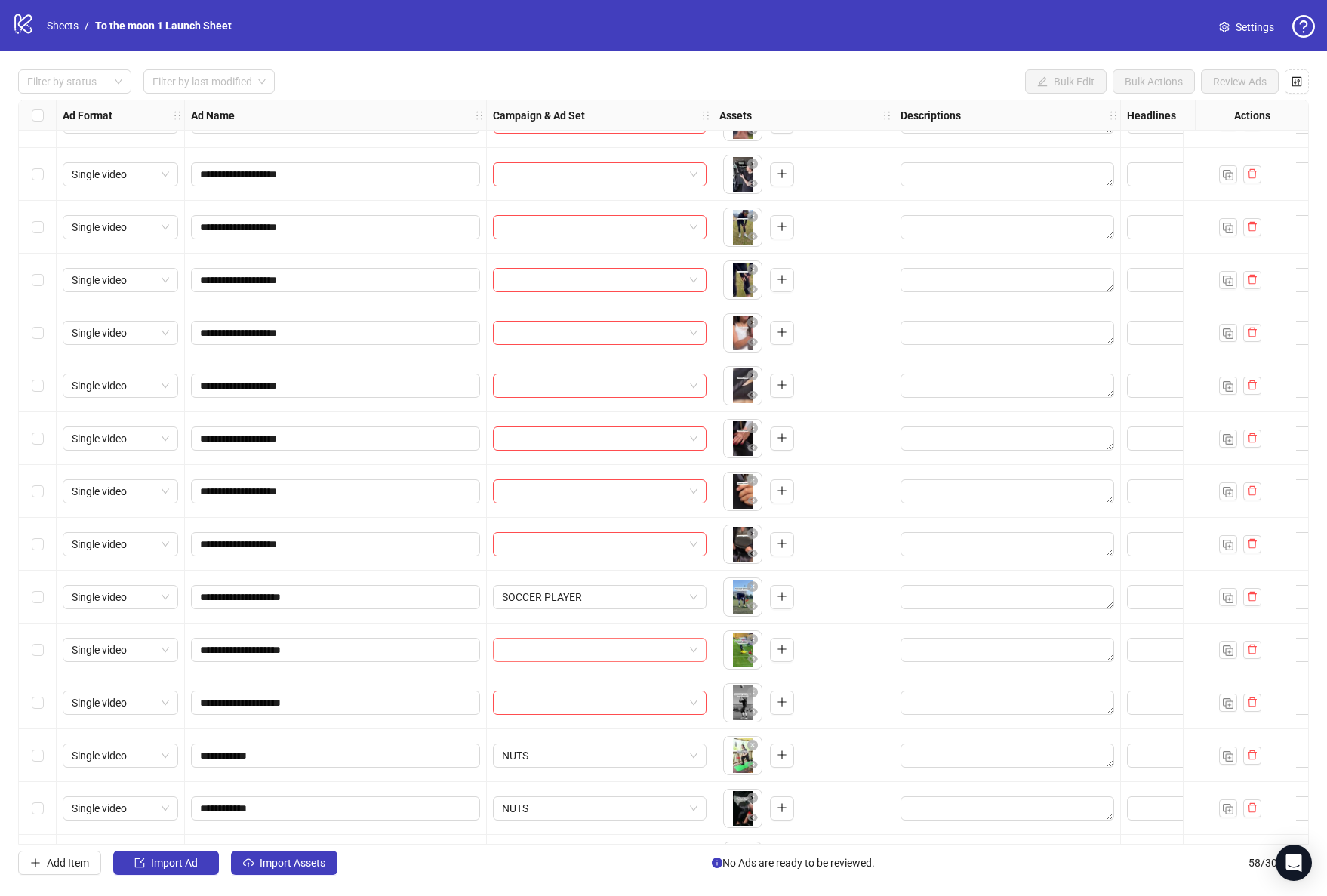
click at [624, 648] on input "search" at bounding box center [593, 650] width 182 height 23
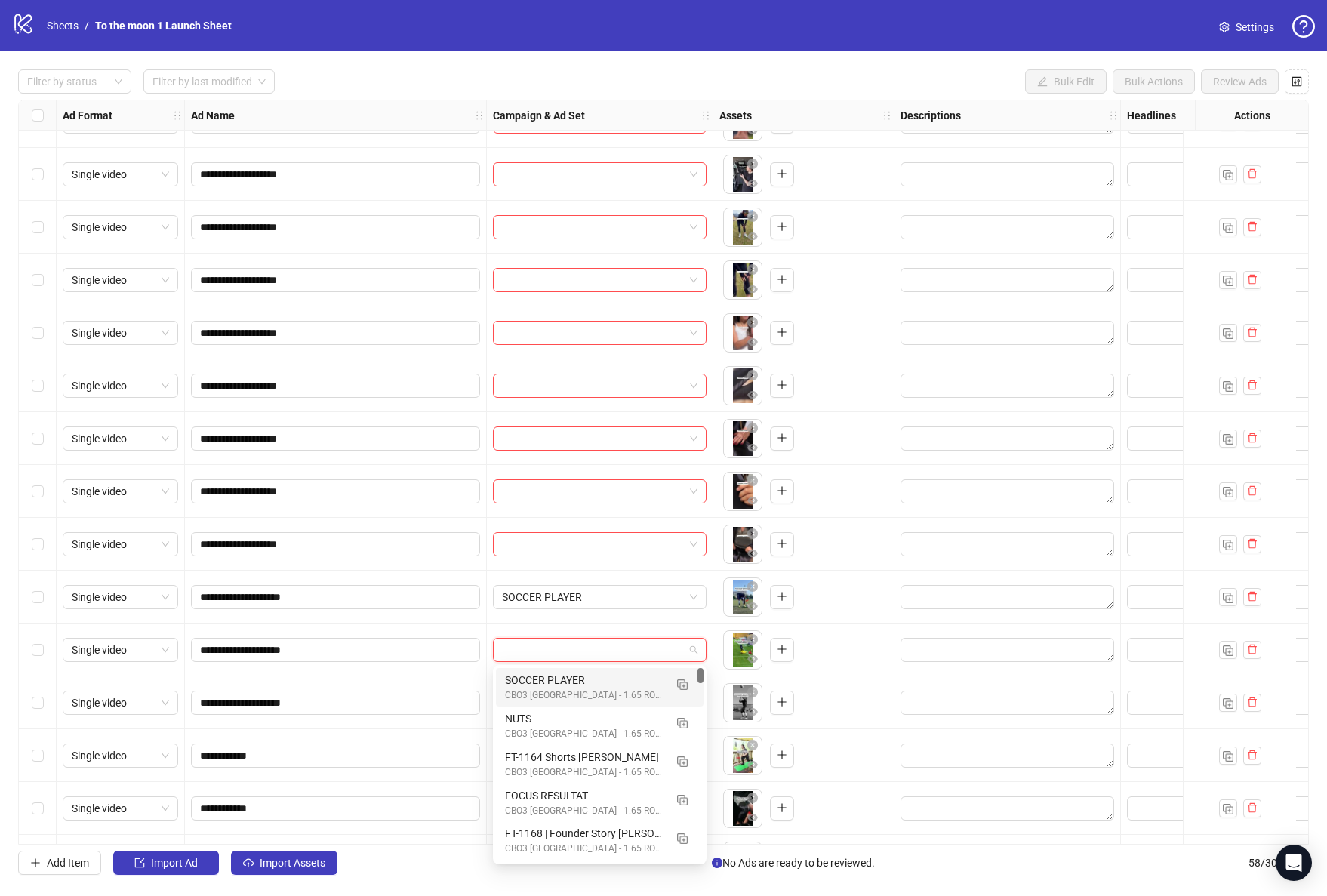
click at [592, 691] on div "CBO3 [GEOGRAPHIC_DATA] - 1.65 ROAS - ACQ" at bounding box center [585, 695] width 159 height 15
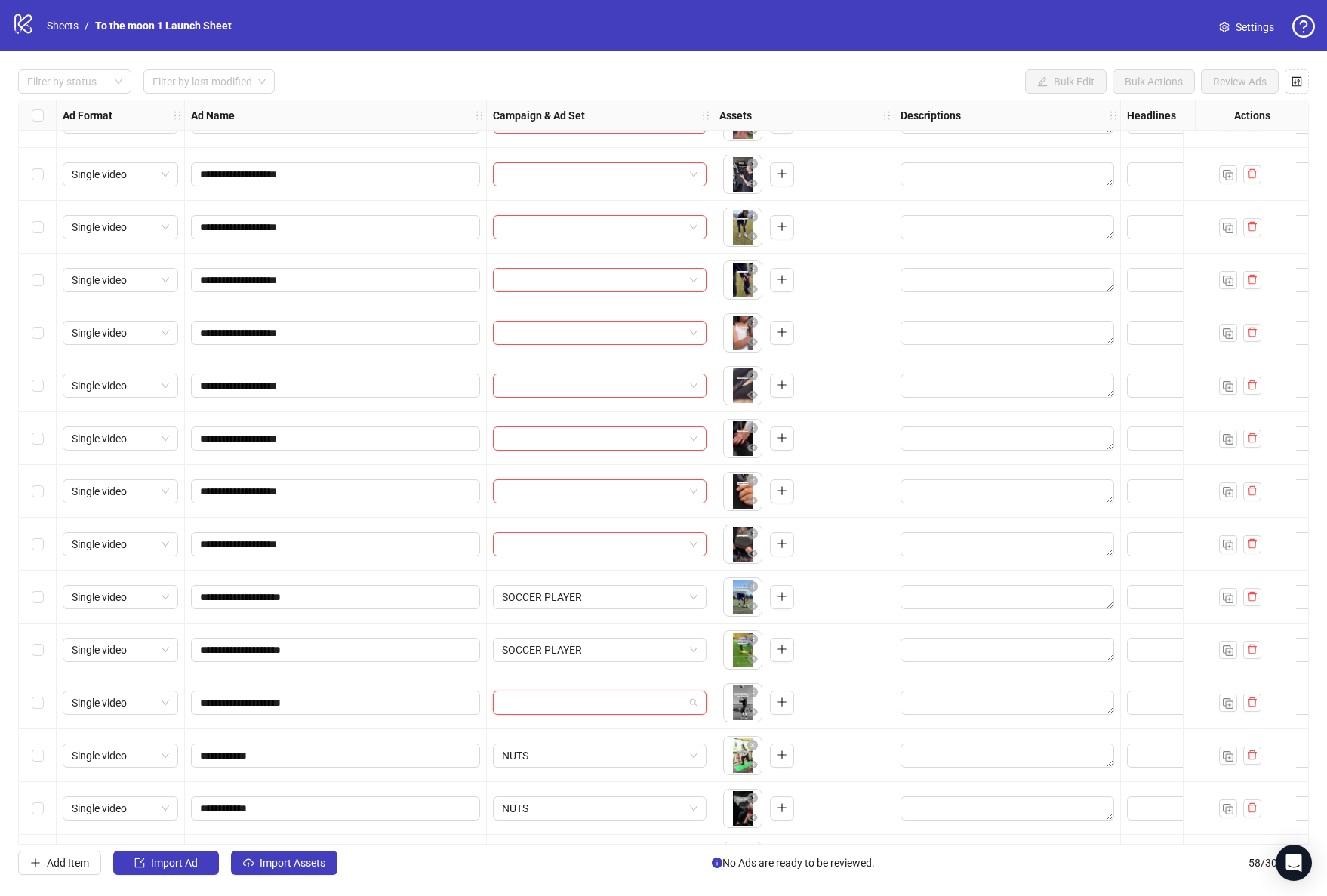
click at [590, 694] on input "search" at bounding box center [593, 703] width 182 height 23
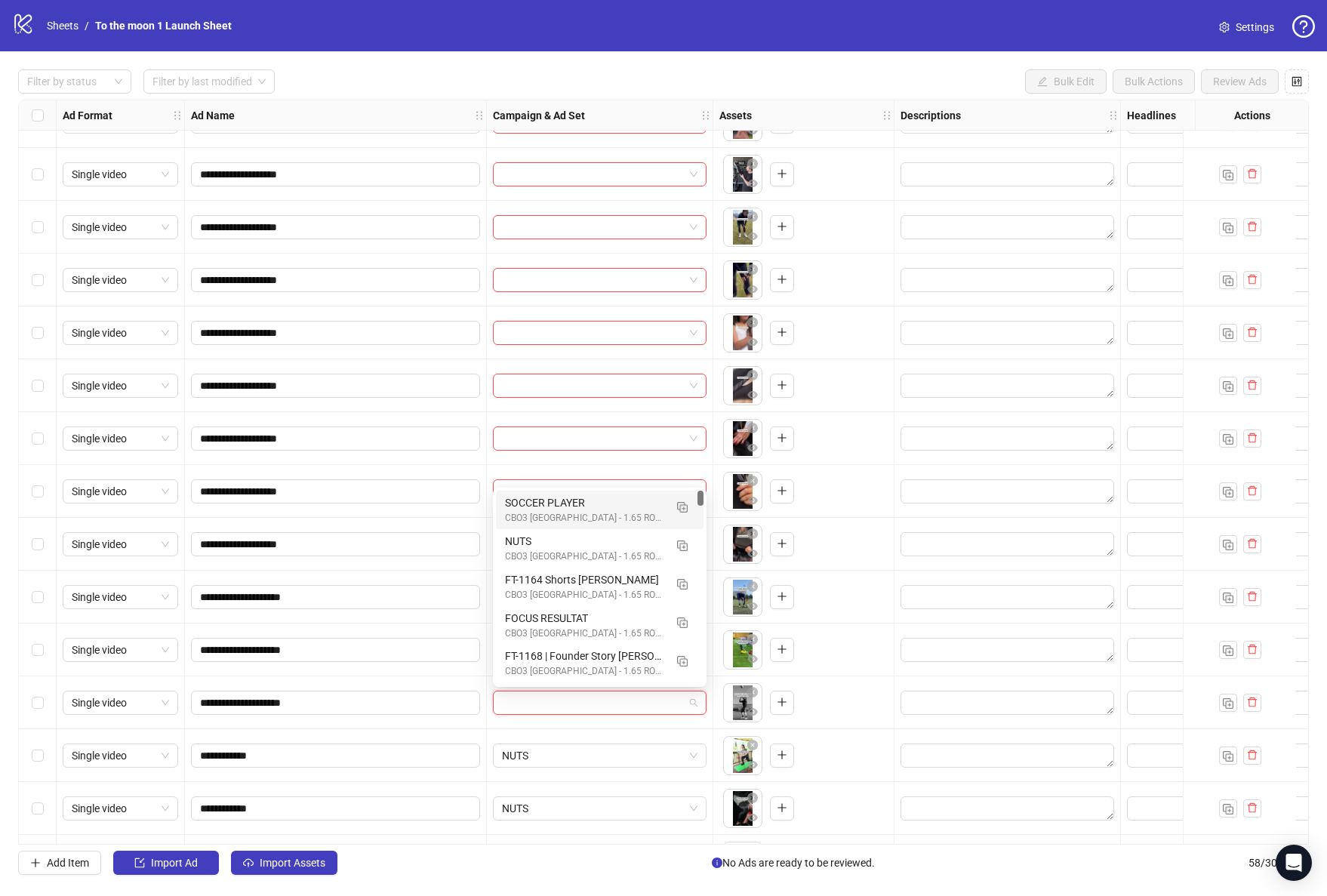
click at [546, 509] on div "SOCCER PLAYER" at bounding box center [585, 503] width 159 height 17
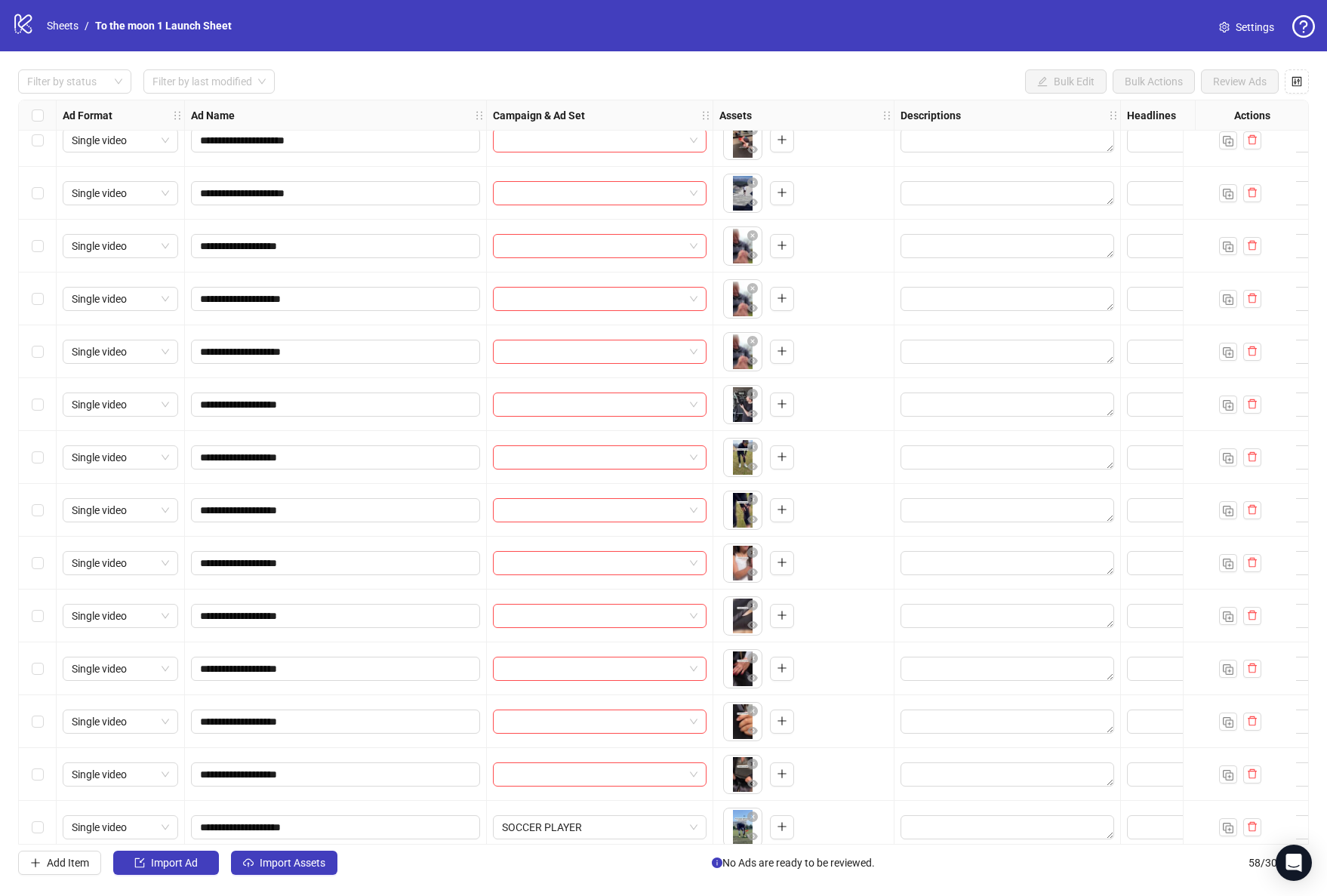
scroll to position [1519, 0]
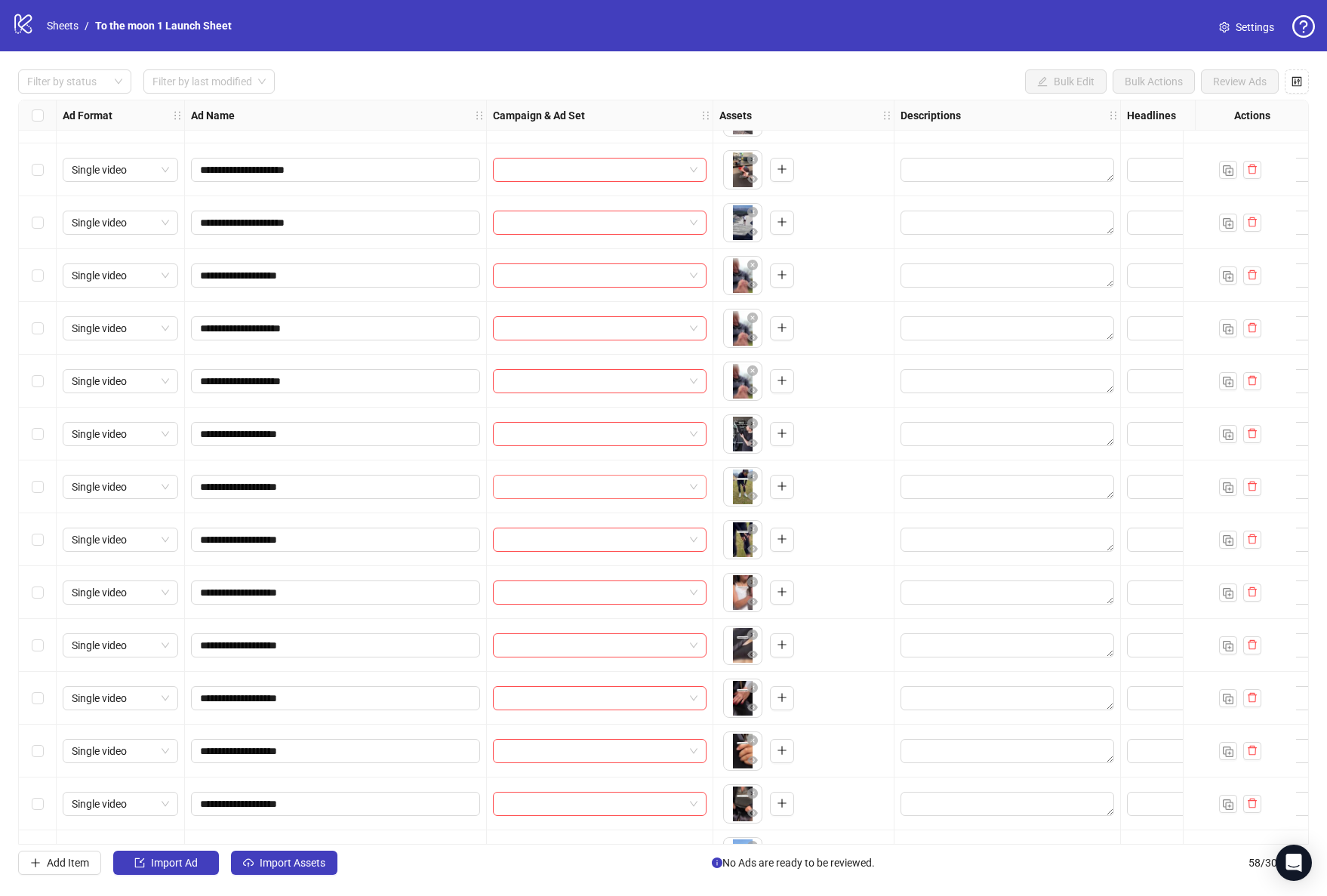
click at [700, 485] on div at bounding box center [599, 487] width 214 height 25
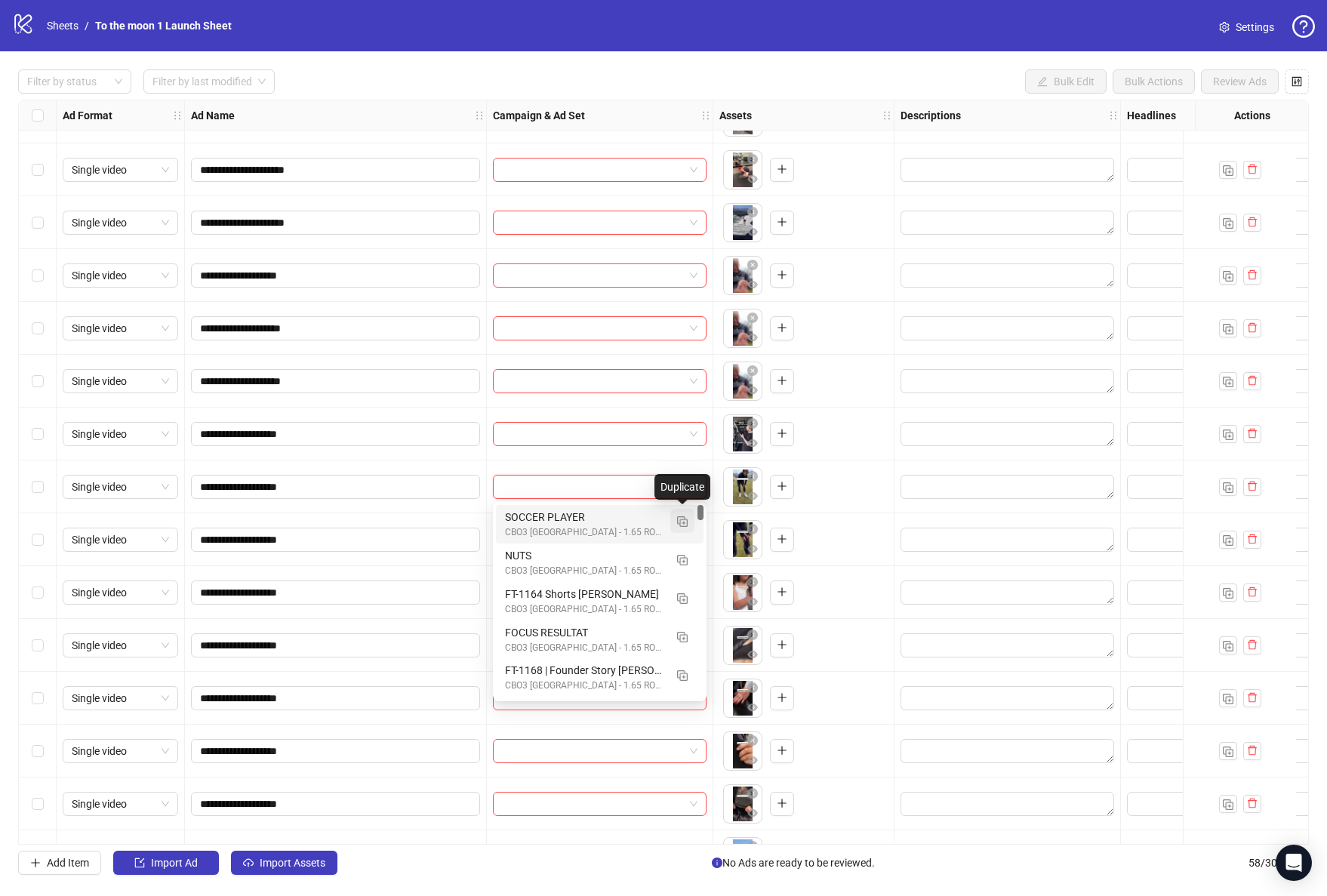
click at [682, 520] on img "button" at bounding box center [682, 521] width 11 height 11
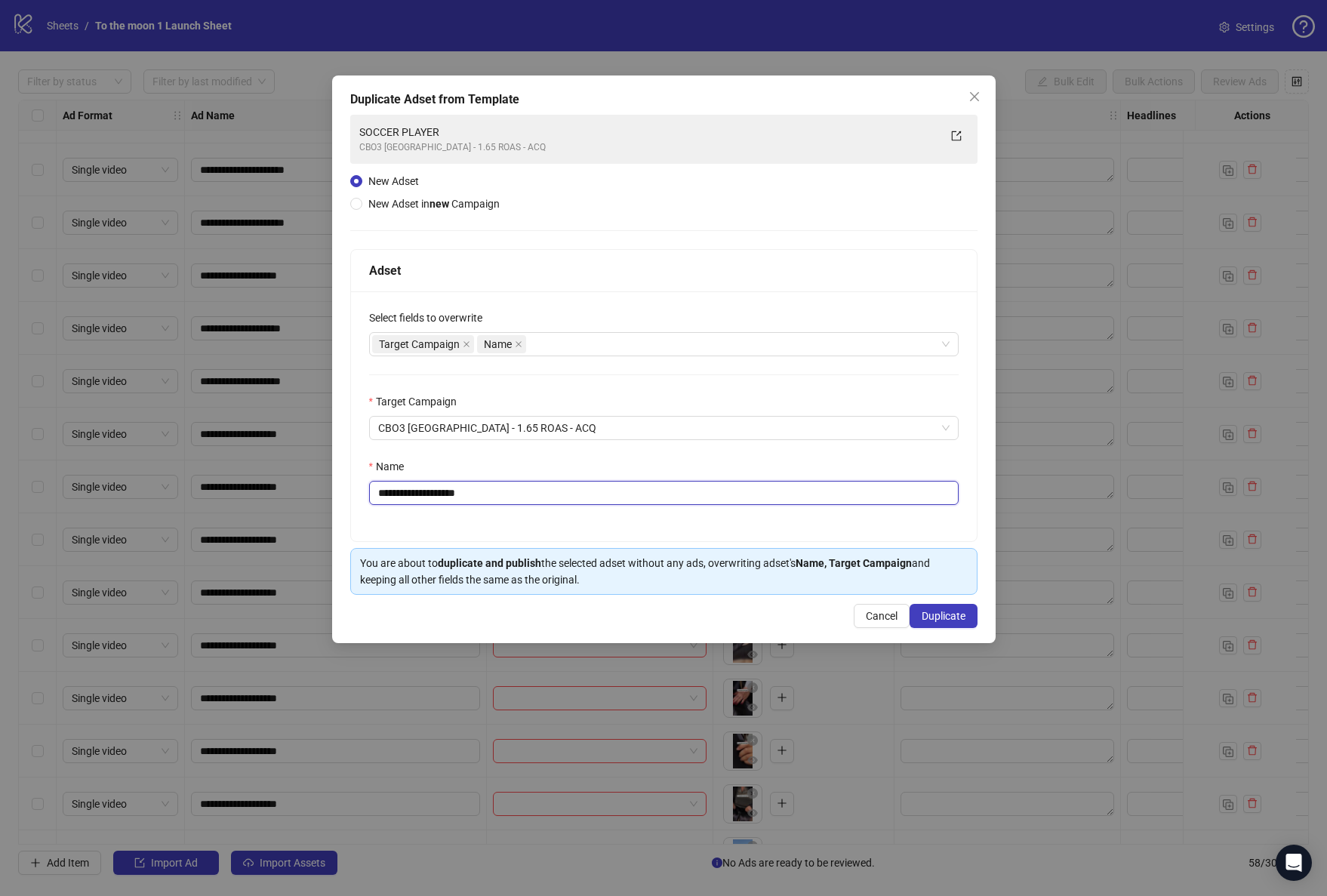
click at [512, 491] on input "**********" at bounding box center [663, 493] width 590 height 25
paste input "text"
type input "**********"
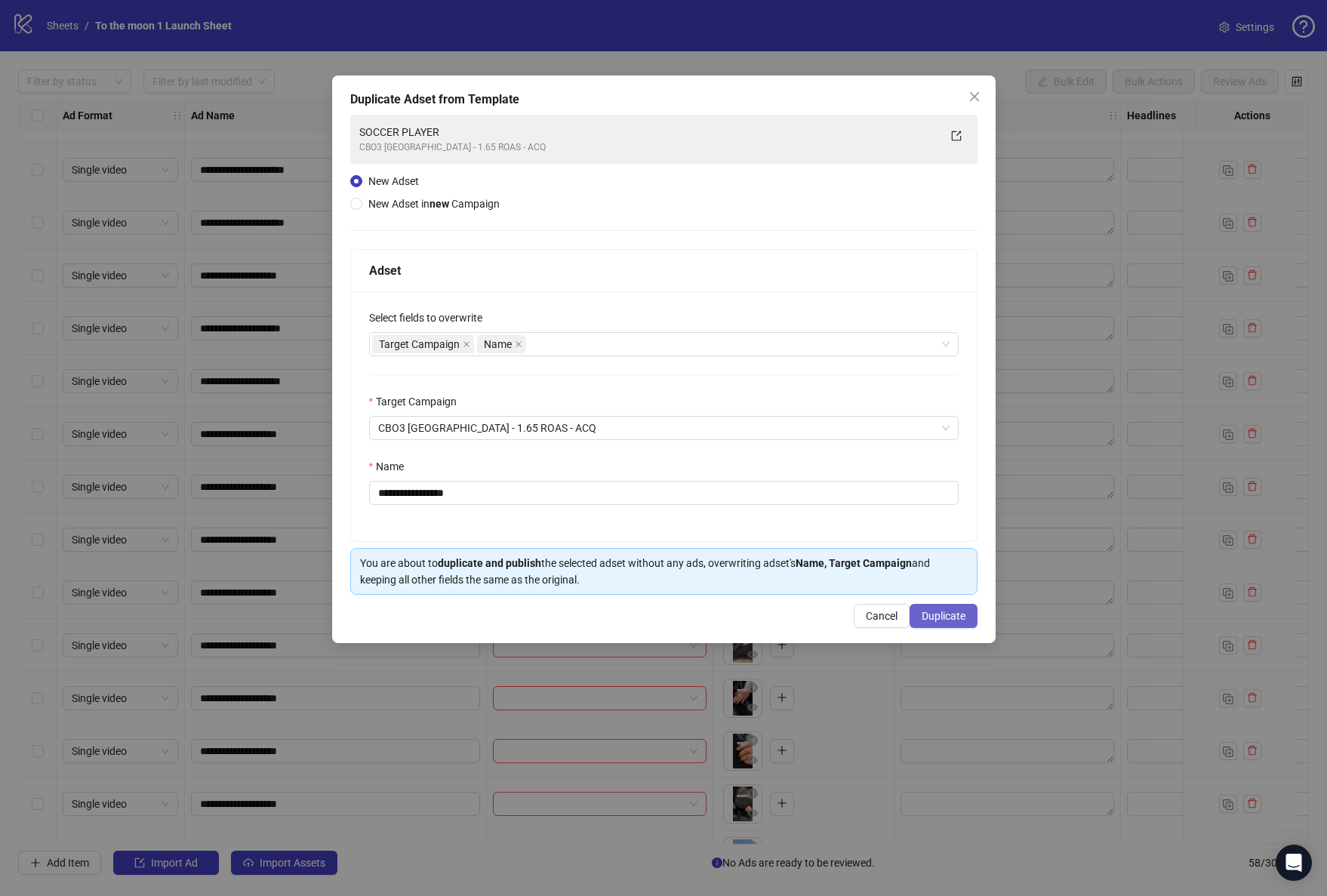
click at [947, 611] on span "Duplicate" at bounding box center [943, 616] width 44 height 12
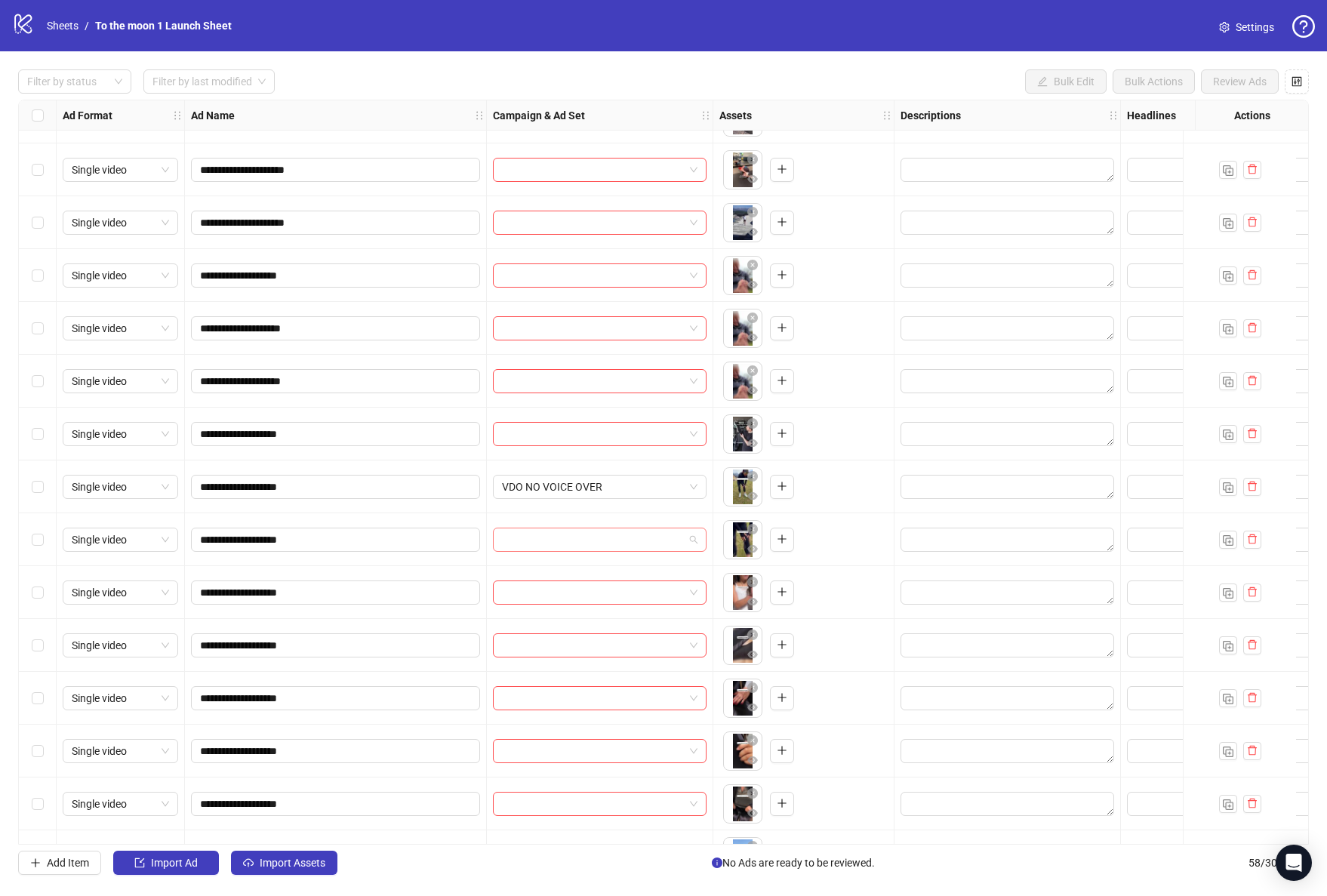
click at [619, 536] on input "search" at bounding box center [593, 540] width 182 height 23
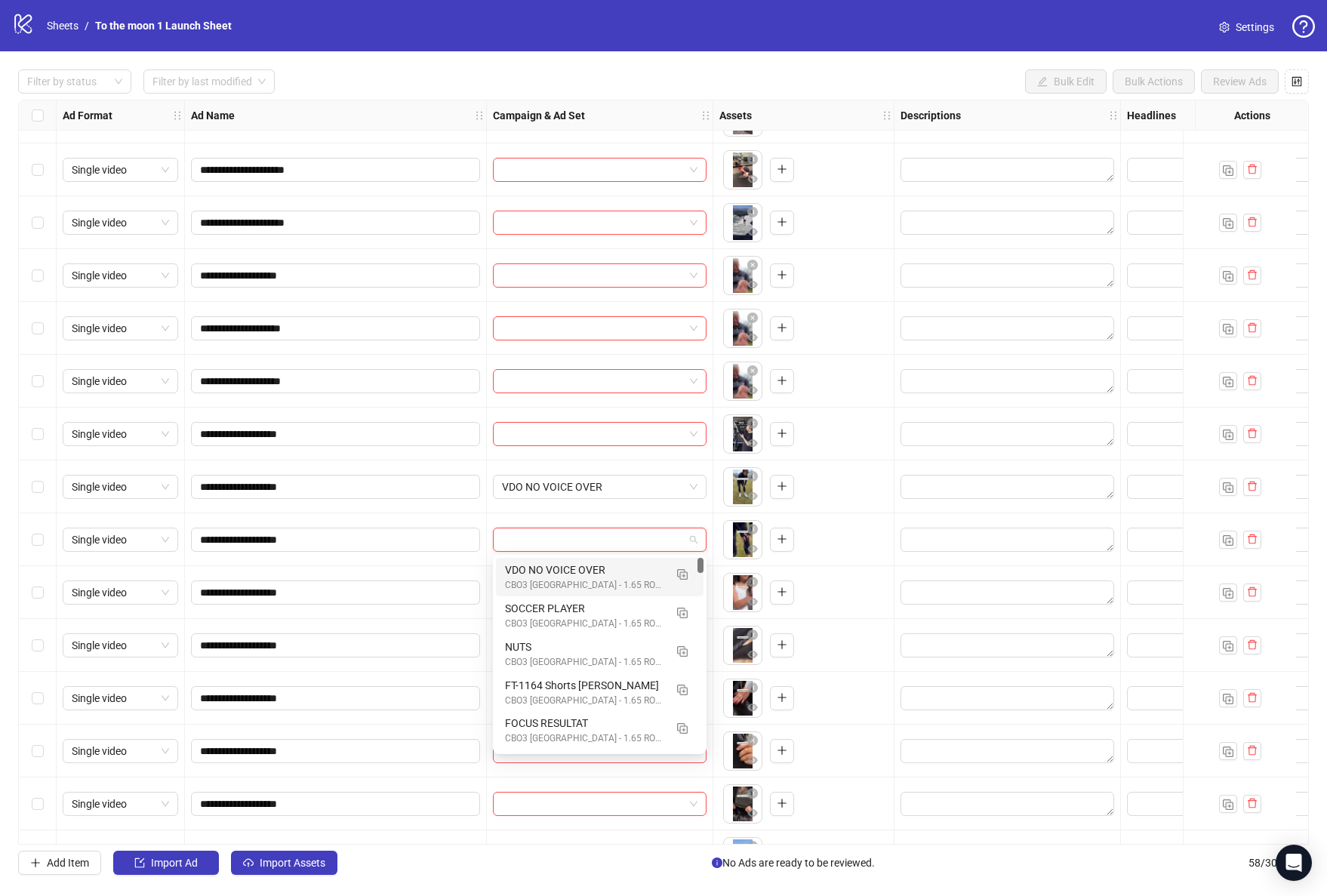
click at [615, 576] on div "VDO NO VOICE OVER" at bounding box center [585, 570] width 159 height 17
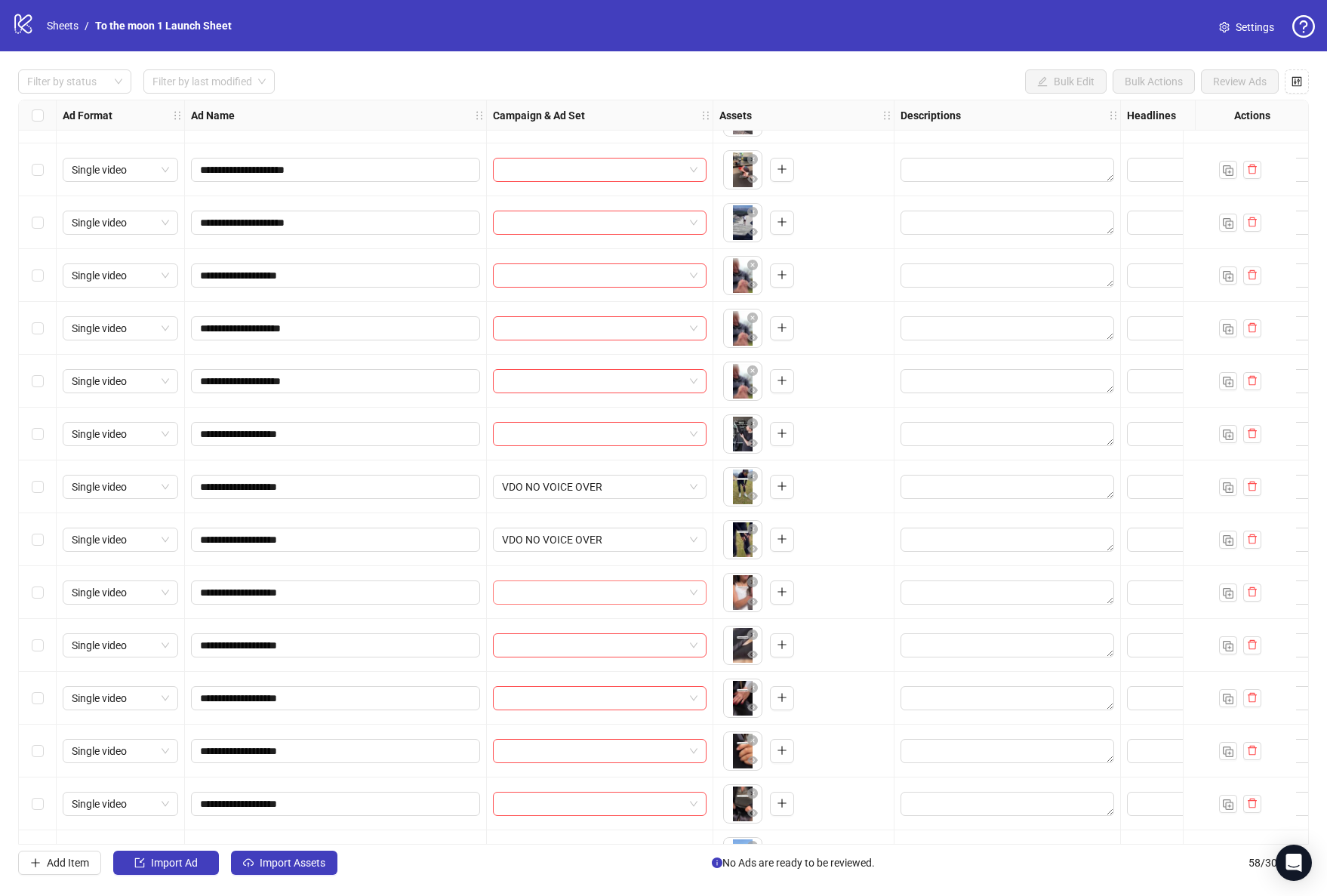
click at [615, 592] on input "search" at bounding box center [593, 592] width 182 height 23
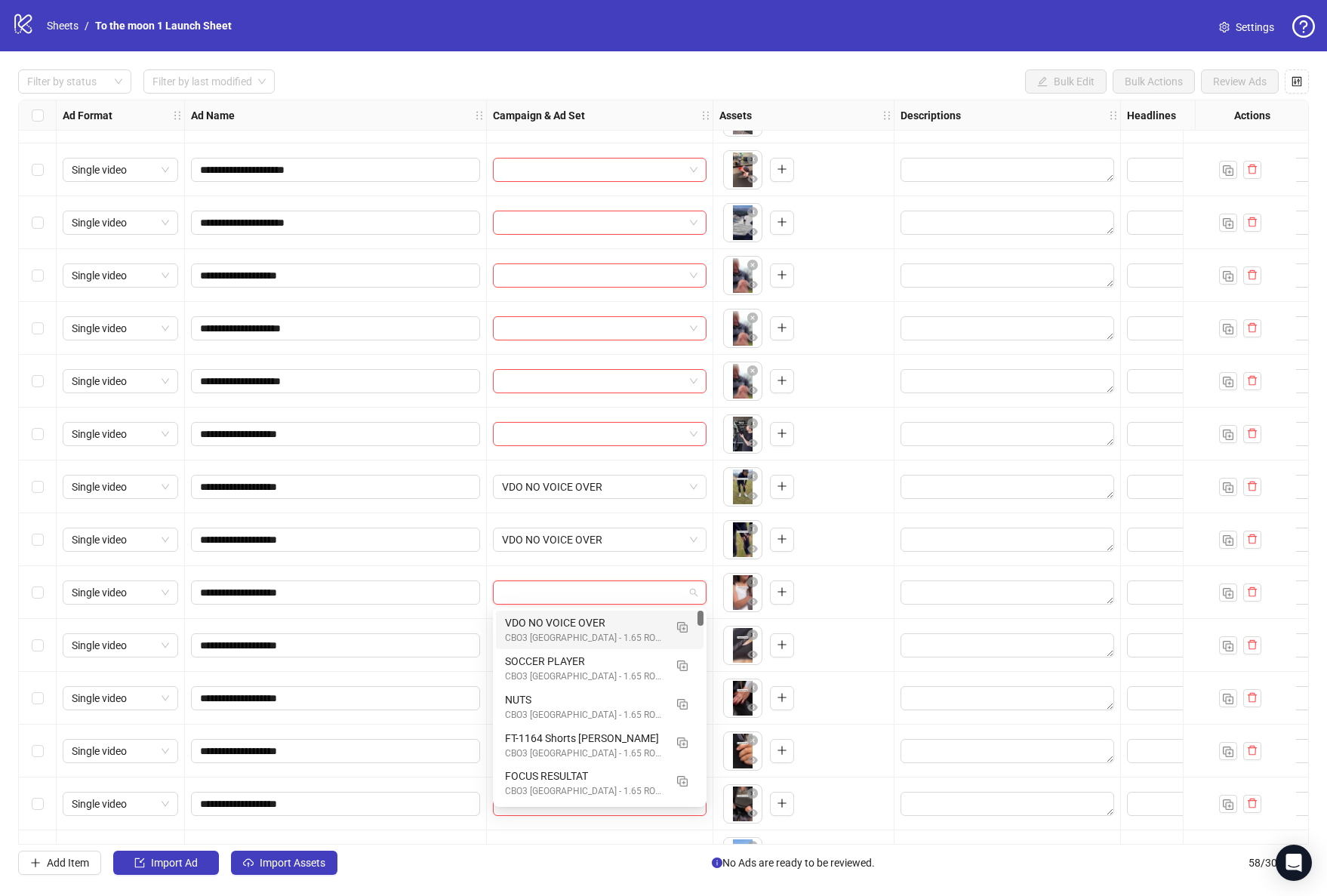
click at [615, 622] on div "VDO NO VOICE OVER" at bounding box center [585, 622] width 159 height 17
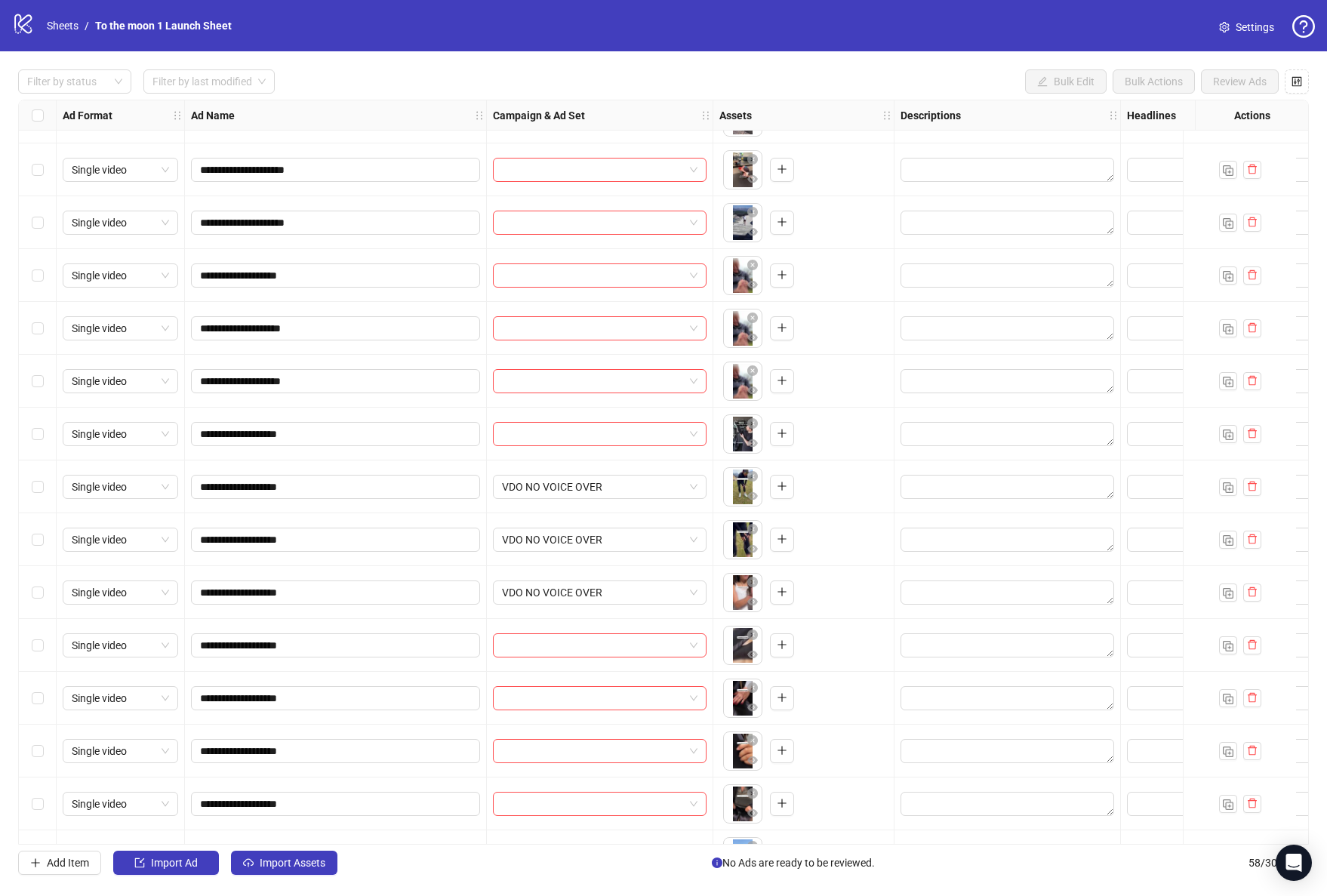
scroll to position [1751, 0]
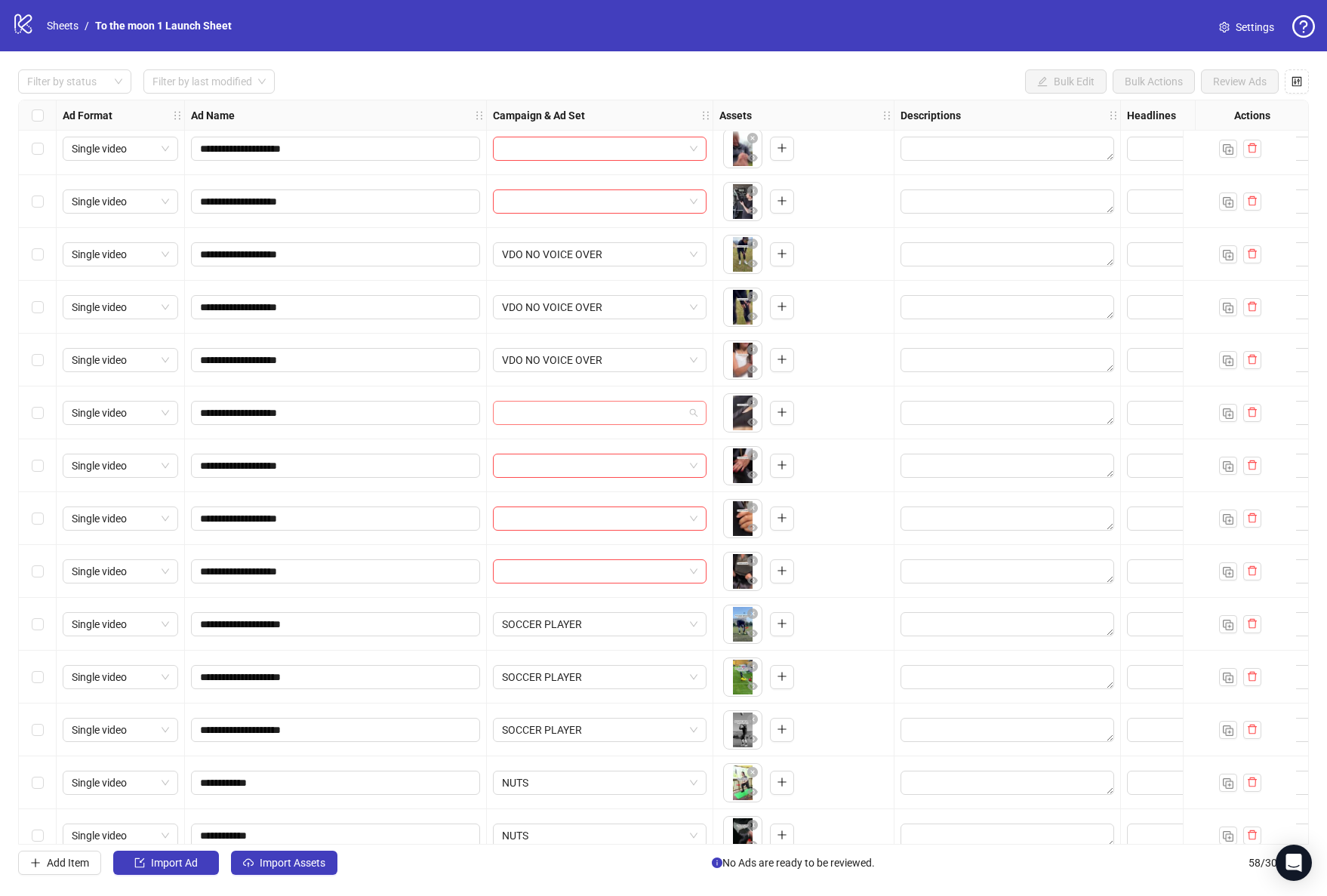
click at [611, 411] on input "search" at bounding box center [593, 413] width 182 height 23
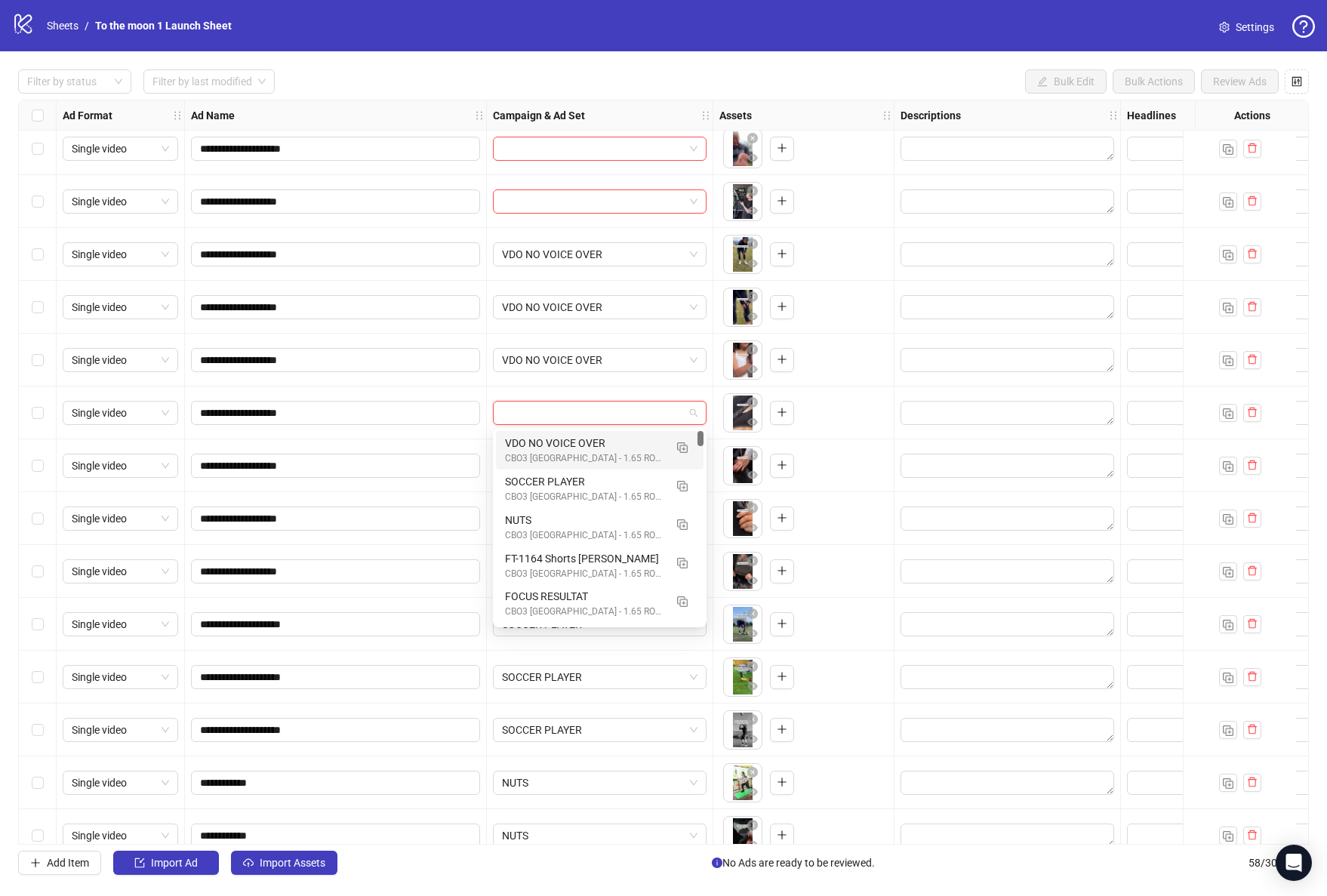
click at [607, 457] on div "CBO3 [GEOGRAPHIC_DATA] - 1.65 ROAS - ACQ" at bounding box center [585, 458] width 159 height 15
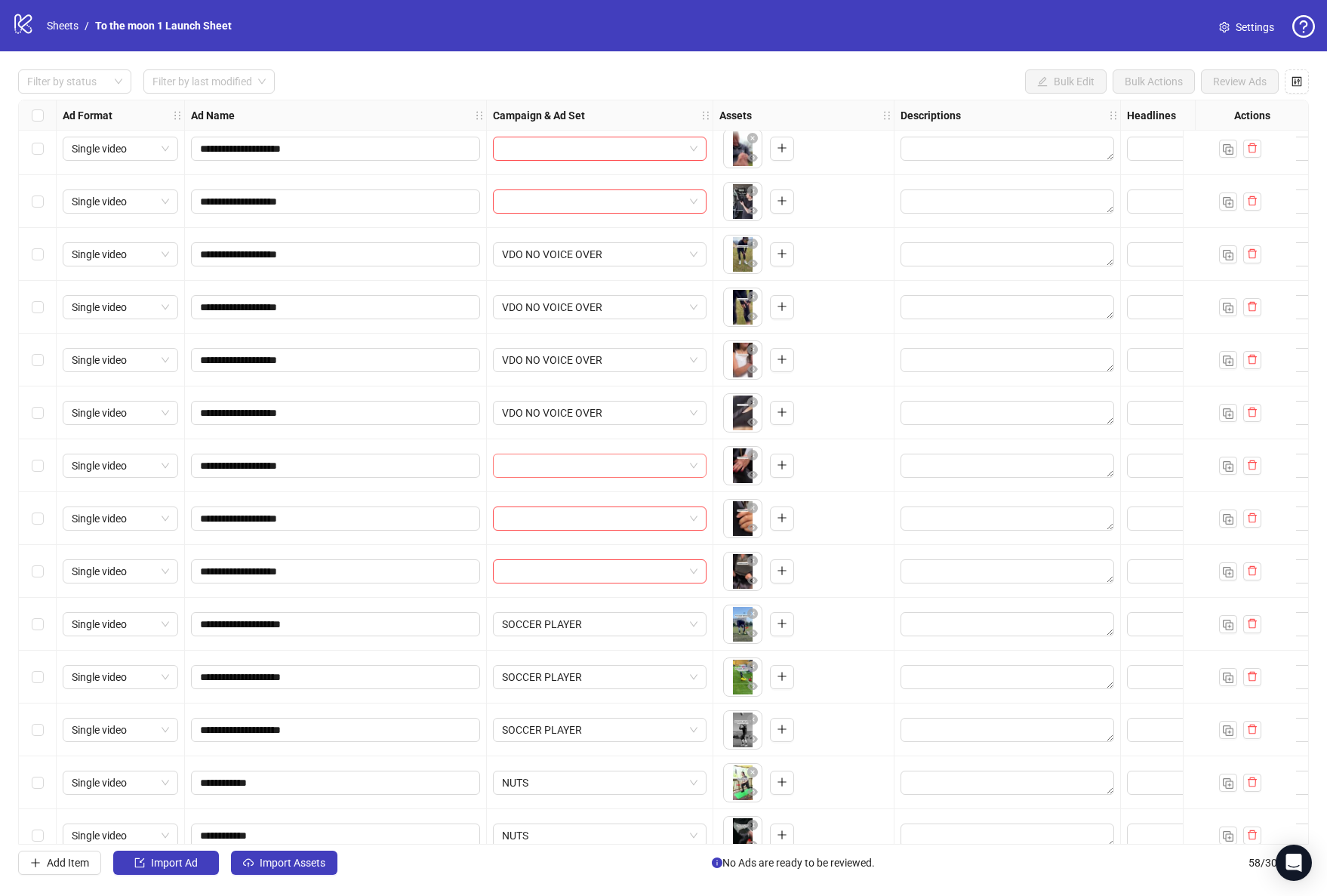
click at [607, 462] on input "search" at bounding box center [593, 466] width 182 height 23
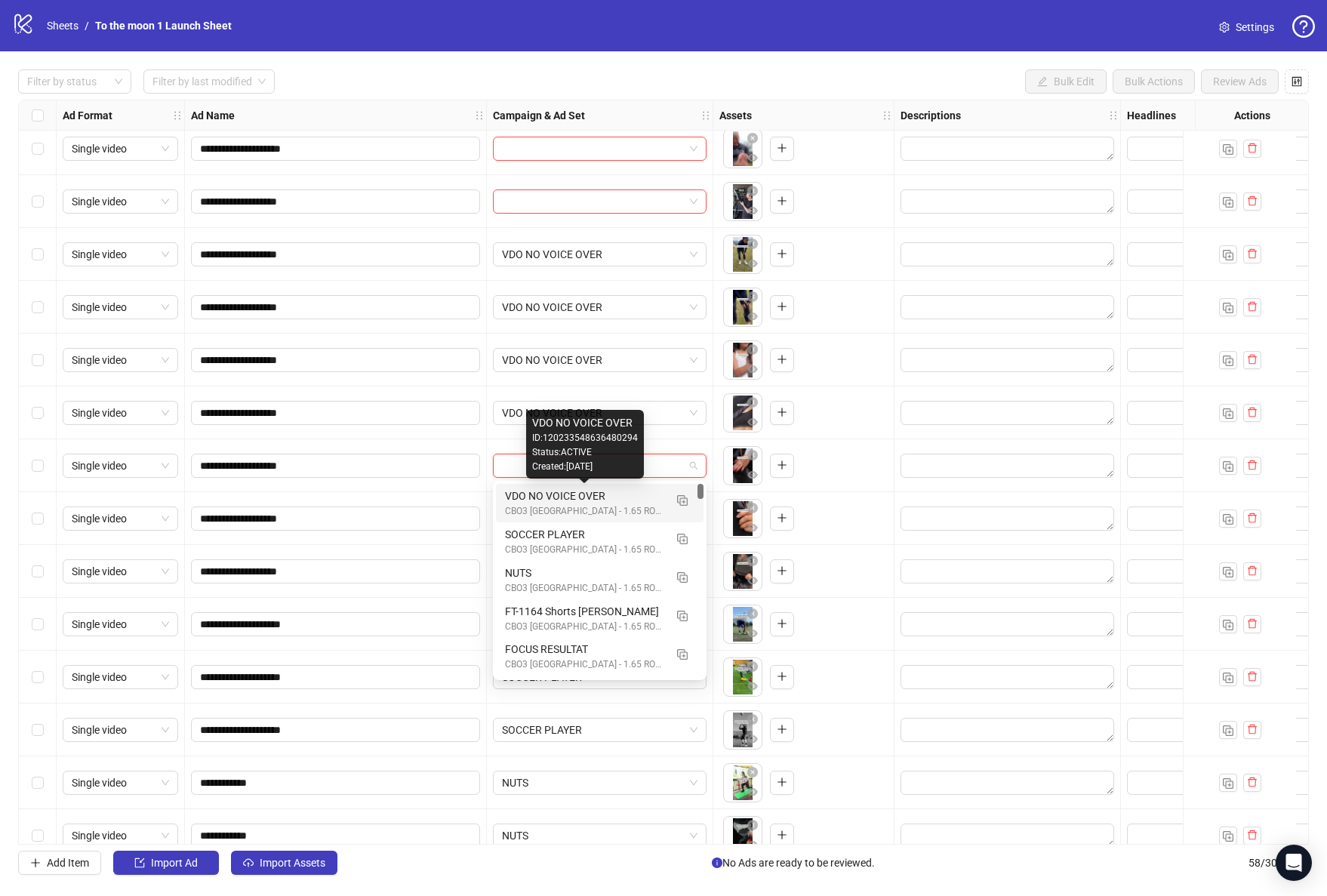
click at [607, 491] on div "VDO NO VOICE OVER" at bounding box center [585, 496] width 159 height 17
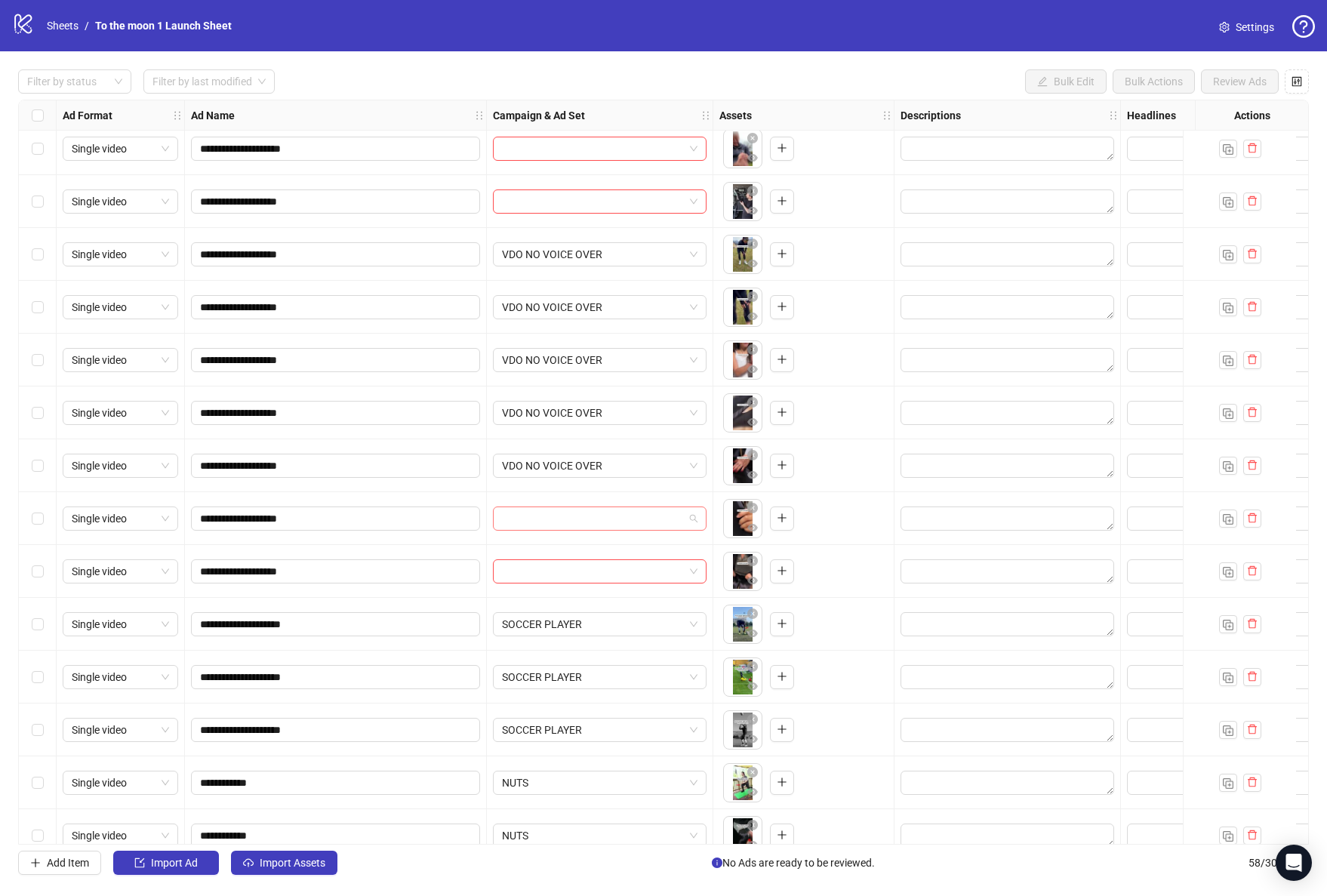
click at [604, 519] on input "search" at bounding box center [593, 519] width 182 height 23
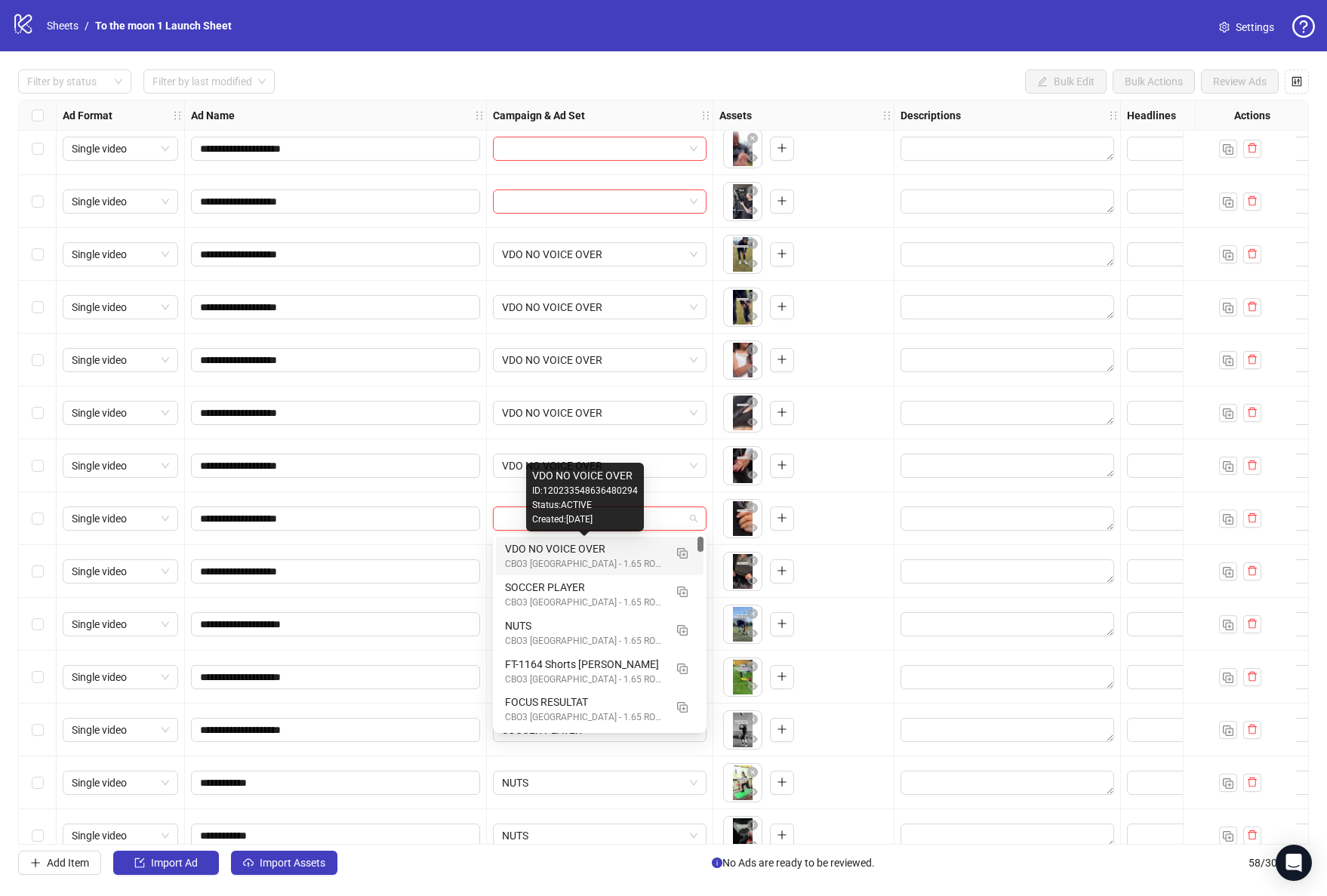
click at [604, 546] on div "VDO NO VOICE OVER" at bounding box center [585, 549] width 159 height 17
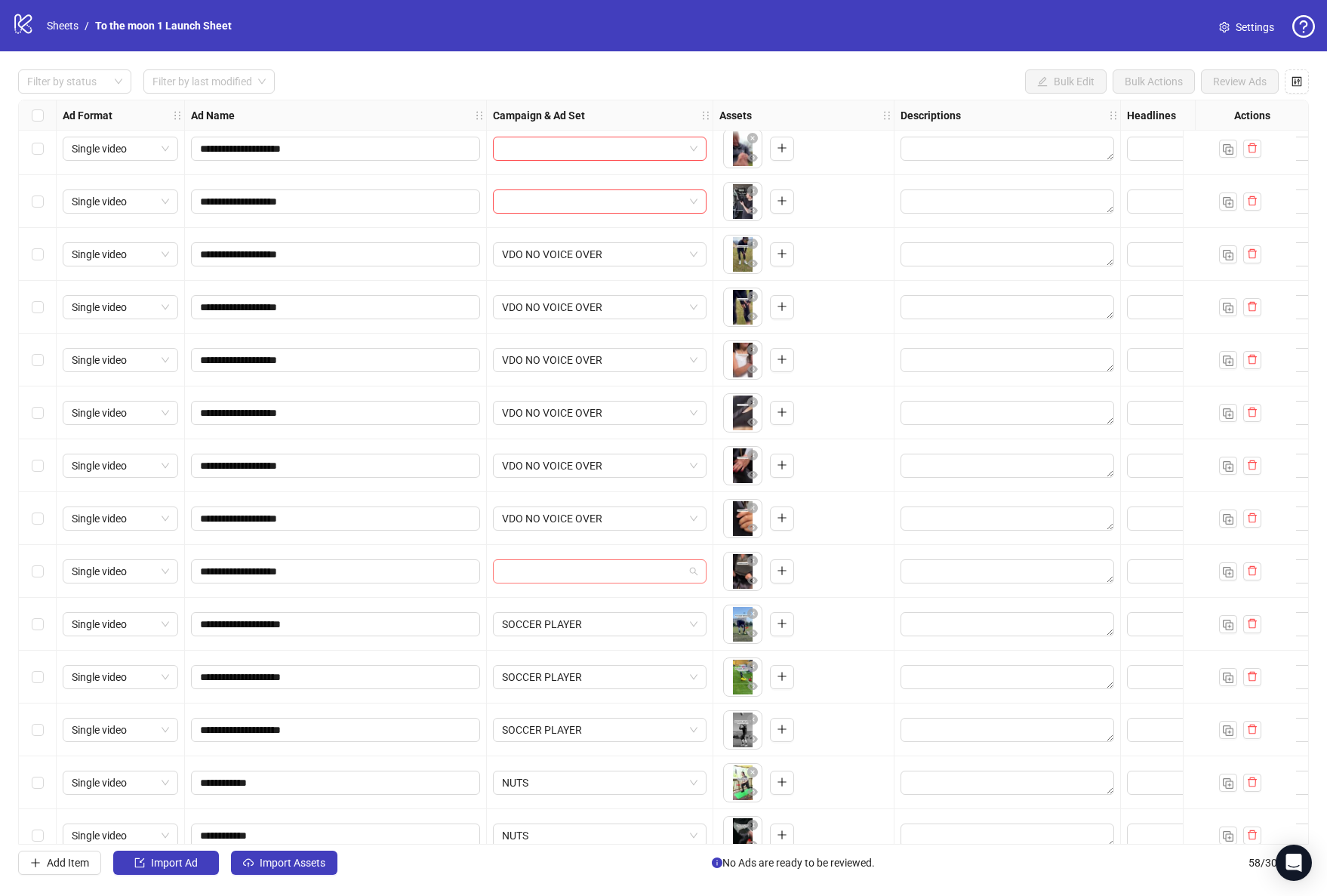
click at [604, 569] on input "search" at bounding box center [593, 572] width 182 height 23
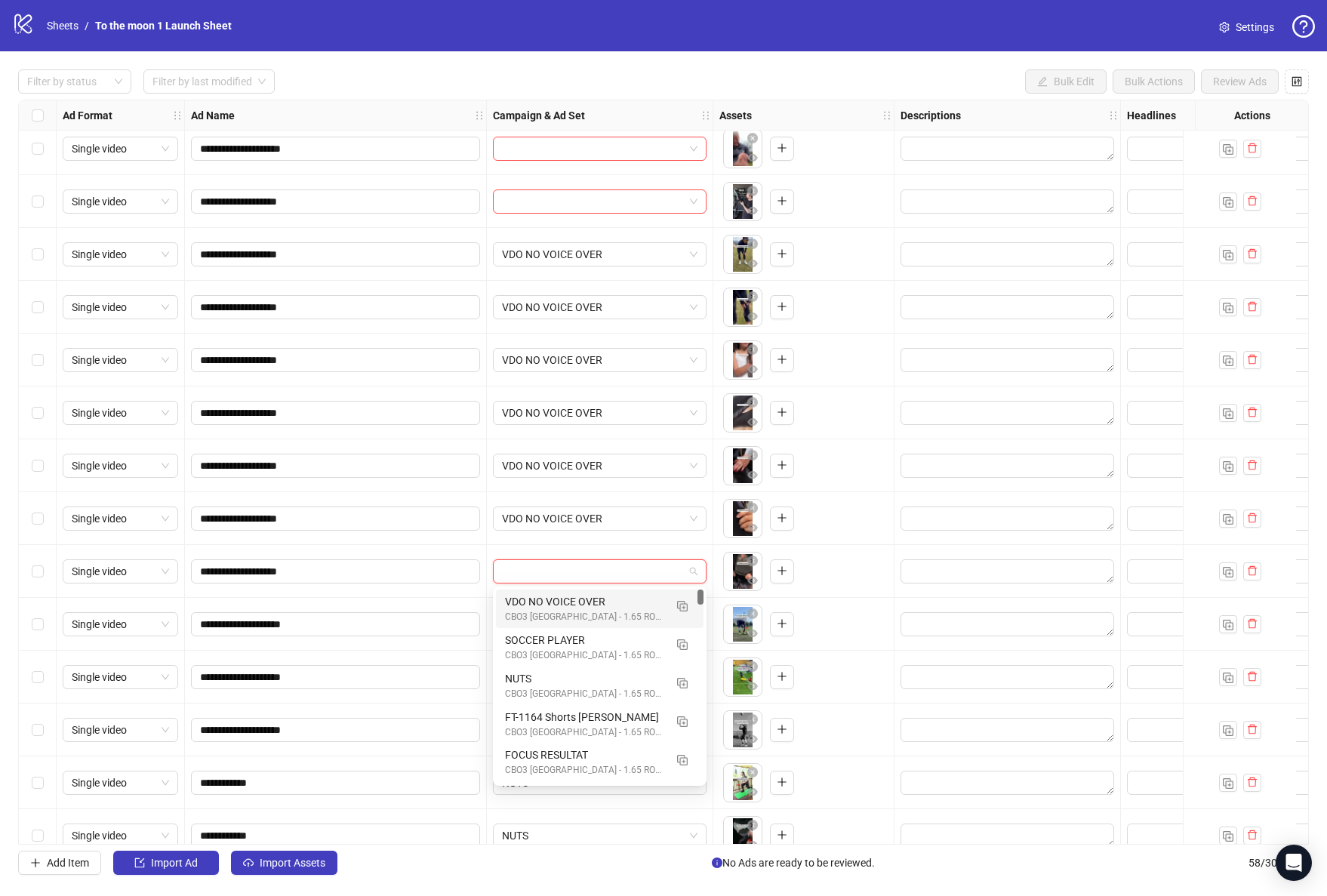
click at [604, 600] on div "VDO NO VOICE OVER" at bounding box center [585, 602] width 159 height 17
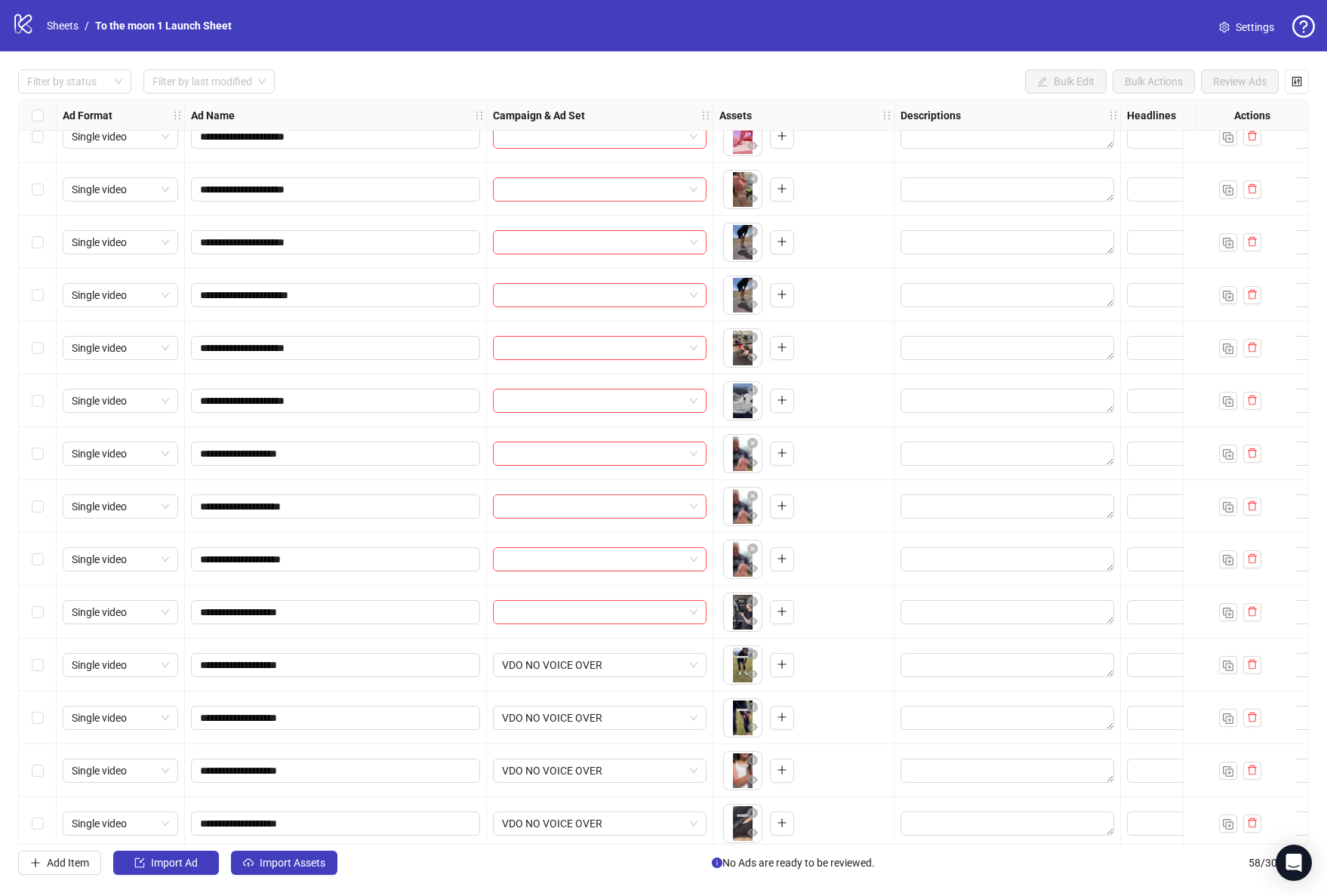
scroll to position [1321, 0]
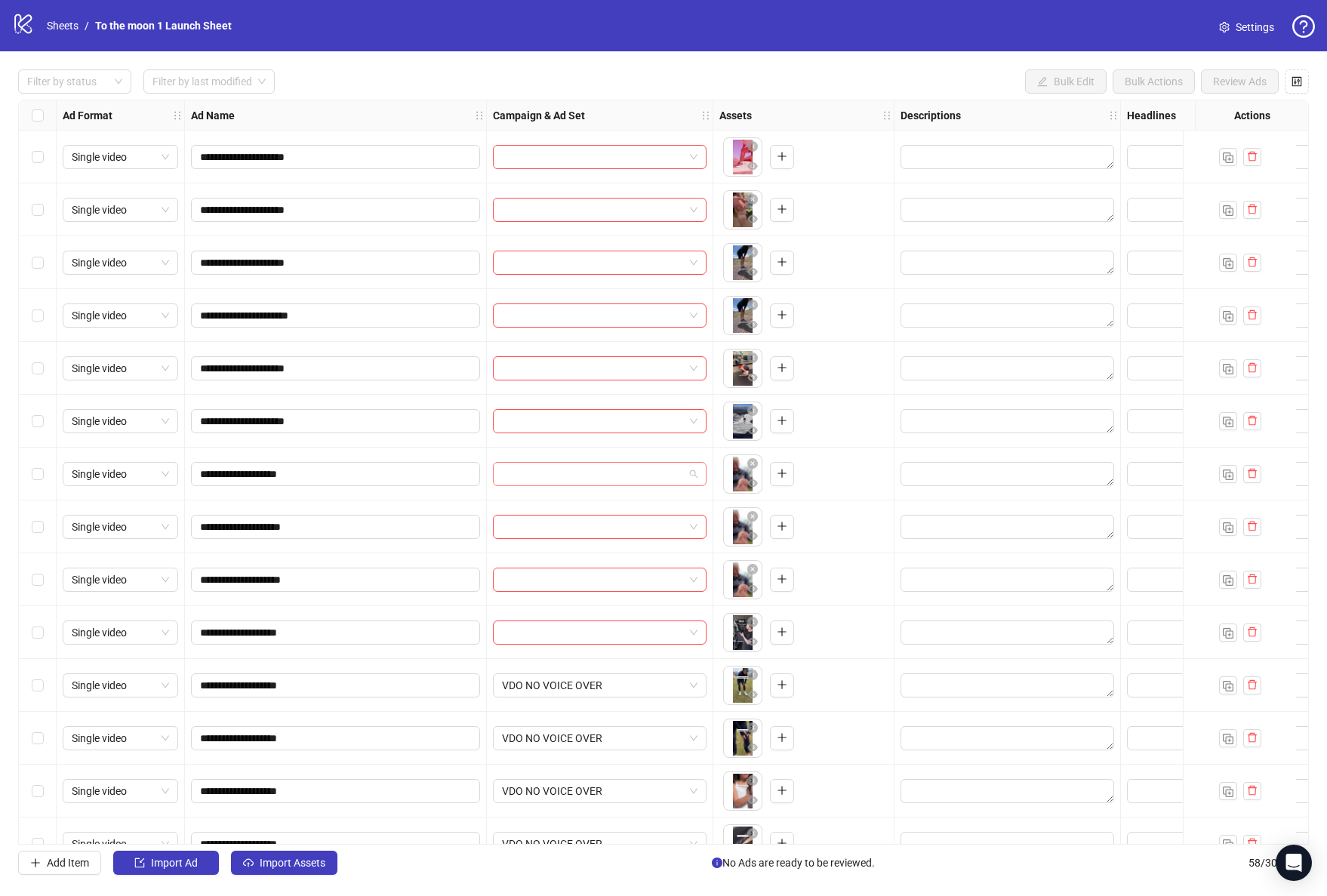
click at [626, 477] on input "search" at bounding box center [593, 474] width 182 height 23
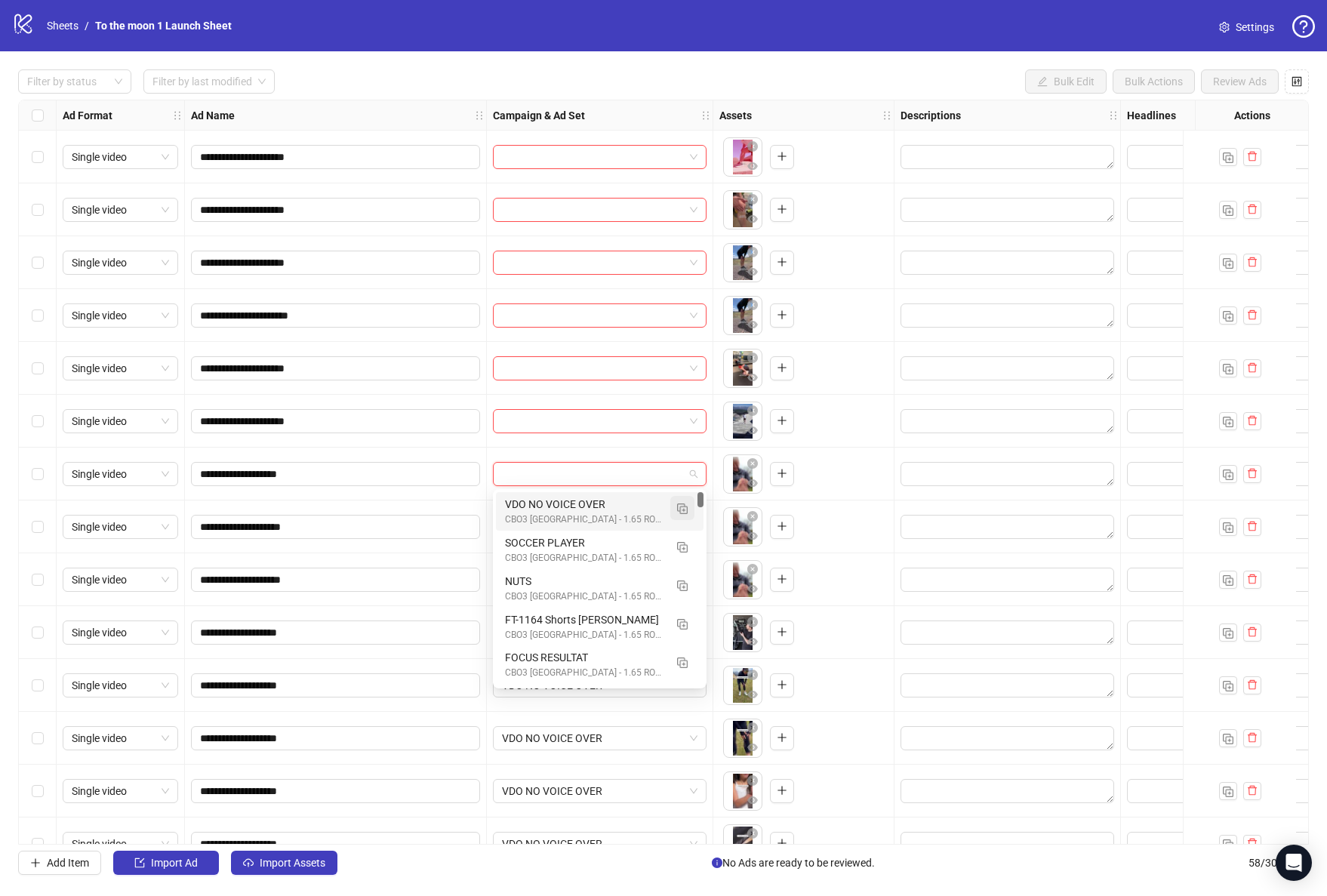
click at [681, 509] on img "button" at bounding box center [682, 509] width 11 height 11
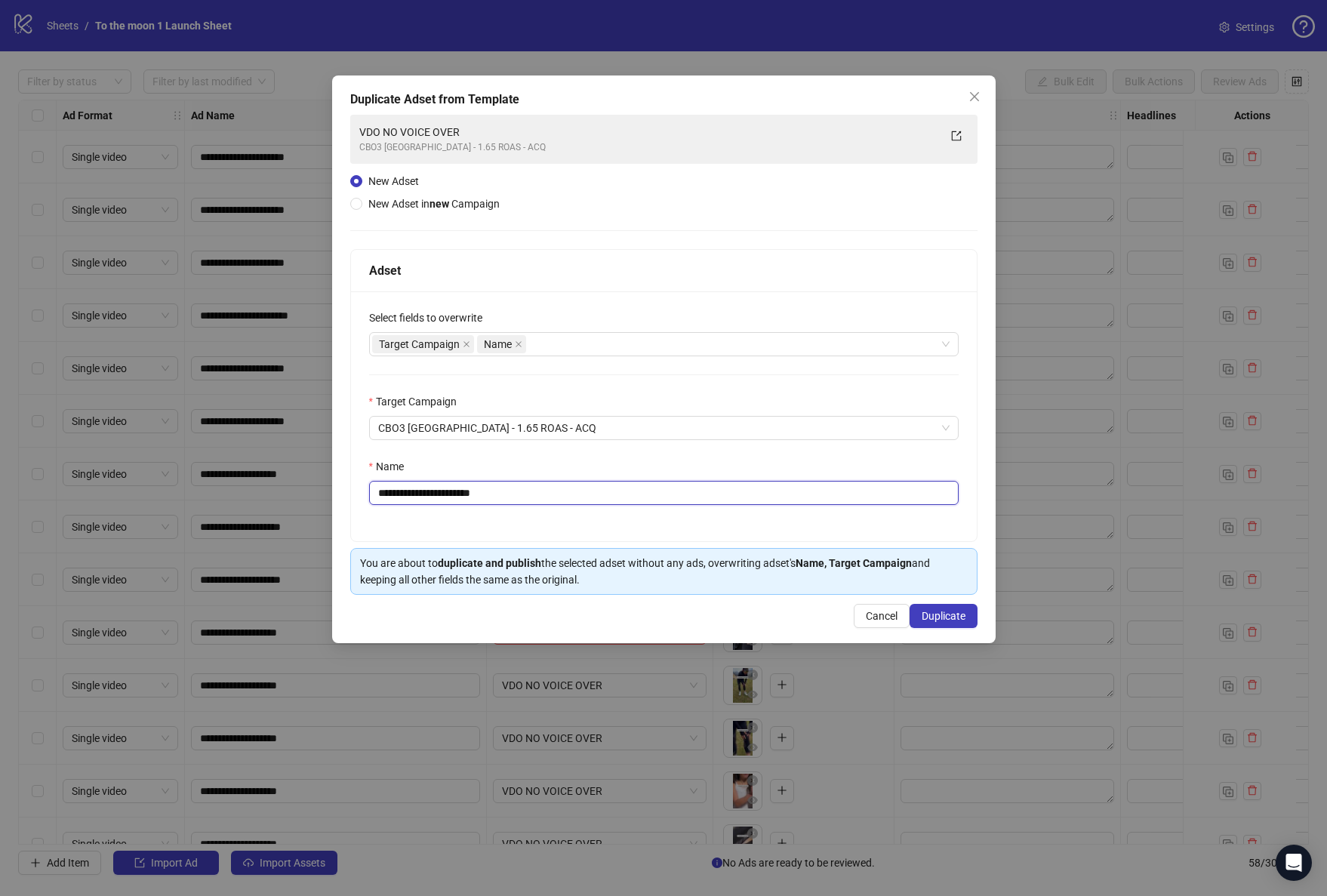
click at [476, 497] on input "**********" at bounding box center [663, 493] width 590 height 25
paste input "text"
type input "**********"
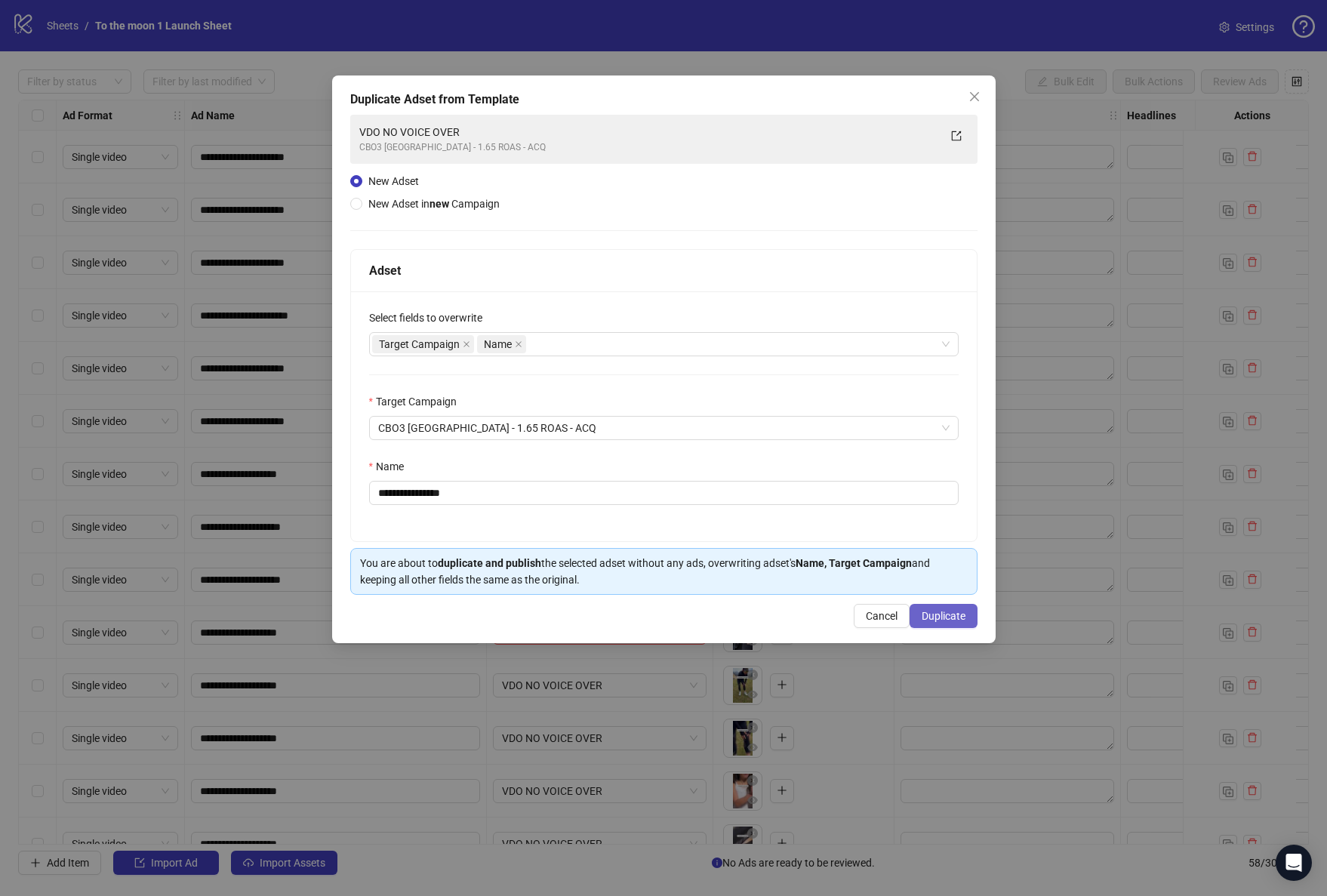
click at [961, 610] on span "Duplicate" at bounding box center [943, 616] width 44 height 12
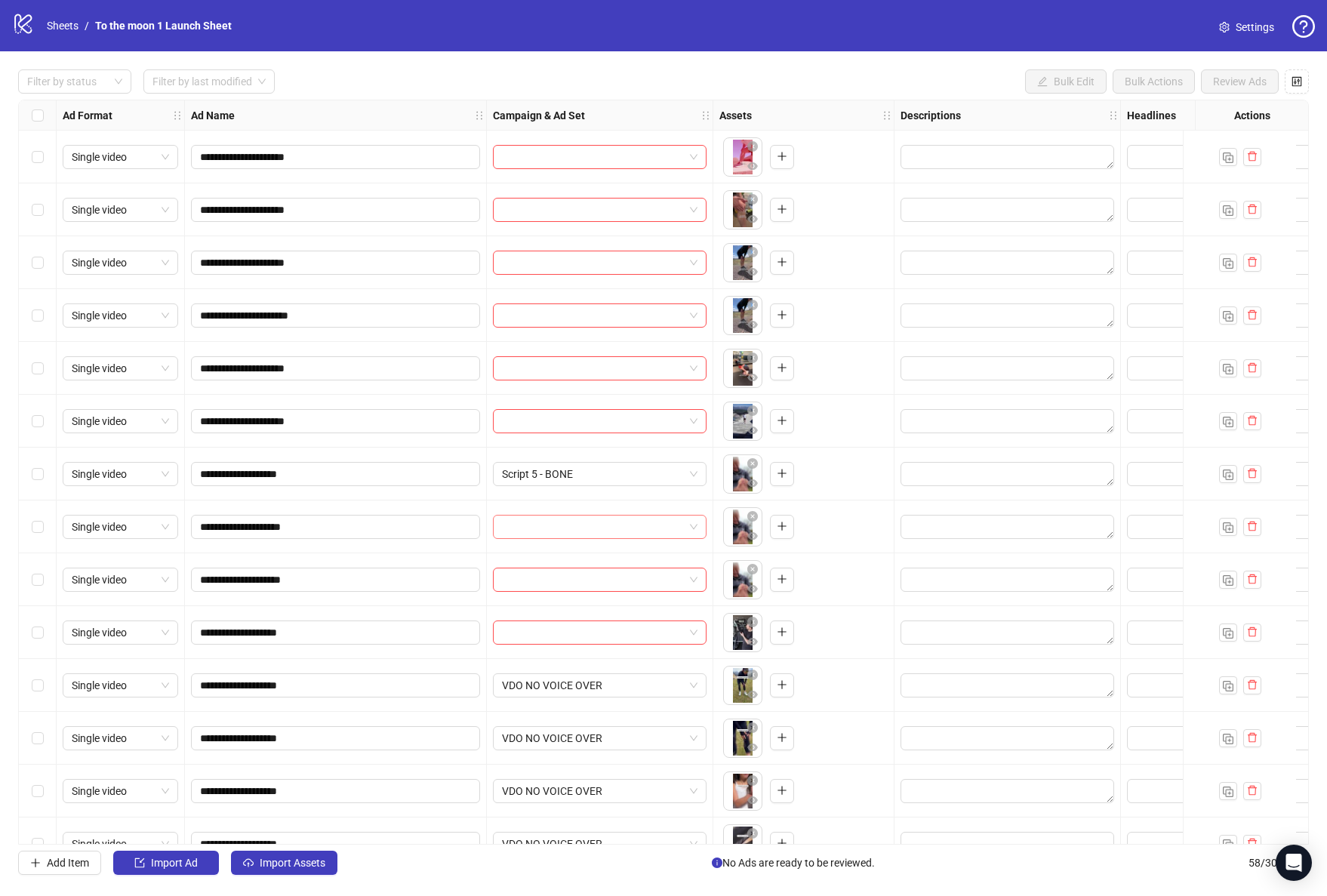
click at [601, 538] on div at bounding box center [599, 527] width 214 height 25
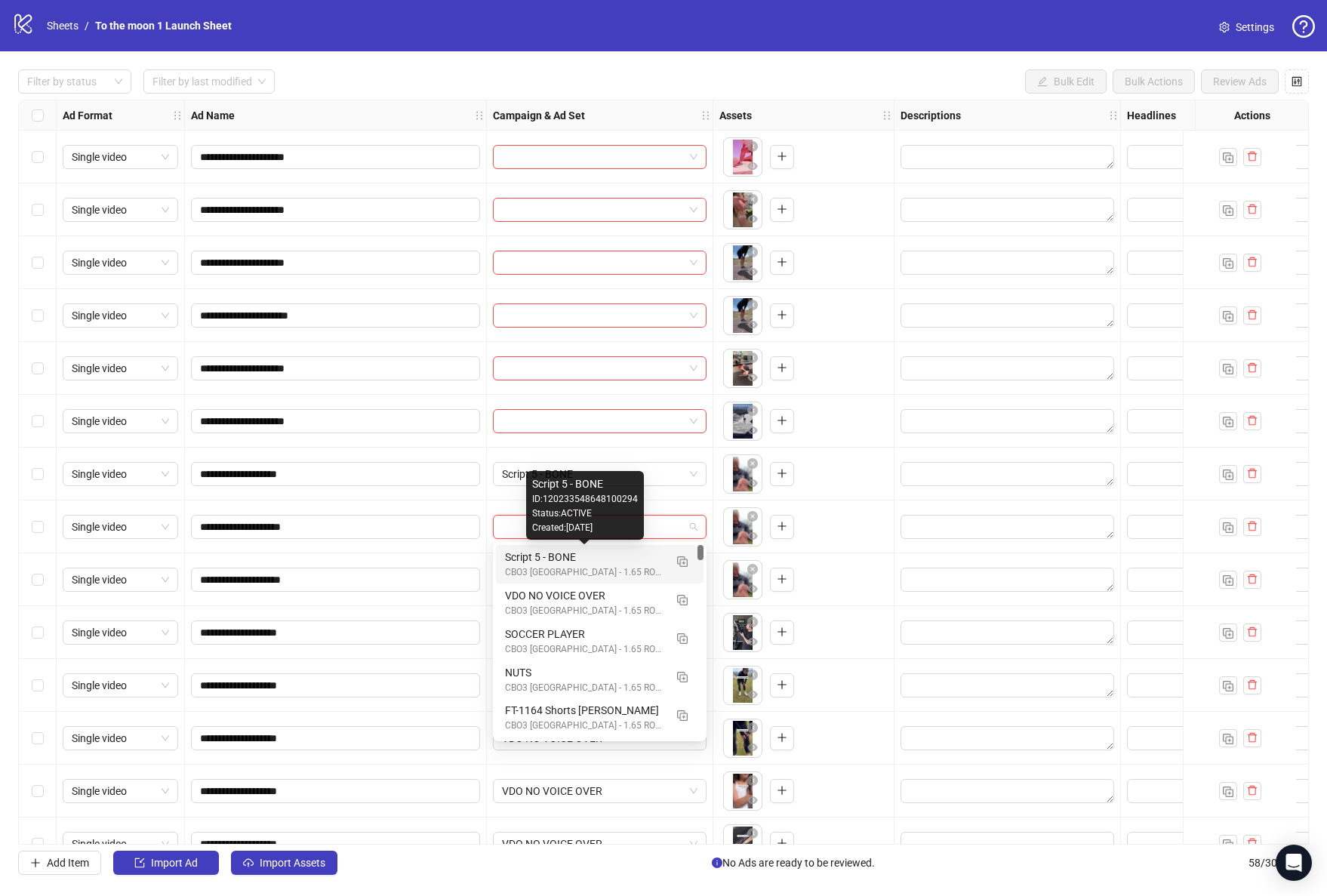
click at [593, 553] on div "Script 5 - BONE" at bounding box center [585, 557] width 159 height 17
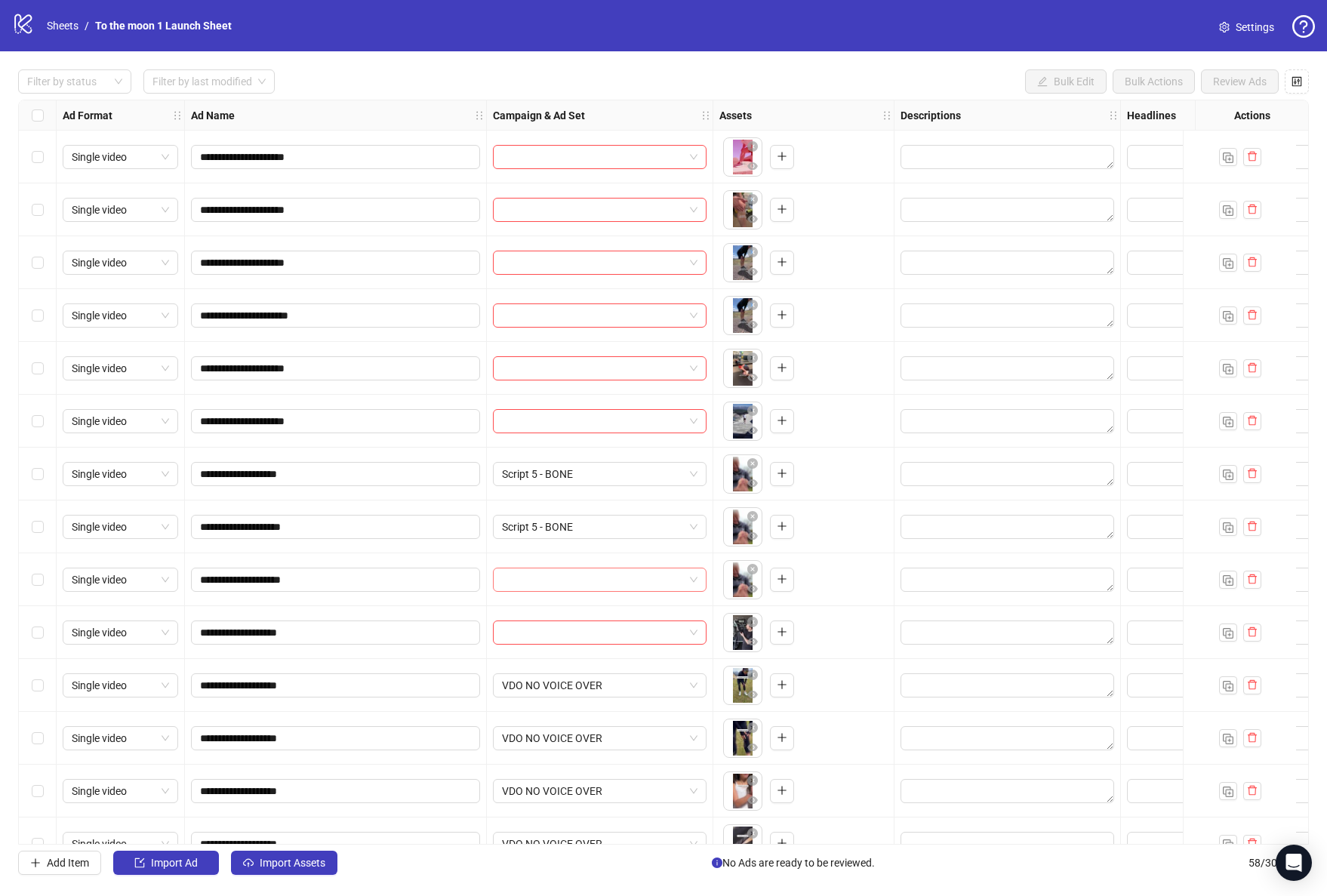
click at [593, 572] on input "search" at bounding box center [593, 579] width 182 height 23
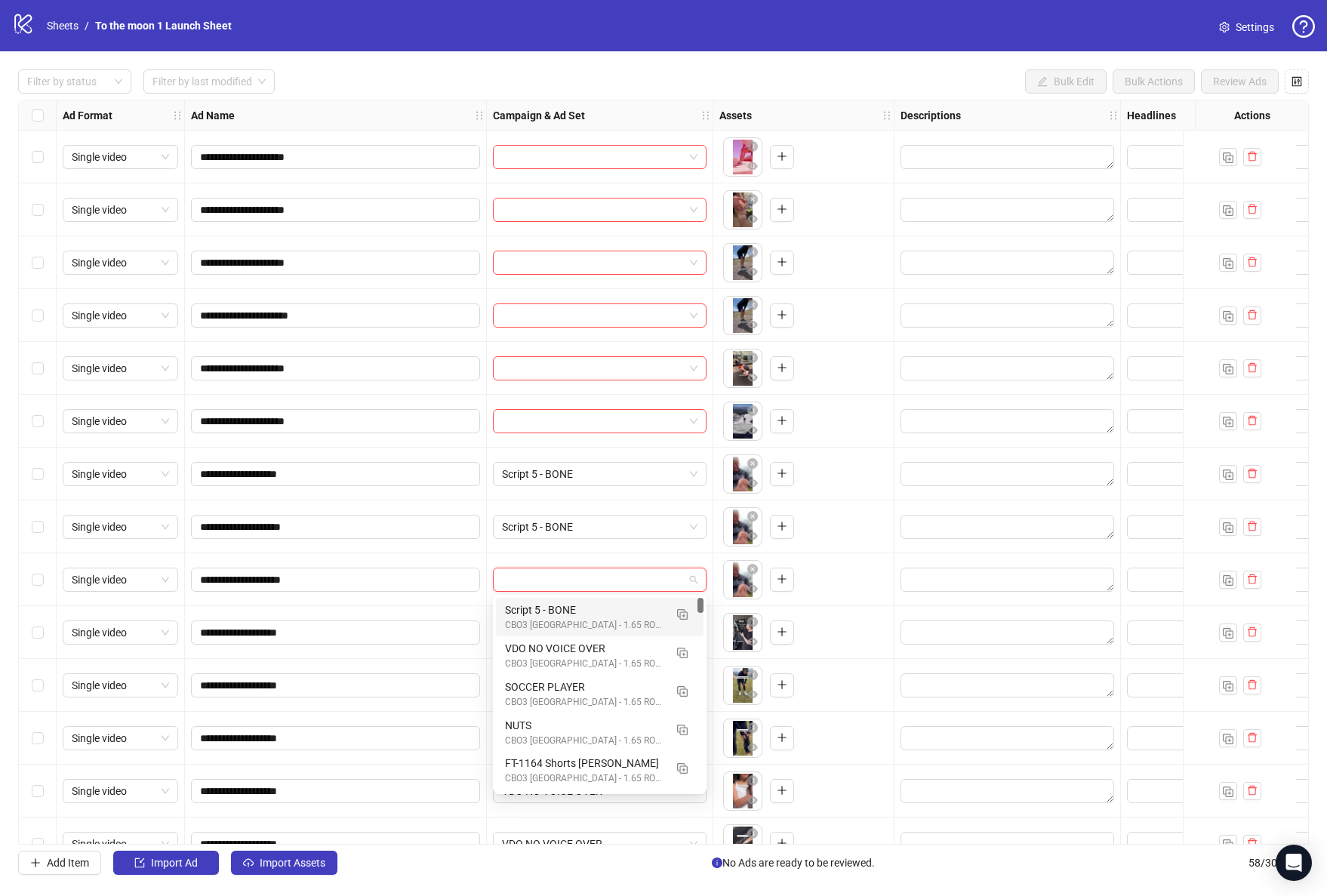
click at [593, 609] on div "Script 5 - BONE" at bounding box center [585, 610] width 159 height 17
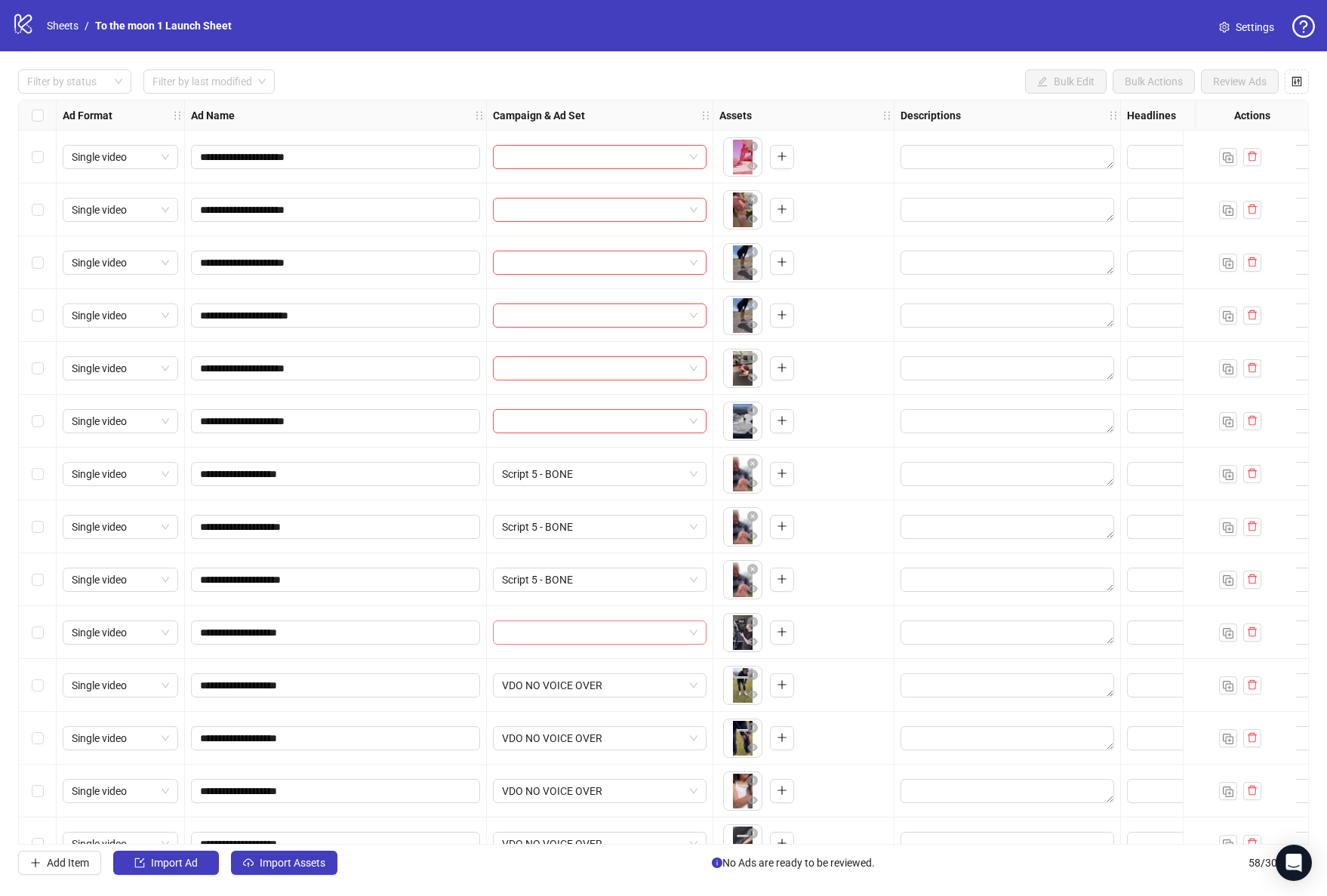
click at [593, 626] on input "search" at bounding box center [593, 632] width 182 height 23
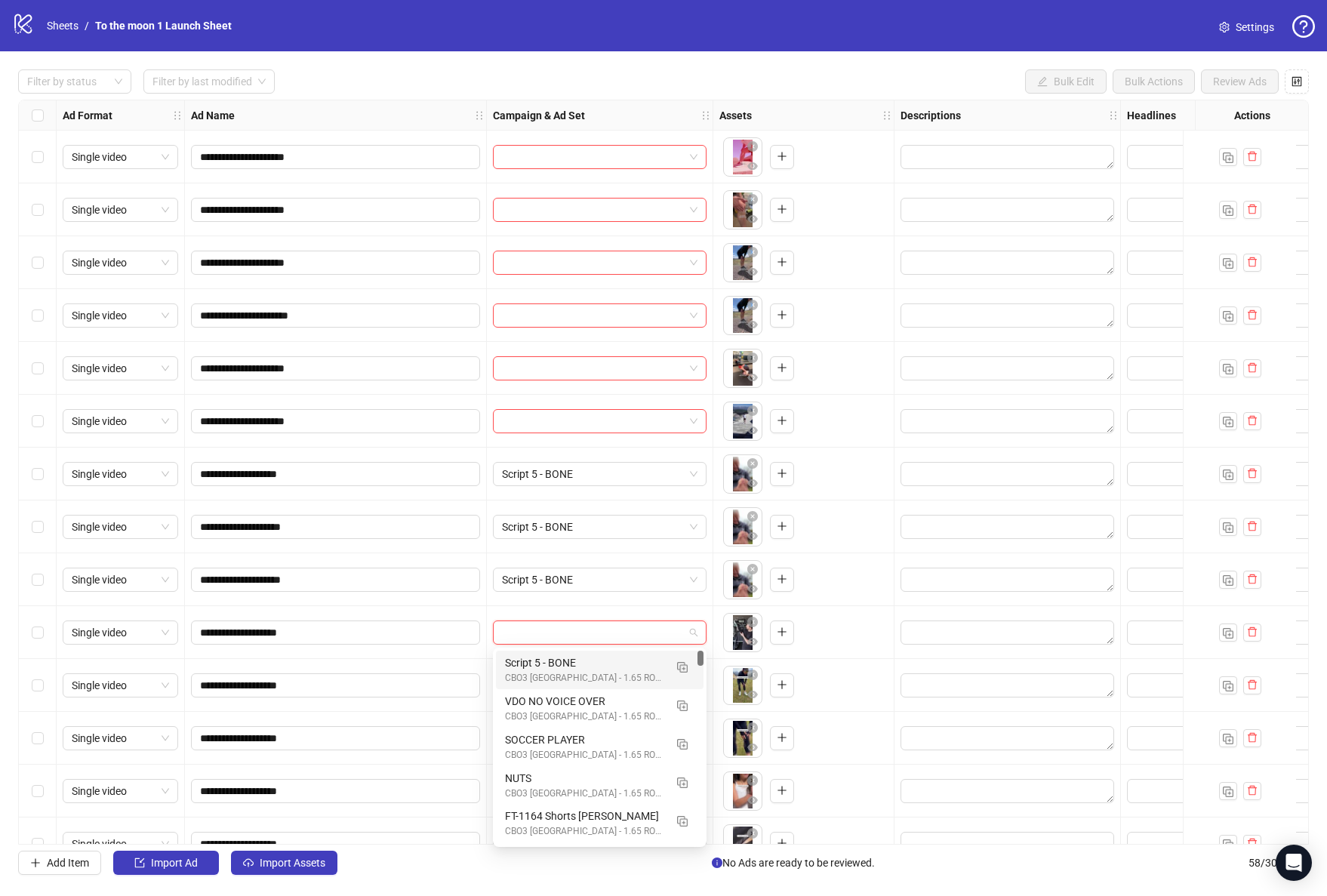
click at [592, 668] on div "Script 5 - BONE" at bounding box center [585, 663] width 159 height 17
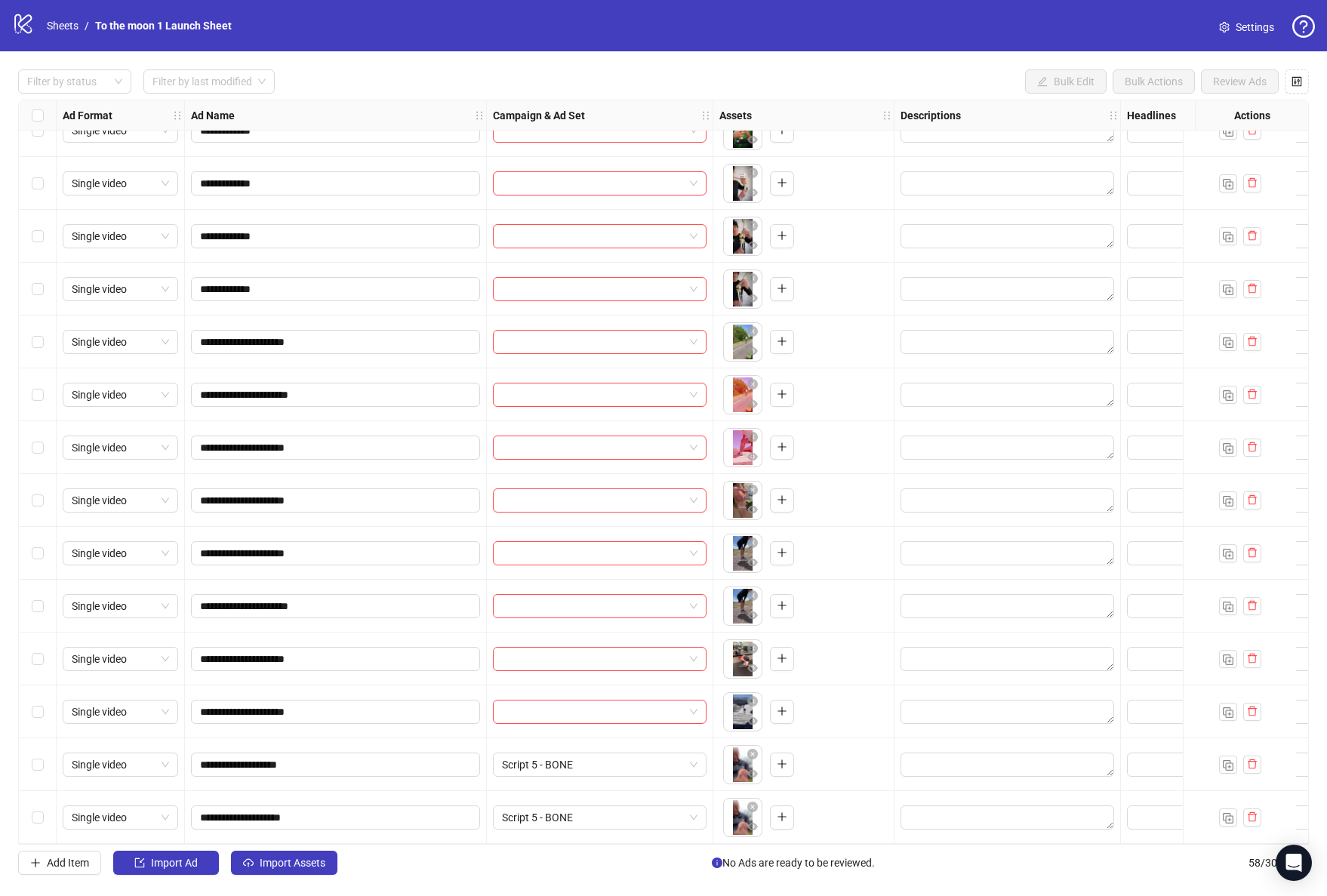
scroll to position [1027, 0]
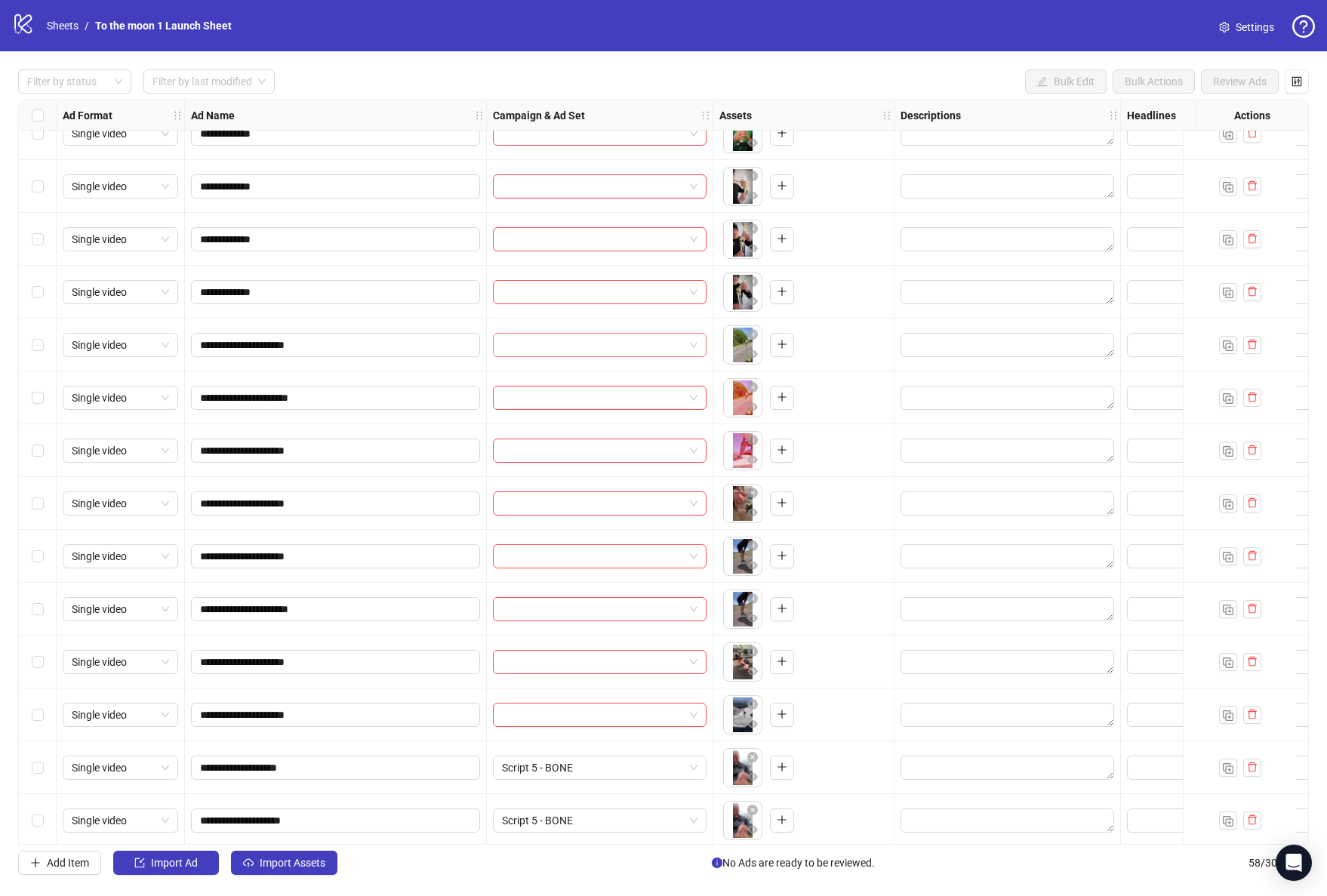
click at [617, 341] on input "search" at bounding box center [593, 345] width 182 height 23
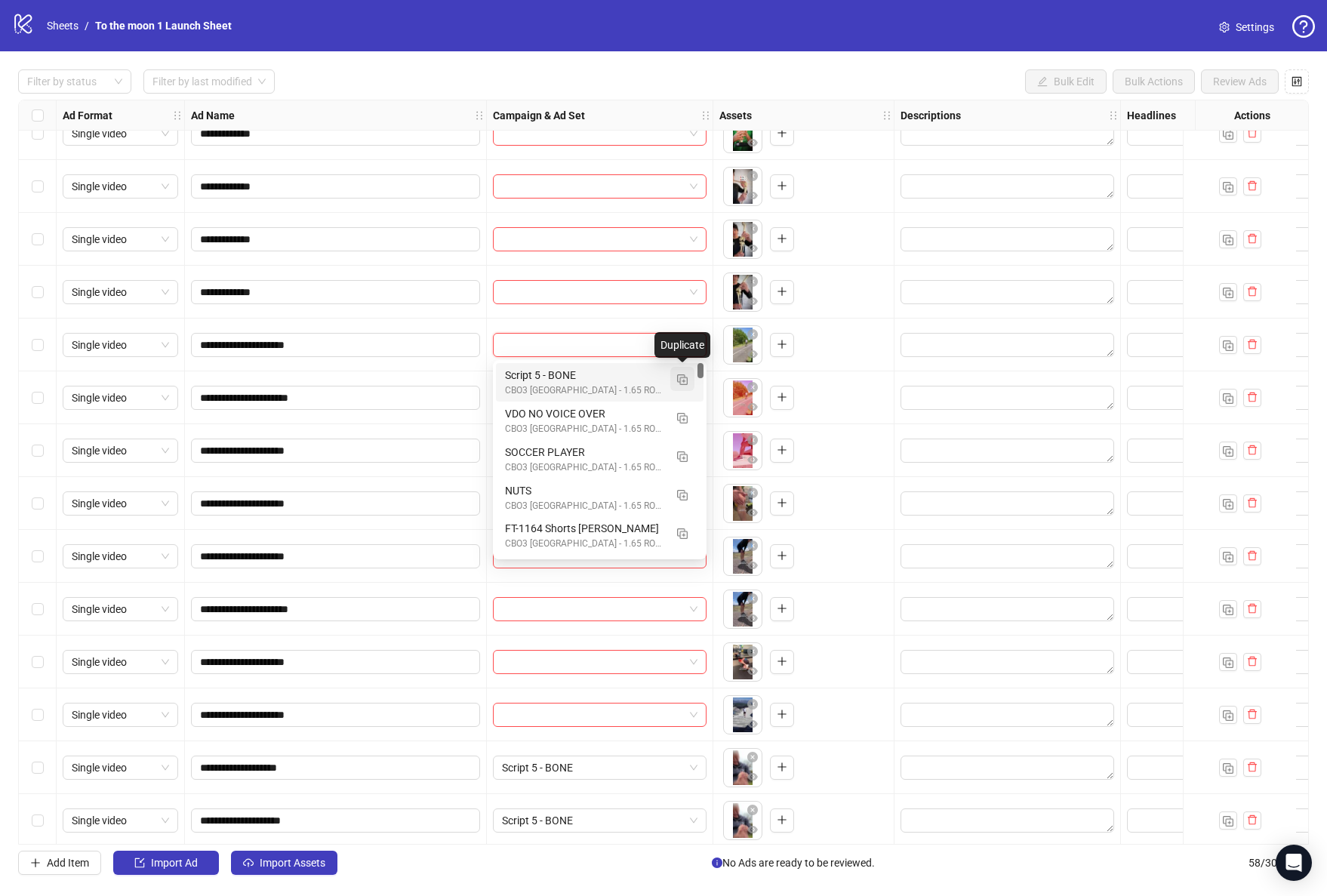
click at [684, 376] on img "button" at bounding box center [682, 379] width 11 height 11
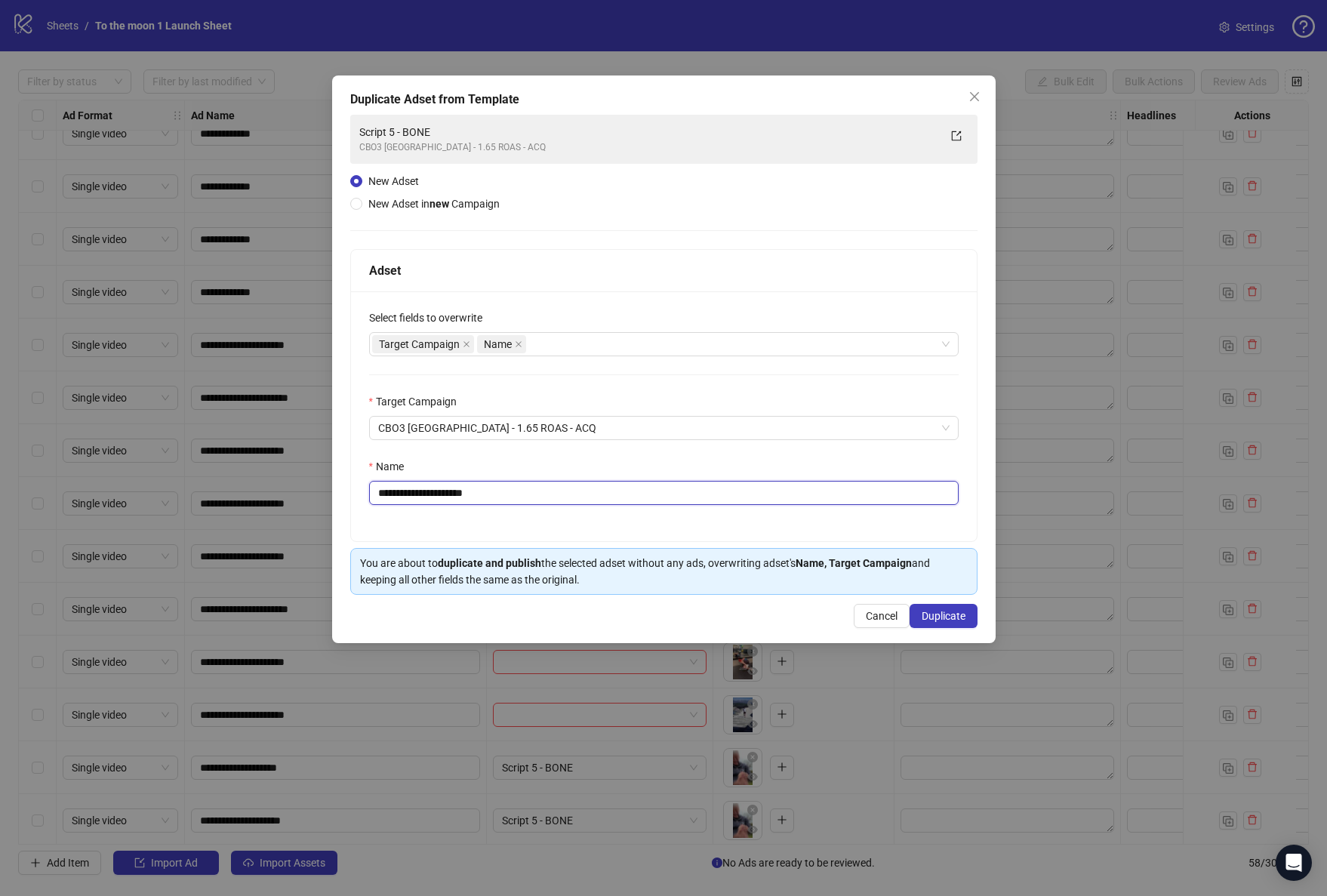
click at [471, 488] on input "**********" at bounding box center [663, 493] width 590 height 25
paste input "text"
type input "**********"
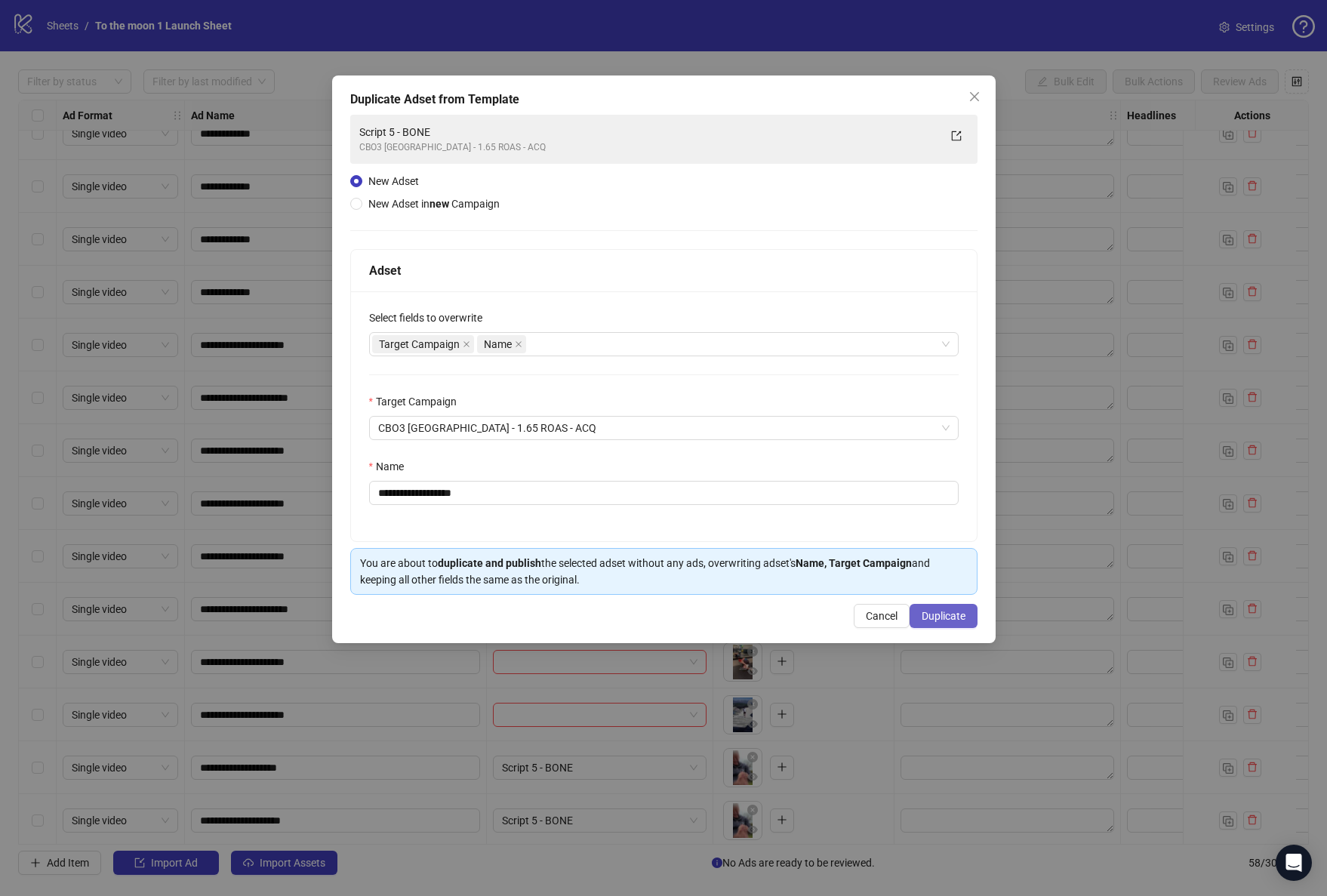
click at [956, 612] on span "Duplicate" at bounding box center [943, 616] width 44 height 12
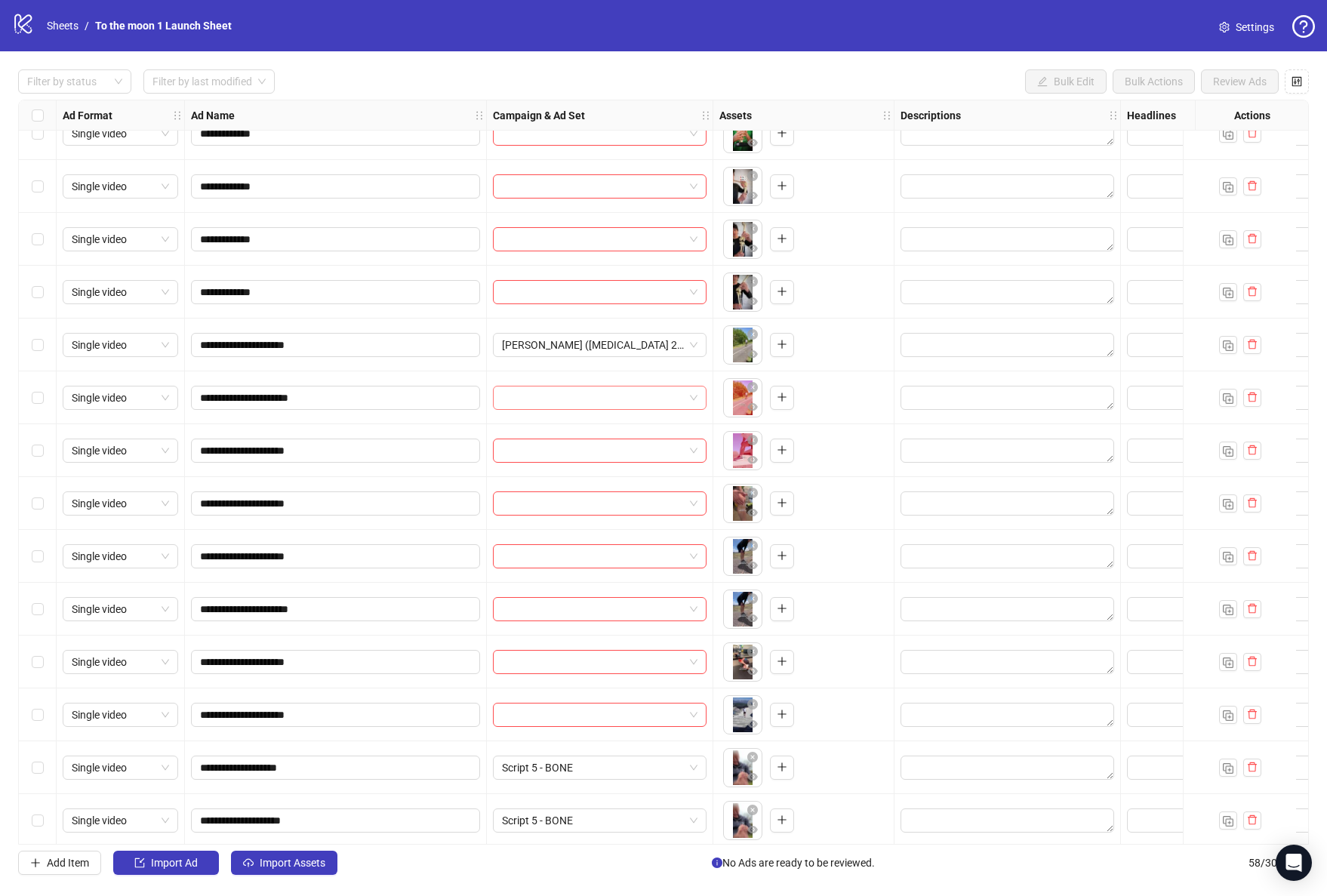
click at [609, 398] on input "search" at bounding box center [593, 398] width 182 height 23
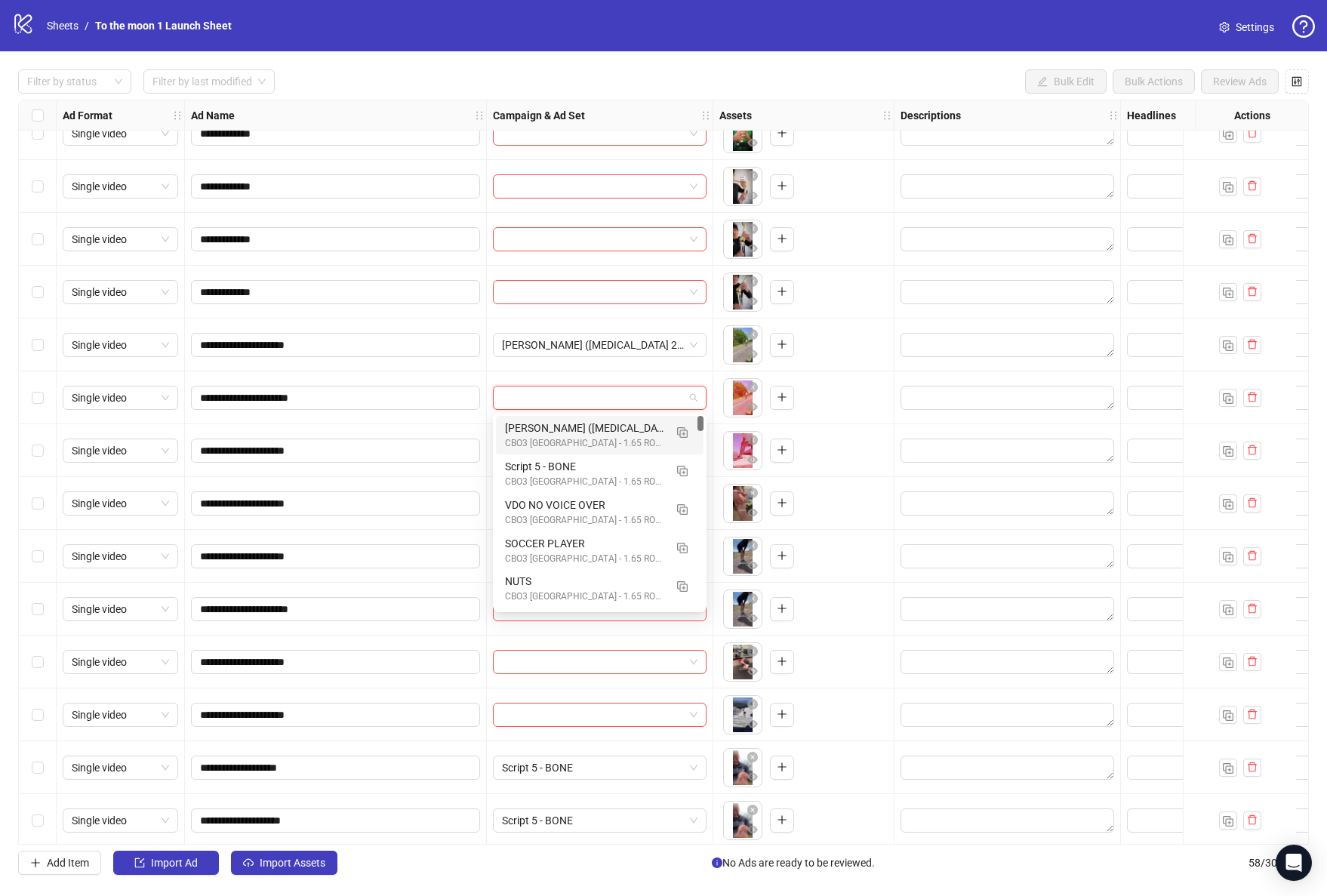
click at [599, 435] on div "[PERSON_NAME] ([MEDICAL_DATA] 2) V2" at bounding box center [585, 428] width 159 height 17
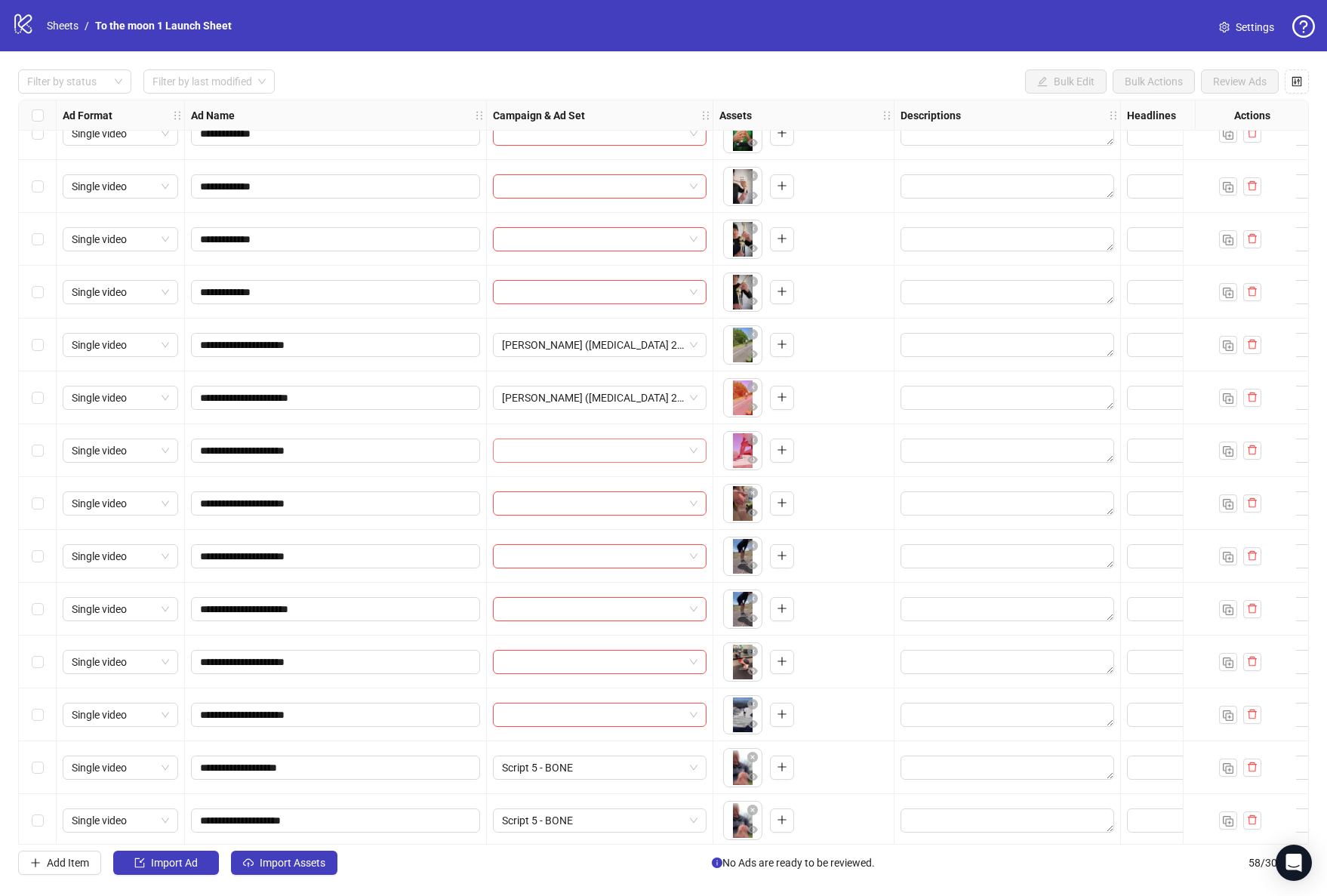
click at [599, 448] on input "search" at bounding box center [593, 451] width 182 height 23
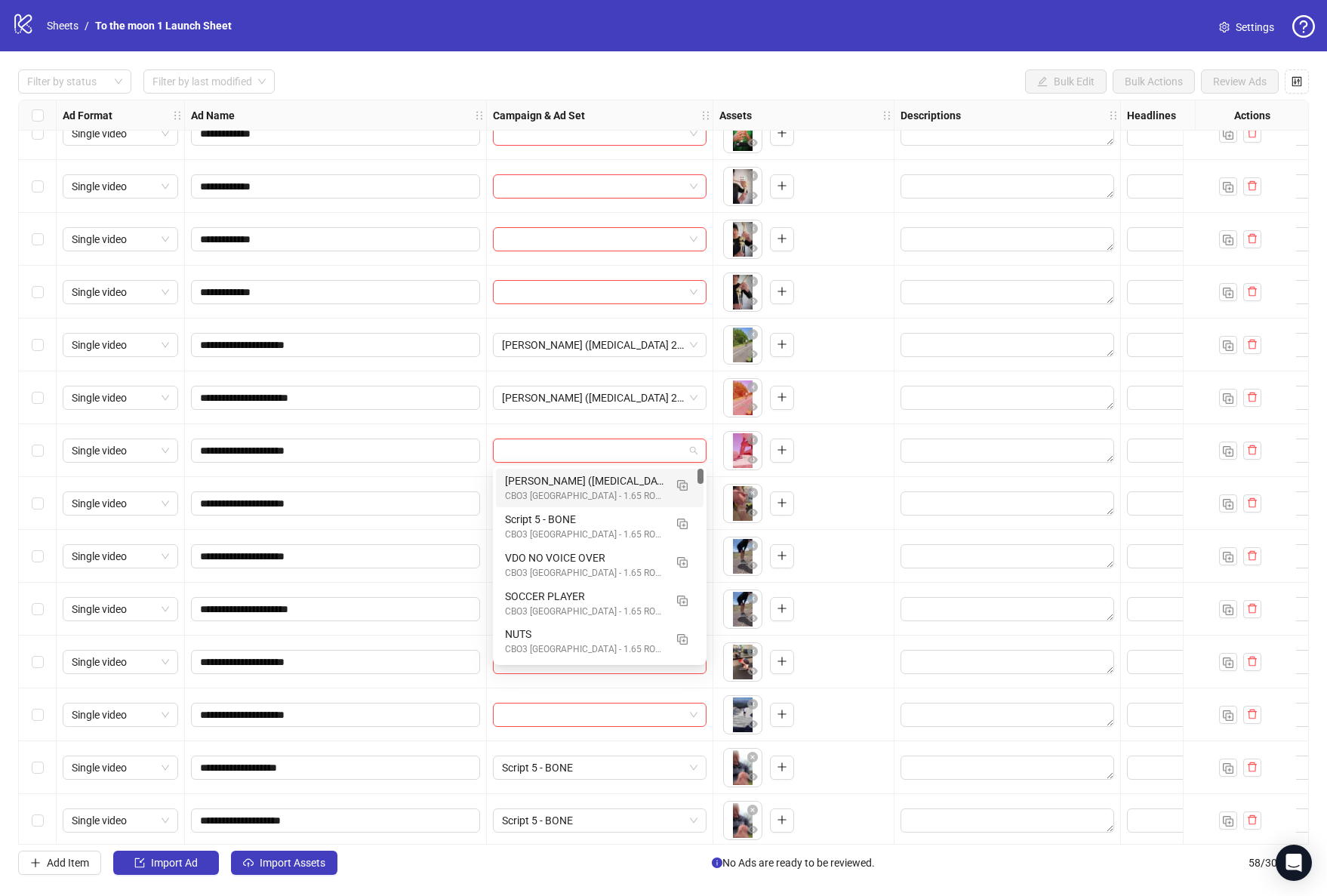
click at [599, 478] on div "[PERSON_NAME] ([MEDICAL_DATA] 2) V2" at bounding box center [585, 481] width 159 height 17
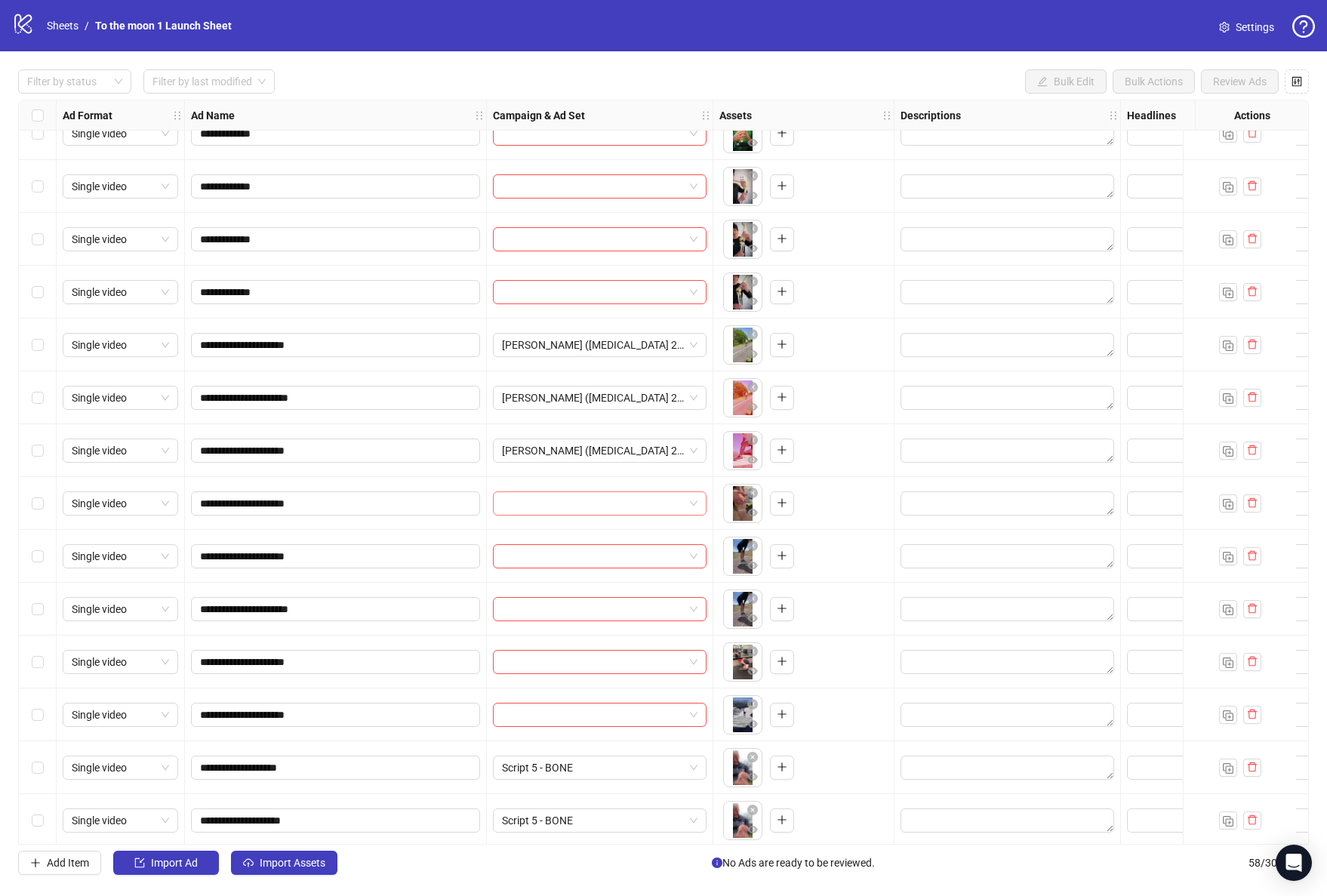
click at [598, 510] on input "search" at bounding box center [593, 504] width 182 height 23
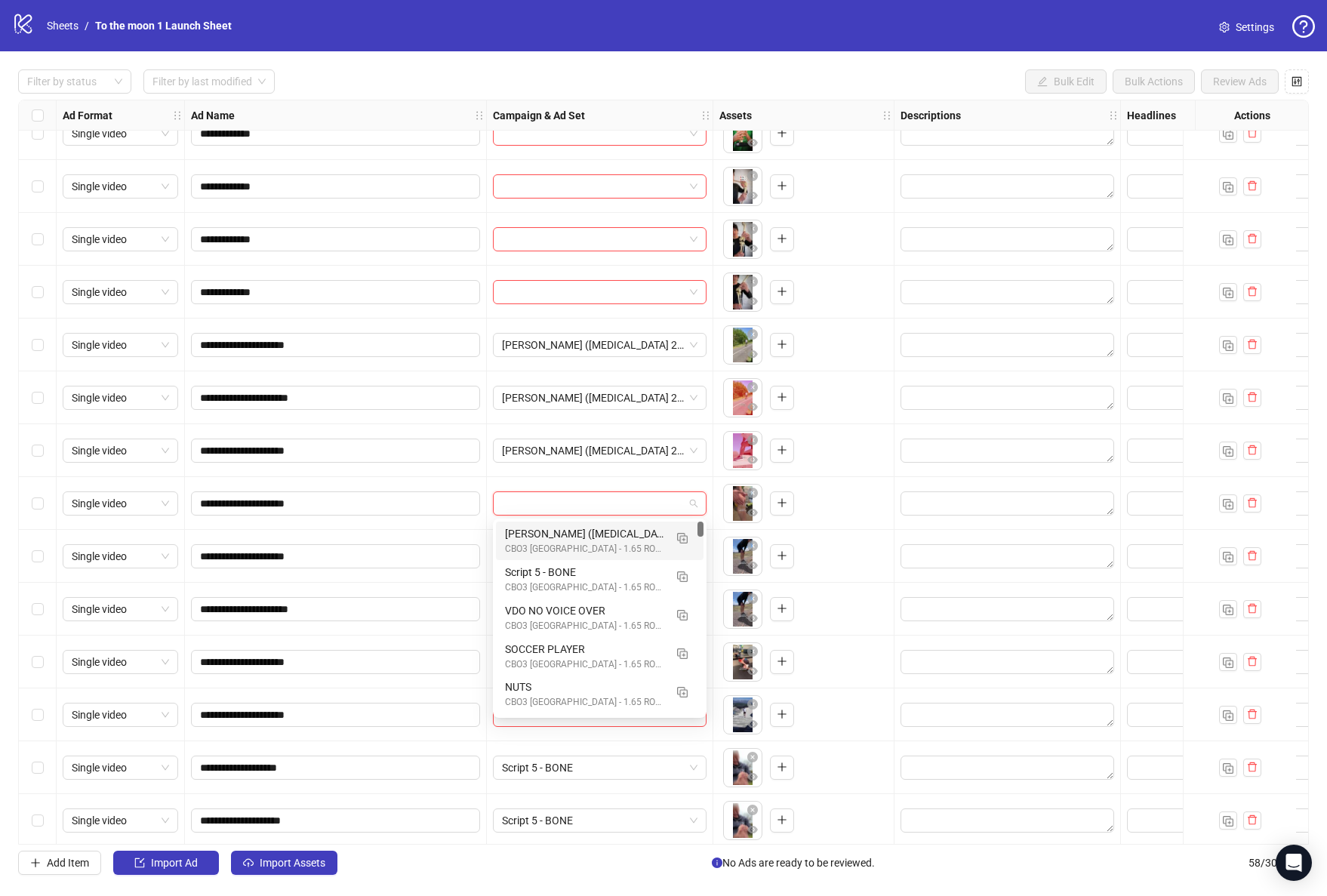
click at [596, 544] on div "CBO3 [GEOGRAPHIC_DATA] - 1.65 ROAS - ACQ" at bounding box center [585, 549] width 159 height 15
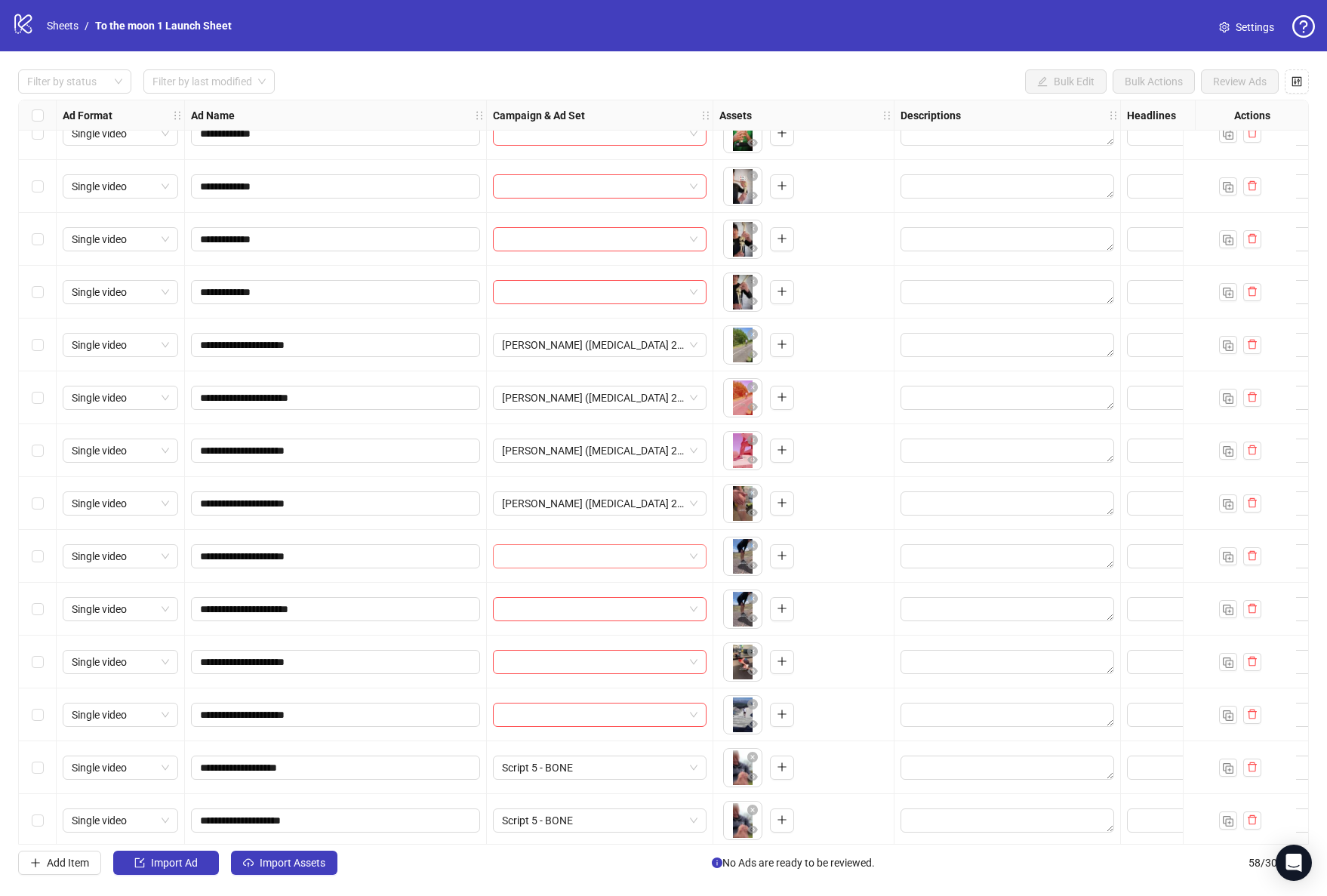
click at [596, 553] on input "search" at bounding box center [593, 556] width 182 height 23
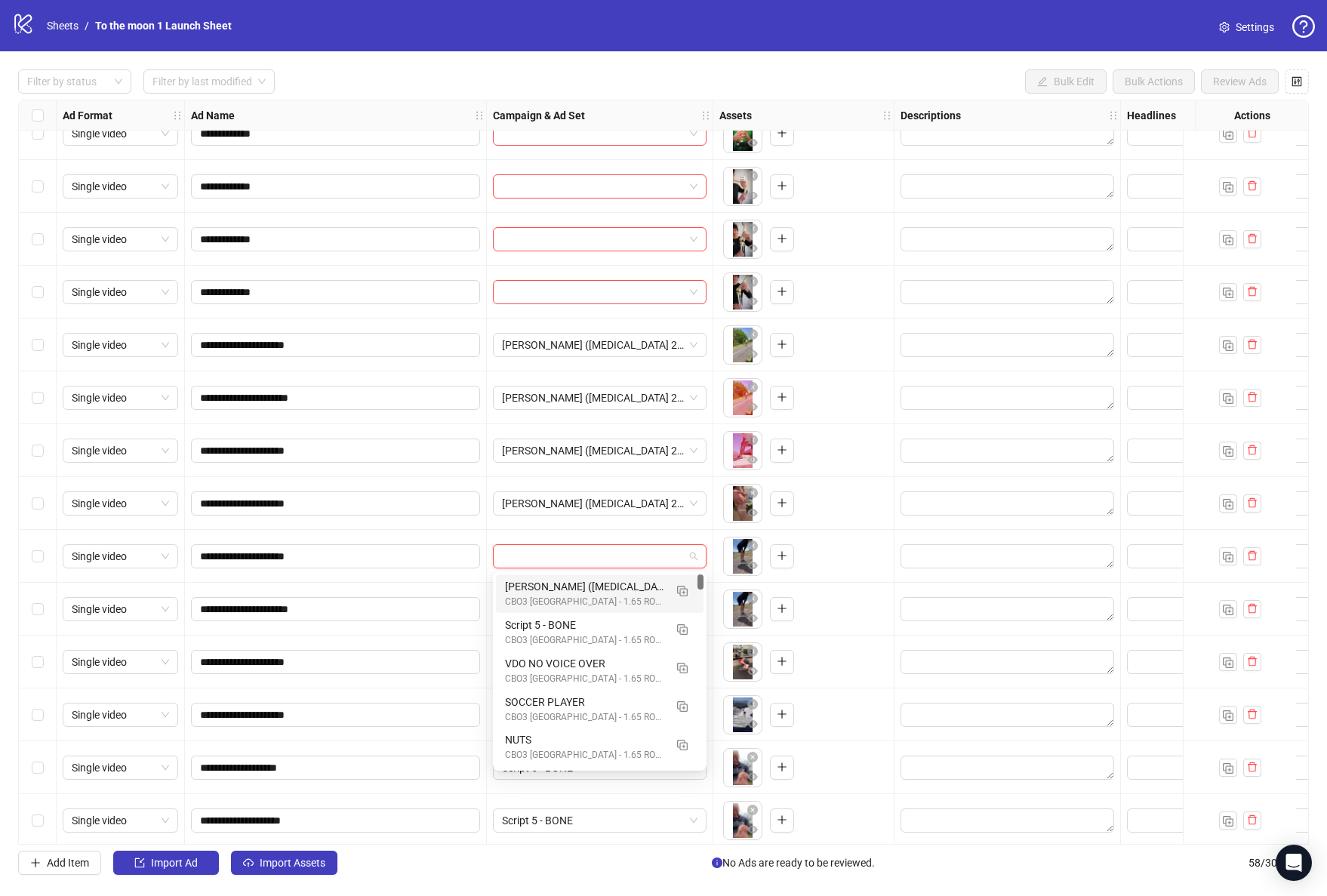
click at [596, 585] on div "[PERSON_NAME] ([MEDICAL_DATA] 2) V2" at bounding box center [585, 586] width 159 height 17
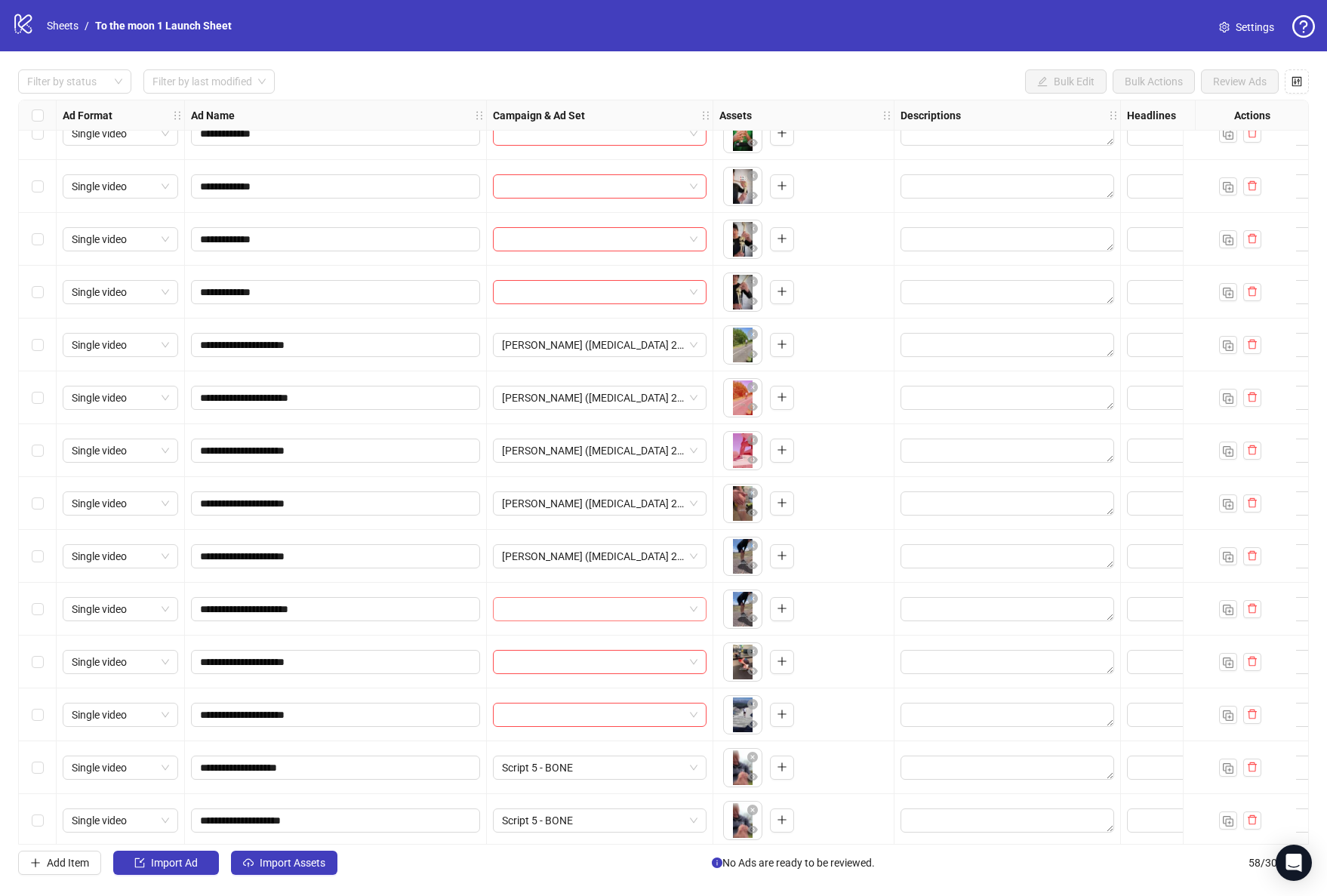
click at [594, 614] on input "search" at bounding box center [593, 609] width 182 height 23
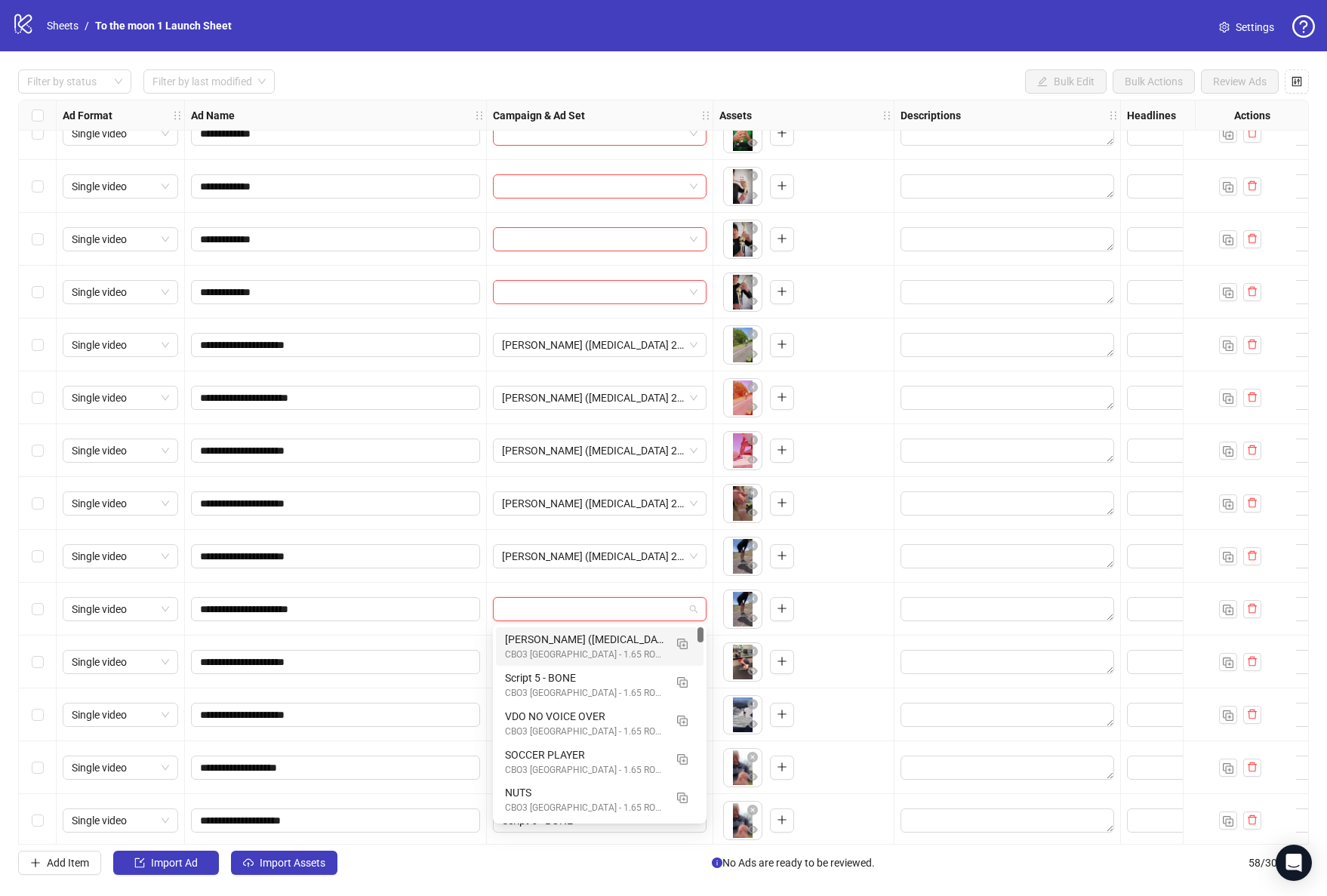
click at [593, 637] on div "[PERSON_NAME] ([MEDICAL_DATA] 2) V2" at bounding box center [585, 639] width 159 height 17
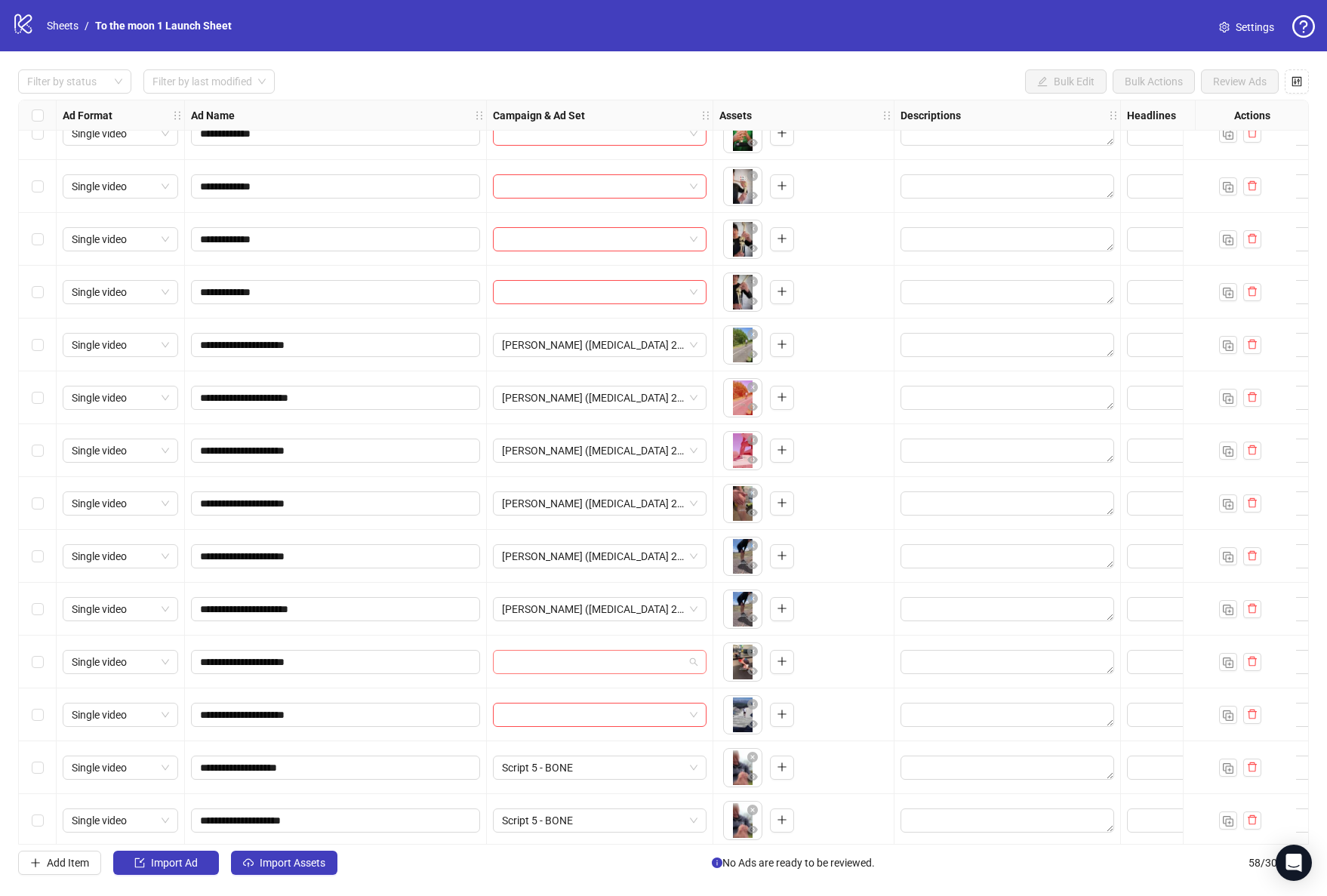
click at [593, 652] on input "search" at bounding box center [593, 662] width 182 height 23
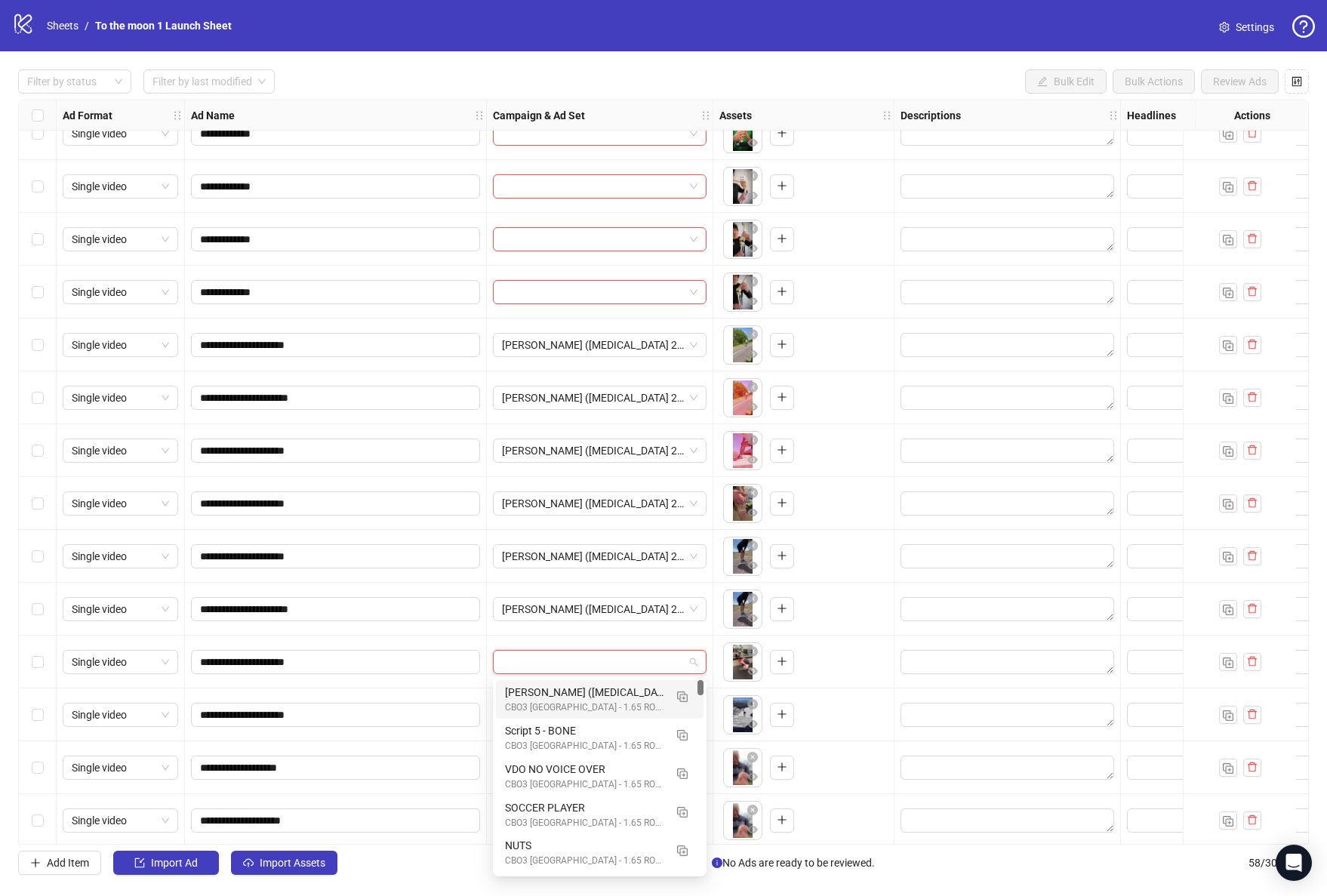
click at [593, 701] on div "CBO3 [GEOGRAPHIC_DATA] - 1.65 ROAS - ACQ" at bounding box center [585, 707] width 159 height 15
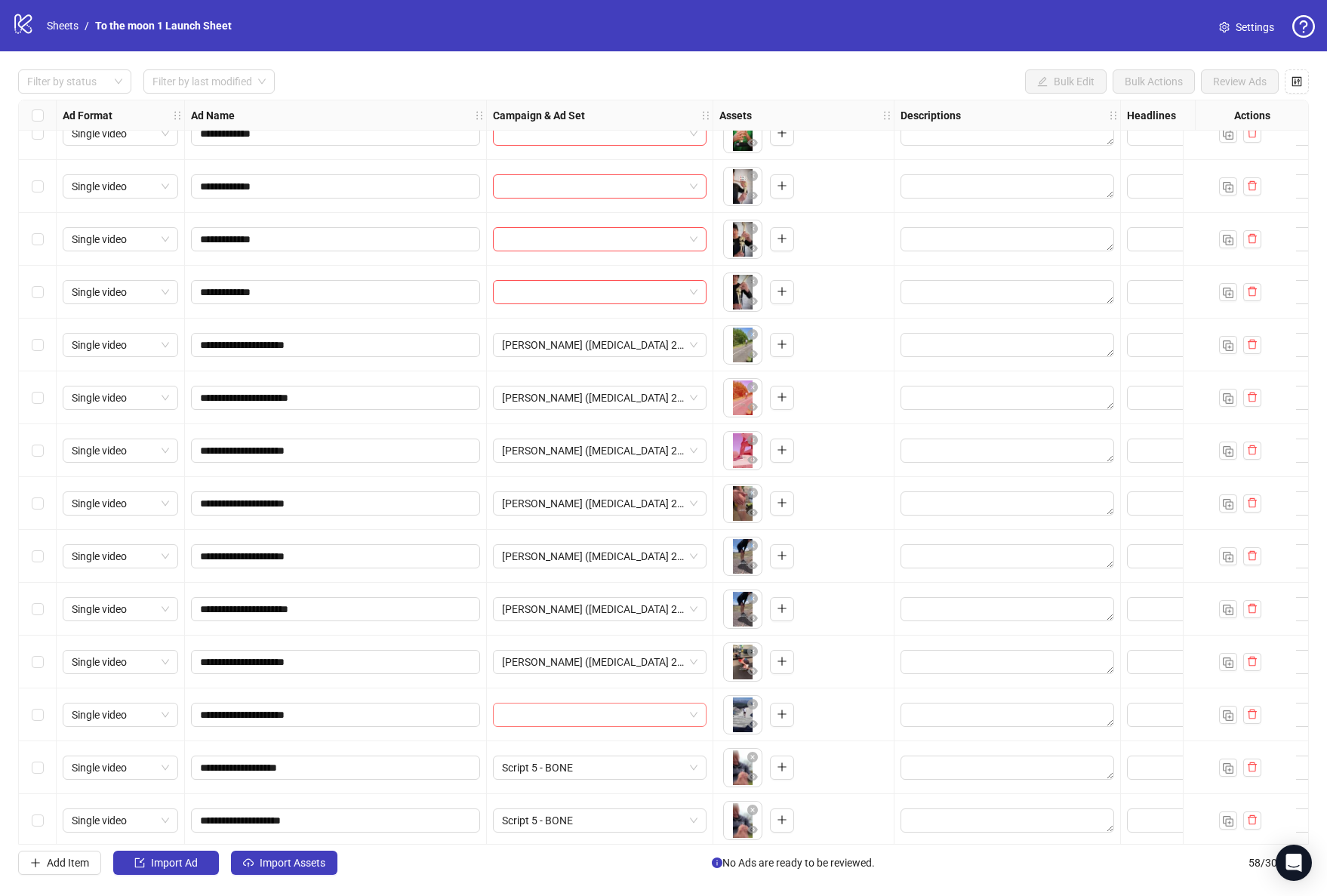
click at [593, 716] on input "search" at bounding box center [593, 715] width 182 height 23
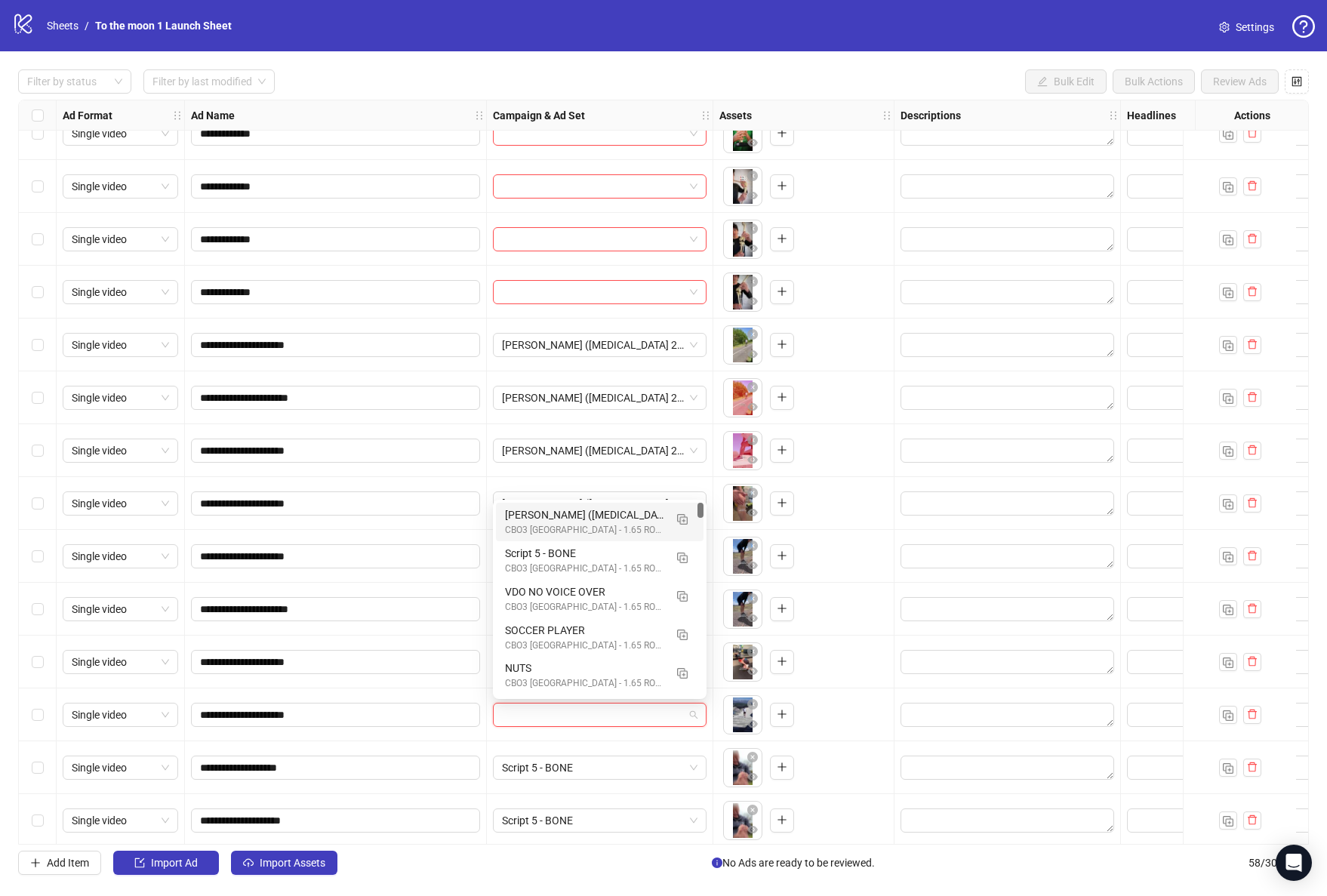
click at [567, 515] on div "[PERSON_NAME] ([MEDICAL_DATA] 2) V2" at bounding box center [585, 515] width 159 height 17
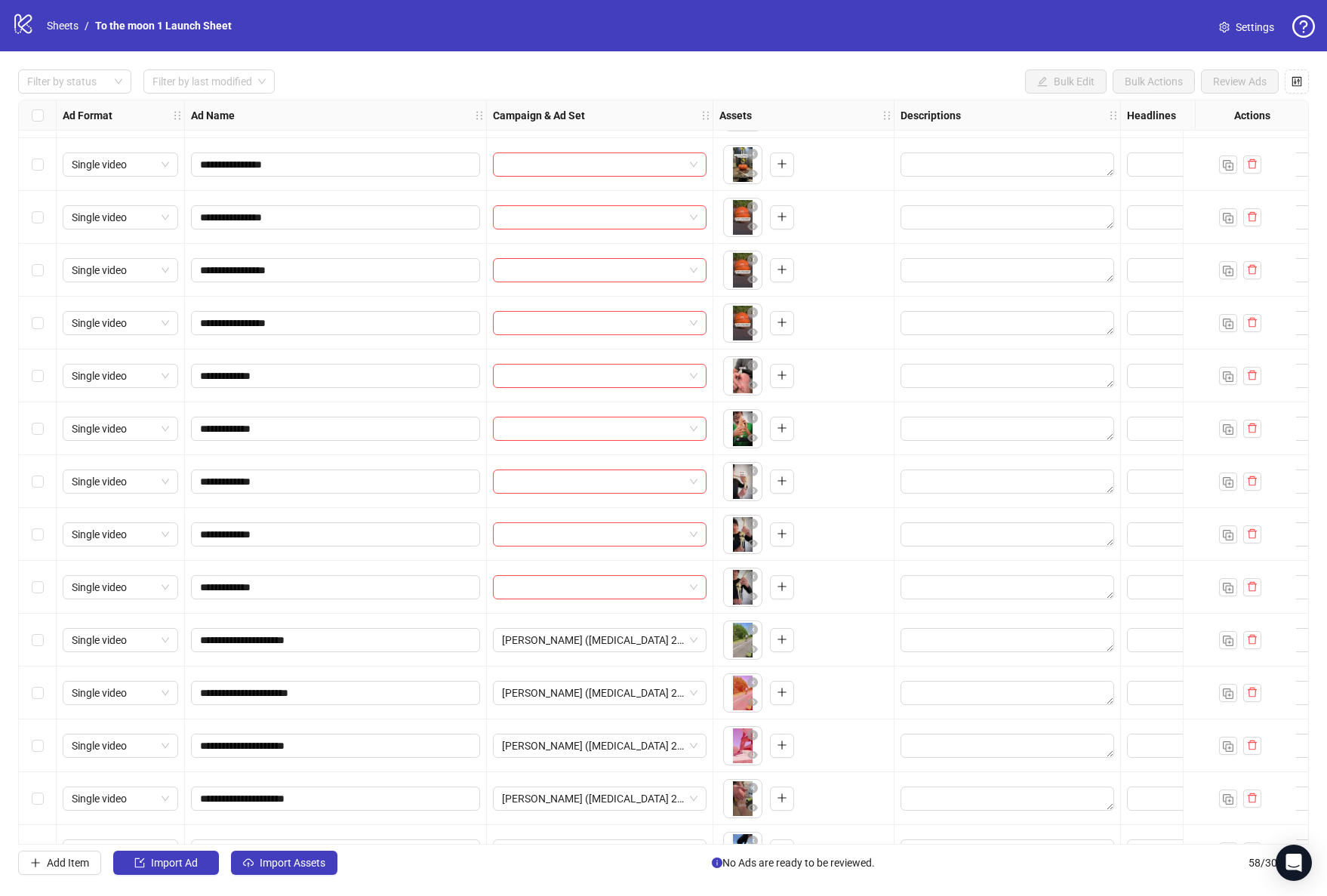
scroll to position [661, 0]
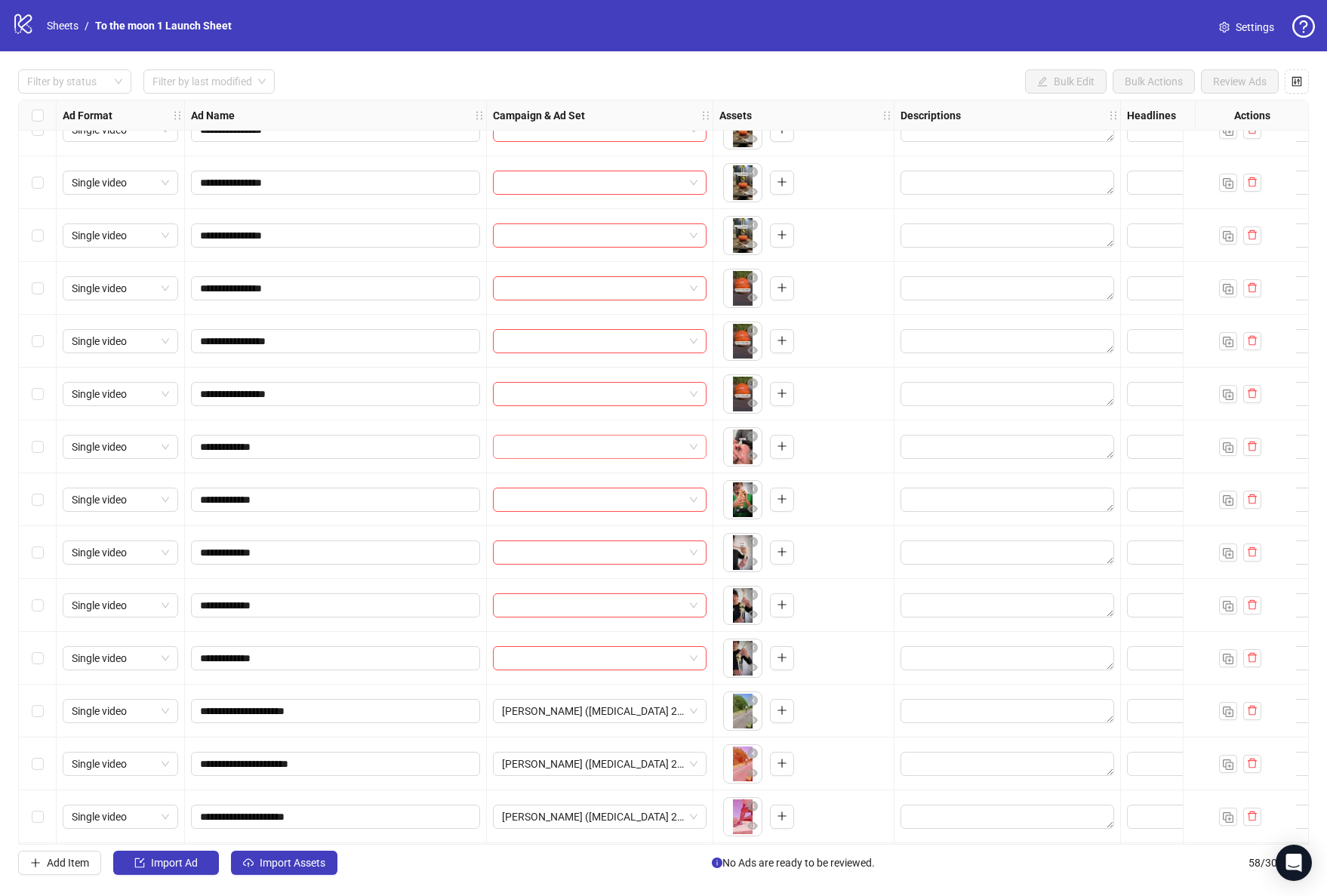
click at [617, 446] on input "search" at bounding box center [593, 447] width 182 height 23
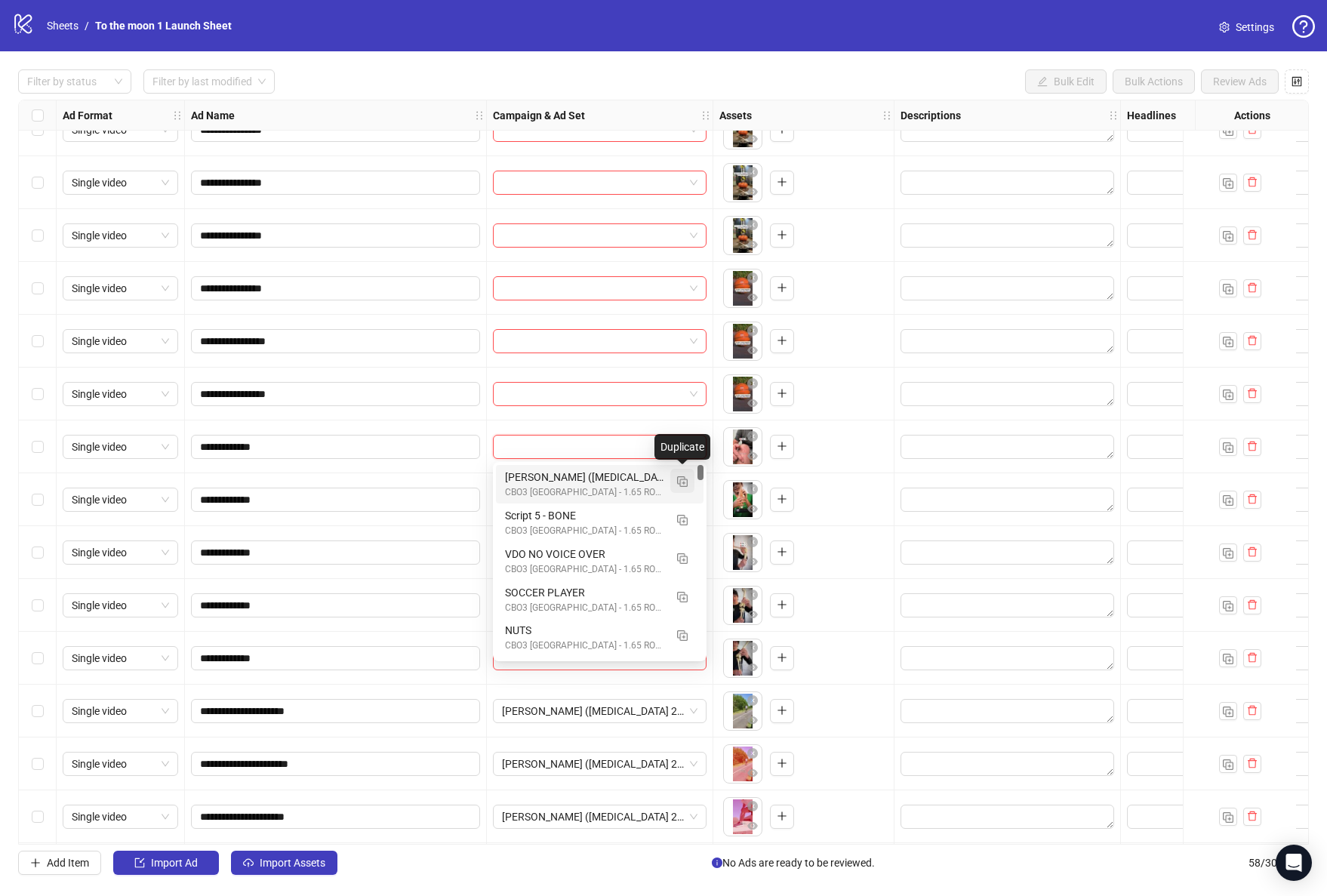
click at [682, 481] on img "button" at bounding box center [682, 481] width 11 height 11
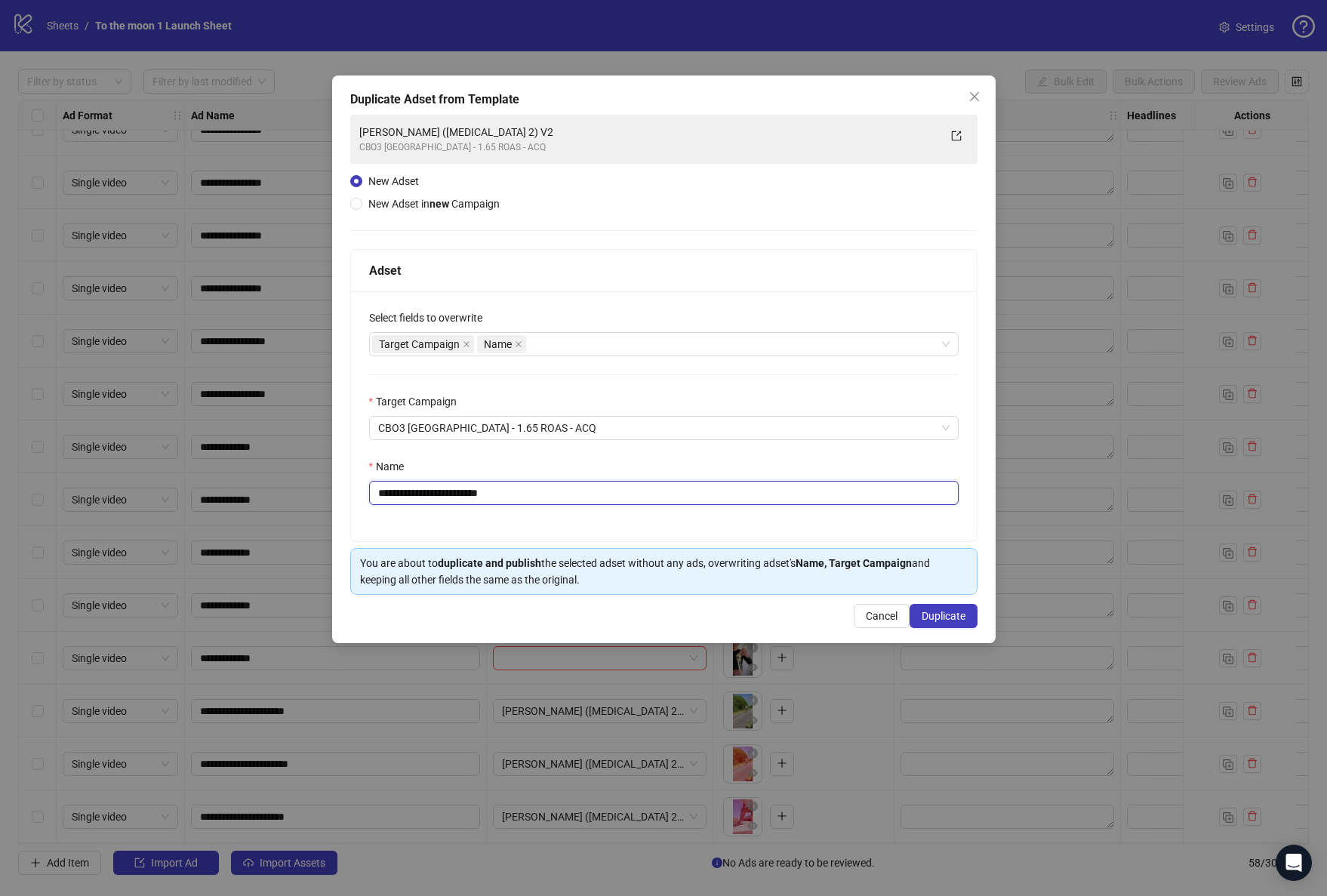
click at [452, 496] on input "**********" at bounding box center [663, 493] width 590 height 25
paste input "text"
type input "**********"
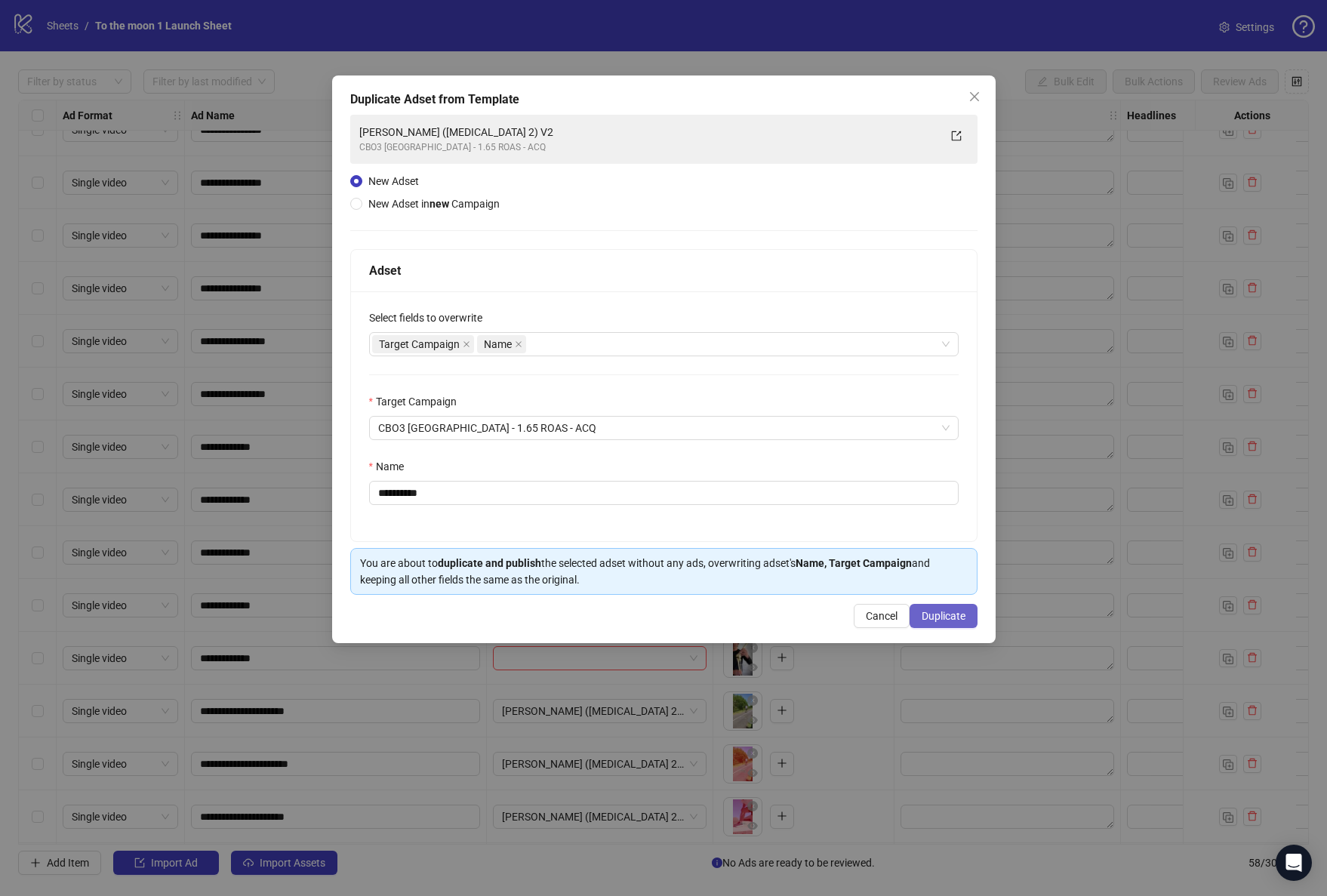
click at [951, 613] on span "Duplicate" at bounding box center [943, 616] width 44 height 12
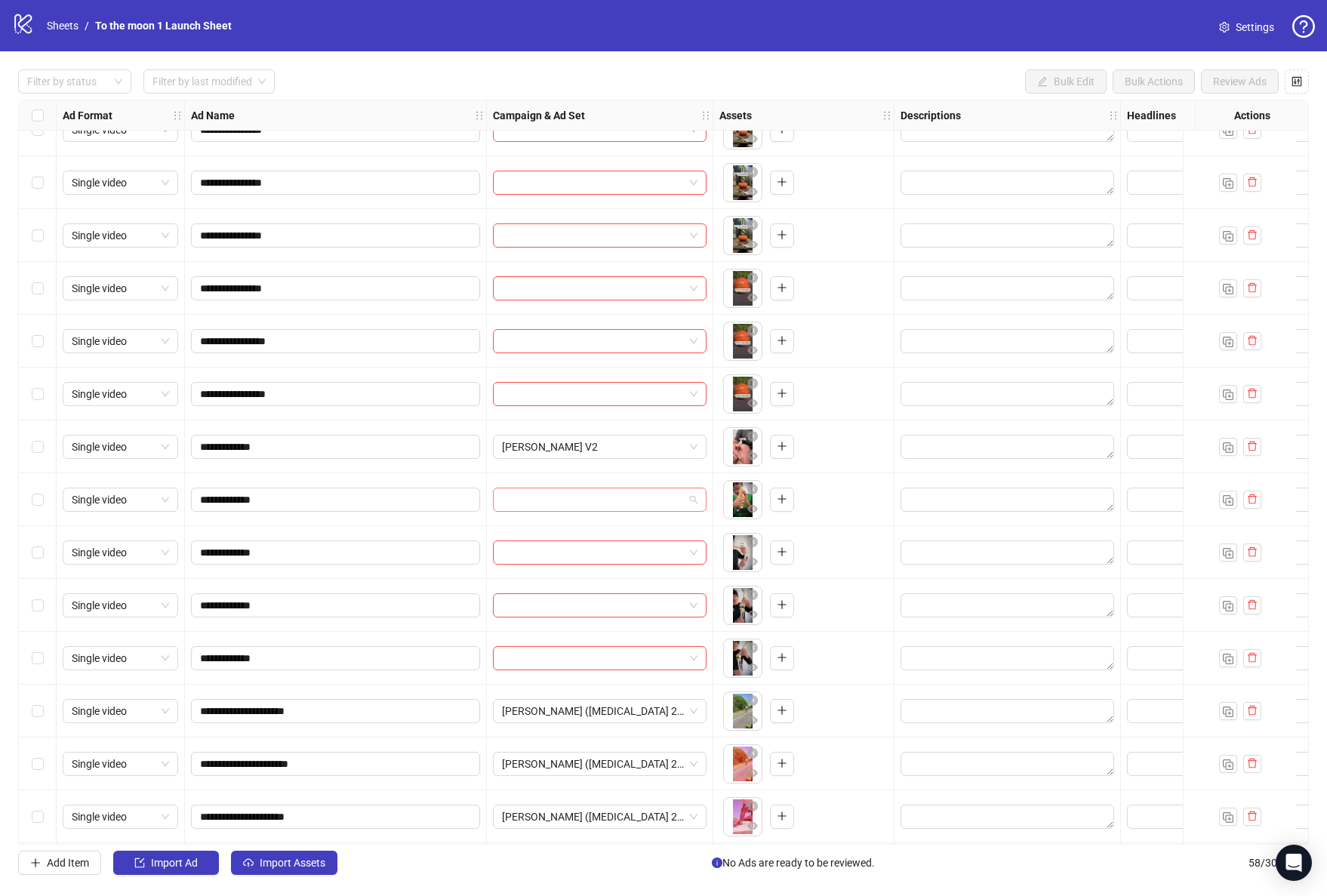
click at [598, 506] on input "search" at bounding box center [593, 500] width 182 height 23
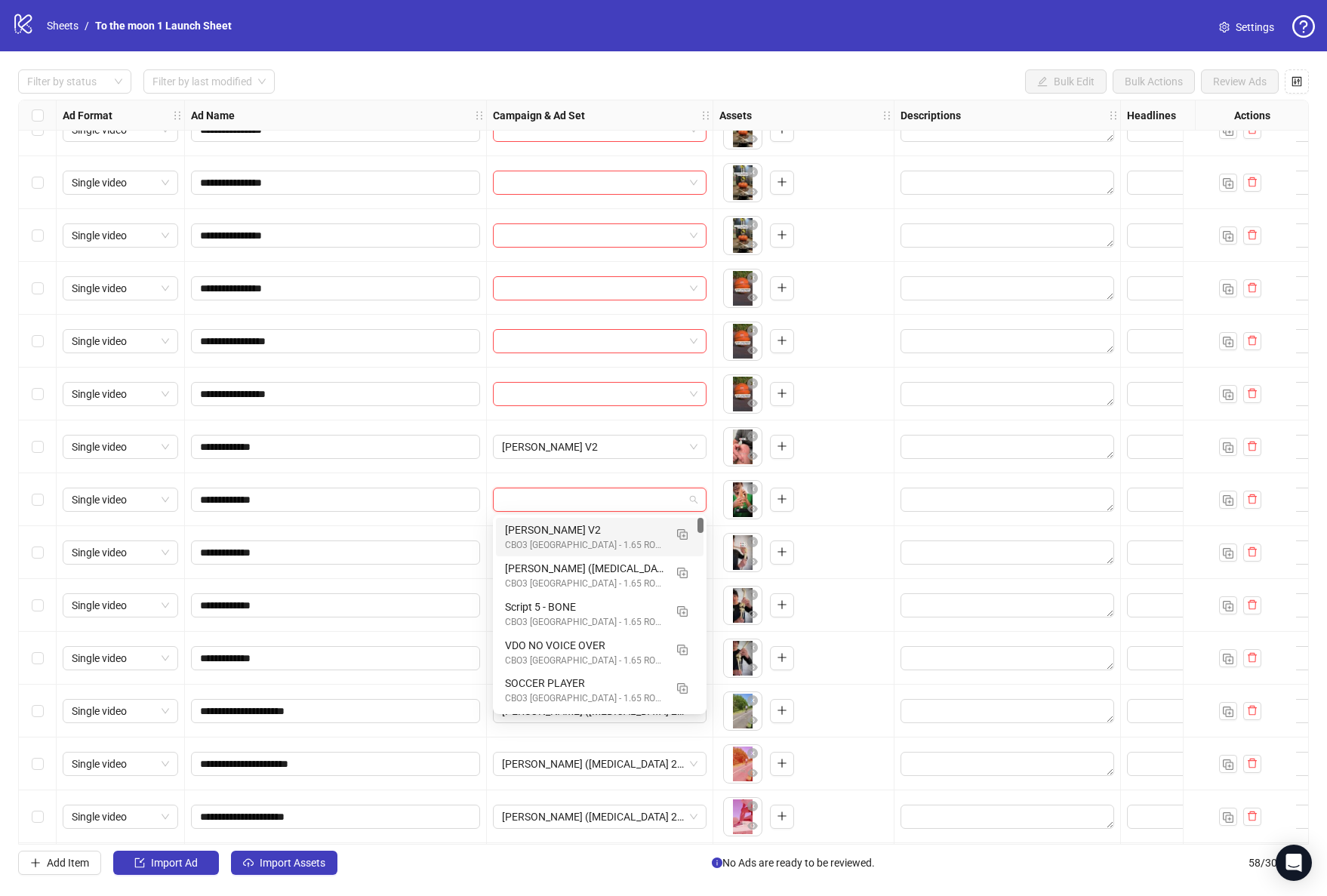
click at [596, 541] on div "CBO3 [GEOGRAPHIC_DATA] - 1.65 ROAS - ACQ" at bounding box center [585, 545] width 159 height 15
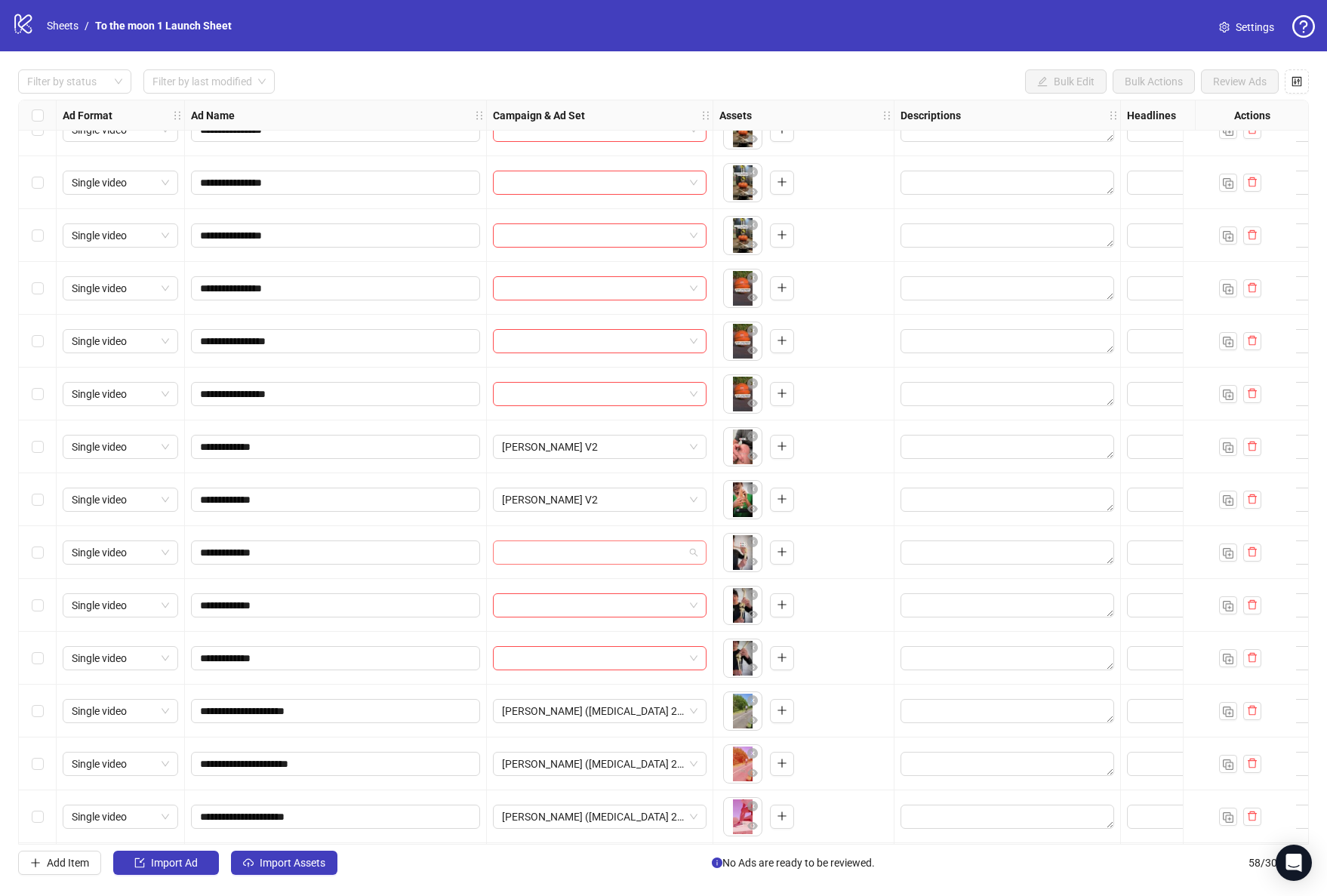
click at [596, 555] on input "search" at bounding box center [593, 553] width 182 height 23
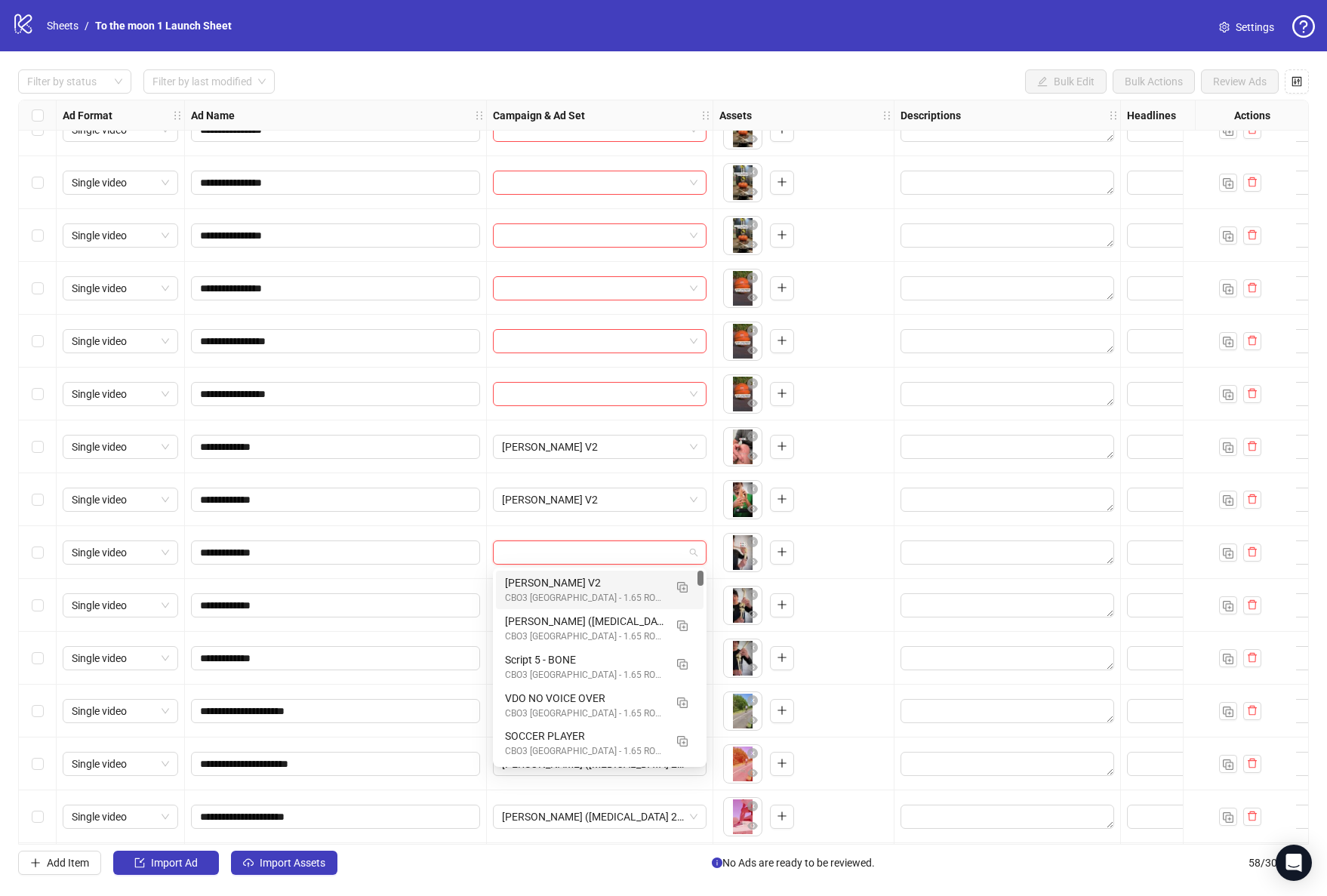
click at [590, 583] on div "[PERSON_NAME] V2" at bounding box center [585, 583] width 159 height 17
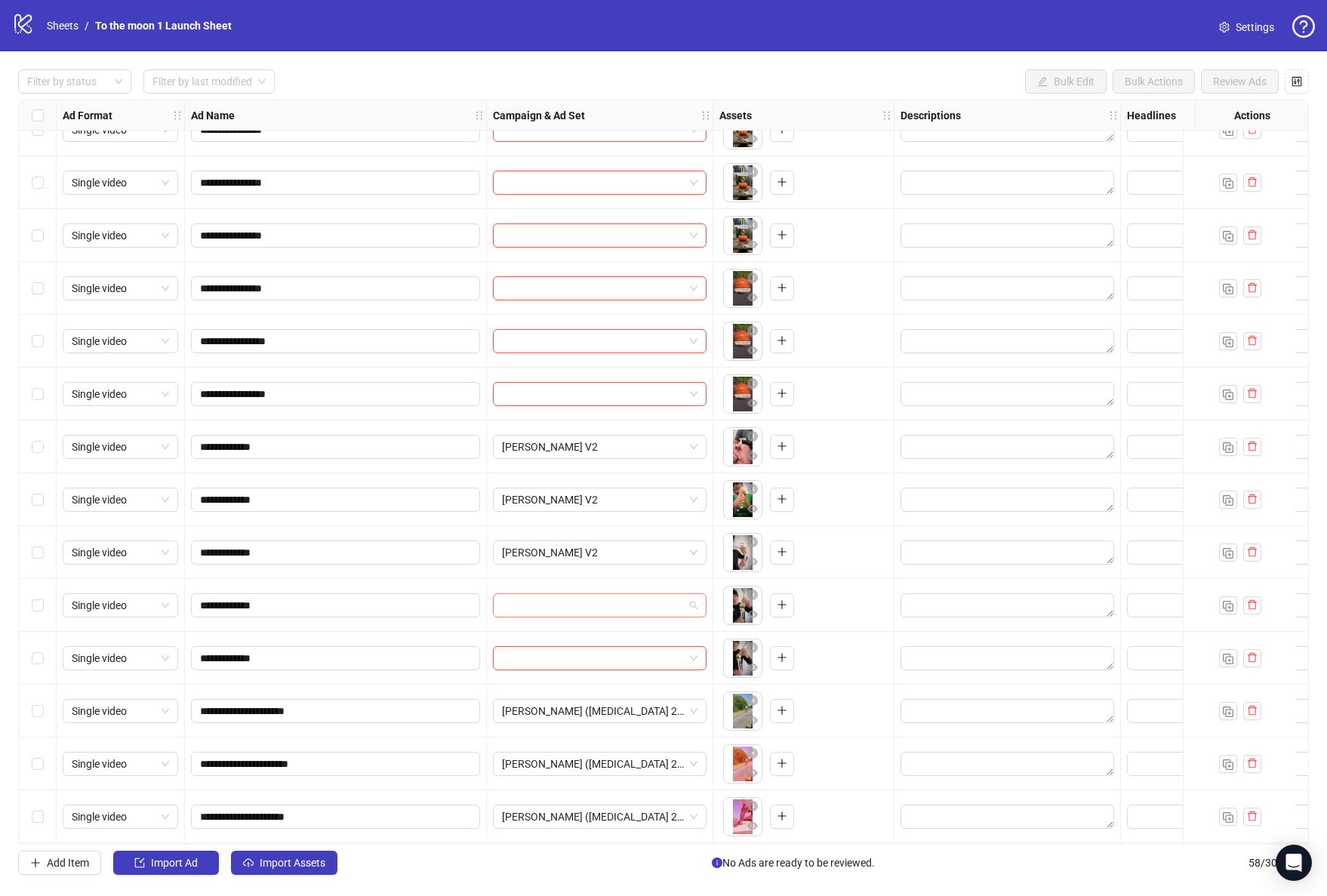
click at [590, 607] on input "search" at bounding box center [593, 606] width 182 height 23
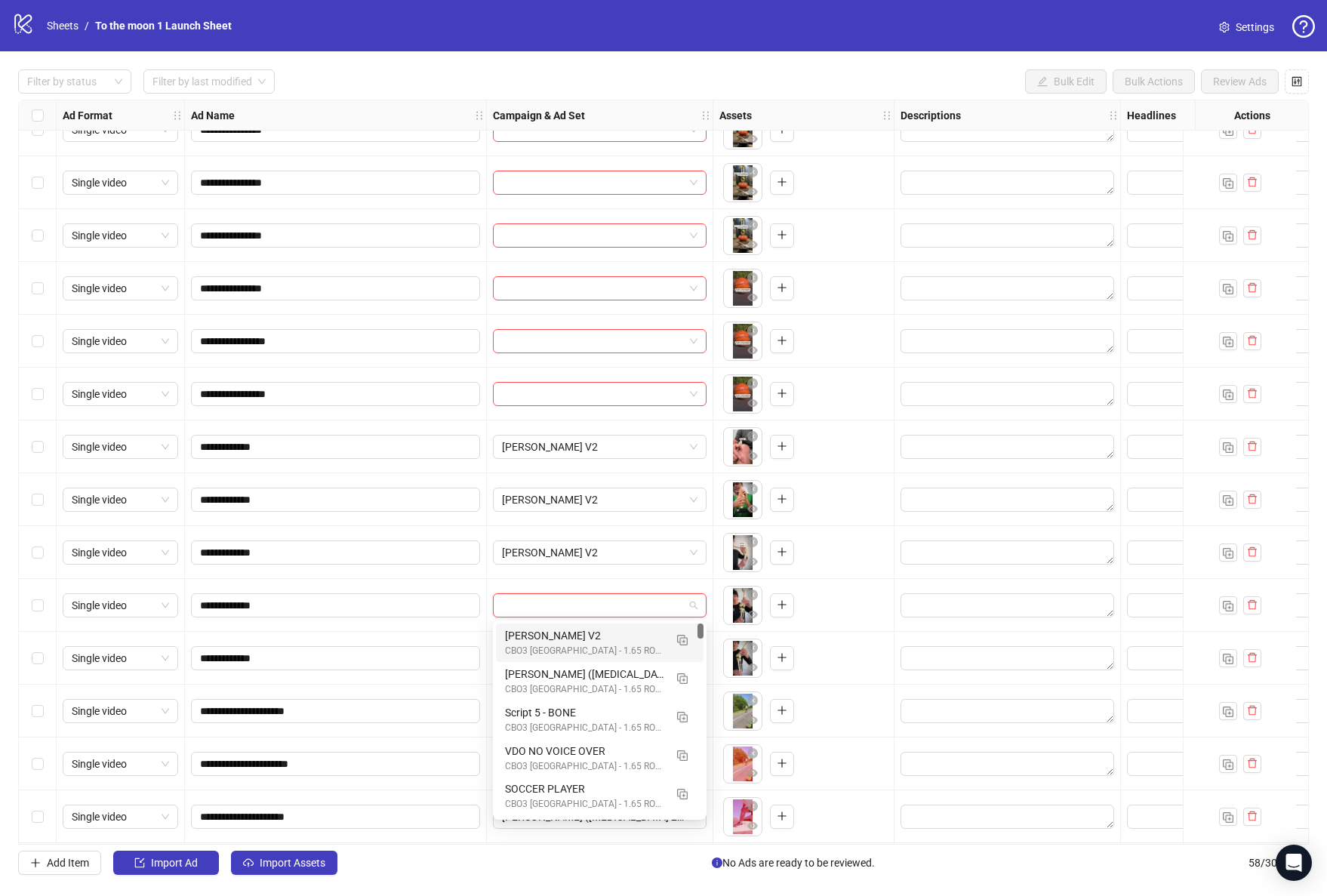
click at [589, 636] on div "[PERSON_NAME] V2" at bounding box center [585, 635] width 159 height 17
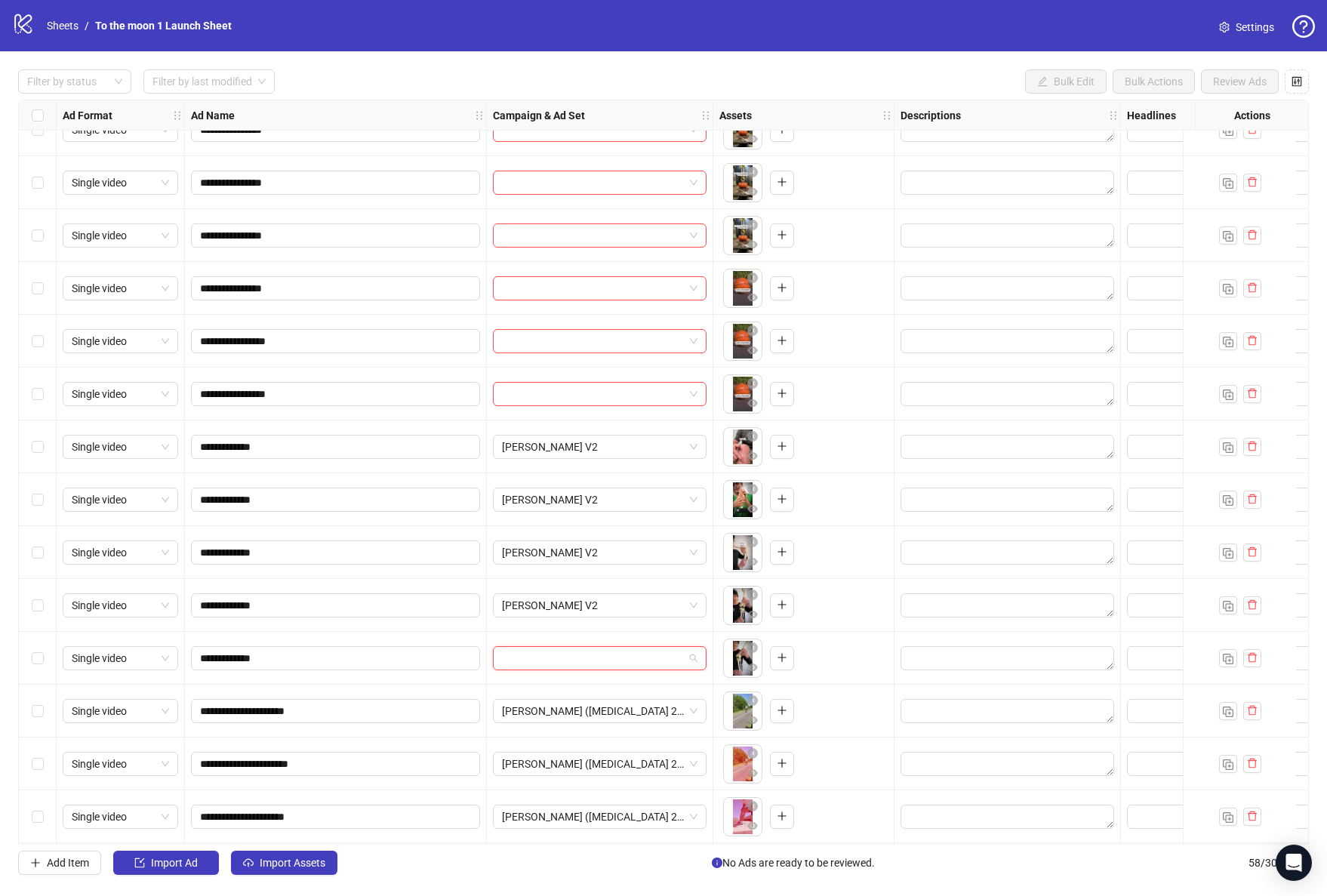
click at [589, 652] on input "search" at bounding box center [593, 658] width 182 height 23
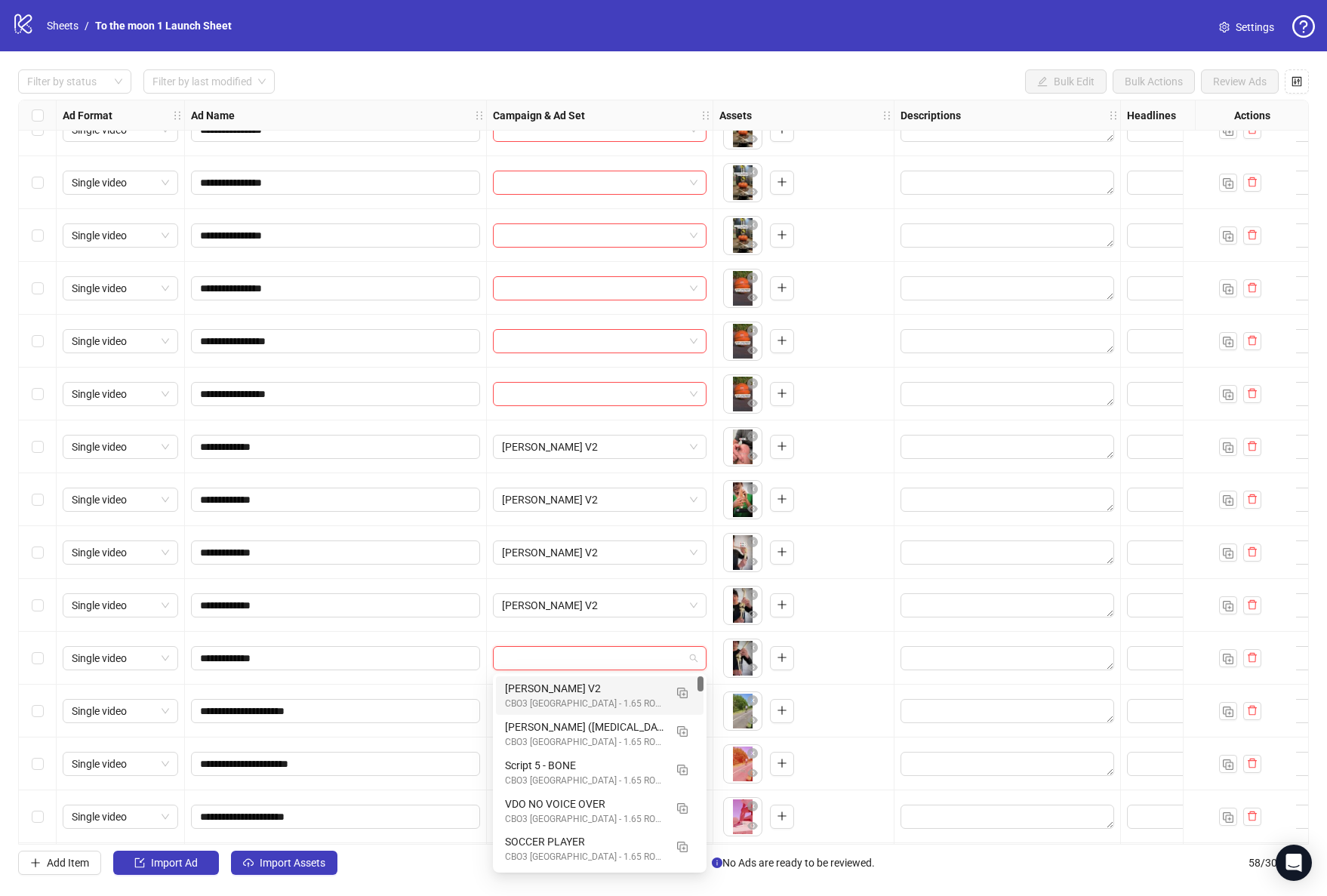
click at [585, 703] on div "CBO3 [GEOGRAPHIC_DATA] - 1.65 ROAS - ACQ" at bounding box center [585, 704] width 159 height 15
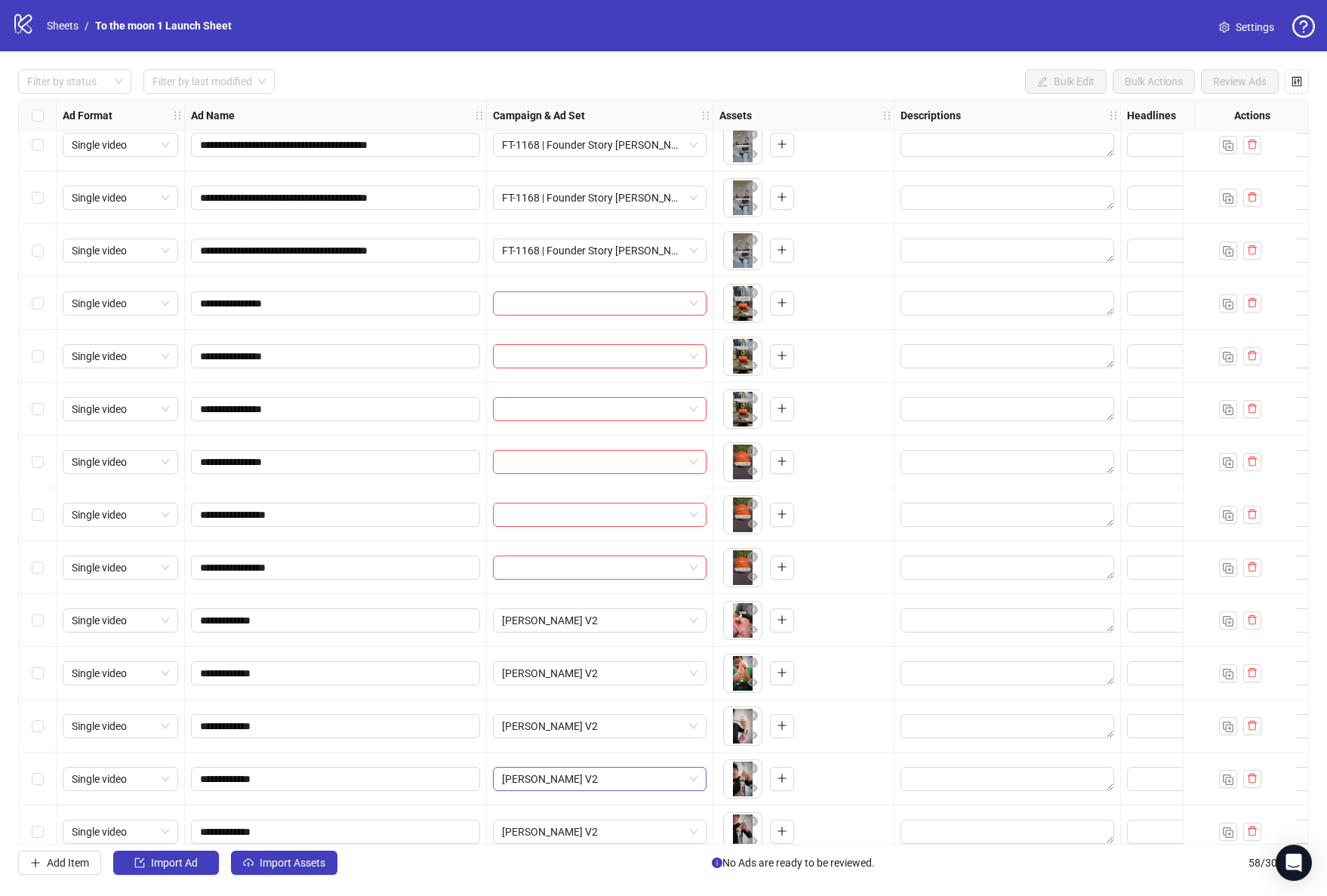
scroll to position [413, 0]
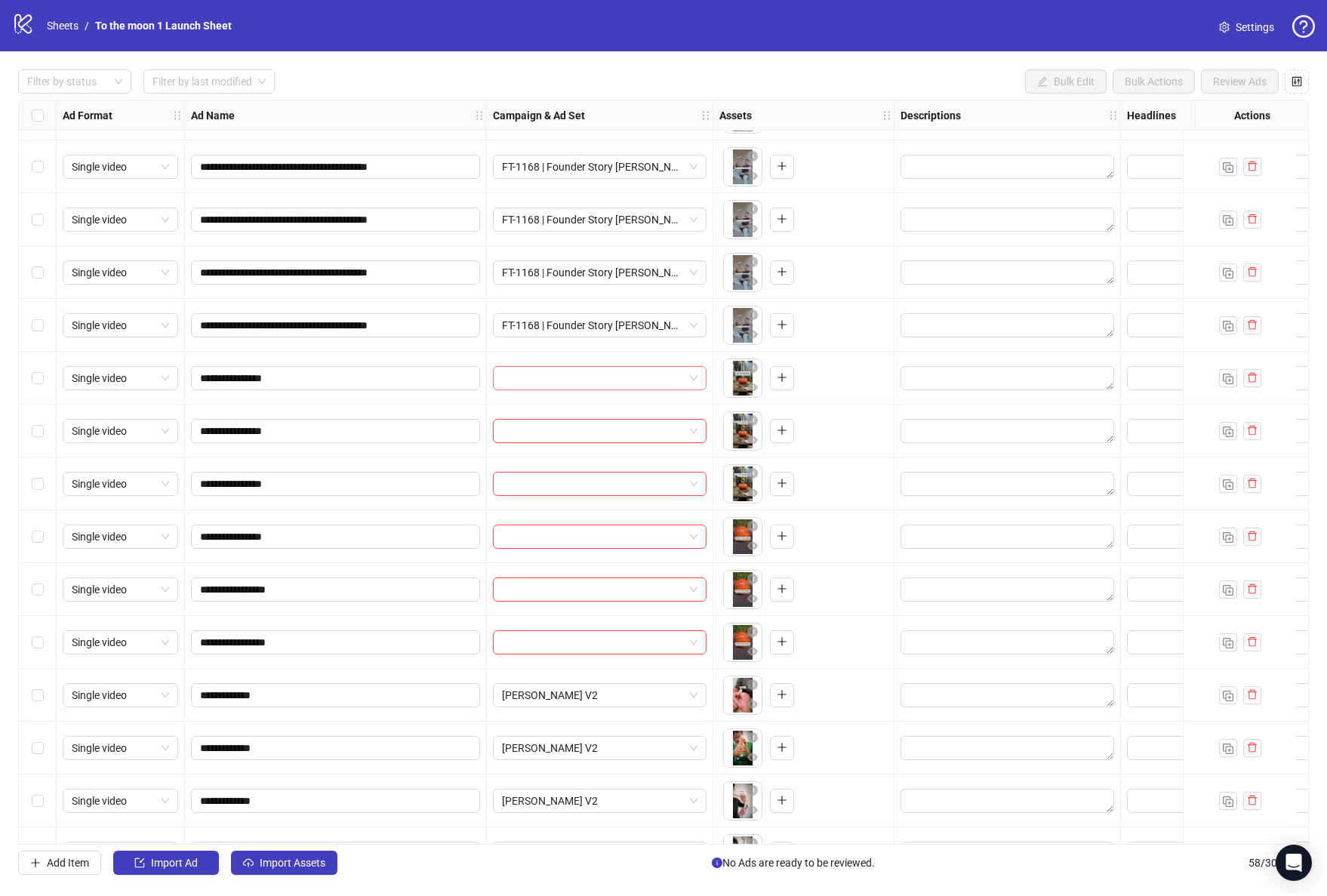
click at [693, 377] on span at bounding box center [599, 378] width 195 height 23
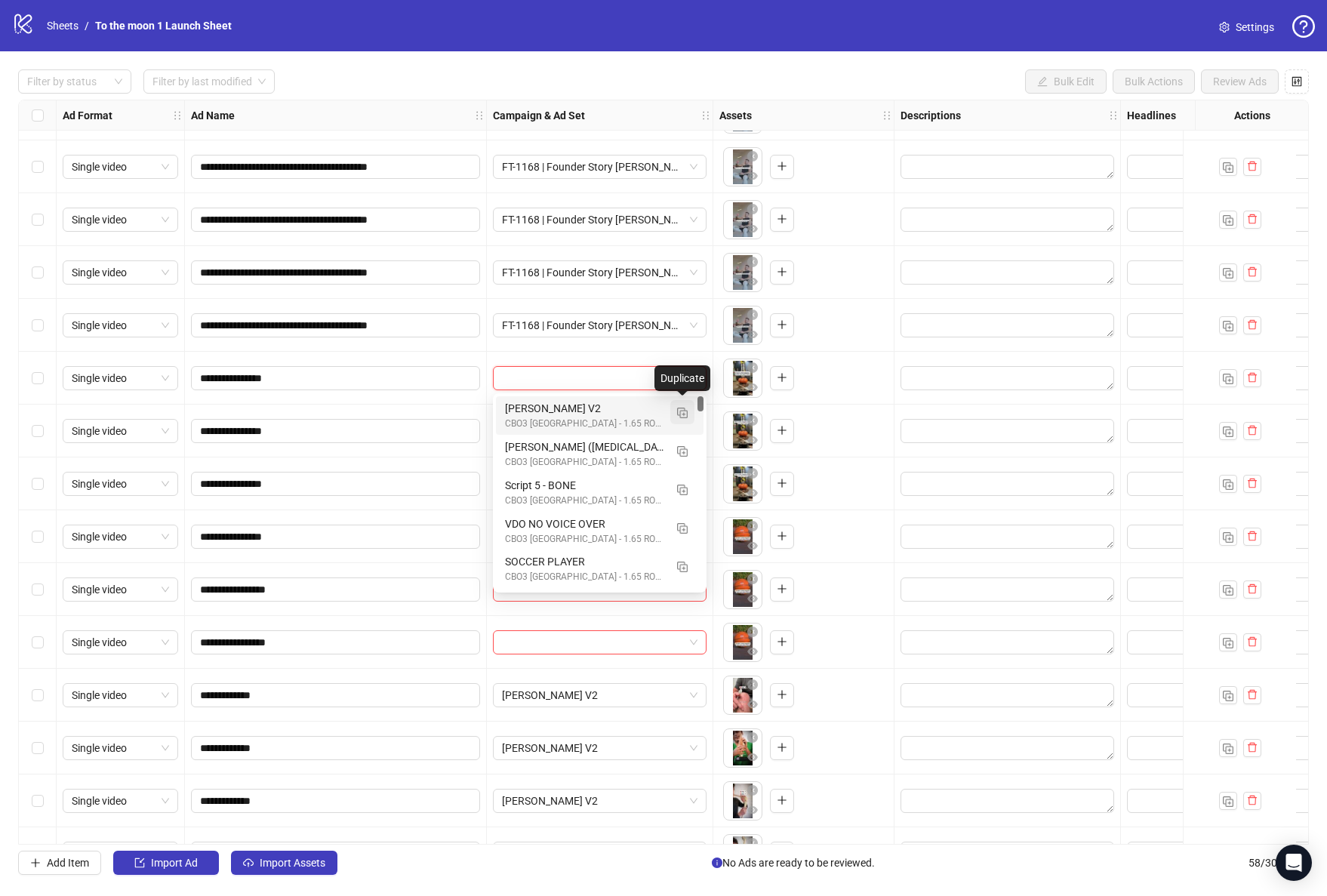
click at [678, 408] on img "button" at bounding box center [682, 413] width 11 height 11
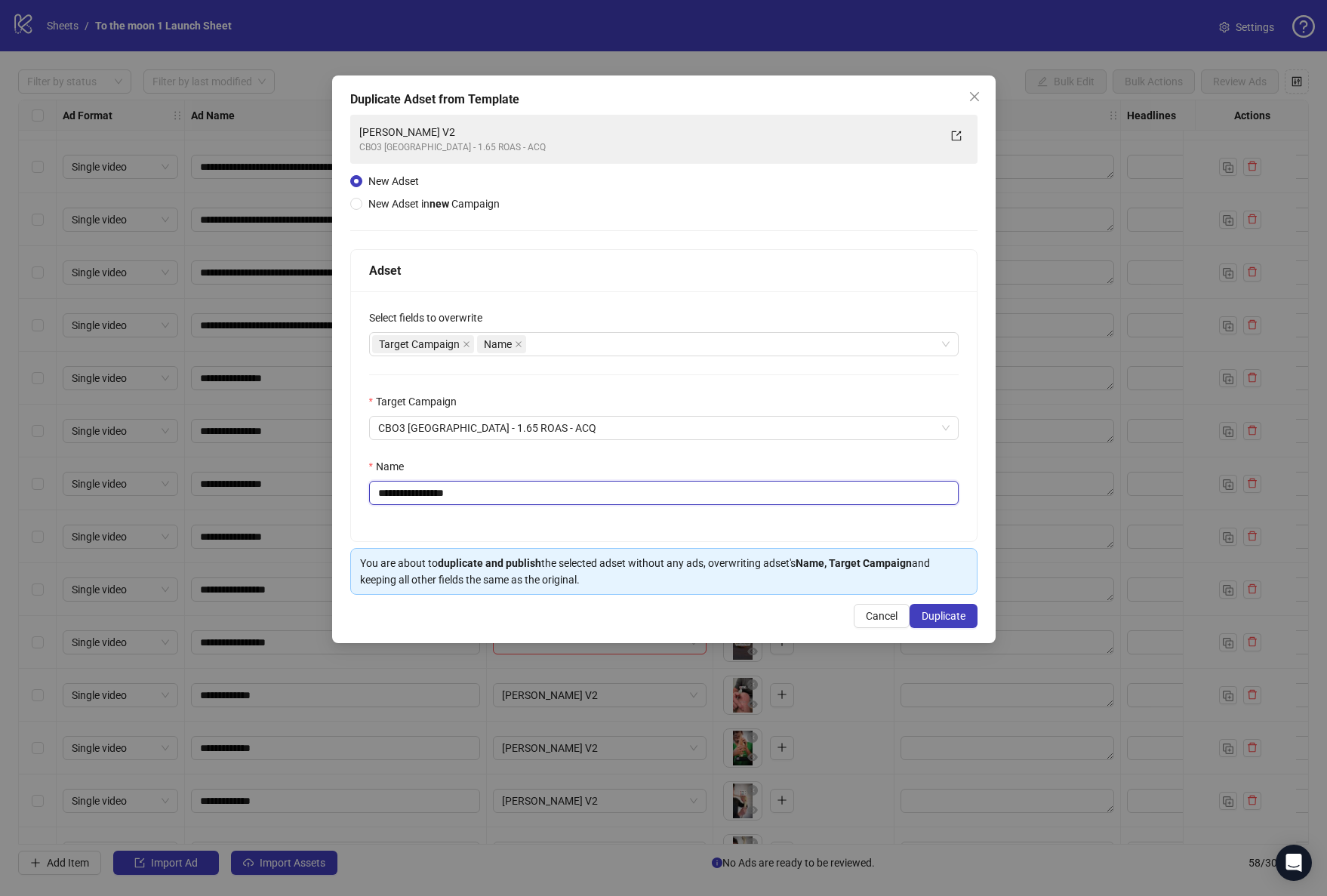
click at [463, 497] on input "**********" at bounding box center [663, 493] width 590 height 25
paste input "********"
type input "**********"
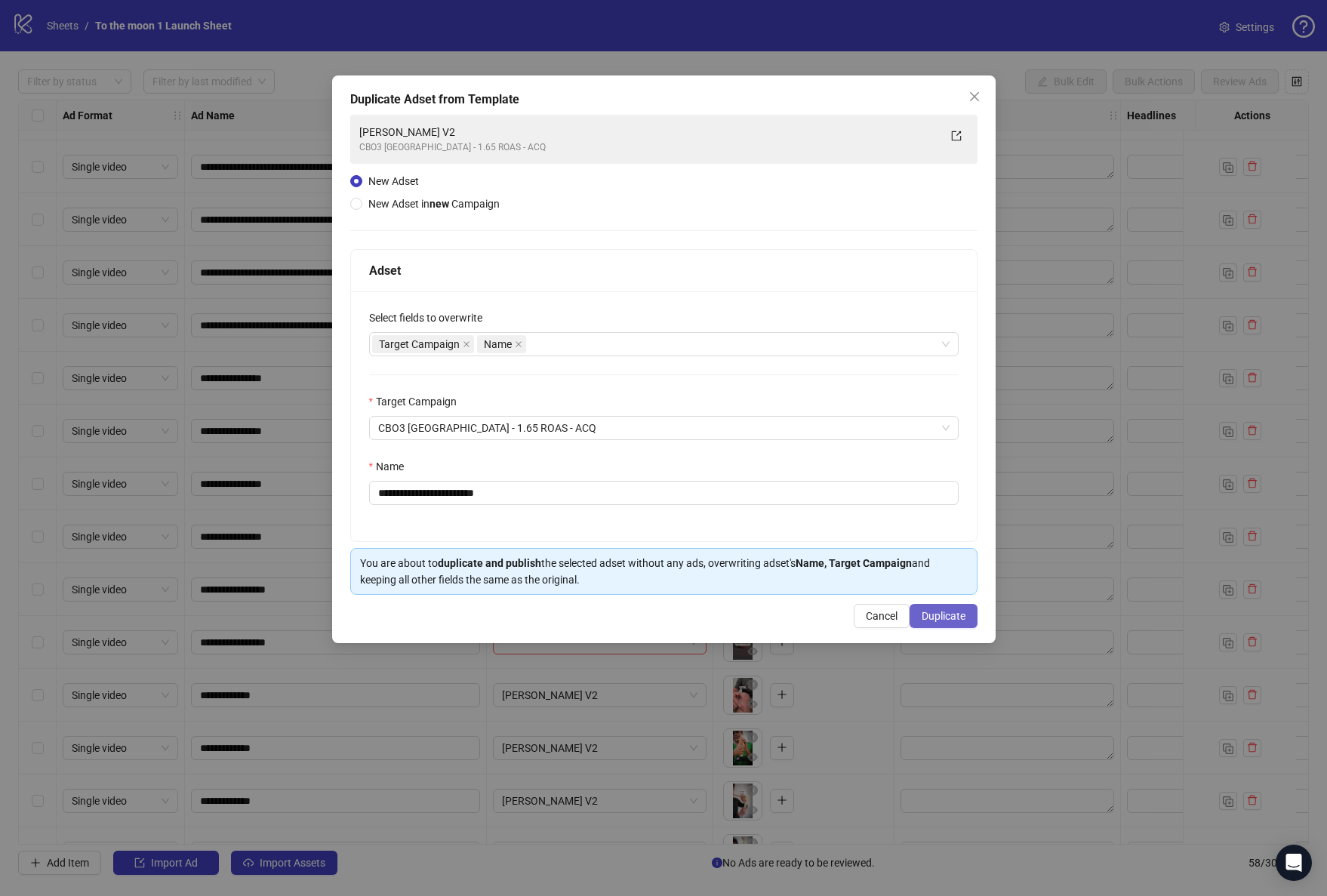
click at [943, 611] on span "Duplicate" at bounding box center [943, 616] width 44 height 12
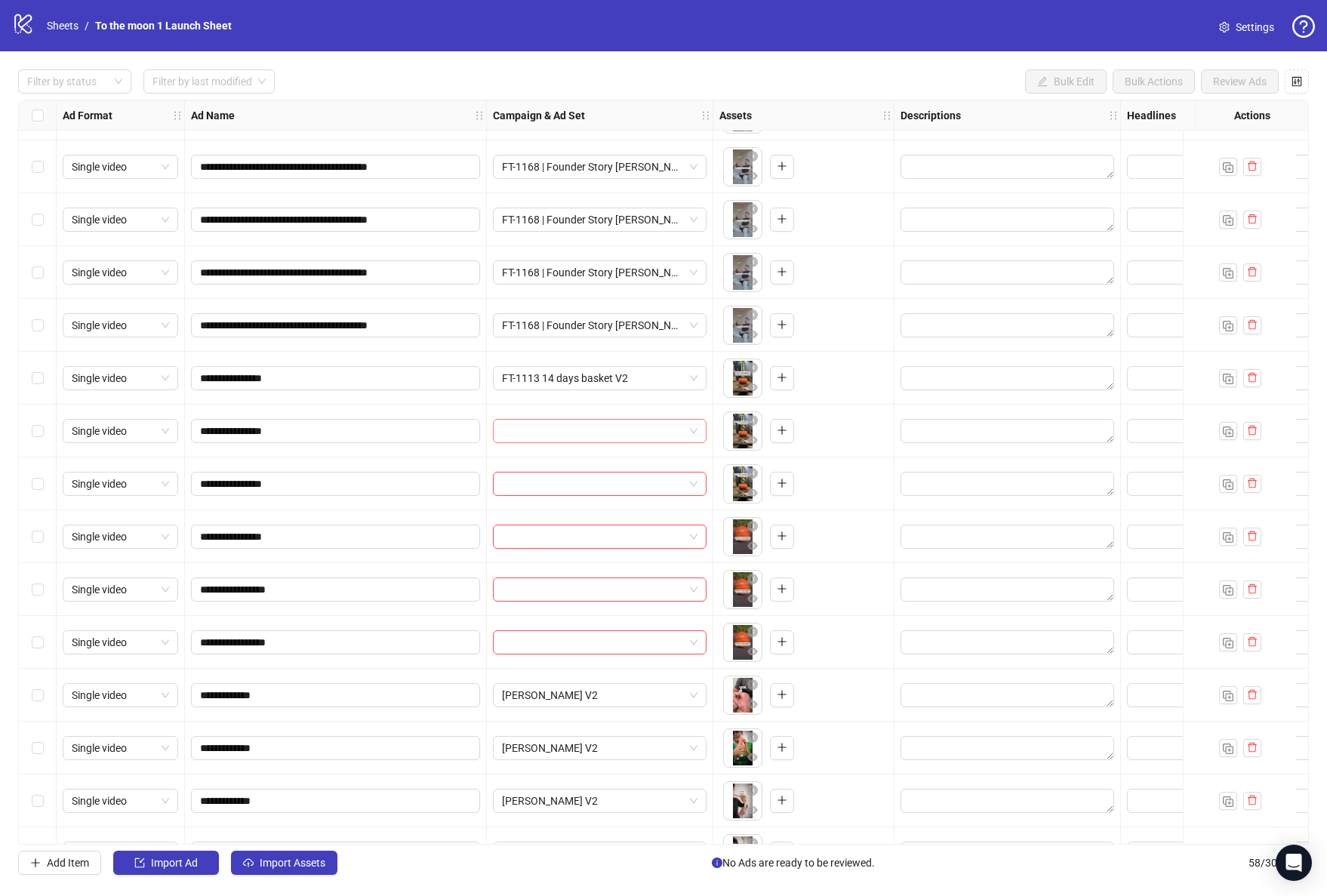
click at [592, 426] on input "search" at bounding box center [593, 431] width 182 height 23
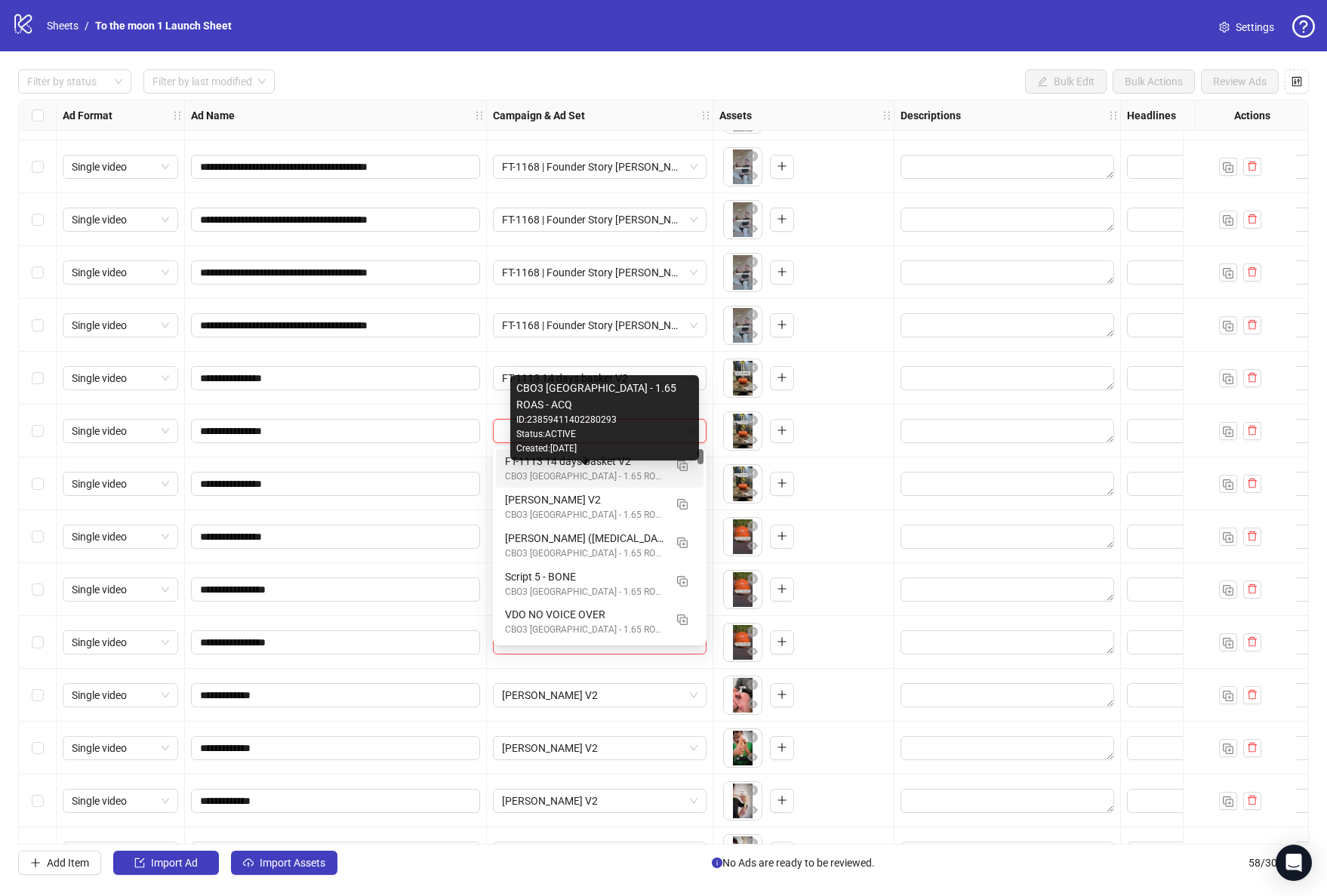
click at [587, 471] on div "CBO3 [GEOGRAPHIC_DATA] - 1.65 ROAS - ACQ" at bounding box center [585, 476] width 159 height 15
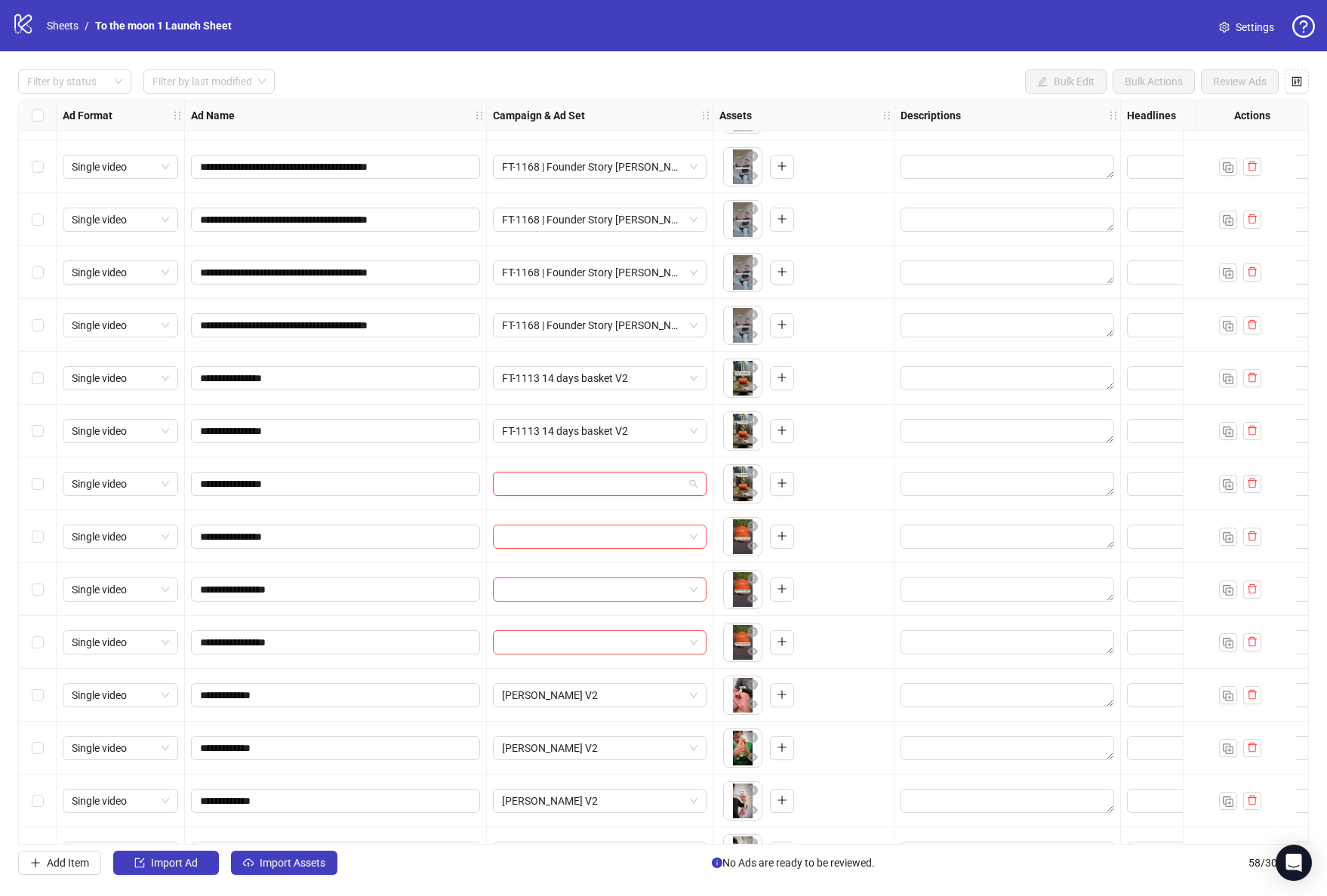
click at [583, 487] on input "search" at bounding box center [593, 484] width 182 height 23
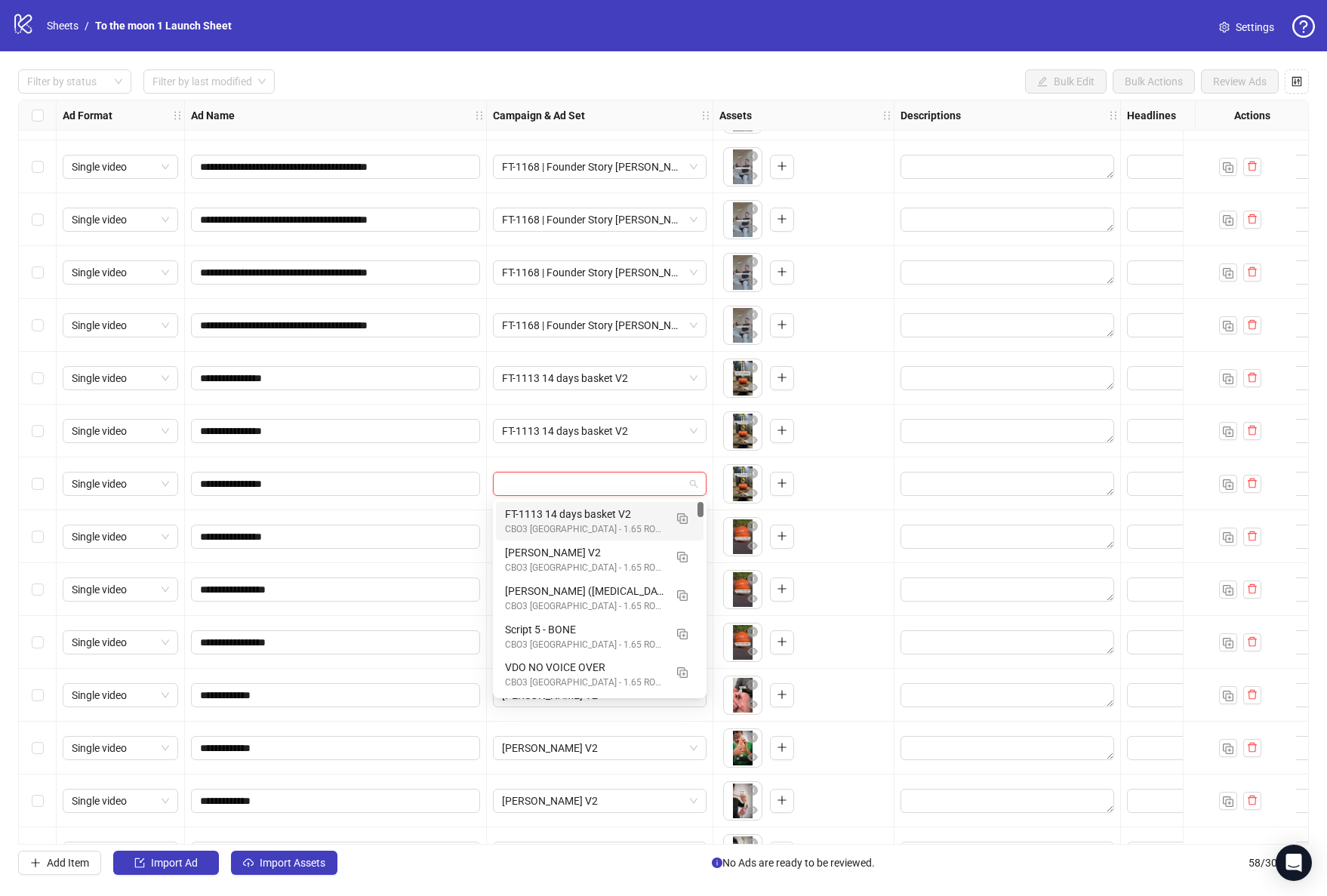
click at [580, 514] on div "FT-1113 14 days basket V2" at bounding box center [585, 514] width 159 height 17
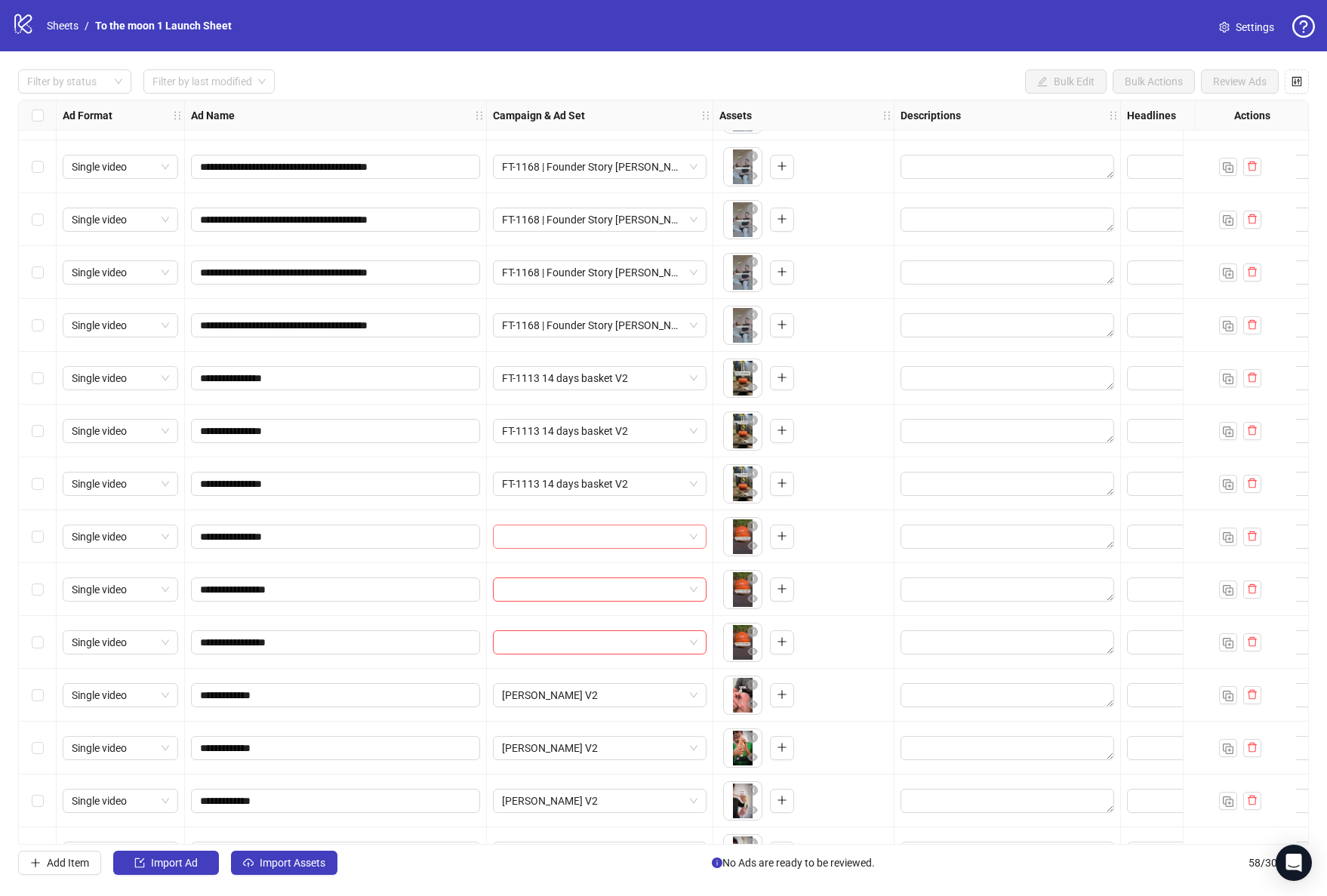
click at [580, 527] on input "search" at bounding box center [593, 537] width 182 height 23
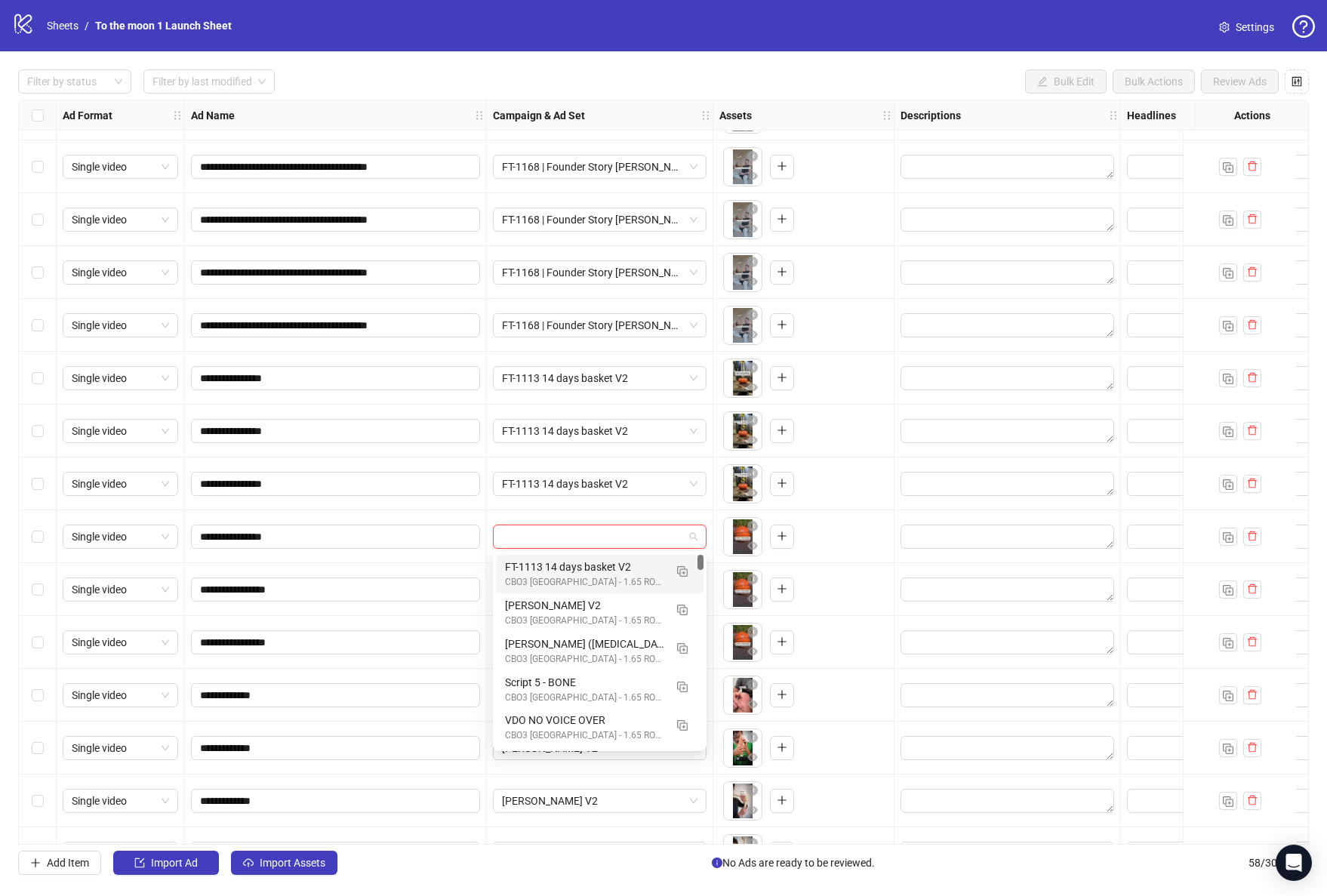
click at [580, 572] on div "FT-1113 14 days basket V2" at bounding box center [585, 567] width 159 height 17
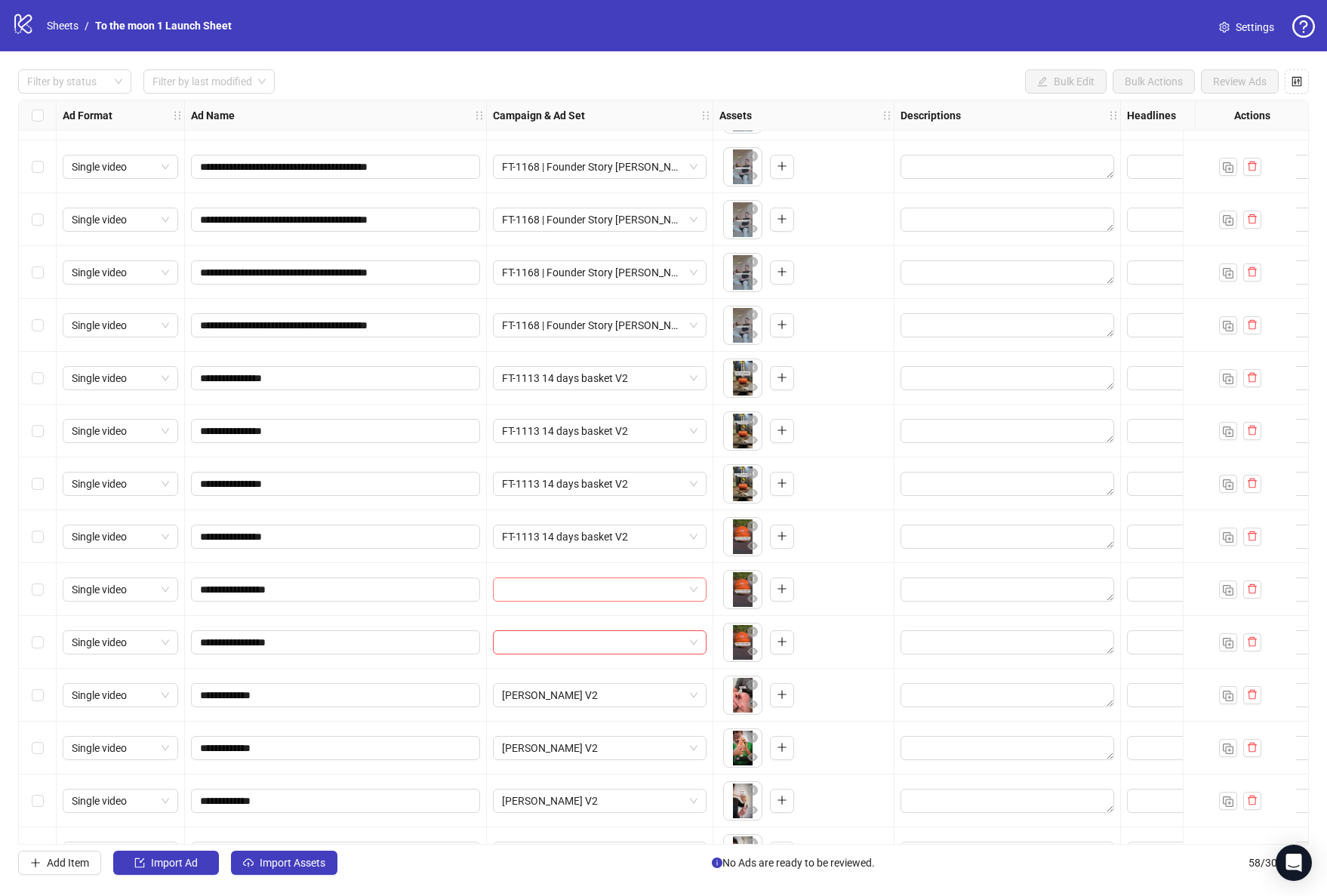
click at [580, 587] on input "search" at bounding box center [593, 589] width 182 height 23
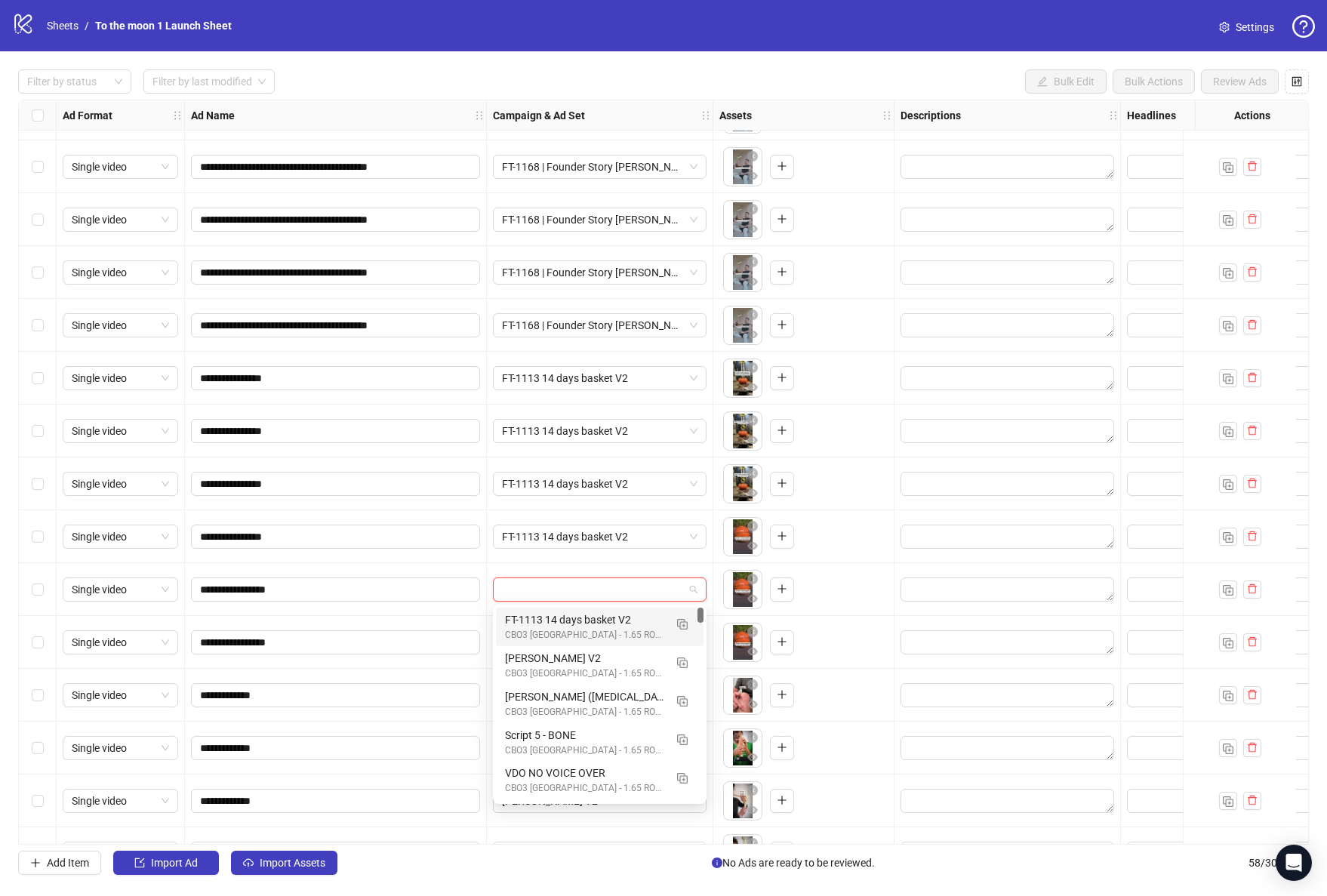
click at [574, 631] on div "CBO3 [GEOGRAPHIC_DATA] - 1.65 ROAS - ACQ" at bounding box center [585, 635] width 159 height 15
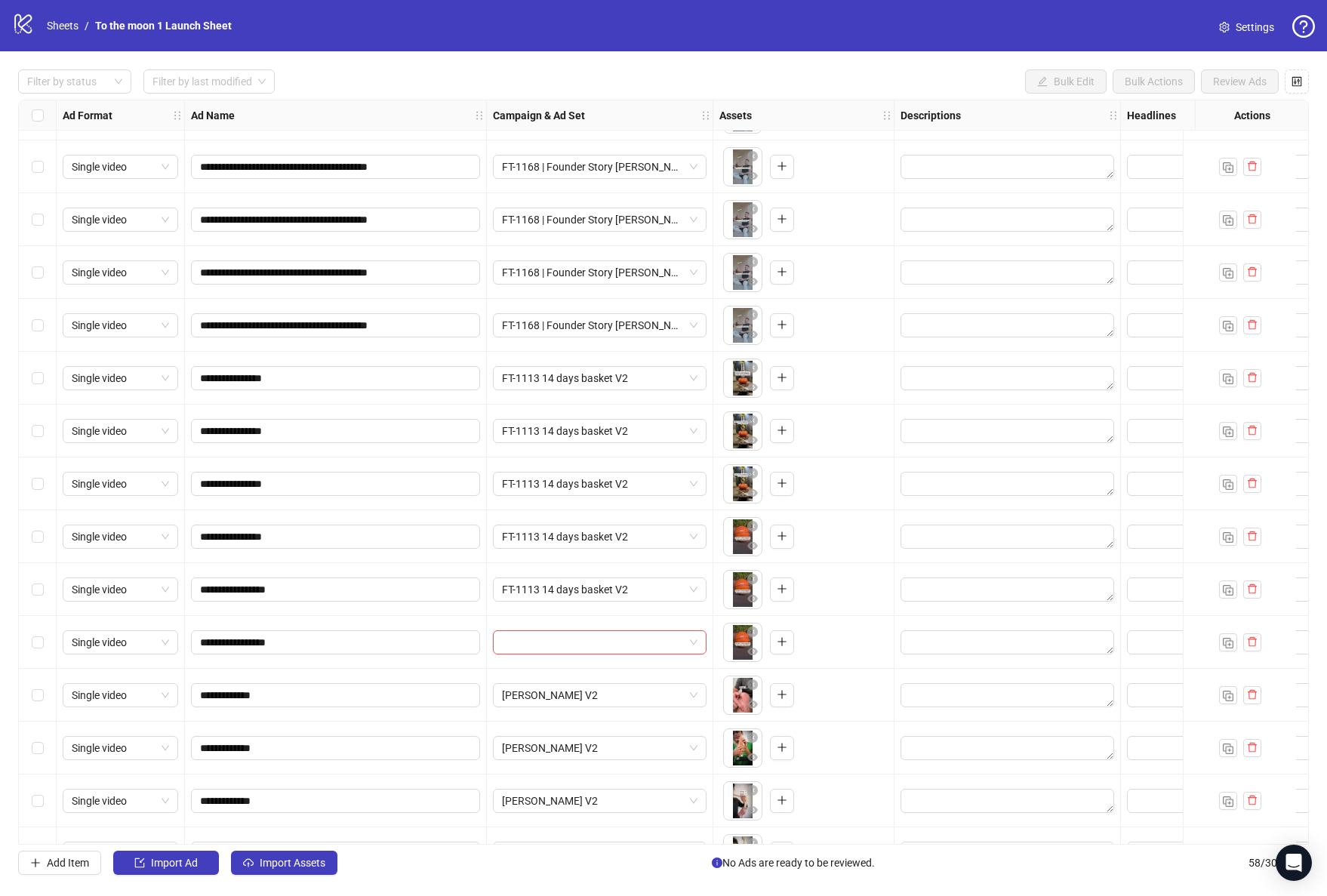
click at [574, 655] on div at bounding box center [599, 642] width 226 height 53
click at [582, 642] on input "search" at bounding box center [593, 642] width 182 height 23
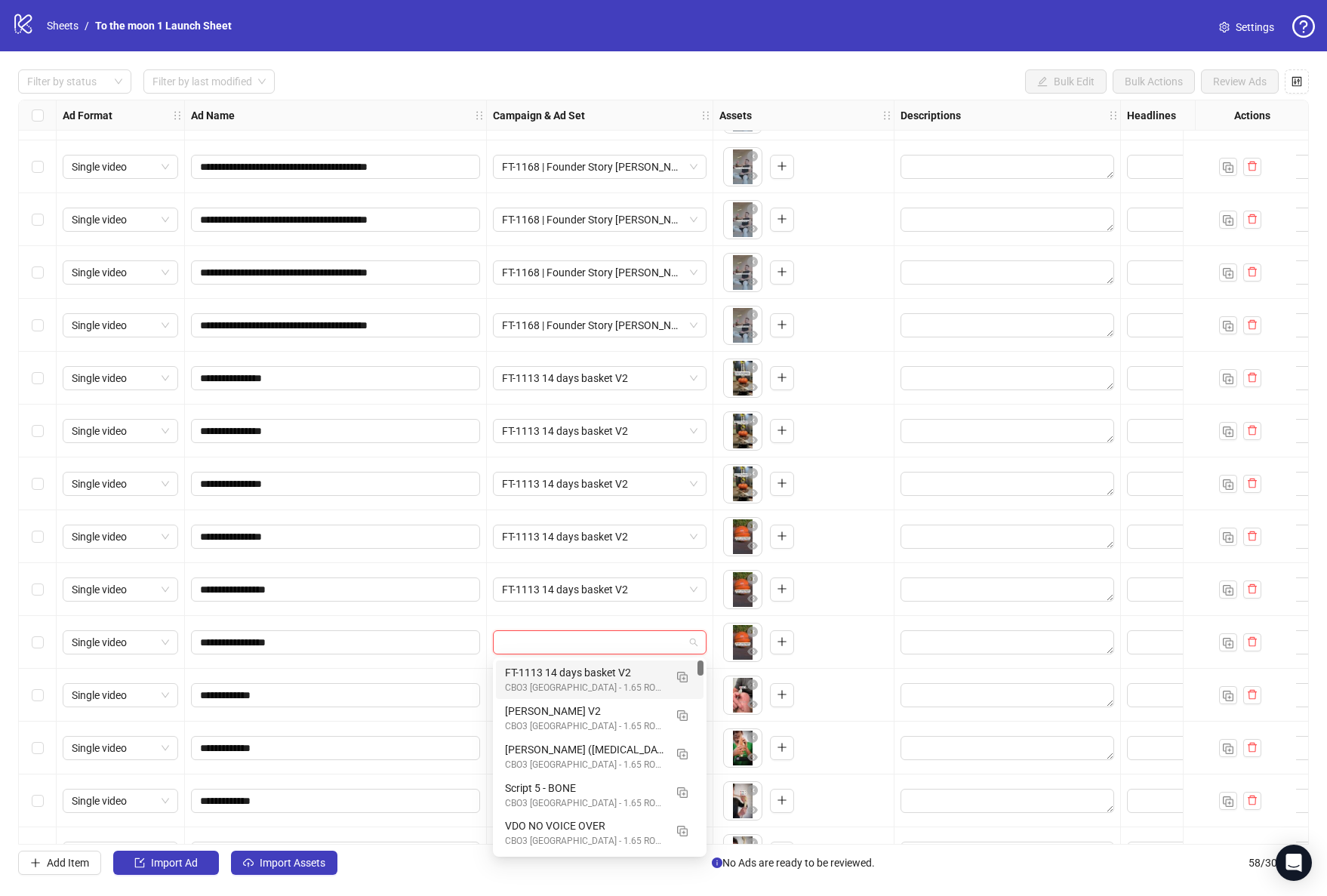
click at [560, 675] on div "FT-1113 14 days basket V2" at bounding box center [585, 672] width 159 height 17
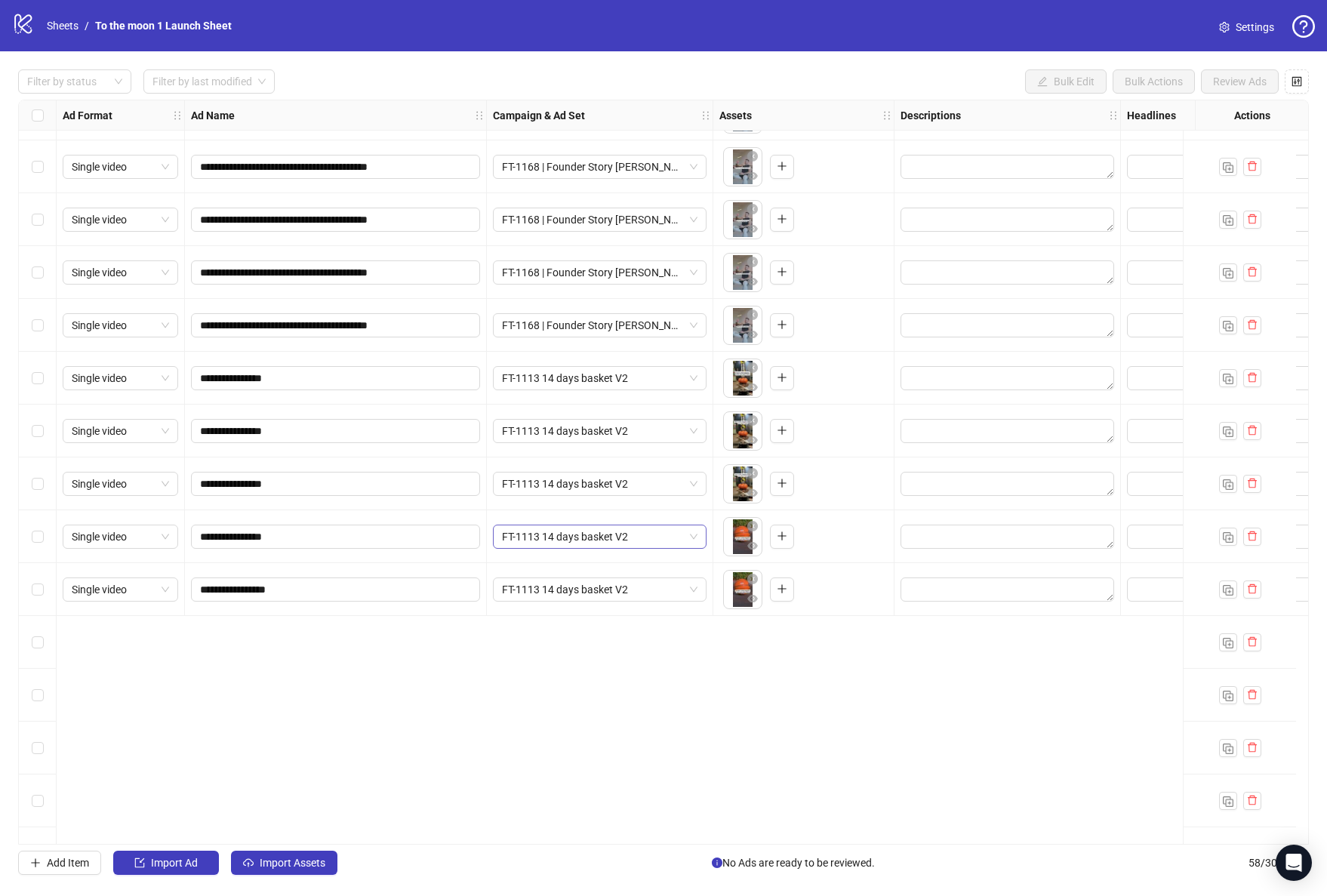
scroll to position [0, 0]
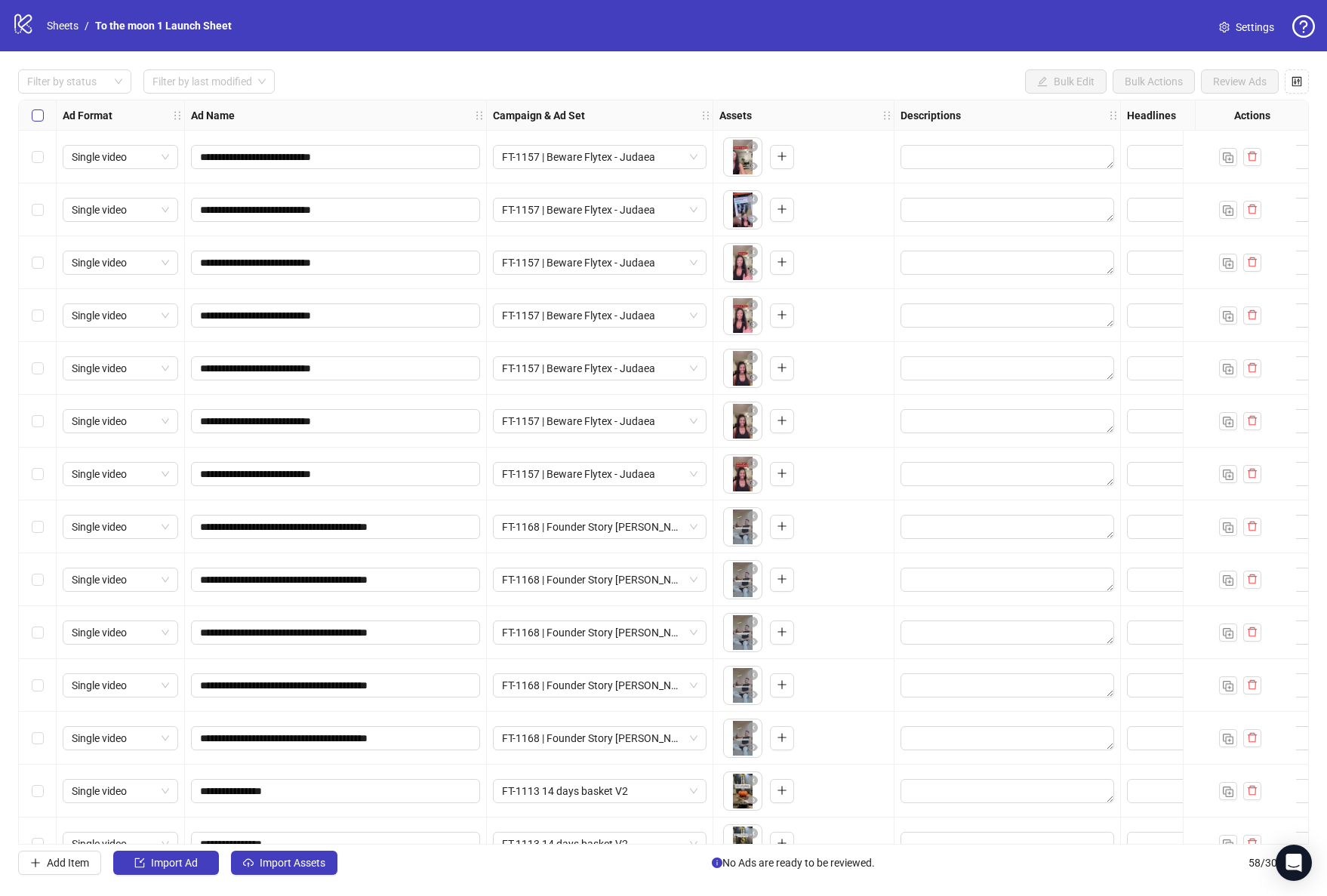
click at [42, 121] on label "Select all rows" at bounding box center [38, 116] width 12 height 17
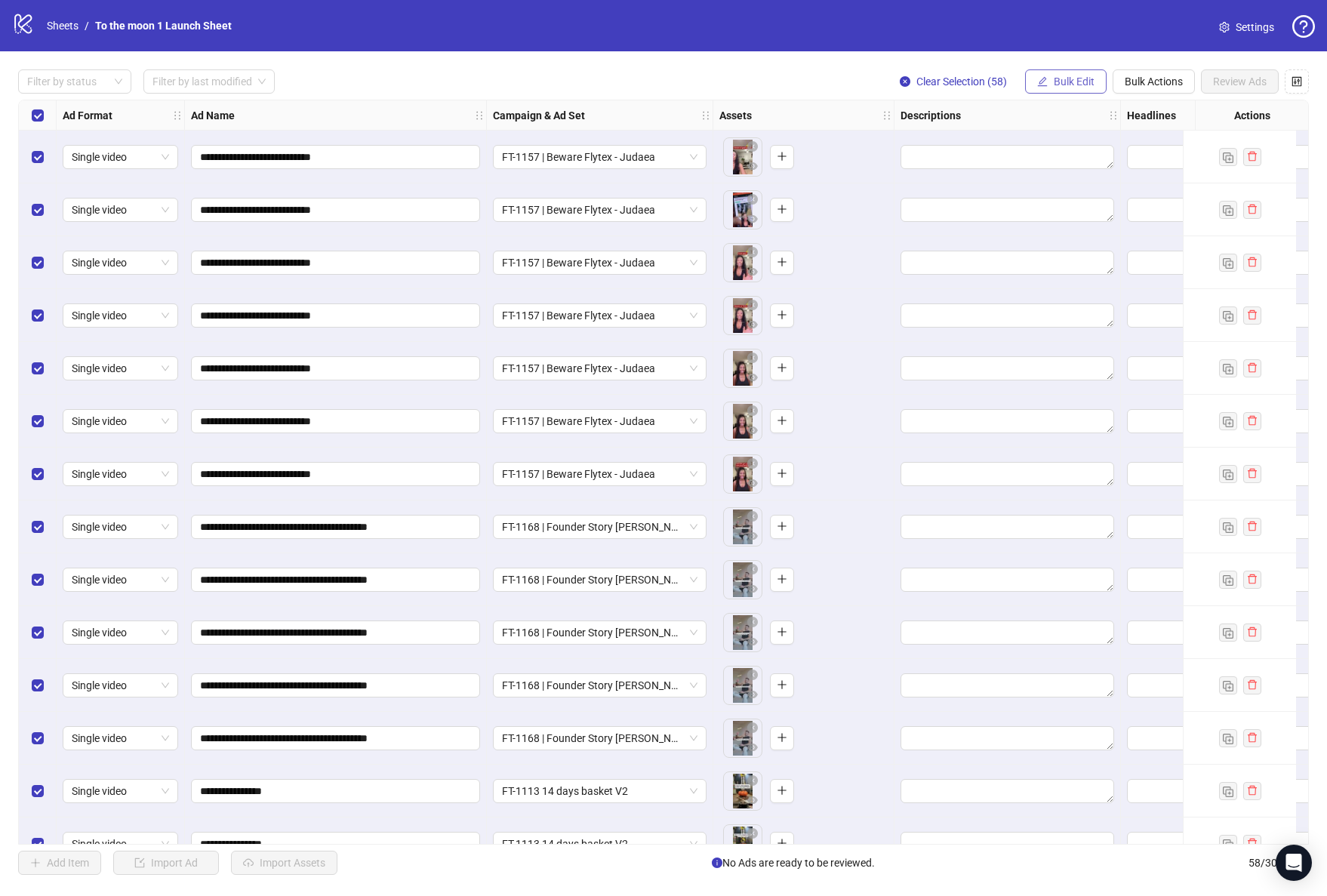
click at [1083, 80] on span "Bulk Edit" at bounding box center [1073, 81] width 41 height 12
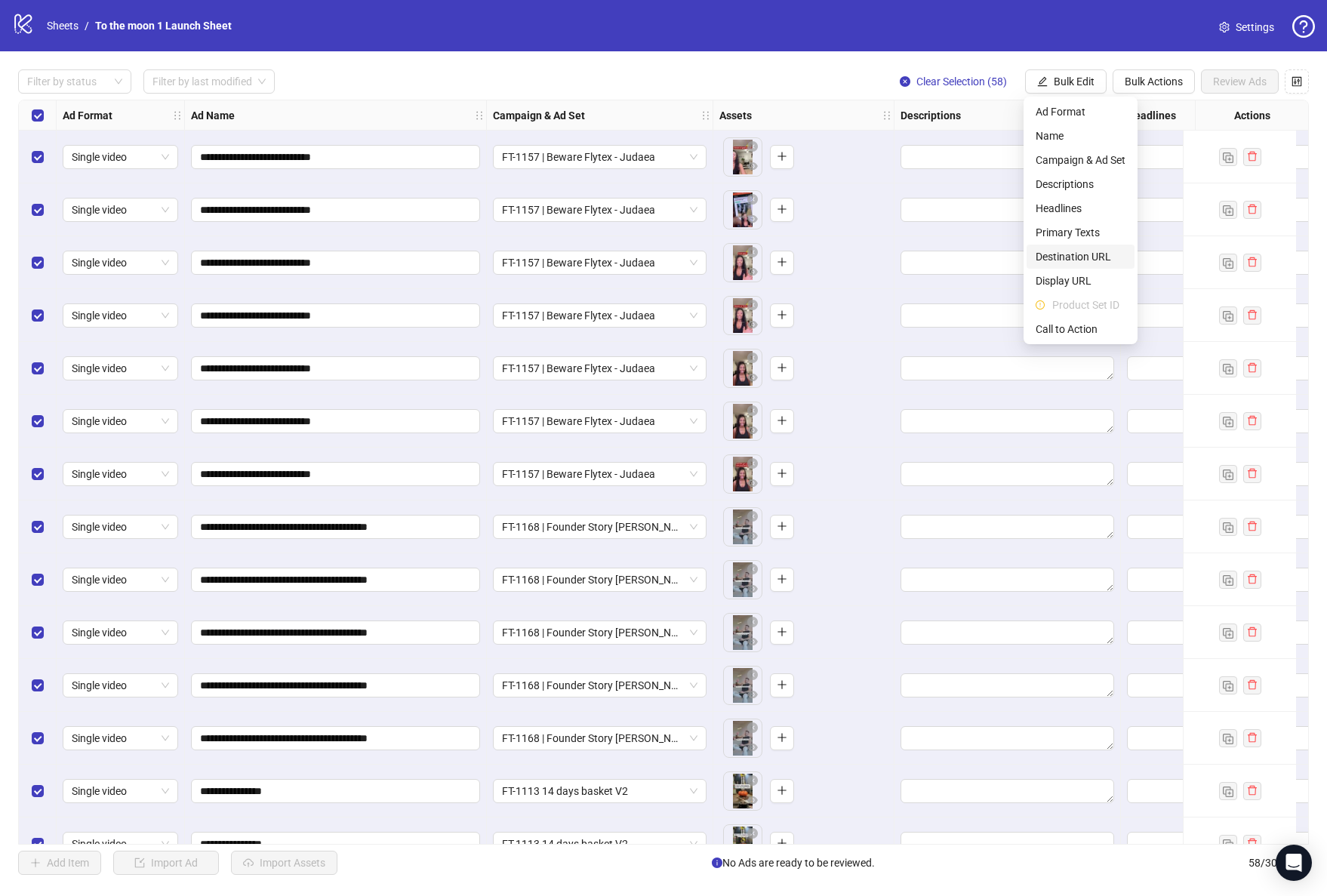
click at [1066, 258] on span "Destination URL" at bounding box center [1080, 257] width 90 height 17
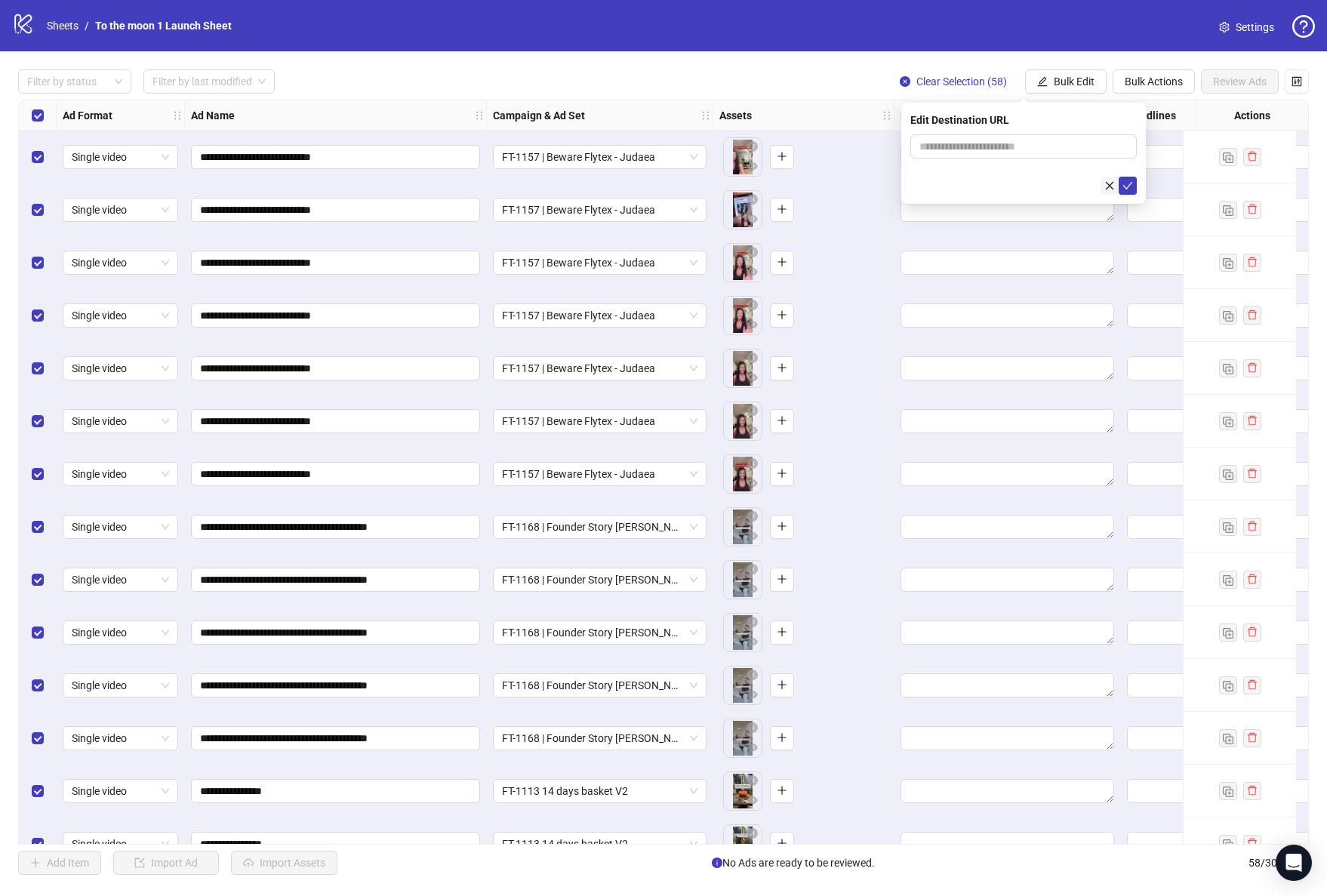
click at [1106, 182] on icon "close" at bounding box center [1109, 185] width 8 height 8
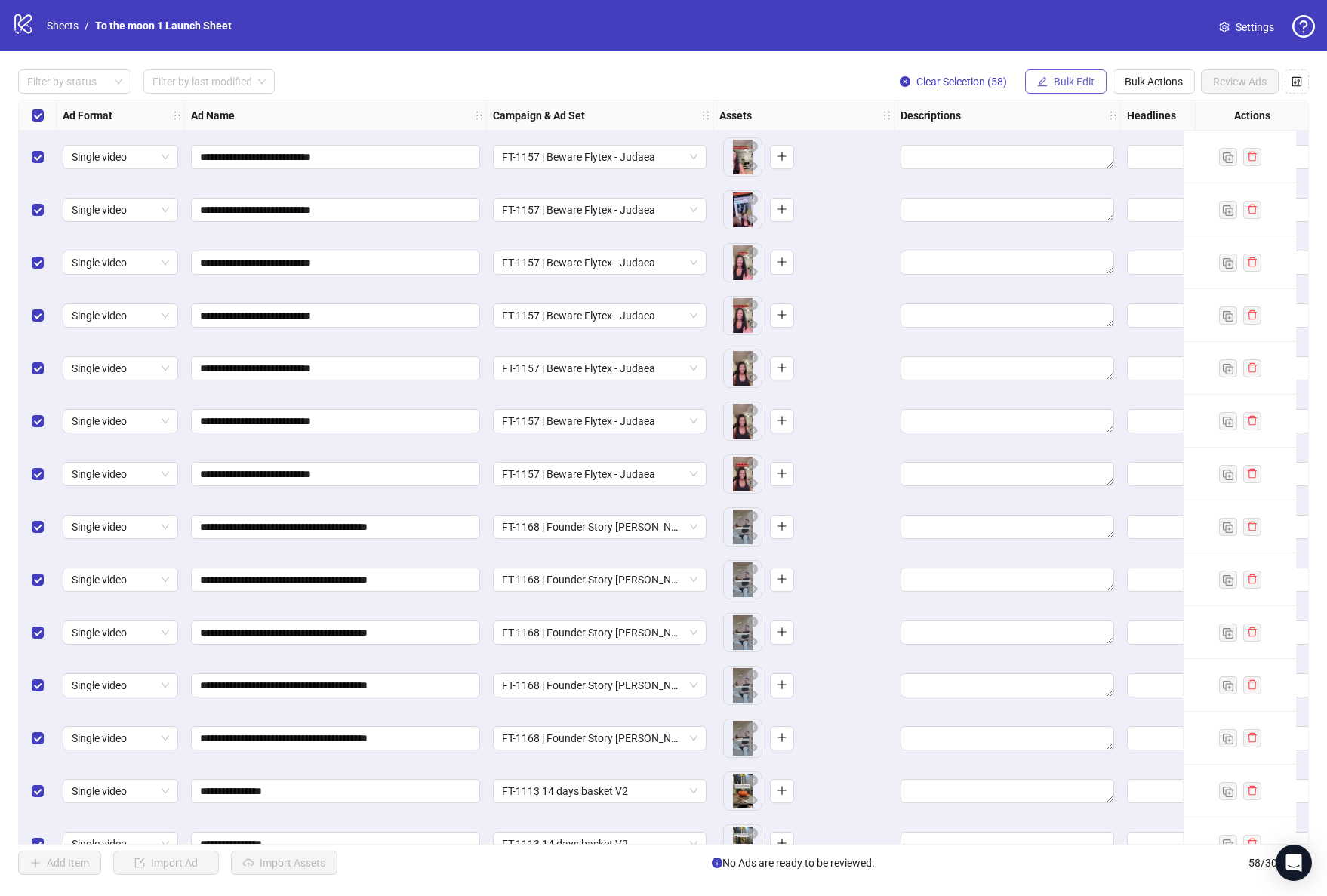
click at [1072, 82] on span "Bulk Edit" at bounding box center [1073, 81] width 41 height 12
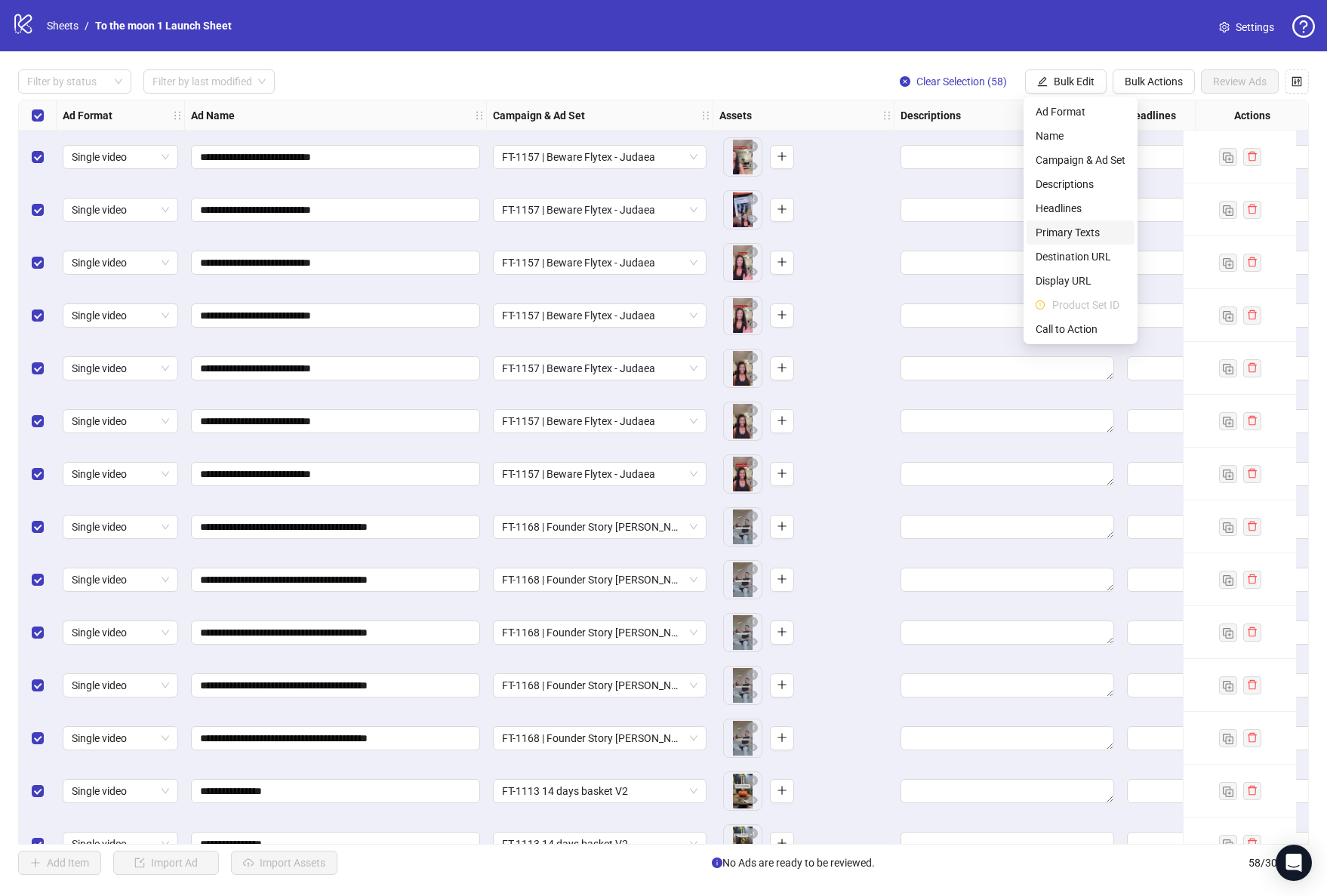
click at [1069, 234] on span "Primary Texts" at bounding box center [1080, 232] width 90 height 17
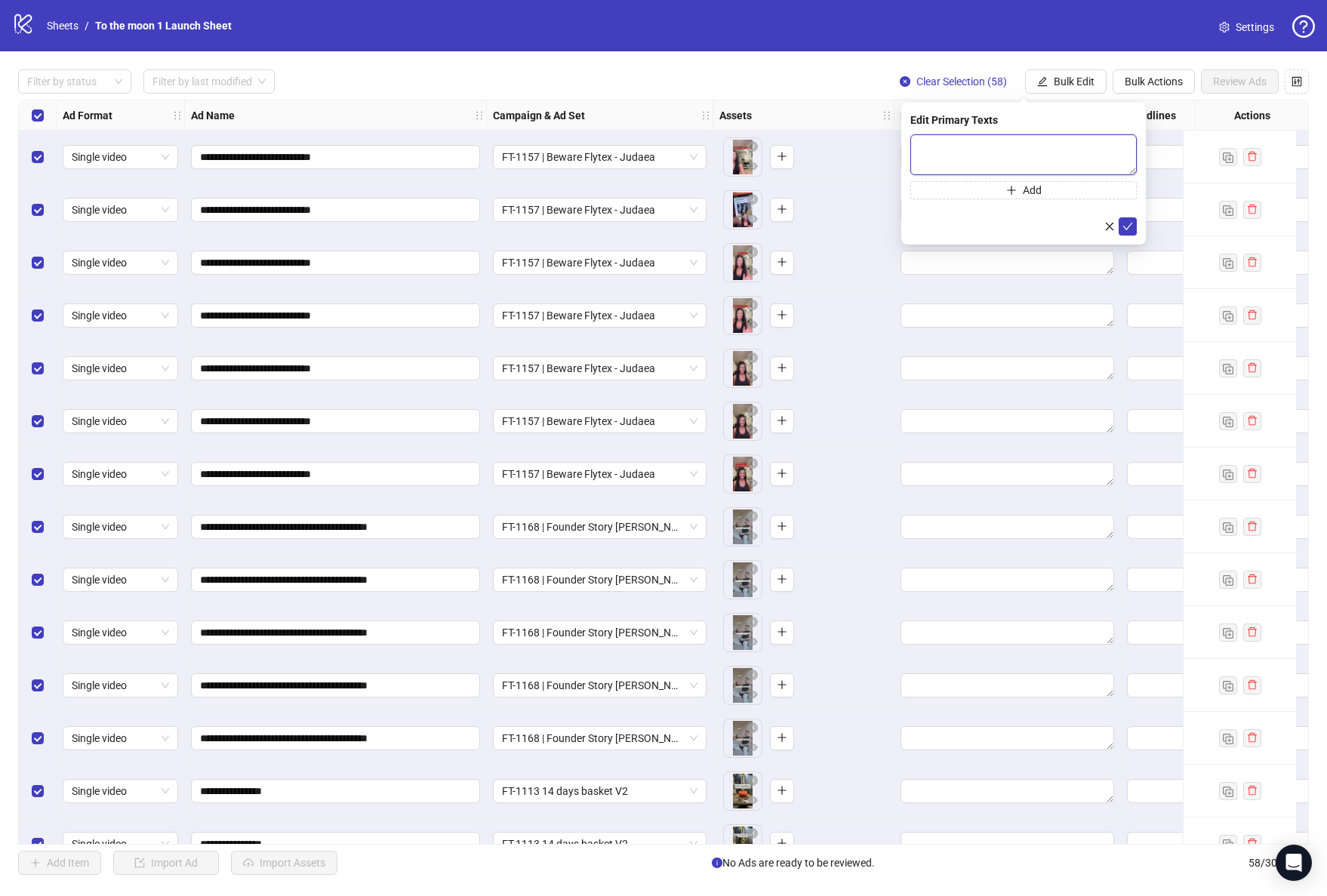
click at [1001, 143] on textarea at bounding box center [1023, 154] width 226 height 41
paste textarea "**********"
type textarea "**********"
click at [1126, 228] on icon "check" at bounding box center [1128, 226] width 10 height 8
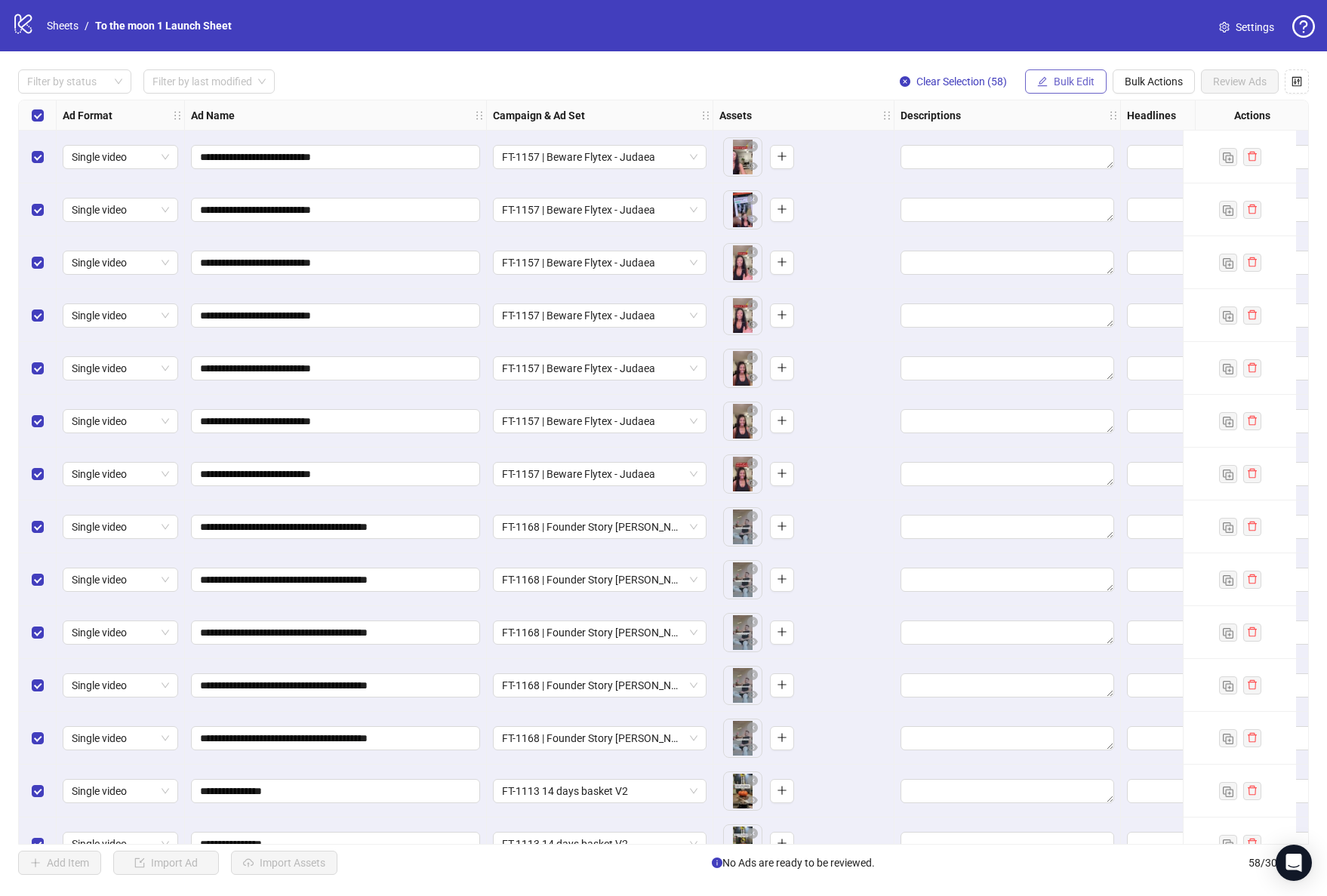
click at [1063, 84] on span "Bulk Edit" at bounding box center [1073, 81] width 41 height 12
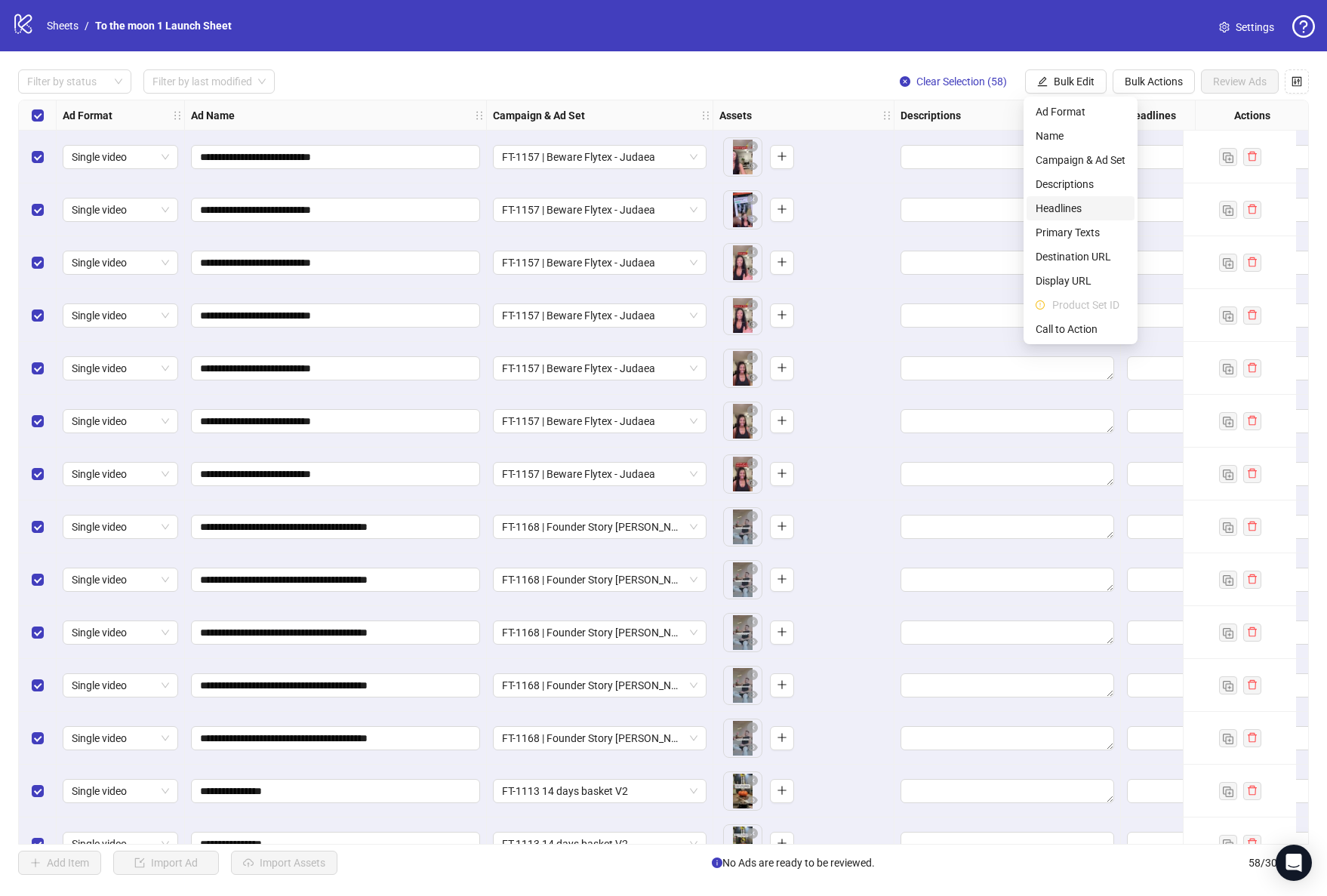
click at [1061, 206] on span "Headlines" at bounding box center [1080, 208] width 90 height 17
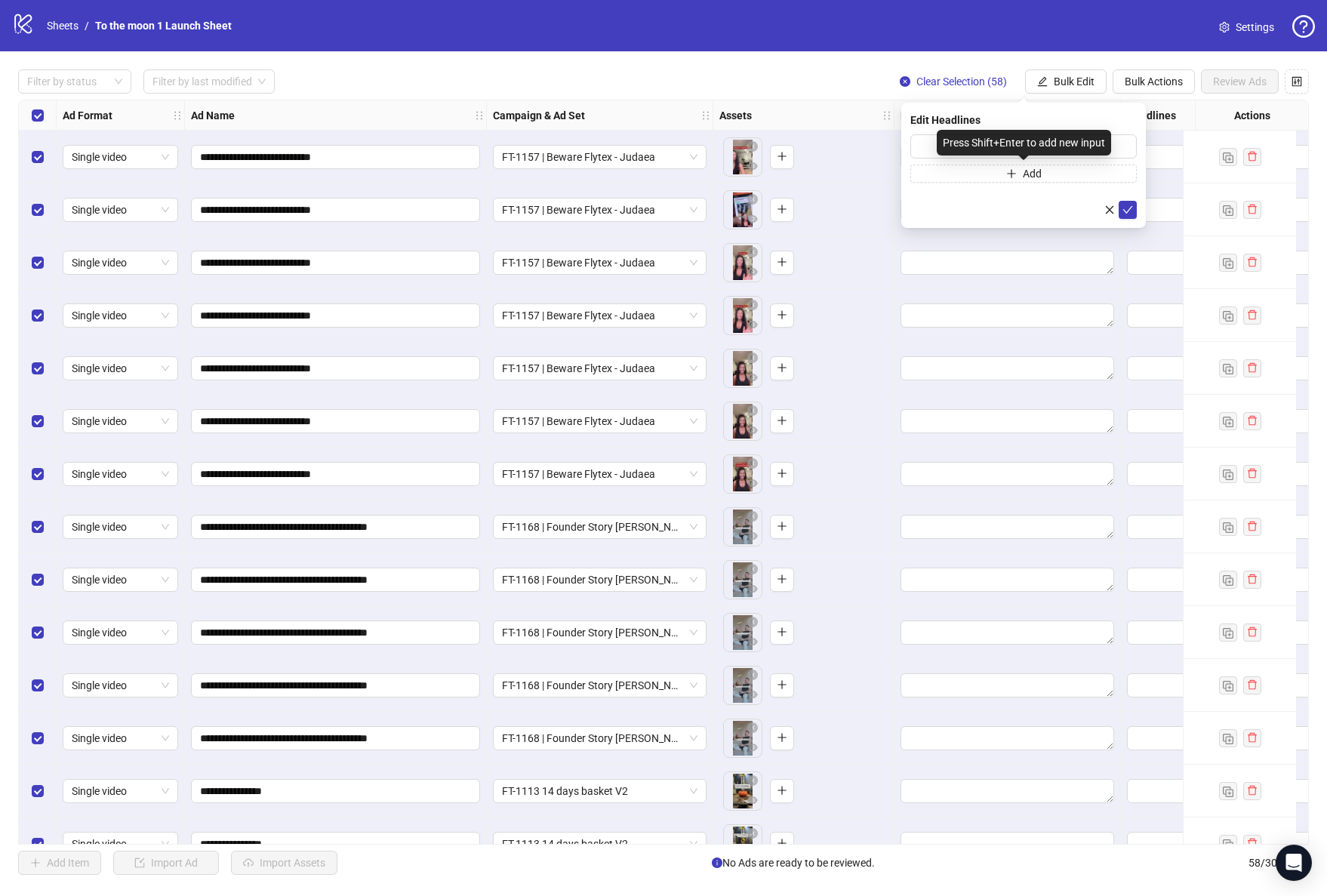
click at [965, 143] on div "Press Shift+Enter to add new input" at bounding box center [1023, 142] width 174 height 25
click at [913, 148] on input "text" at bounding box center [1023, 146] width 226 height 25
paste input "**********"
type input "**********"
click at [1128, 209] on icon "check" at bounding box center [1128, 210] width 11 height 11
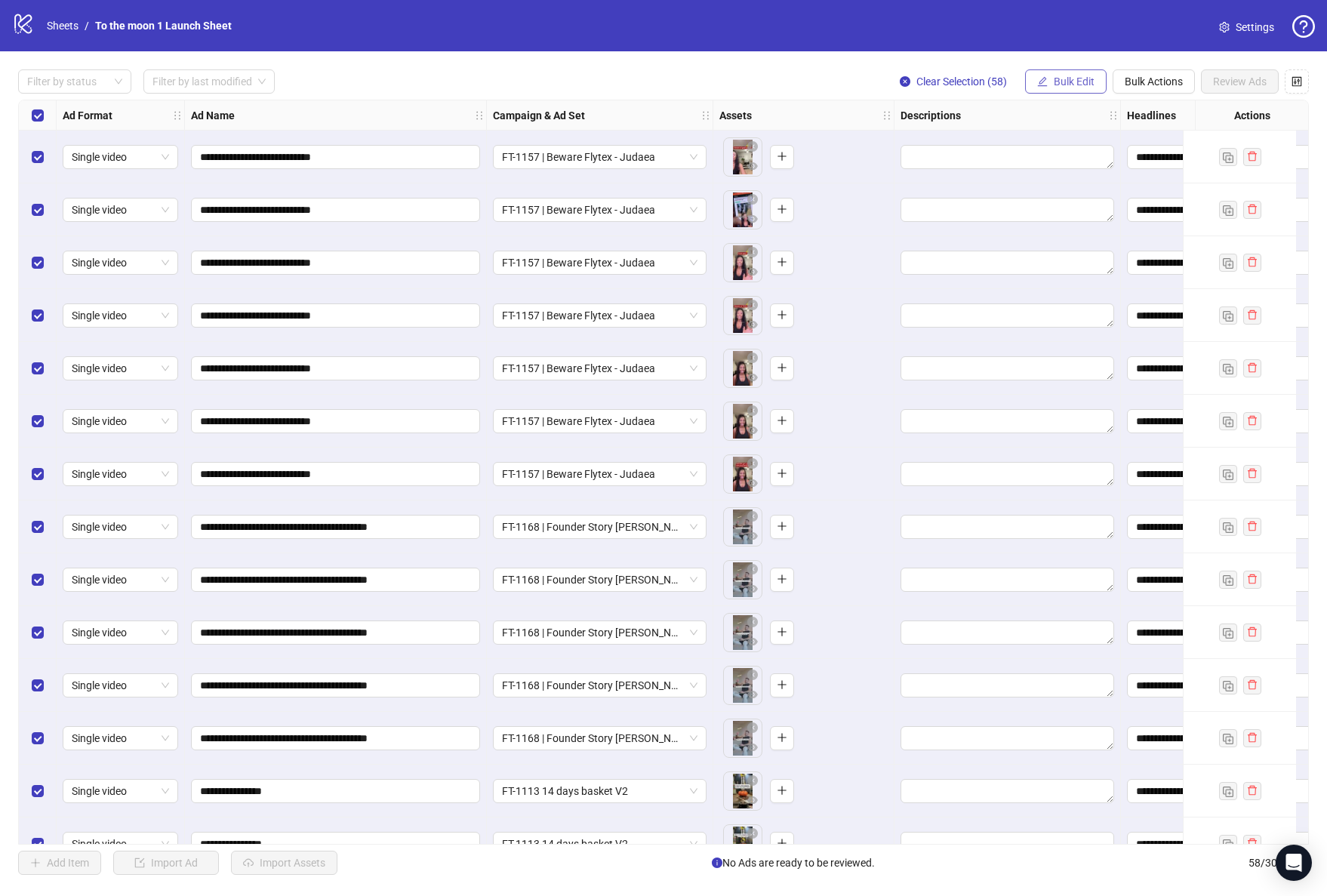
click at [1078, 80] on span "Bulk Edit" at bounding box center [1073, 81] width 41 height 12
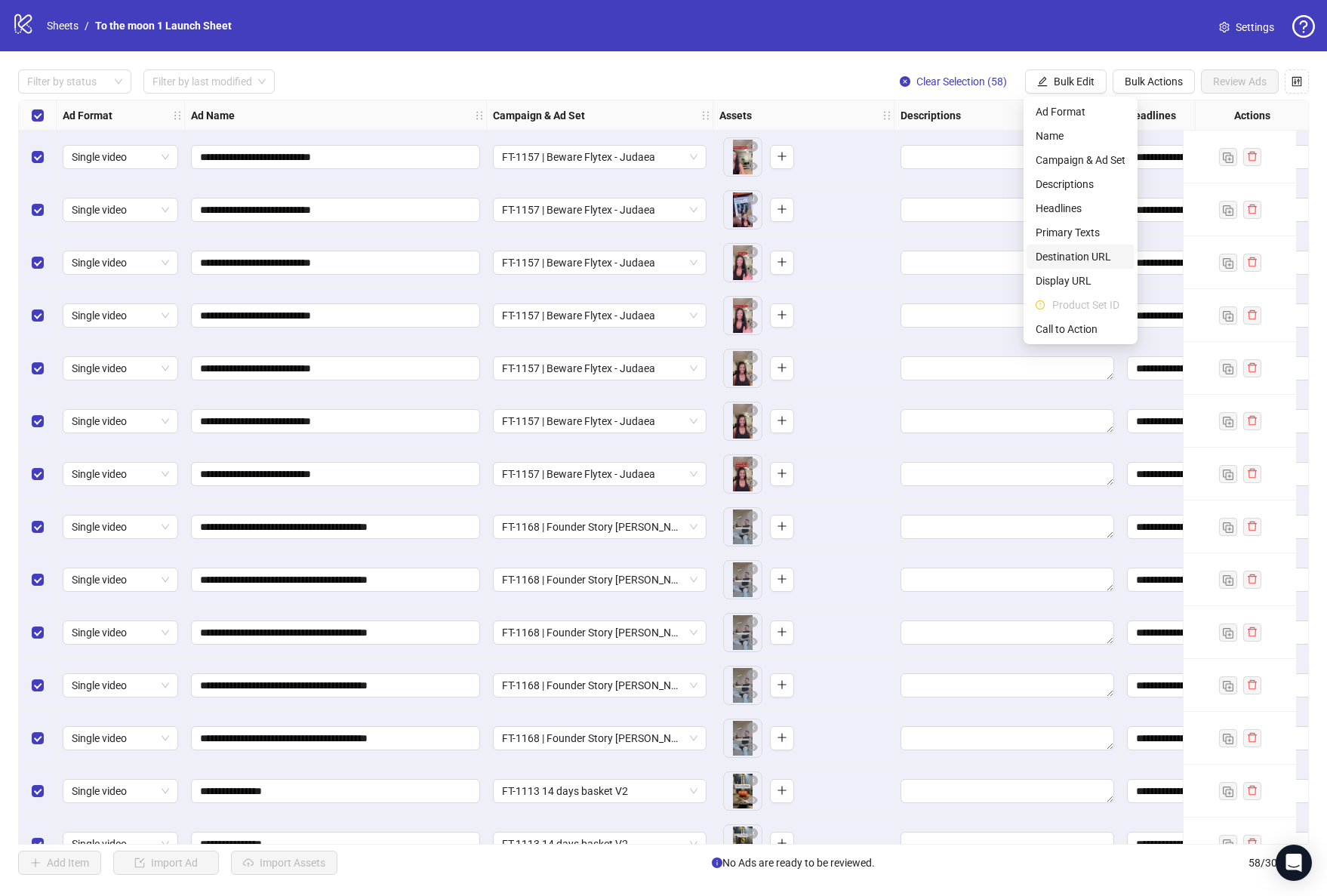
click at [1074, 255] on span "Destination URL" at bounding box center [1080, 257] width 90 height 17
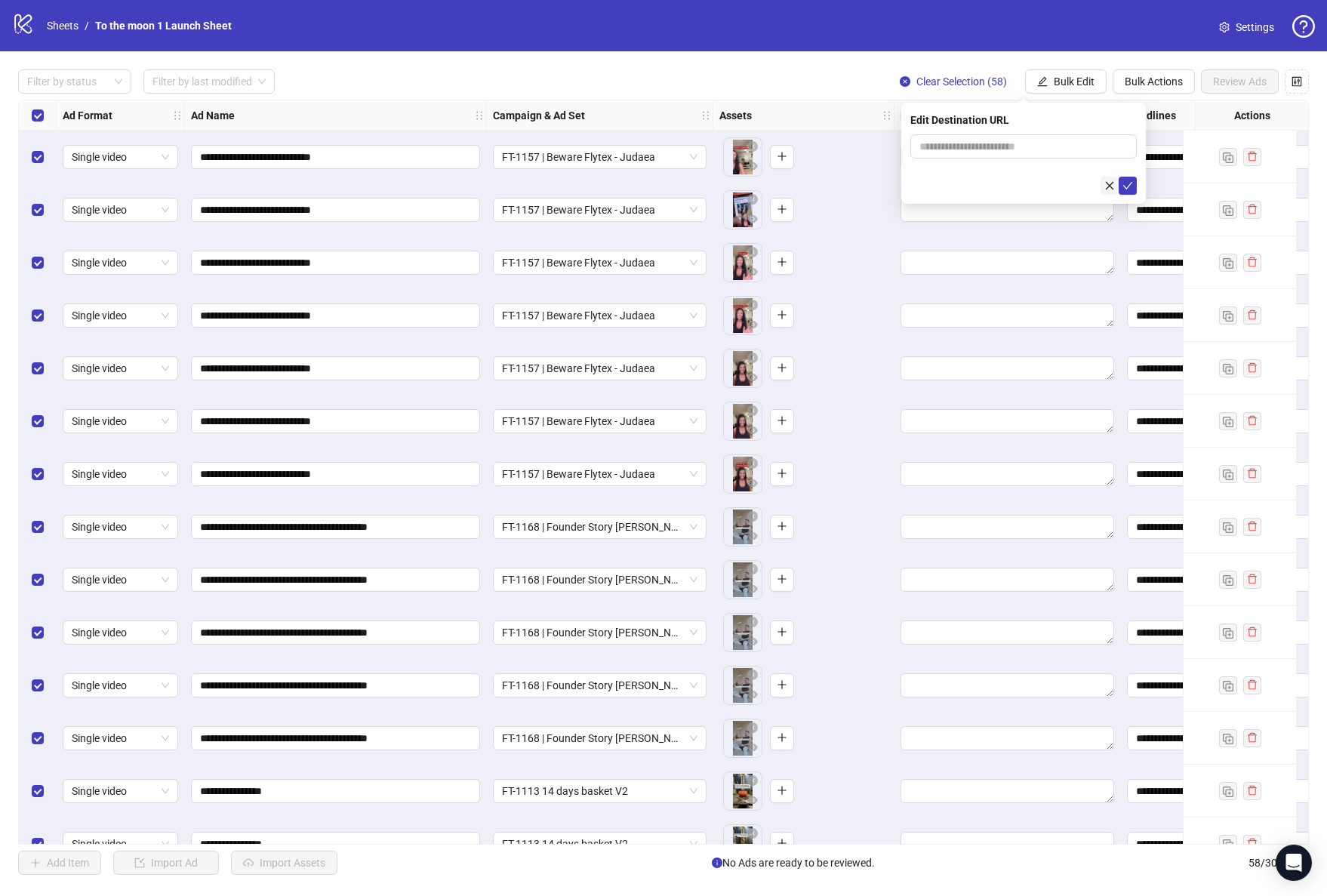
click at [1109, 182] on icon "close" at bounding box center [1109, 185] width 11 height 11
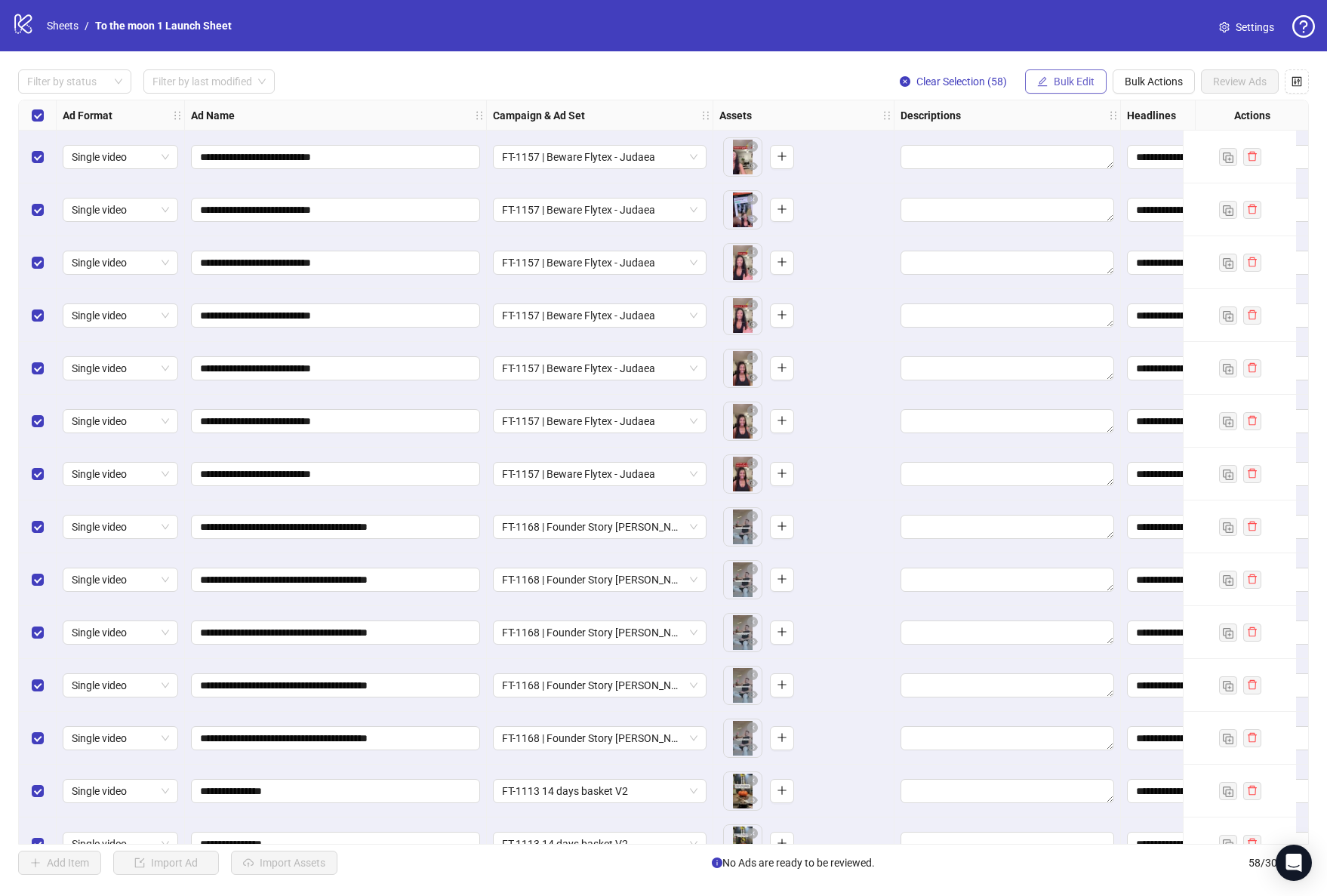
click at [1077, 82] on span "Bulk Edit" at bounding box center [1073, 81] width 41 height 12
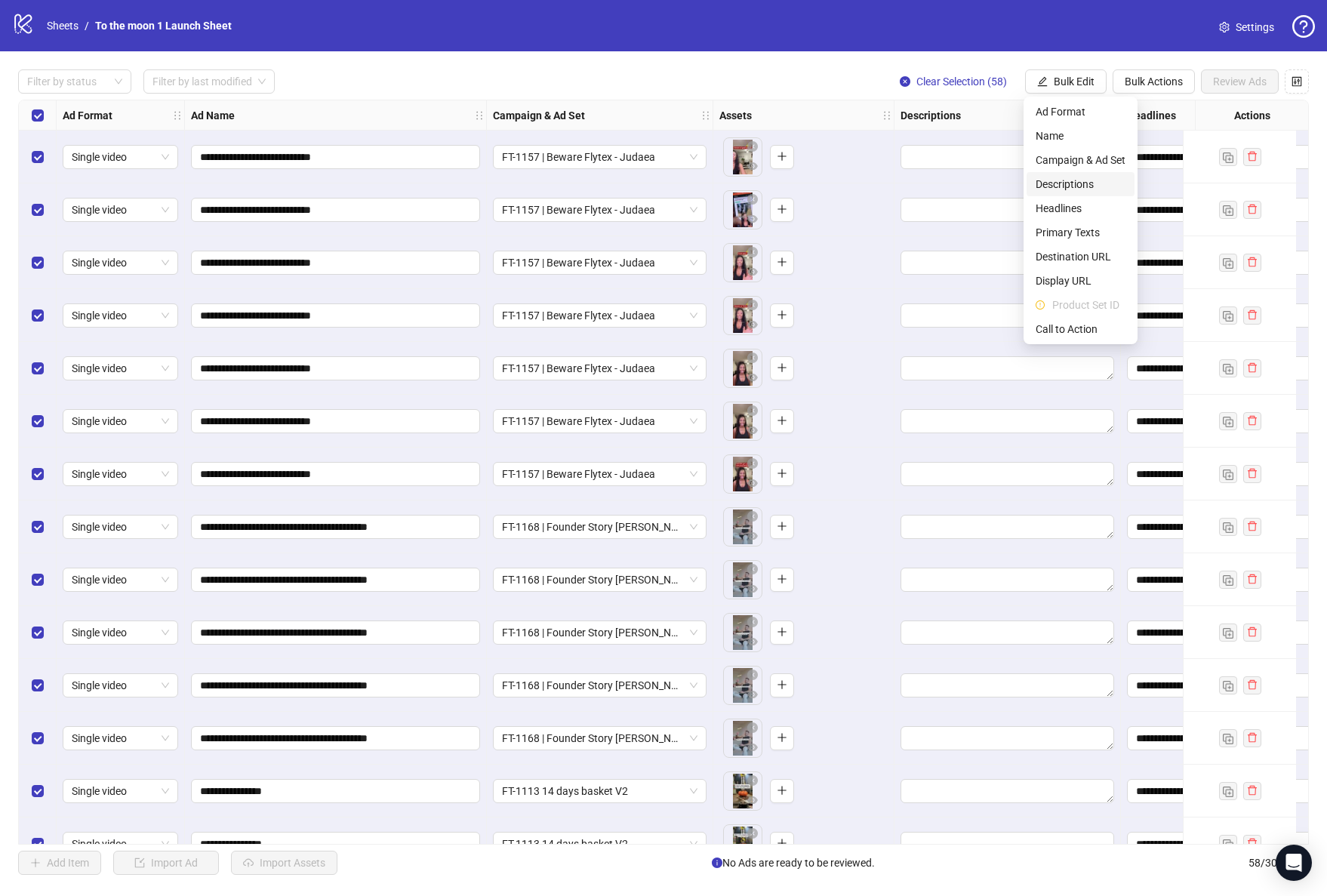
click at [1069, 184] on span "Descriptions" at bounding box center [1080, 184] width 90 height 17
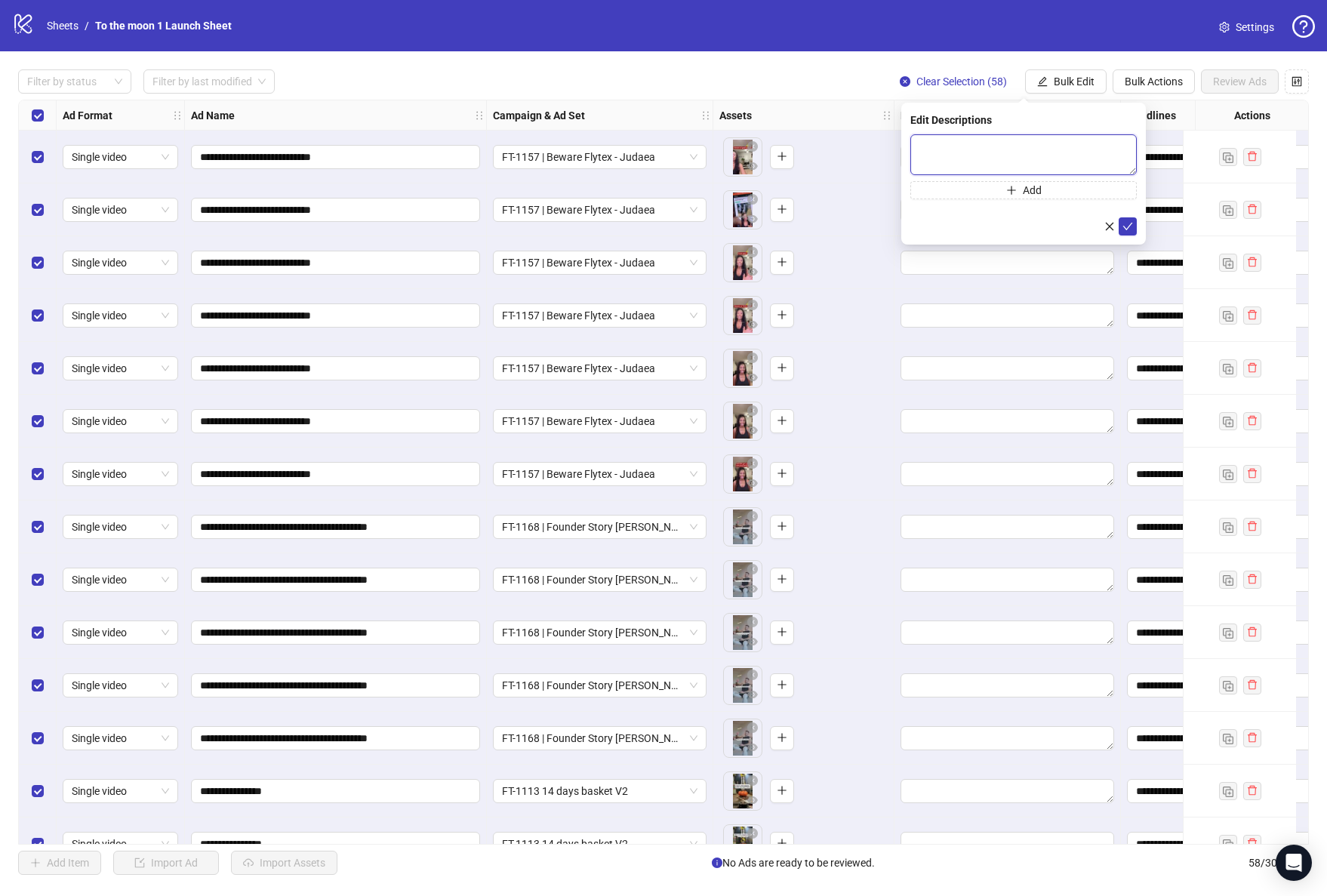
click at [1013, 139] on textarea at bounding box center [1023, 154] width 226 height 41
paste textarea "**********"
type textarea "**********"
click at [1127, 227] on icon "check" at bounding box center [1128, 226] width 10 height 8
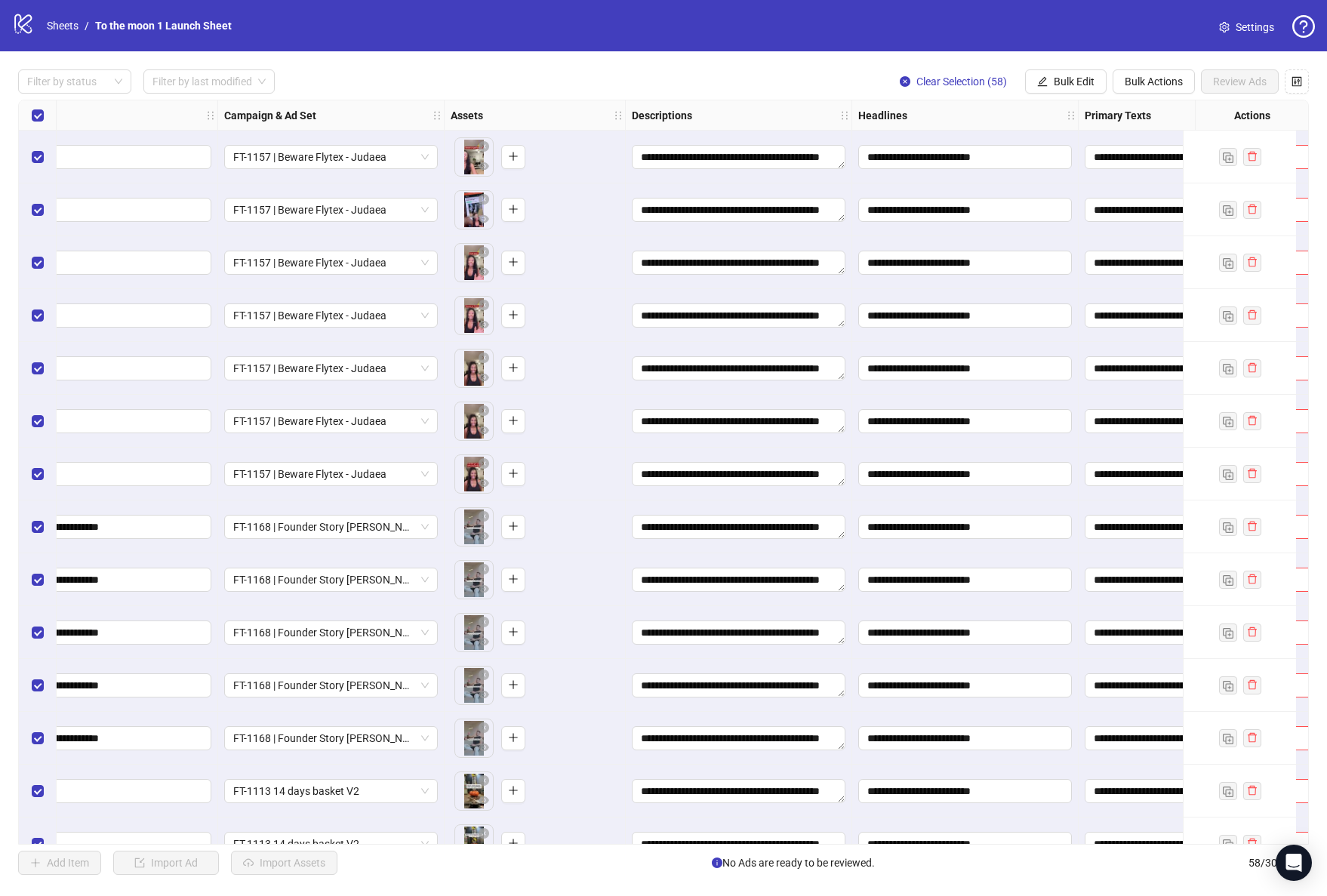
scroll to position [0, 525]
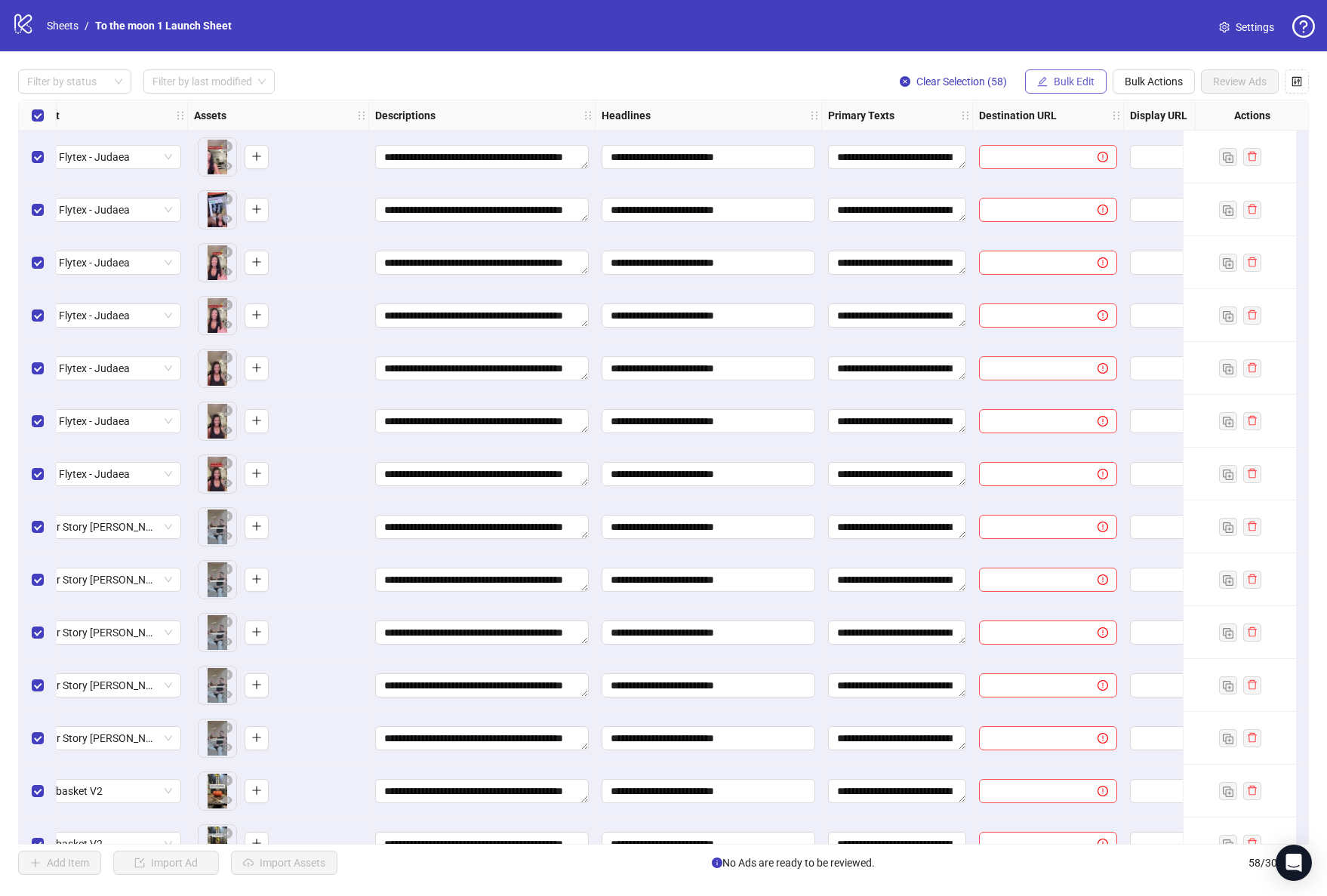
click at [1051, 90] on button "Bulk Edit" at bounding box center [1066, 82] width 81 height 25
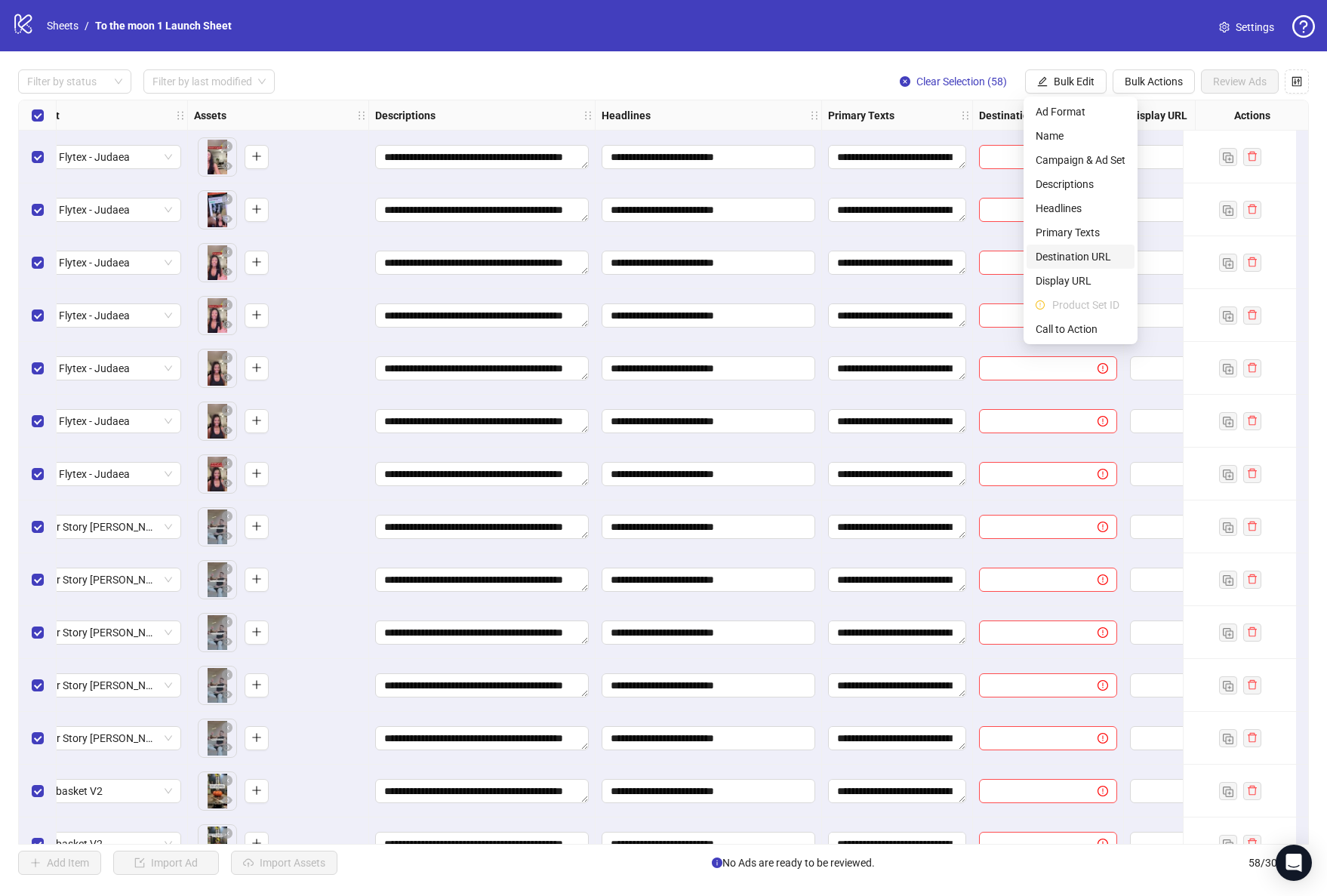
click at [1079, 255] on span "Destination URL" at bounding box center [1080, 257] width 90 height 17
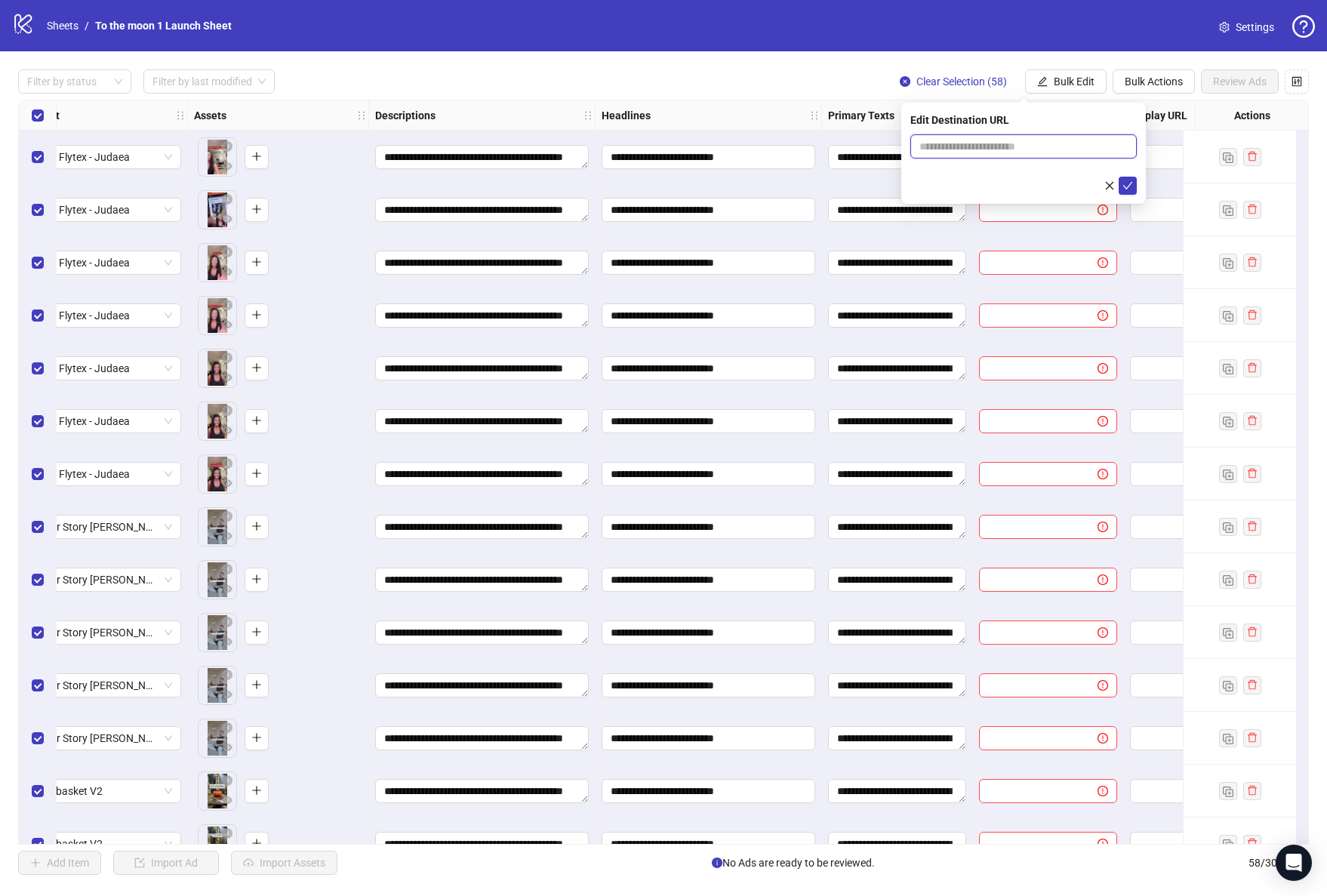
click at [986, 146] on input "text" at bounding box center [1017, 146] width 196 height 17
paste input "**********"
type input "**********"
click at [1125, 183] on icon "check" at bounding box center [1128, 185] width 11 height 11
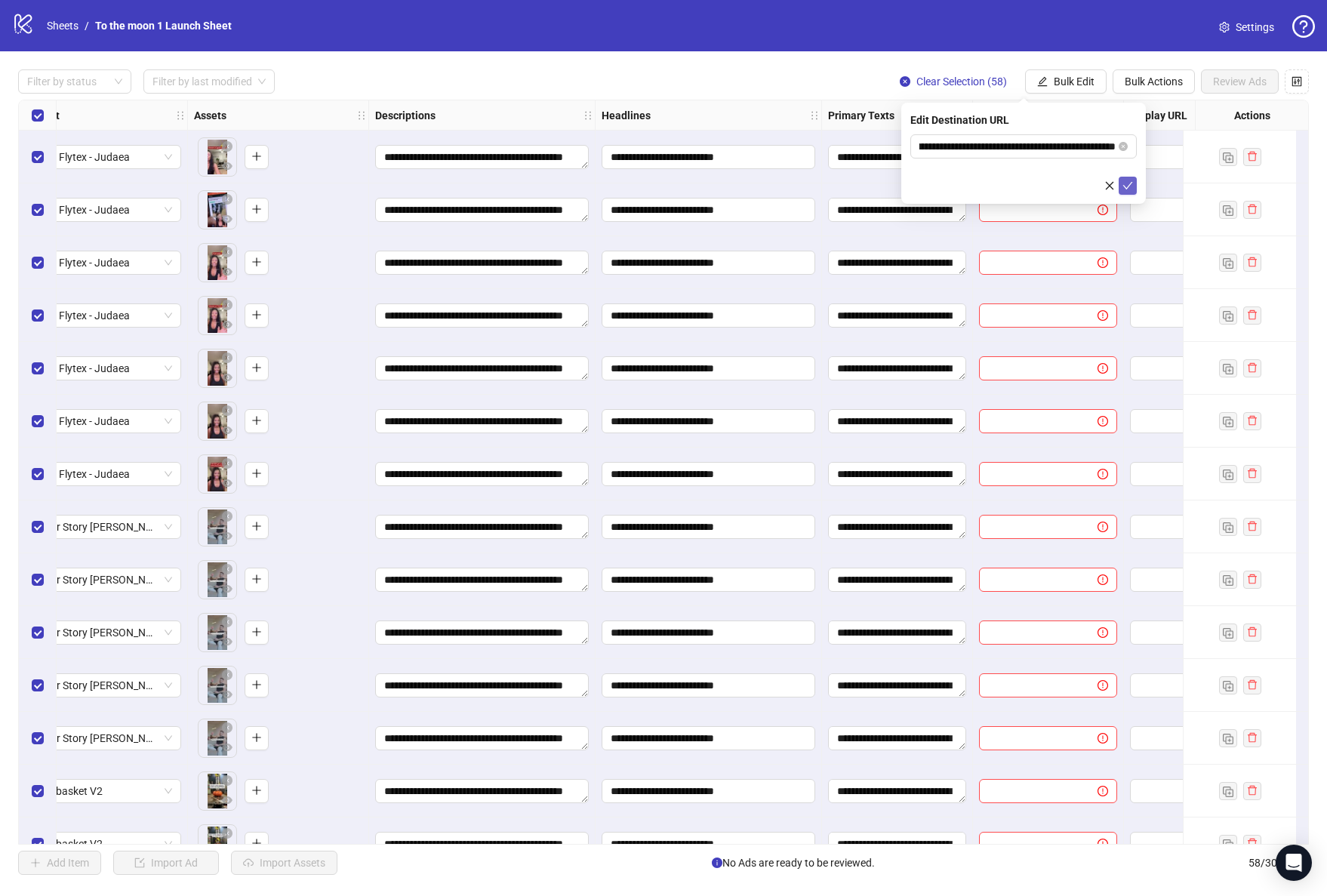
scroll to position [0, 0]
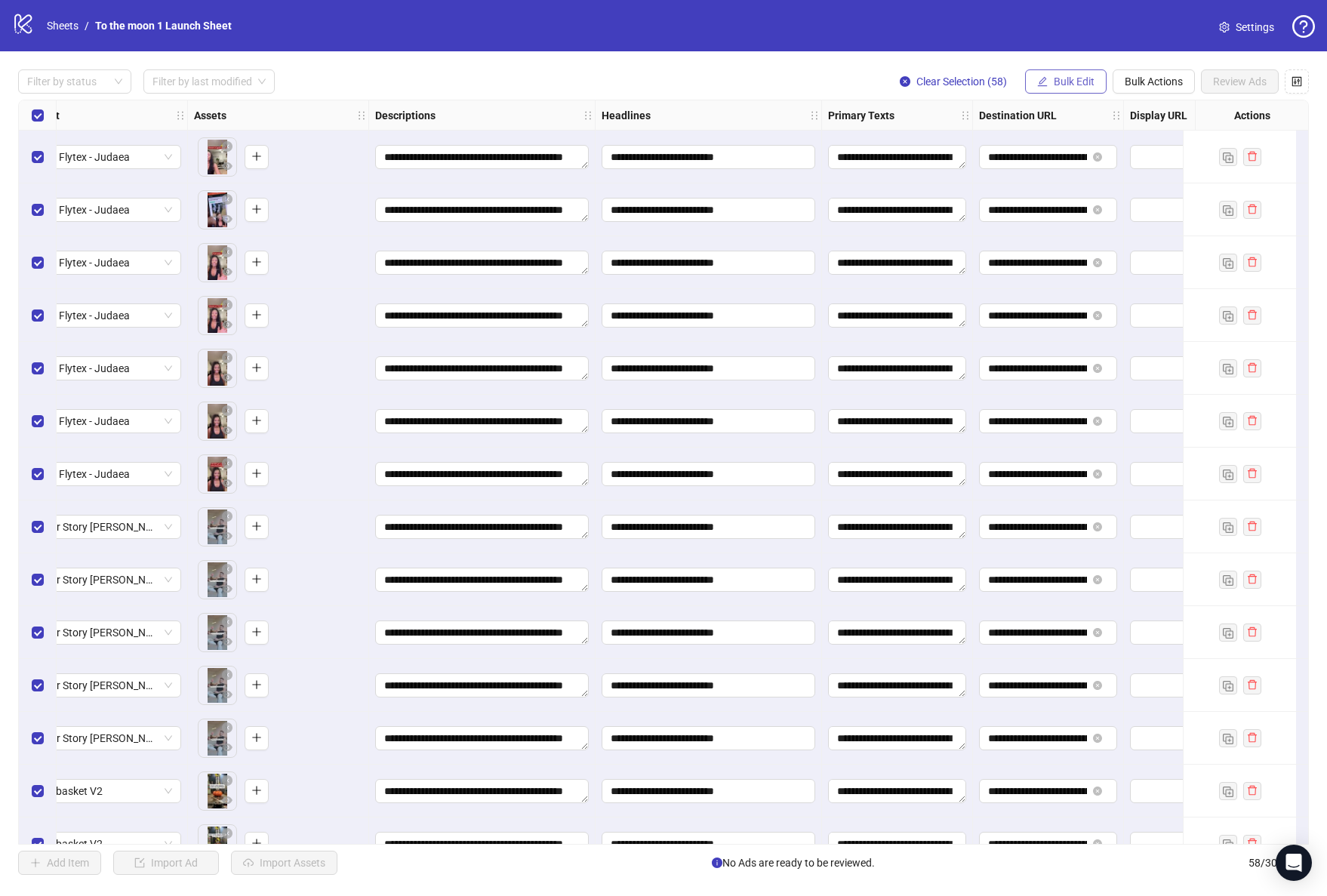
click at [1079, 84] on span "Bulk Edit" at bounding box center [1073, 81] width 41 height 12
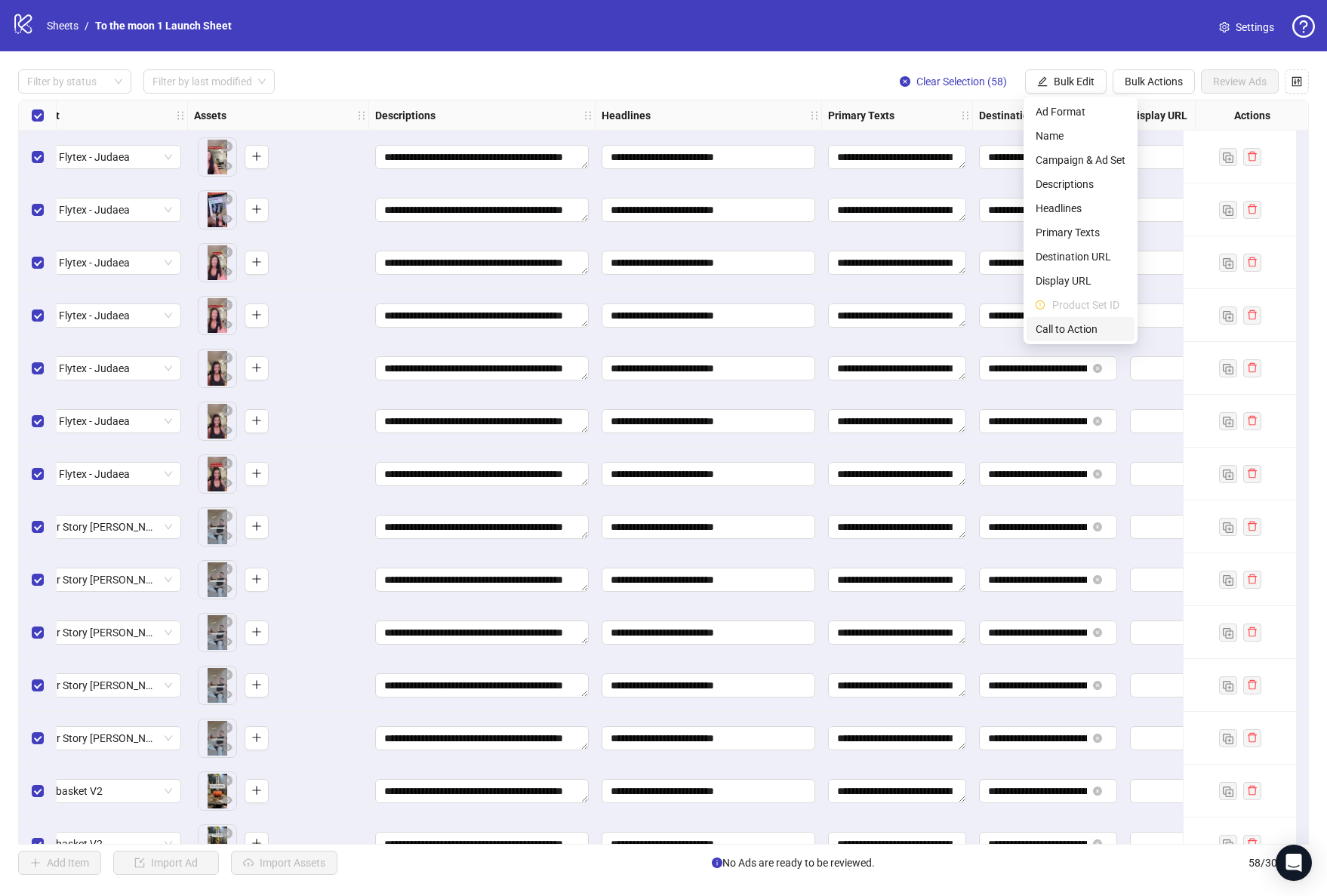
click at [1076, 320] on span "Call to Action" at bounding box center [1080, 329] width 90 height 17
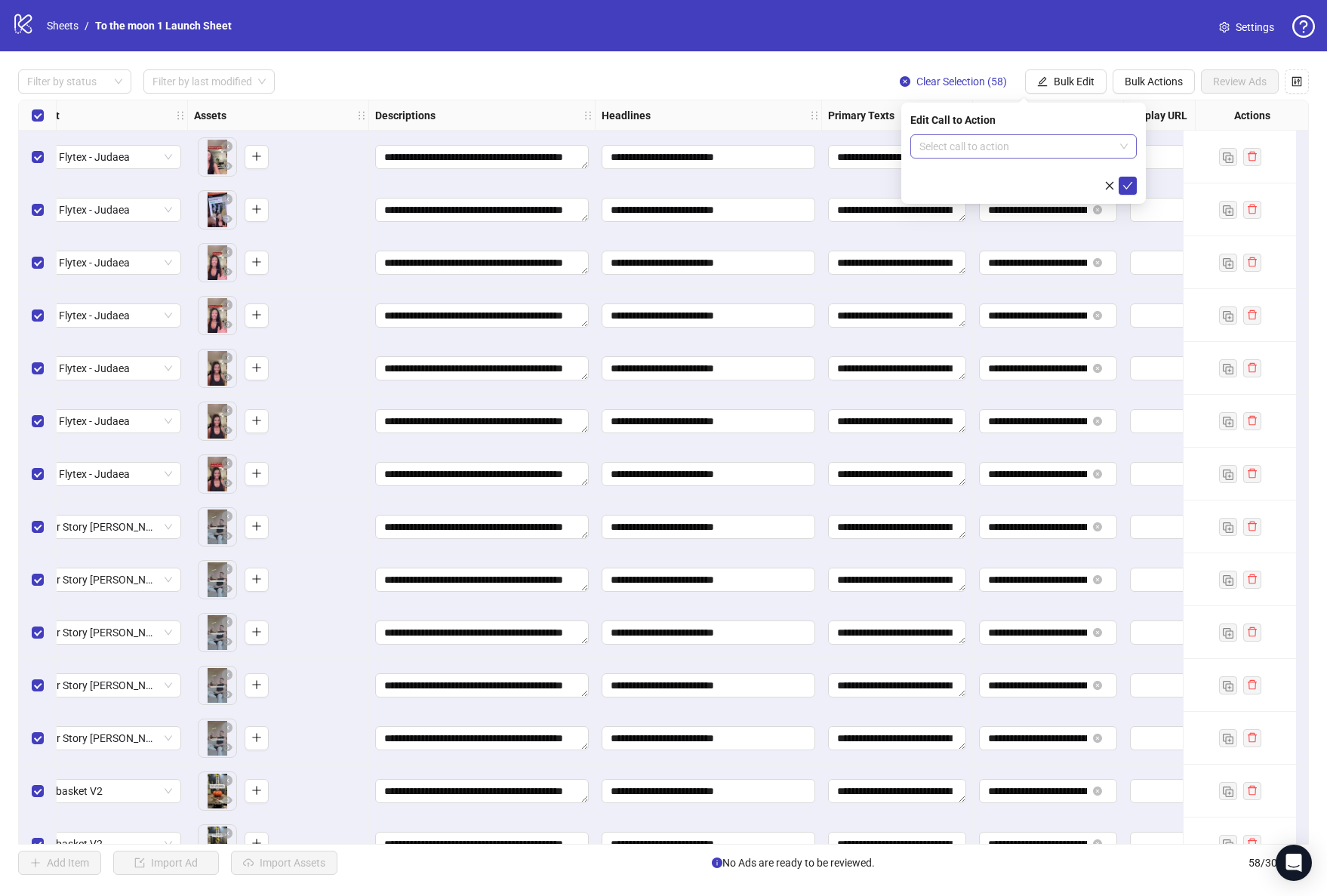
click at [1064, 141] on input "search" at bounding box center [1017, 146] width 195 height 23
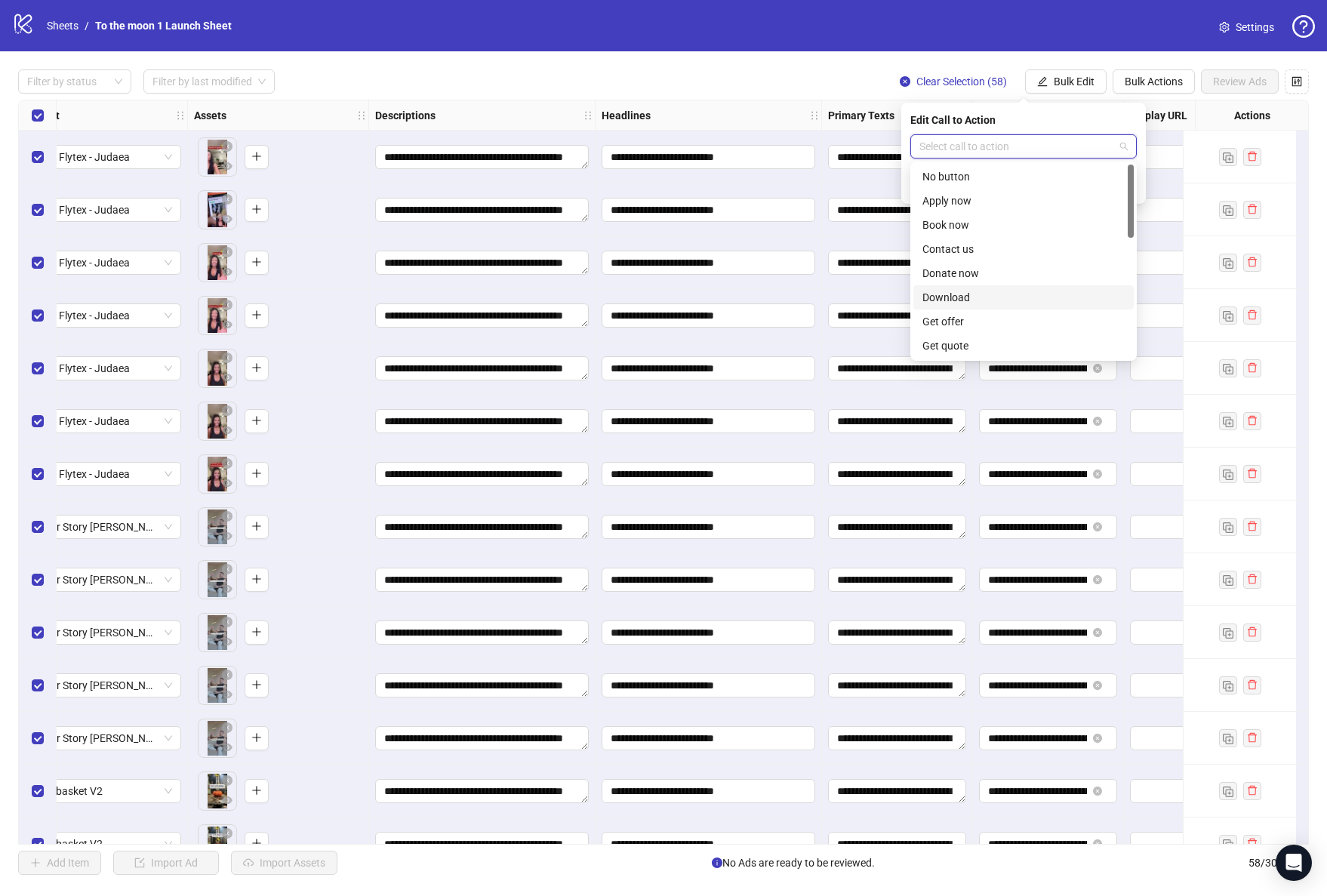
scroll to position [314, 0]
click at [982, 228] on div "Shop now" at bounding box center [1023, 225] width 202 height 17
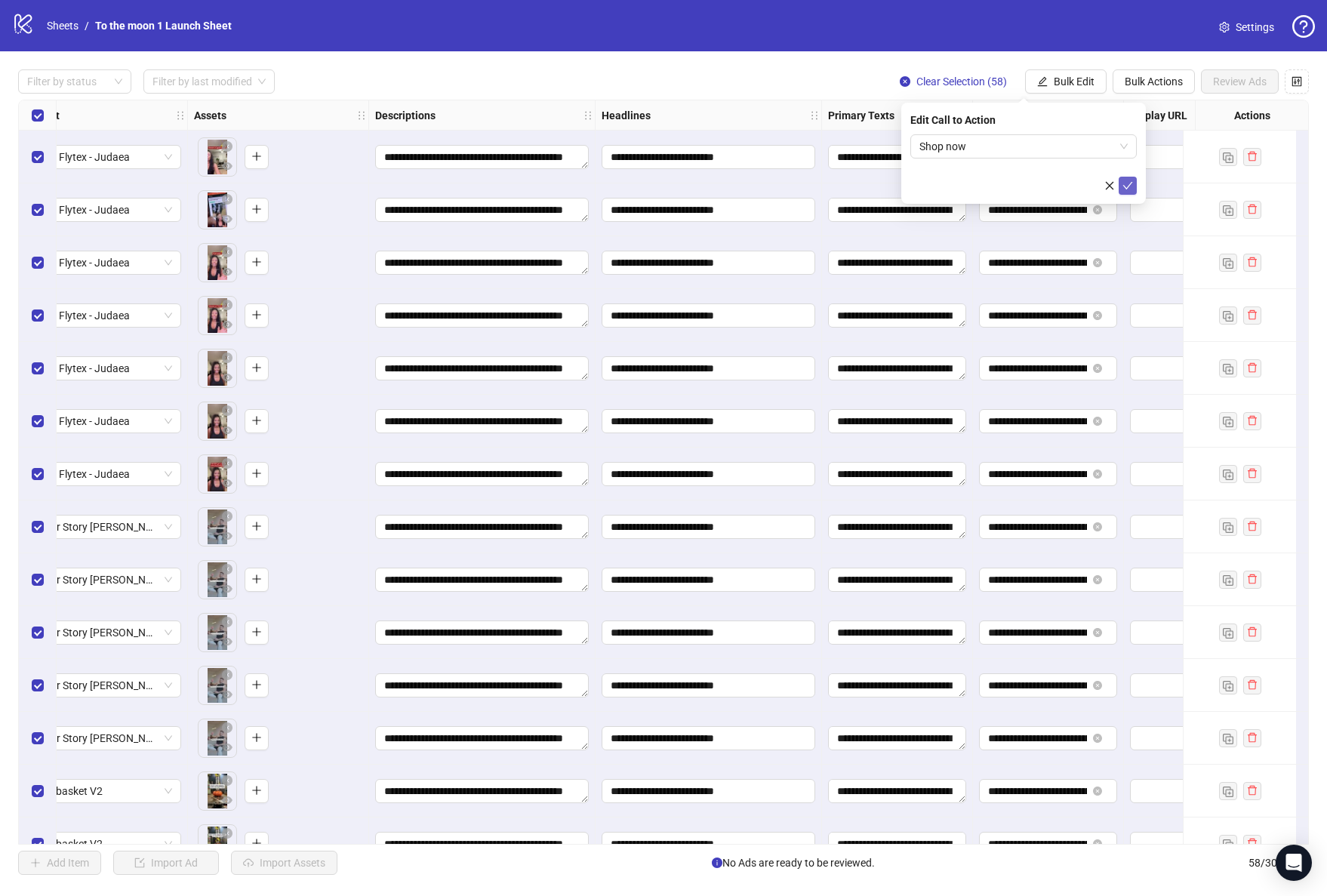
click at [1128, 186] on icon "check" at bounding box center [1128, 185] width 10 height 8
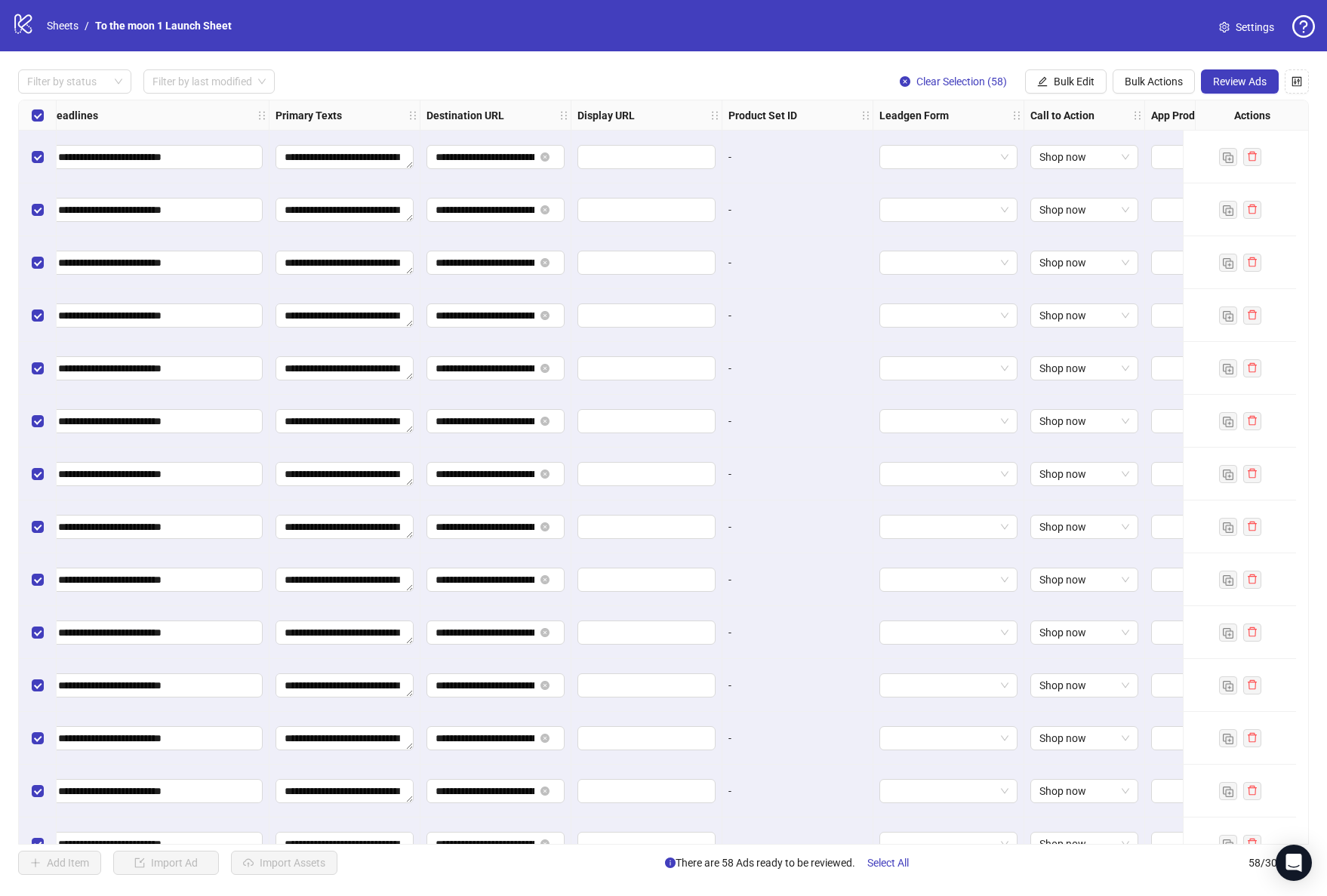
scroll to position [0, 1191]
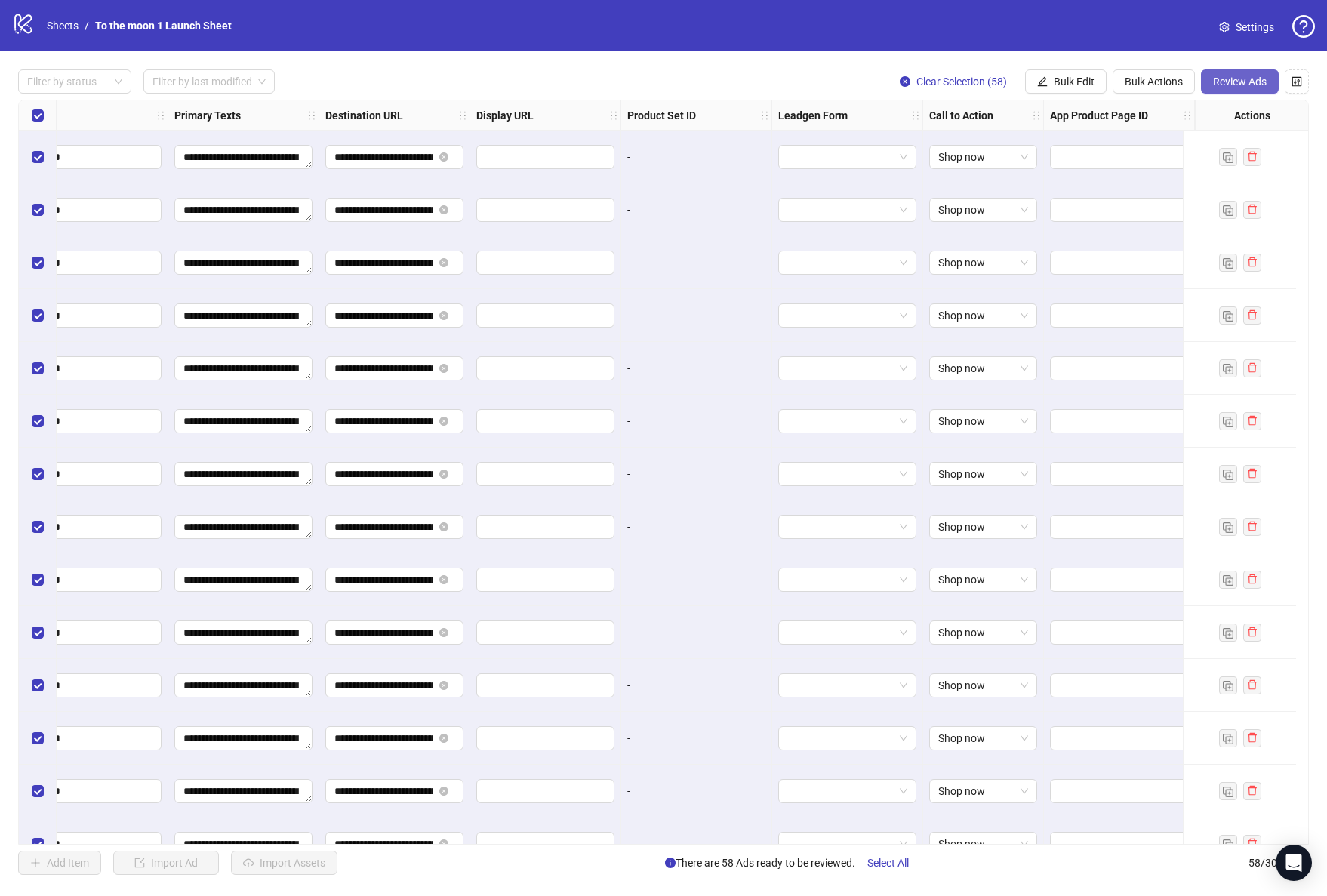
click at [1229, 80] on span "Review Ads" at bounding box center [1240, 81] width 54 height 12
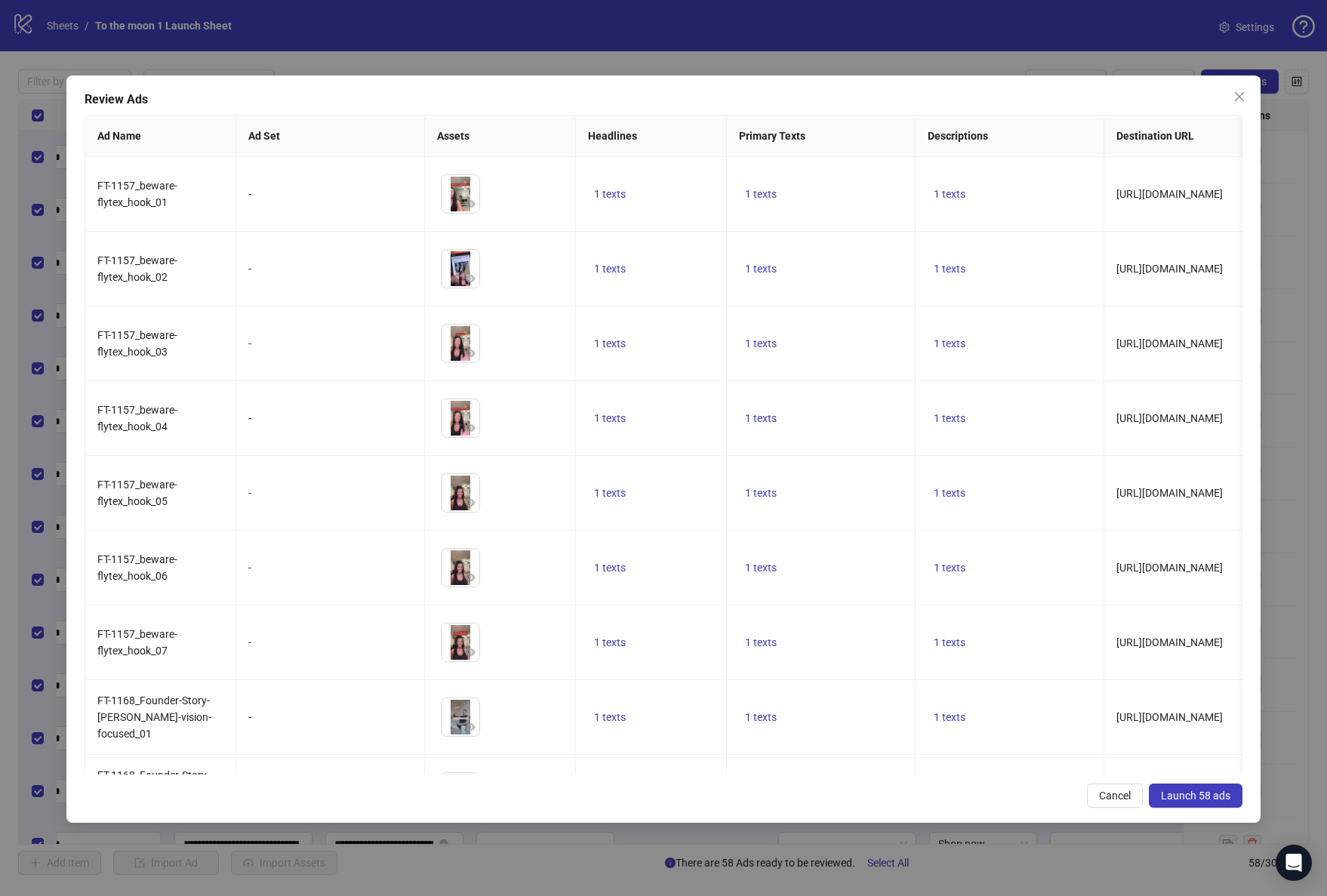
click at [1194, 796] on span "Launch 58 ads" at bounding box center [1195, 796] width 70 height 12
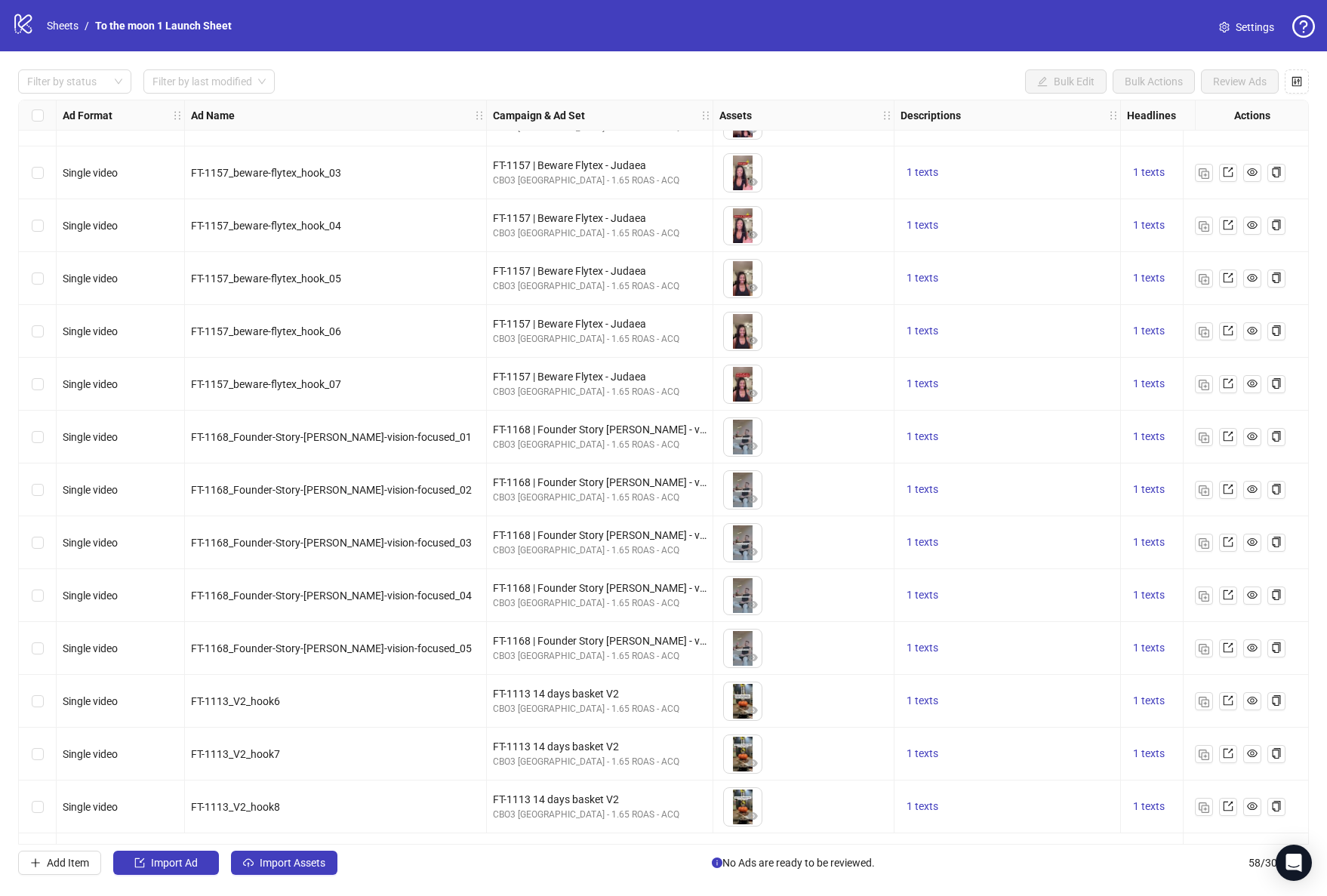
scroll to position [0, 0]
